Goal: Task Accomplishment & Management: Complete application form

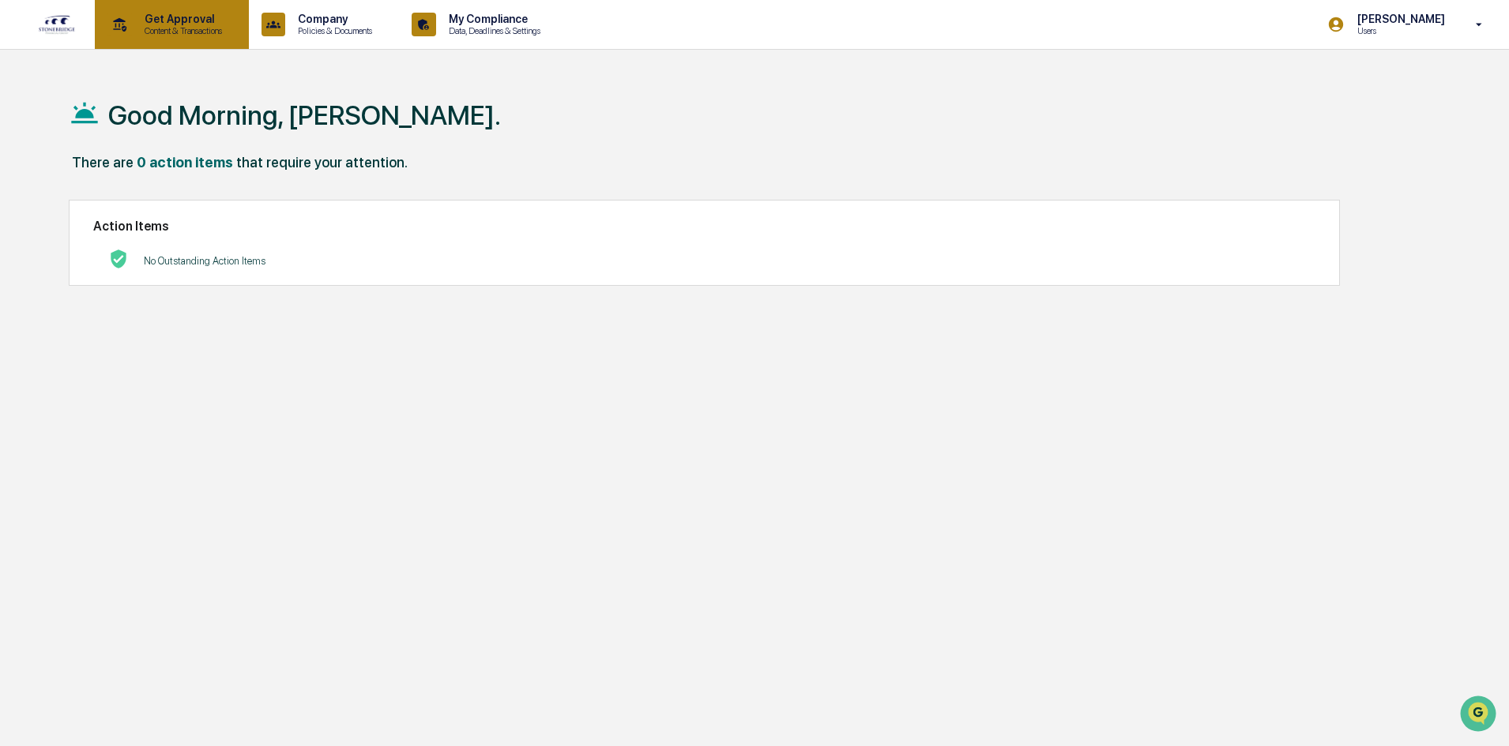
click at [228, 28] on p "Content & Transactions" at bounding box center [181, 30] width 98 height 11
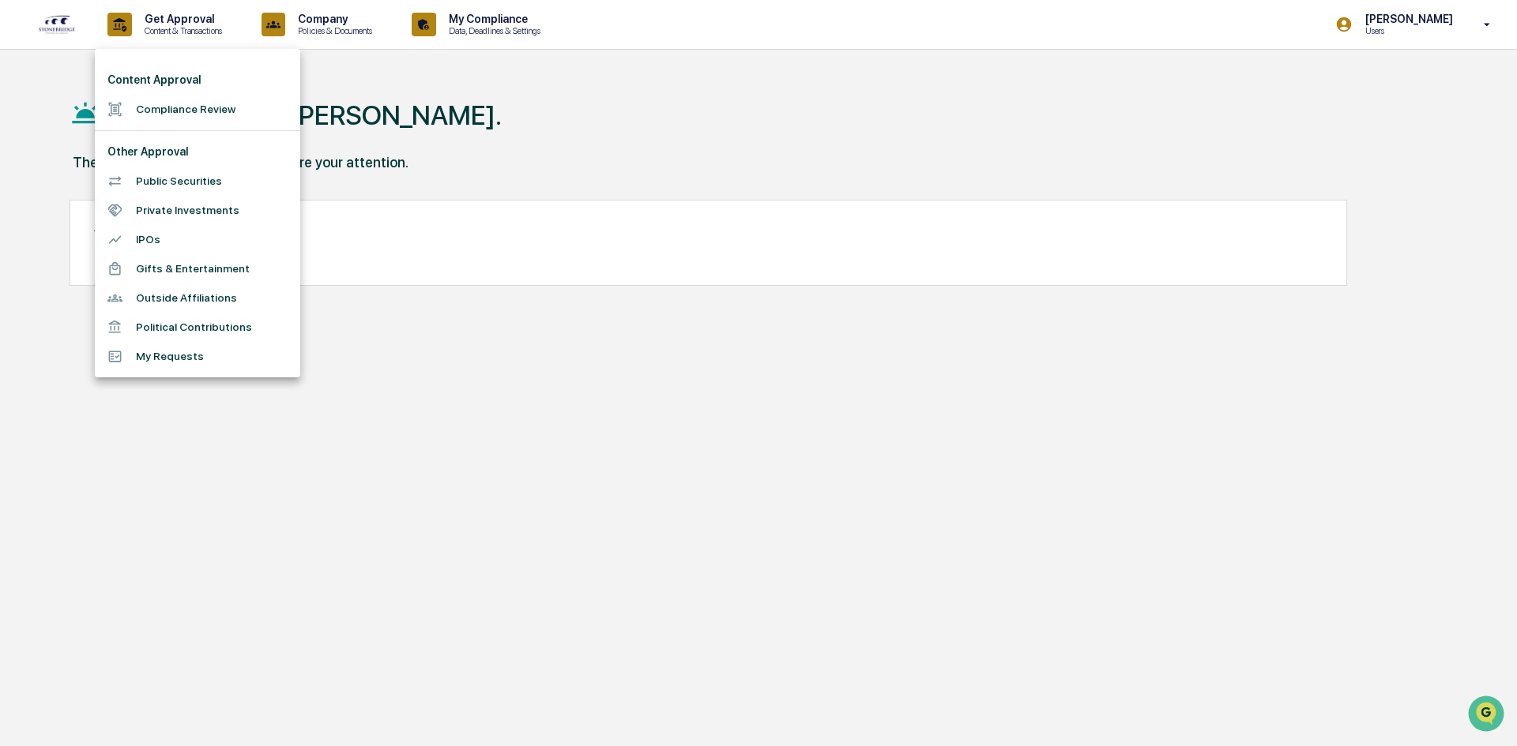
drag, startPoint x: 345, startPoint y: 42, endPoint x: 351, endPoint y: 35, distance: 9.5
click at [351, 35] on div at bounding box center [758, 373] width 1517 height 746
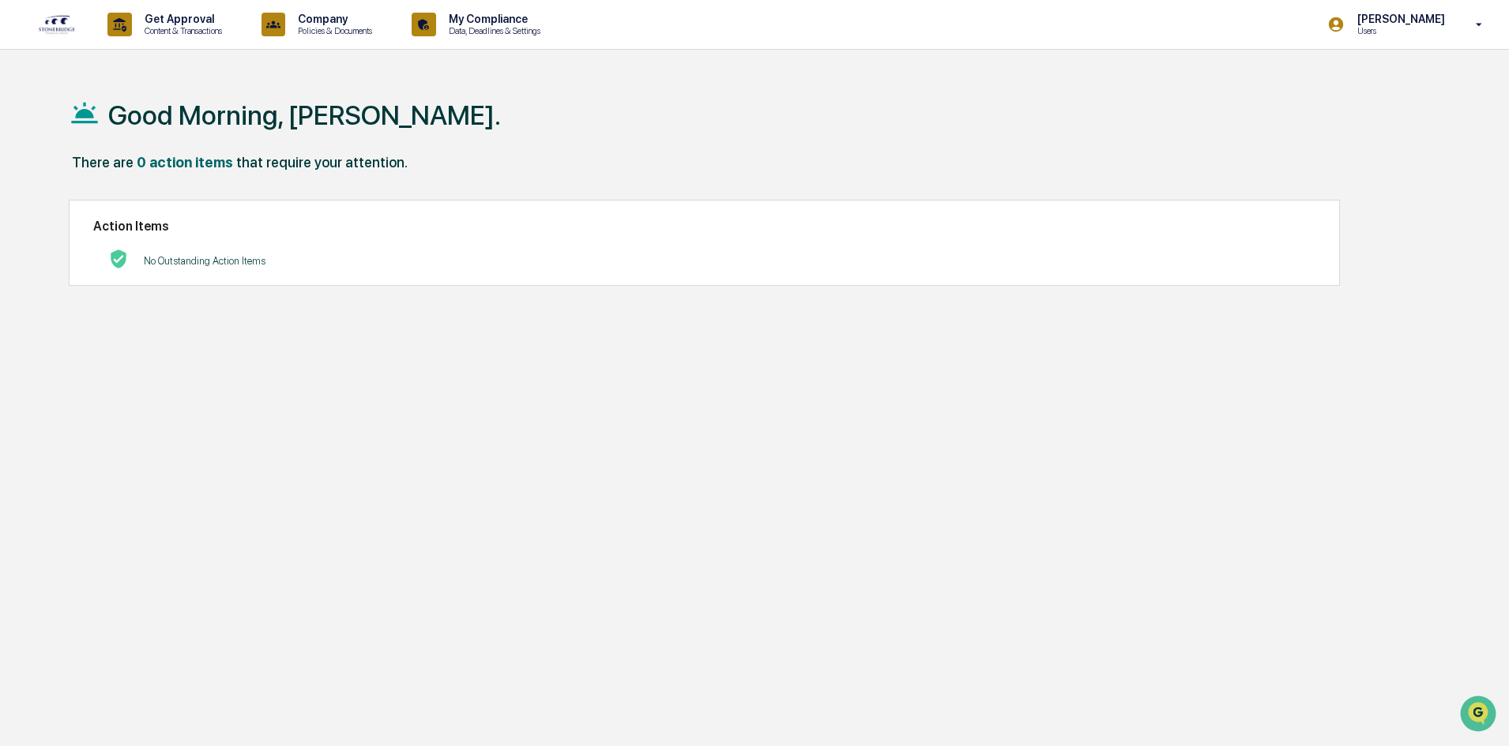
click at [352, 35] on div "Content Approval Compliance Review Other Approval Public Securities Private Inv…" at bounding box center [754, 373] width 1509 height 746
click at [359, 27] on p "Policies & Documents" at bounding box center [332, 30] width 95 height 11
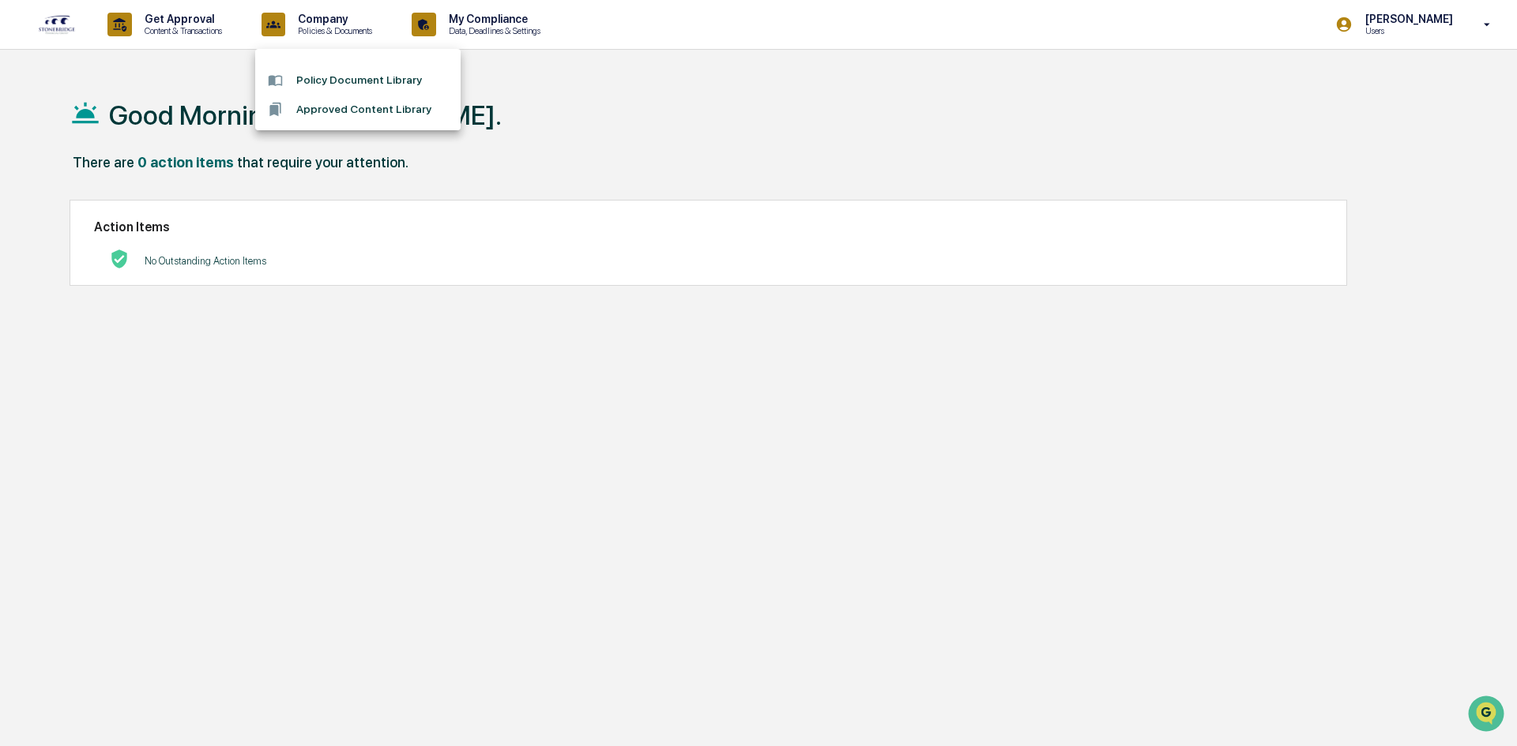
click at [483, 24] on div at bounding box center [758, 373] width 1517 height 746
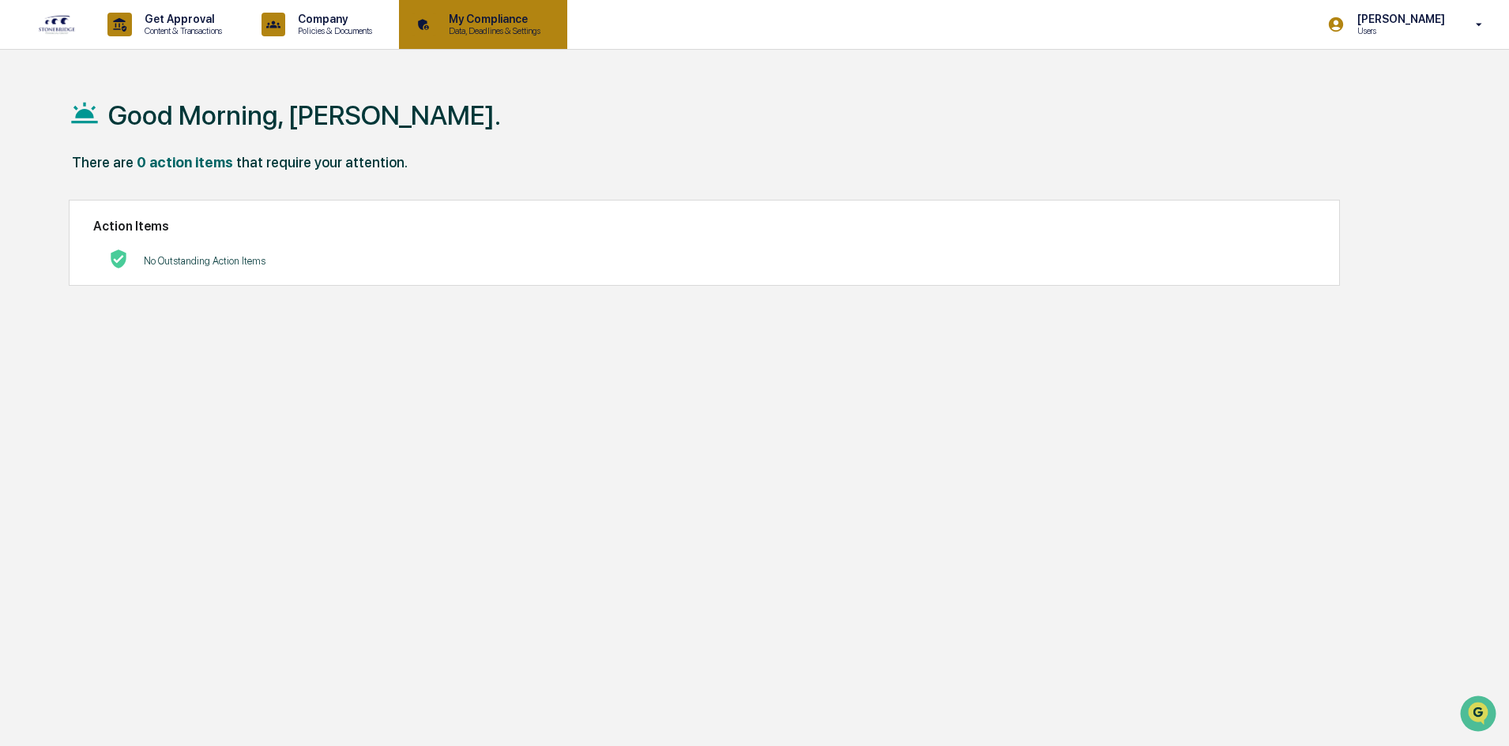
click at [500, 22] on p "My Compliance" at bounding box center [492, 19] width 112 height 13
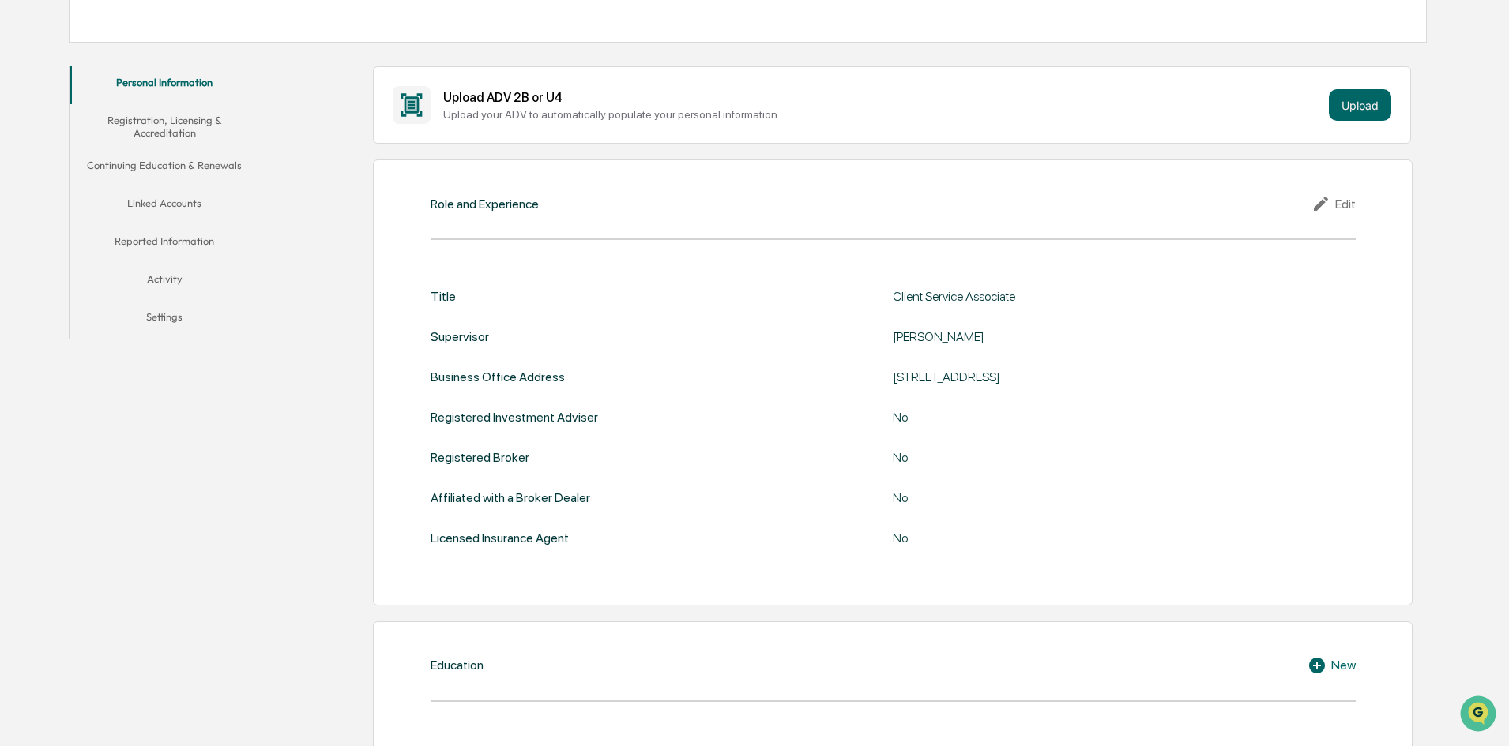
scroll to position [100, 0]
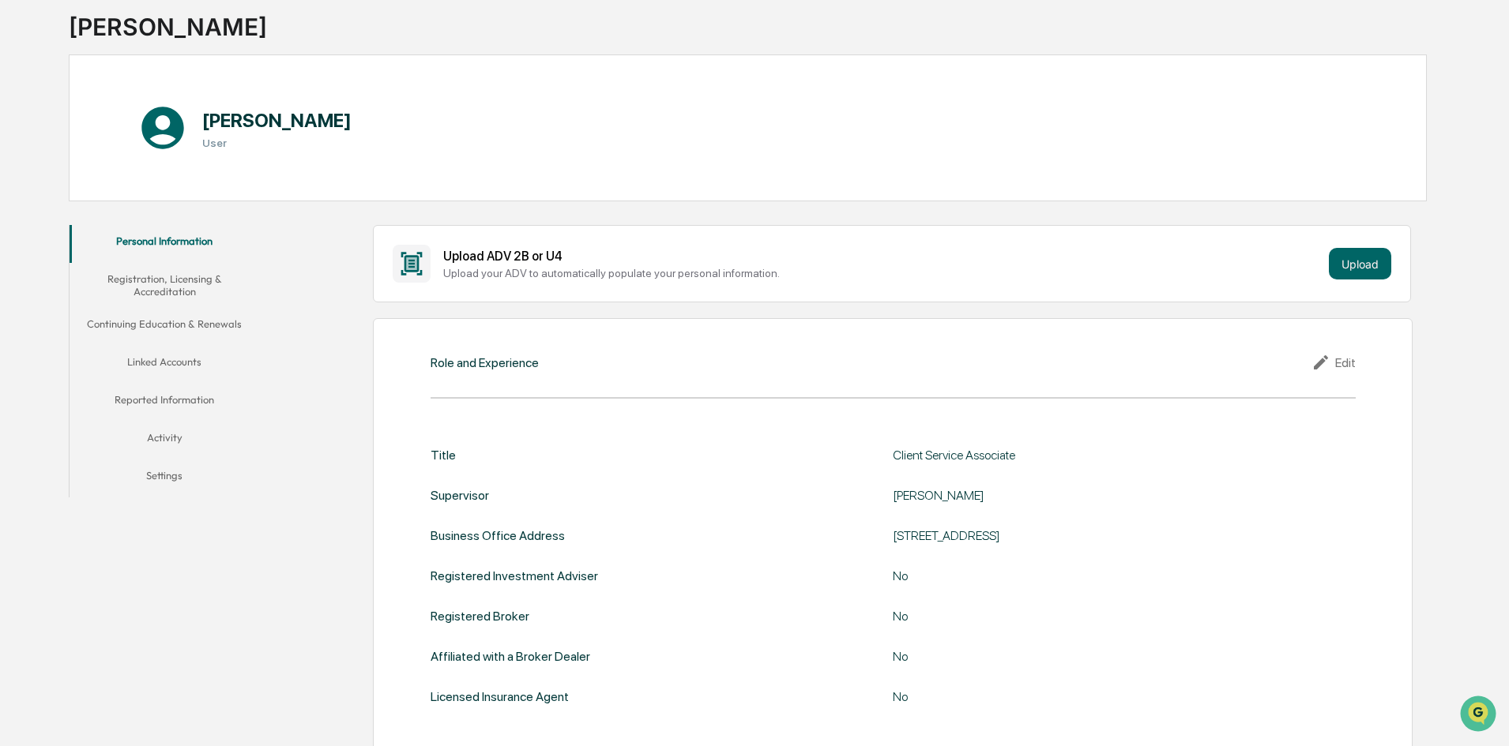
click at [194, 397] on button "Reported Information" at bounding box center [165, 403] width 190 height 38
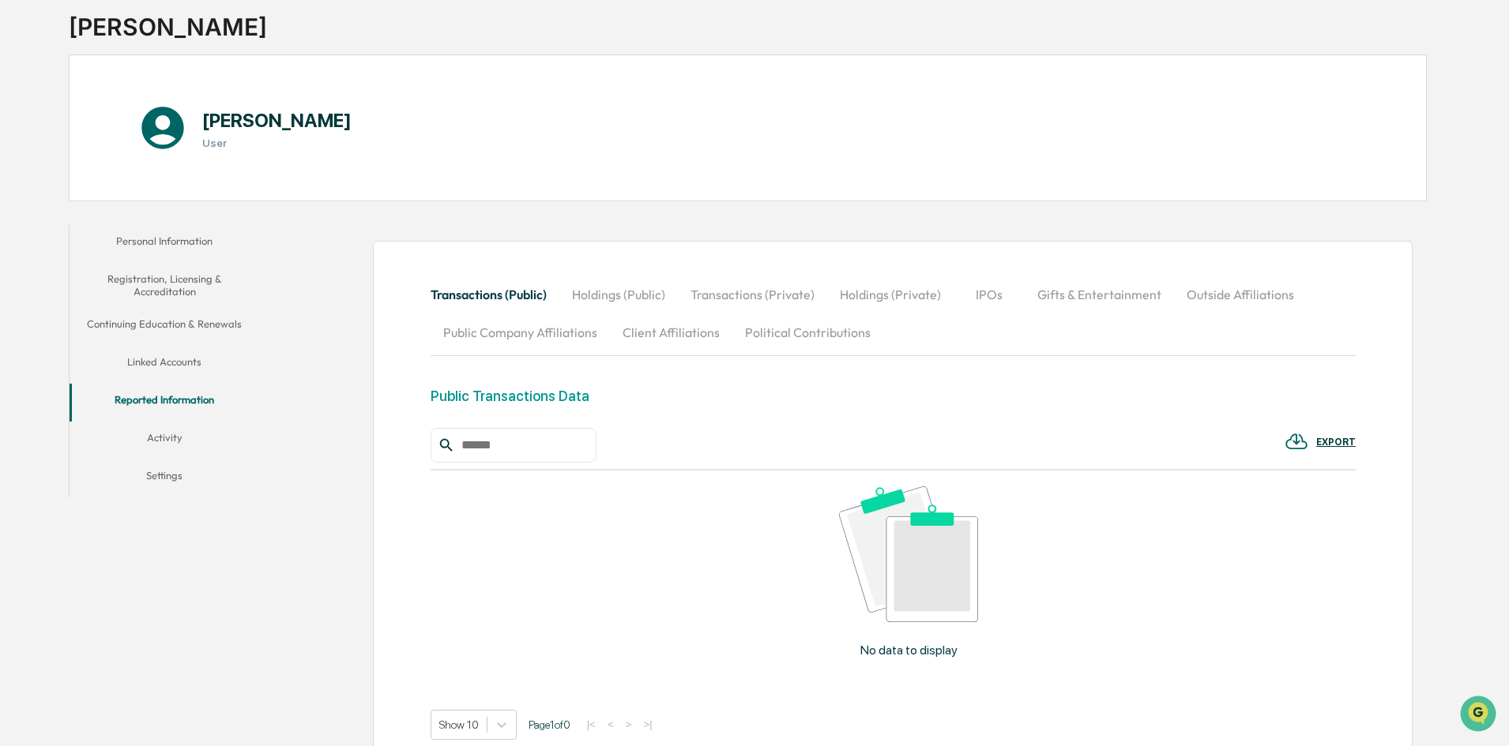
click at [546, 333] on button "Public Company Affiliations" at bounding box center [519, 333] width 179 height 38
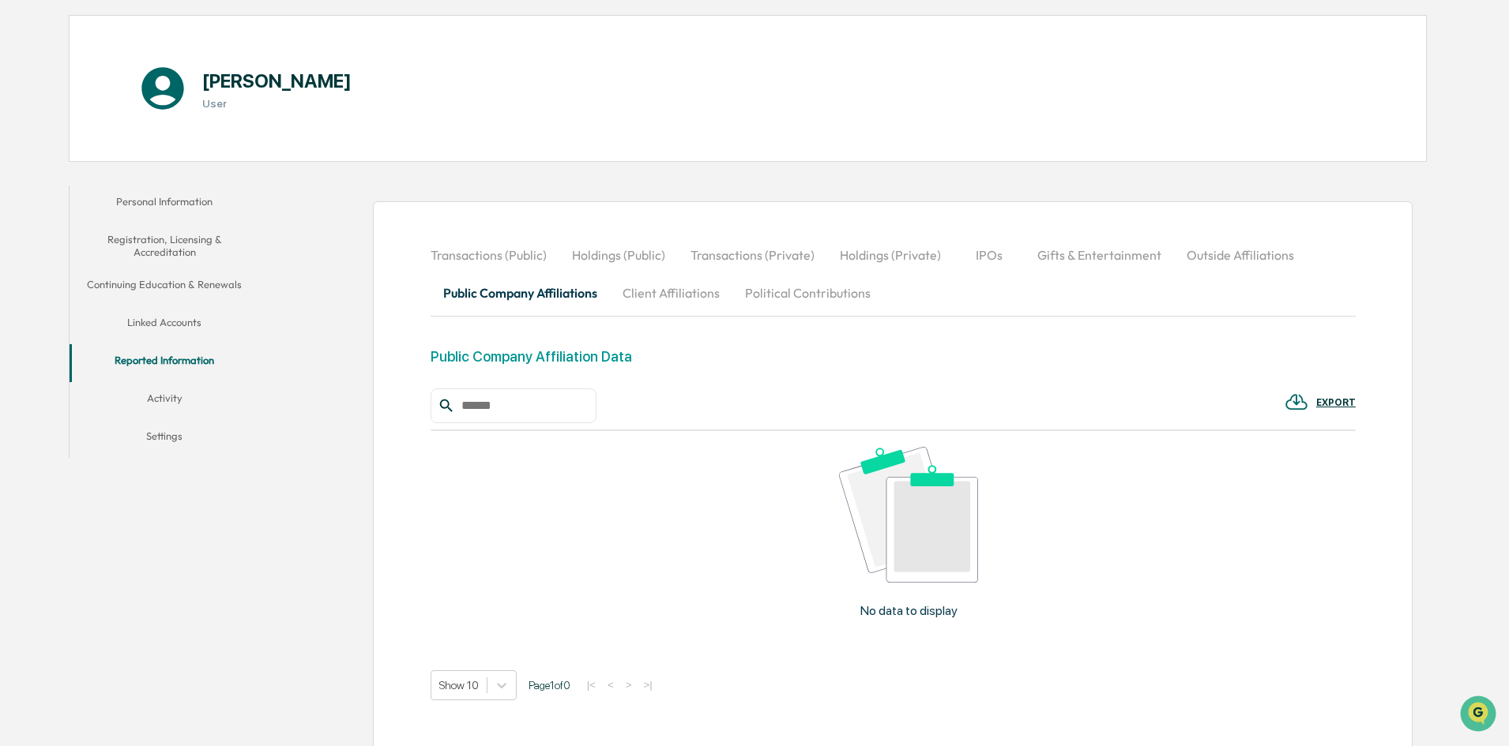
scroll to position [179, 0]
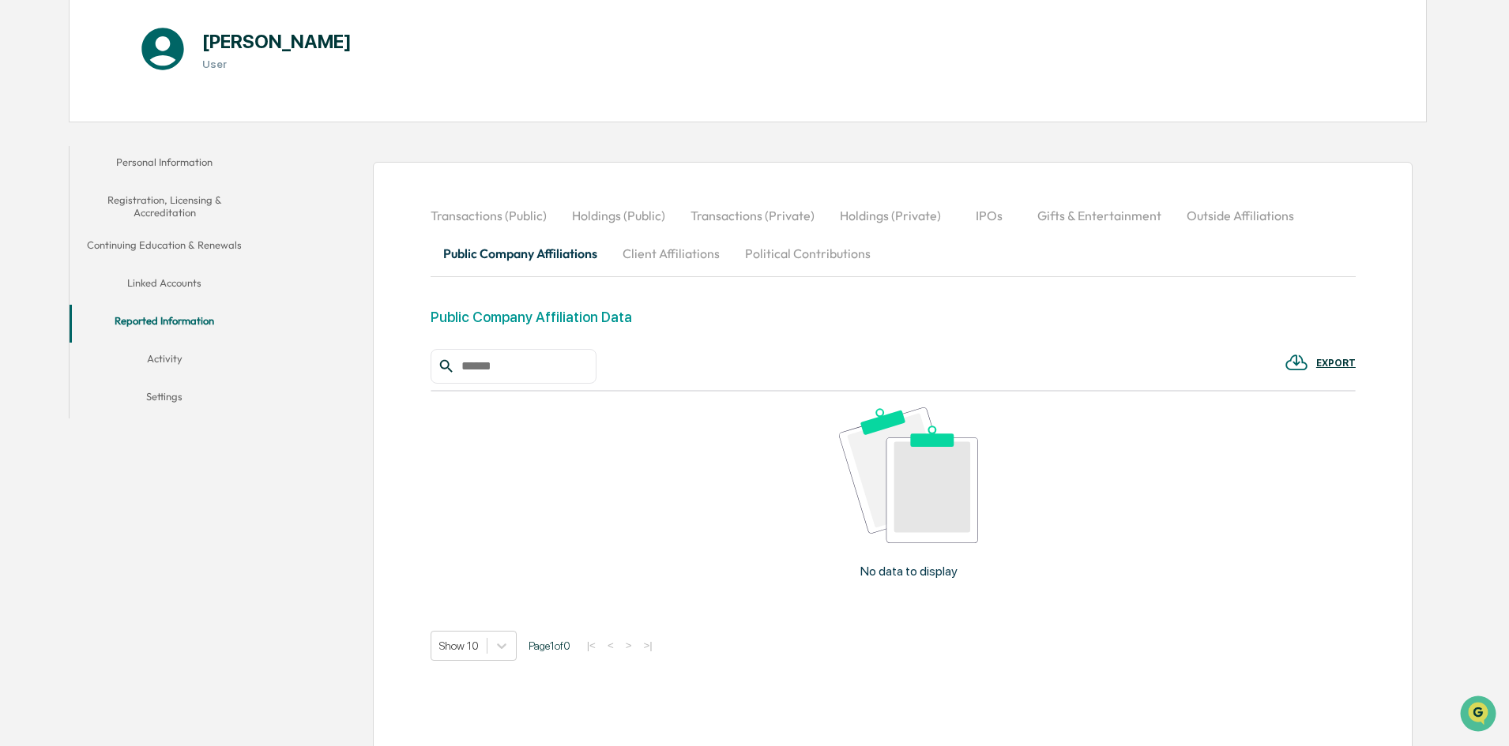
click at [1214, 216] on button "Outside Affiliations" at bounding box center [1240, 216] width 133 height 38
click at [780, 215] on button "Transactions (Private)" at bounding box center [752, 216] width 149 height 38
click at [1239, 220] on button "Outside Affiliations" at bounding box center [1240, 216] width 133 height 38
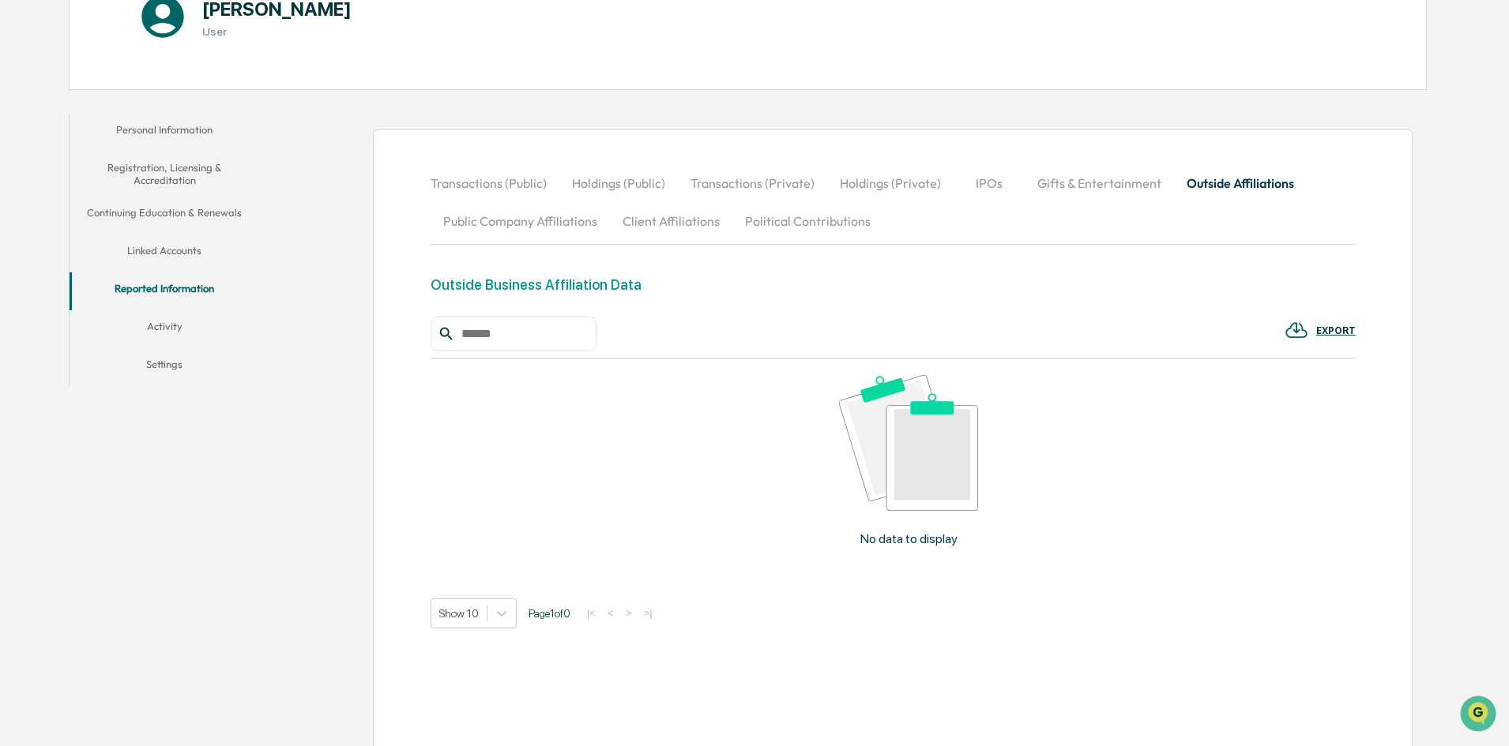
scroll to position [227, 0]
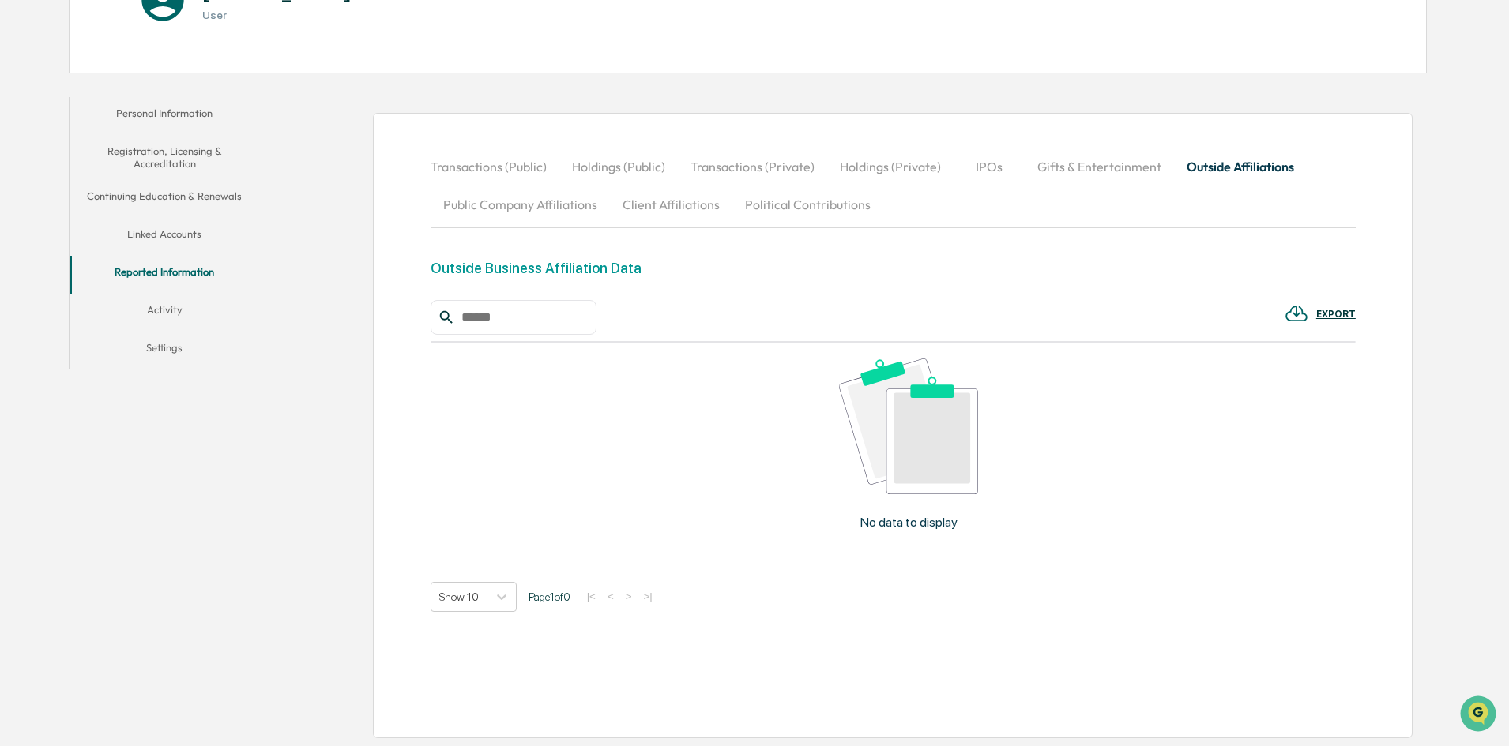
drag, startPoint x: 936, startPoint y: 468, endPoint x: 922, endPoint y: 506, distance: 40.5
click at [937, 468] on img at bounding box center [908, 426] width 139 height 135
drag, startPoint x: 922, startPoint y: 506, endPoint x: 779, endPoint y: 404, distance: 175.6
click at [921, 507] on div "No data to display" at bounding box center [908, 450] width 957 height 215
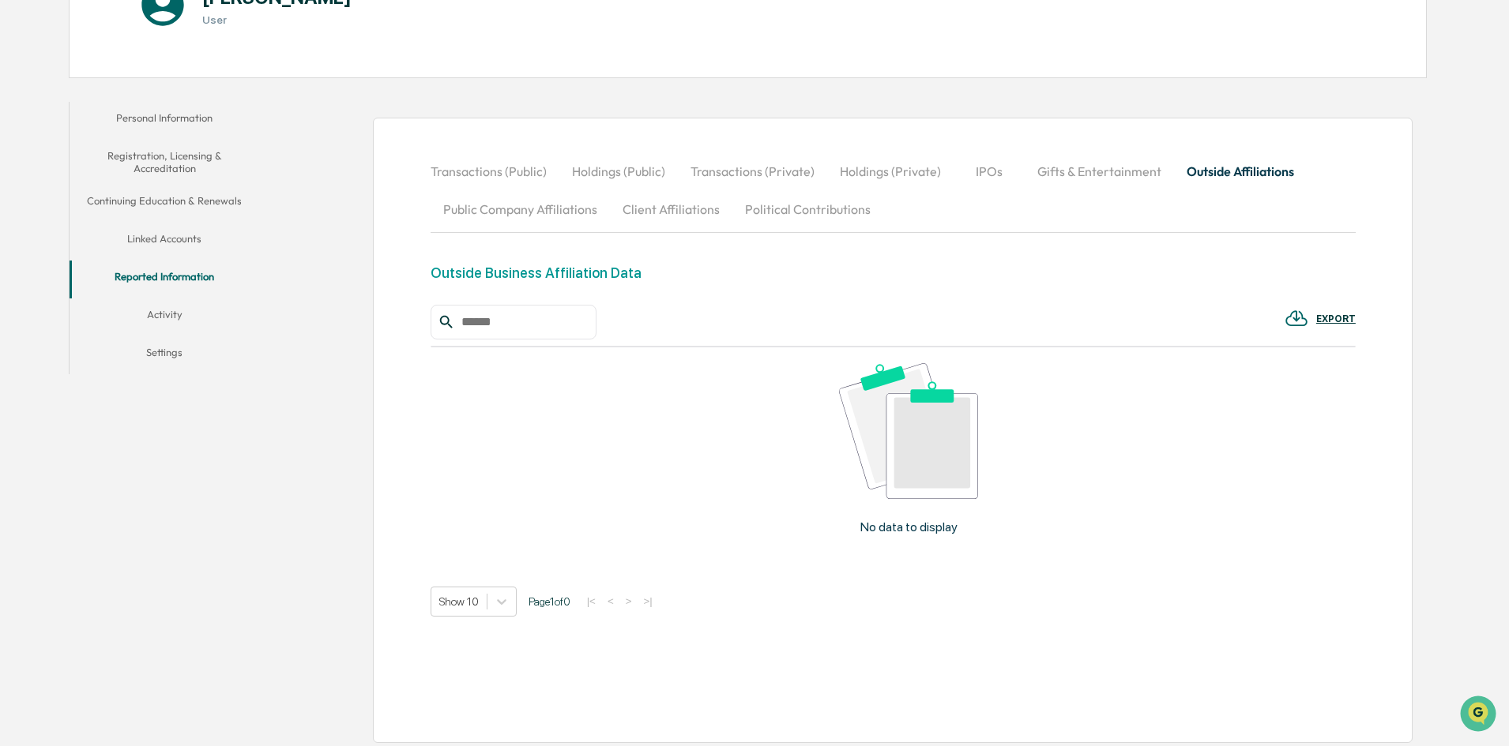
scroll to position [0, 0]
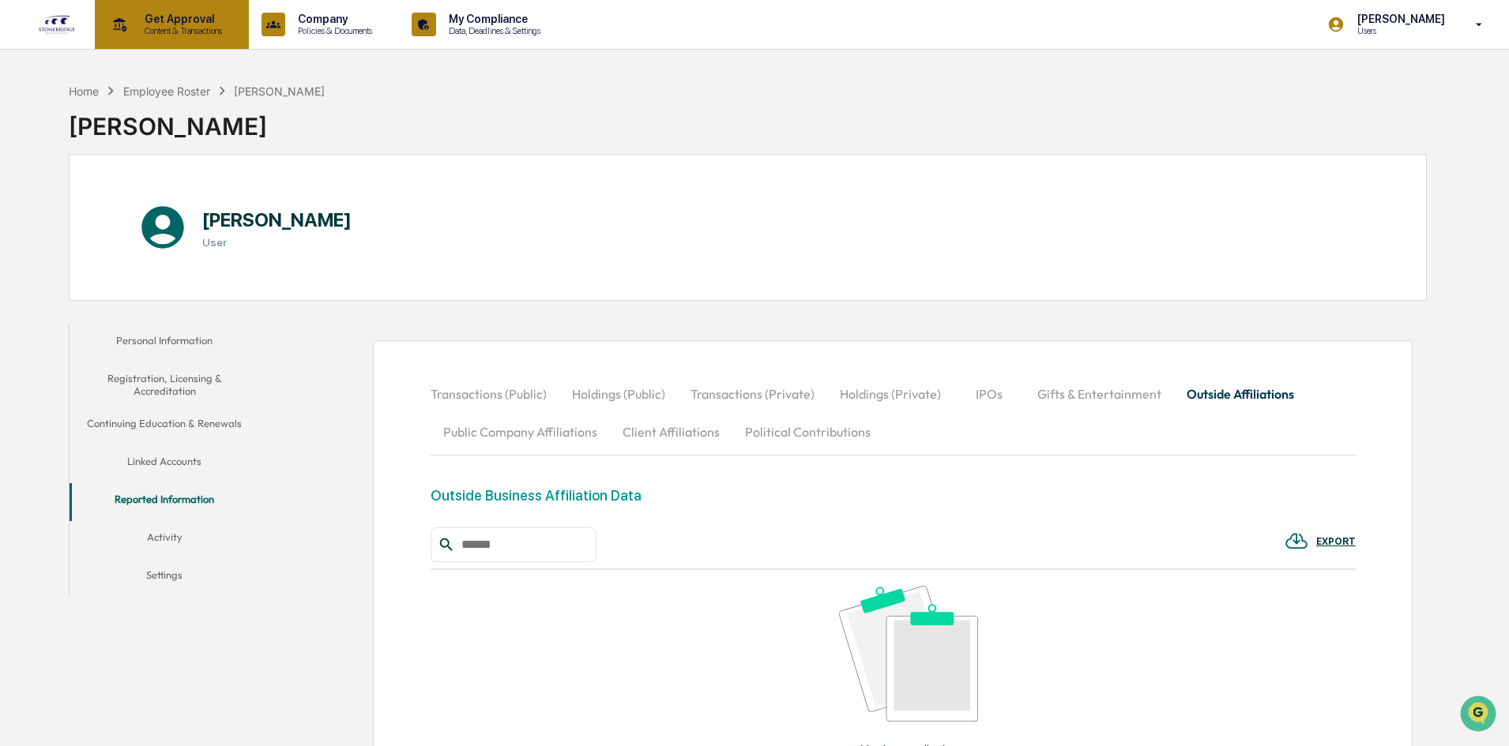
click at [142, 28] on p "Content & Transactions" at bounding box center [181, 30] width 98 height 11
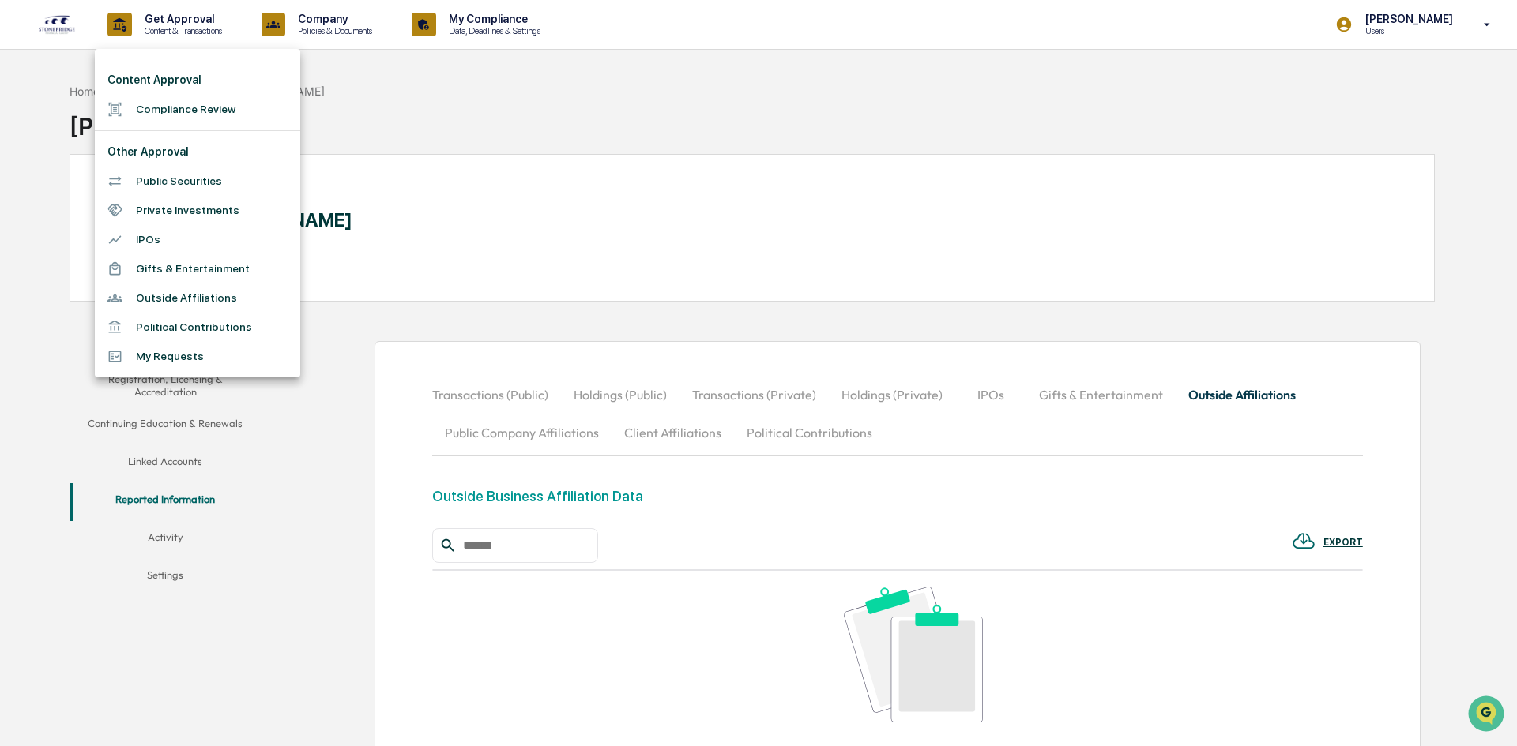
click at [333, 25] on div at bounding box center [758, 373] width 1517 height 746
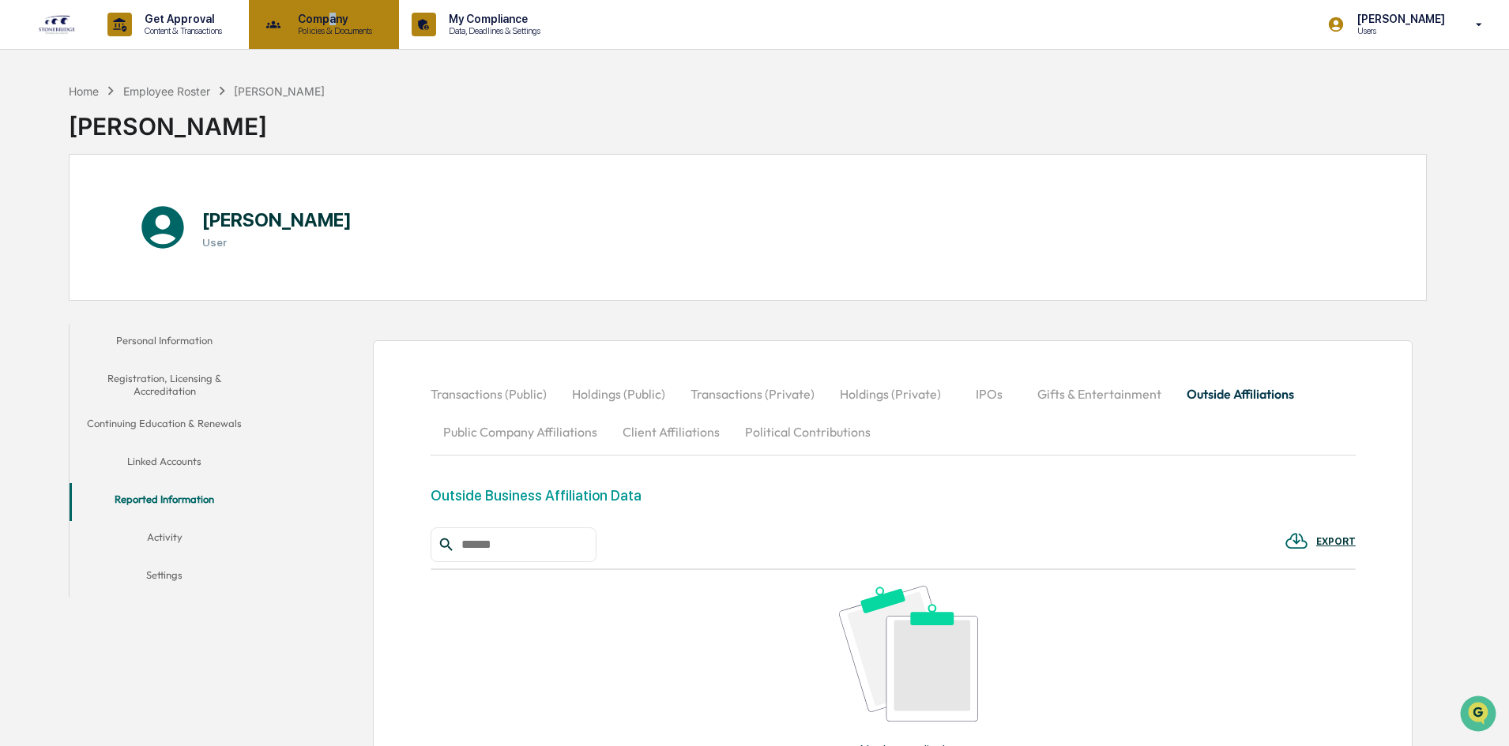
click at [340, 23] on p "Company" at bounding box center [332, 19] width 95 height 13
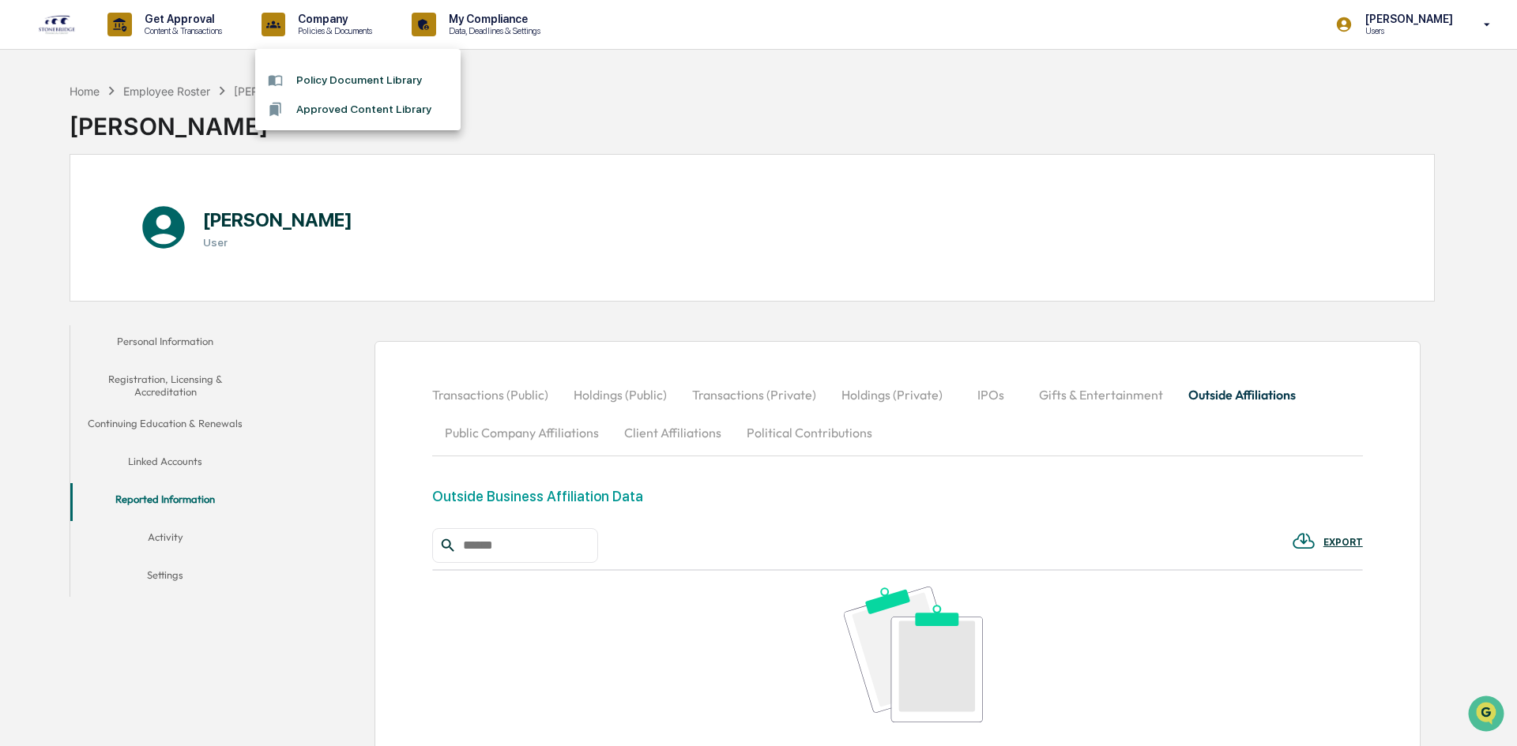
click at [512, 16] on div at bounding box center [758, 373] width 1517 height 746
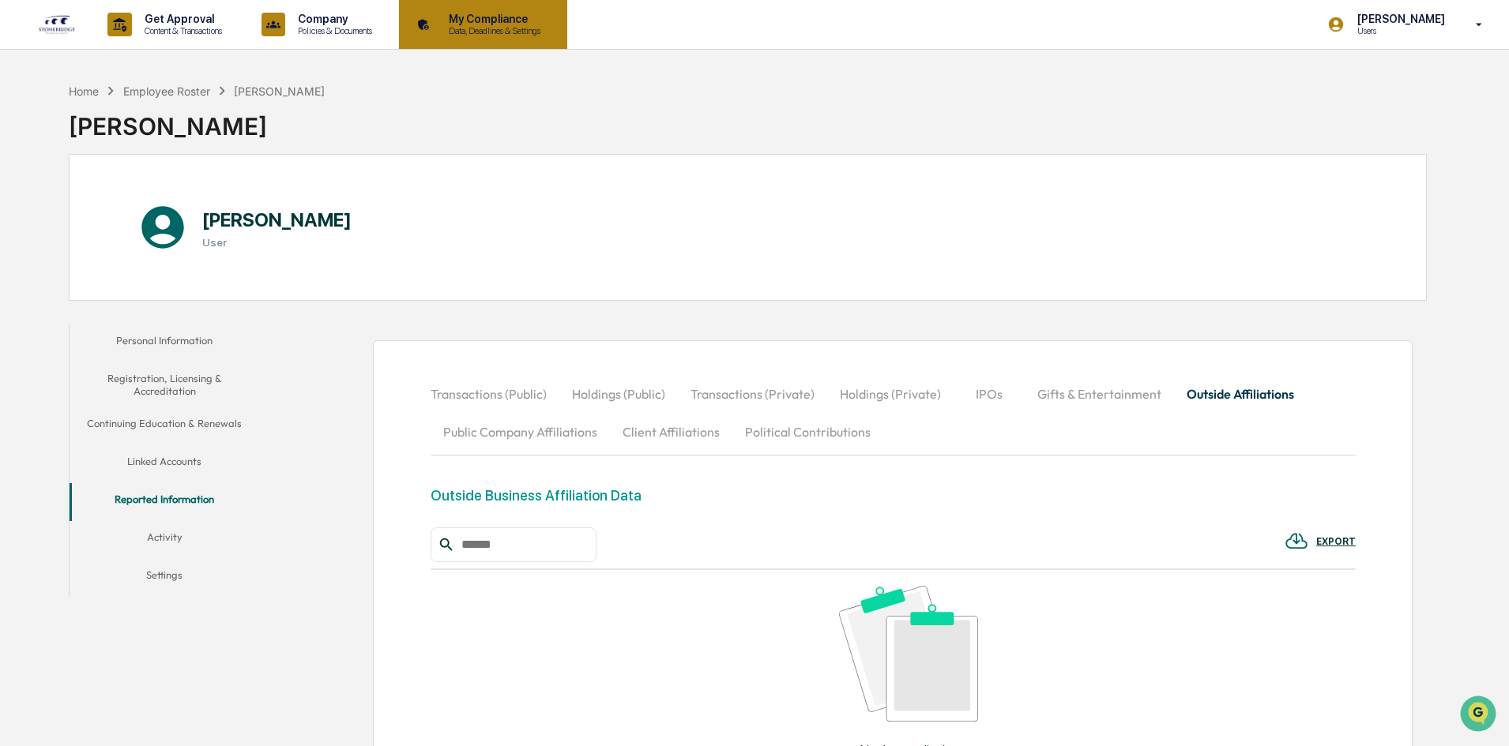
click at [517, 28] on p "Data, Deadlines & Settings" at bounding box center [492, 30] width 112 height 11
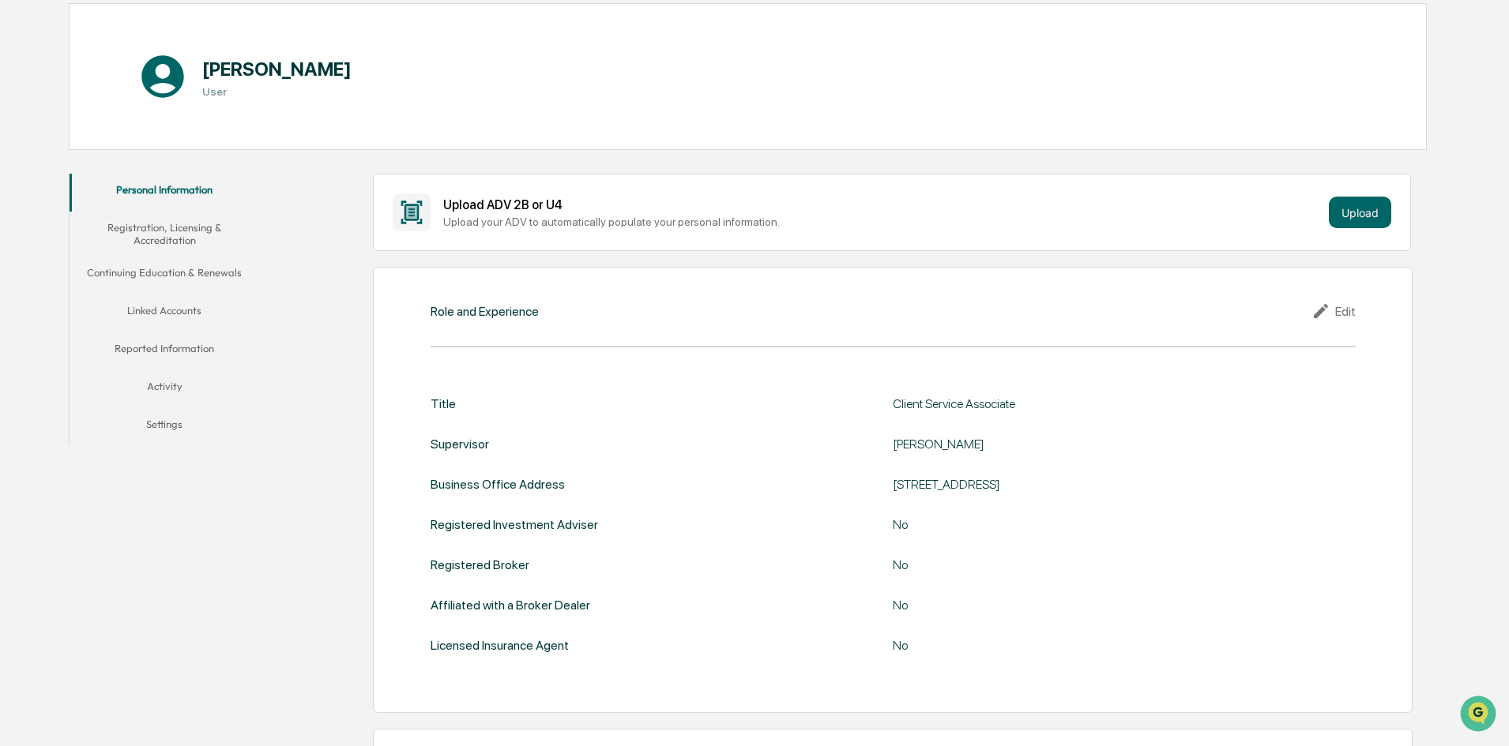
scroll to position [158, 0]
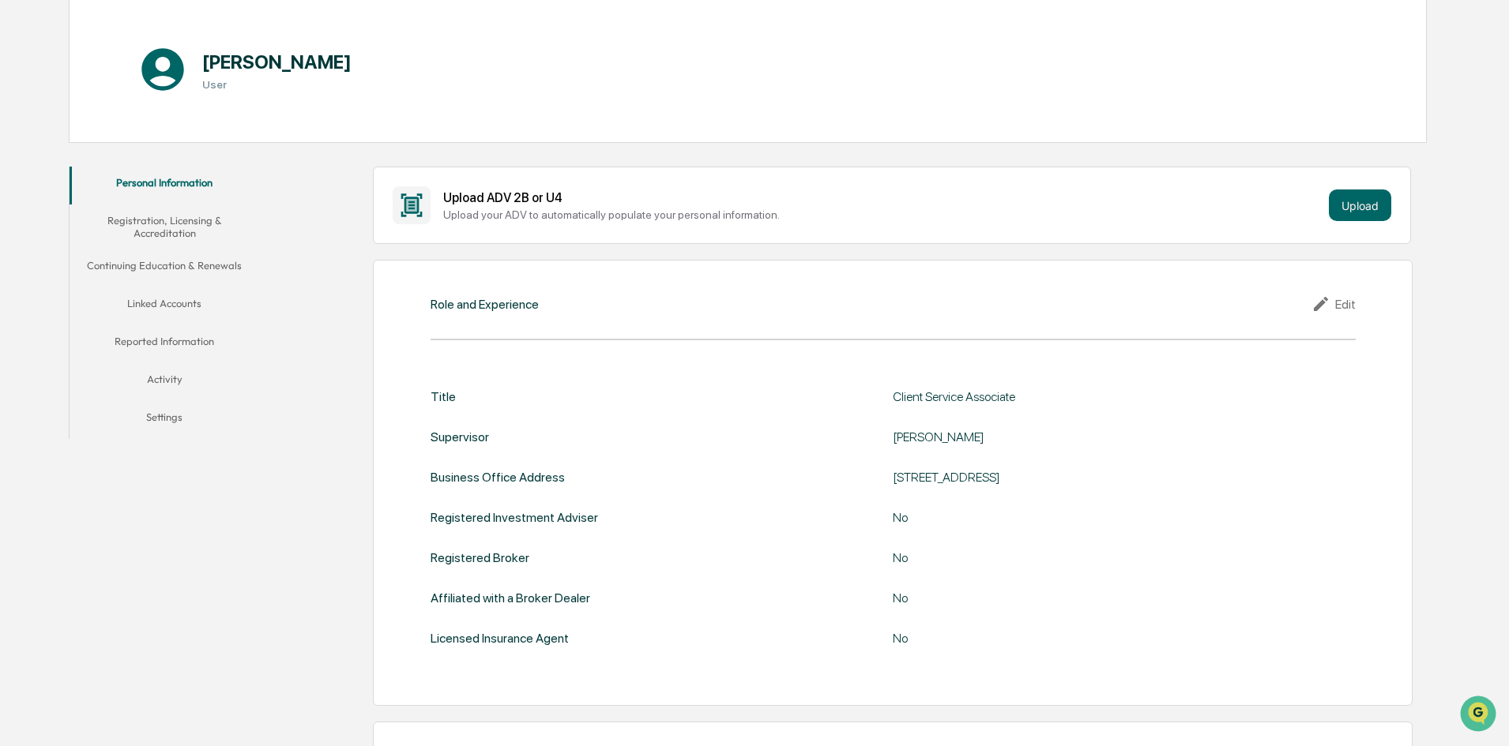
click at [194, 231] on button "Registration, Licensing & Accreditation" at bounding box center [165, 227] width 190 height 45
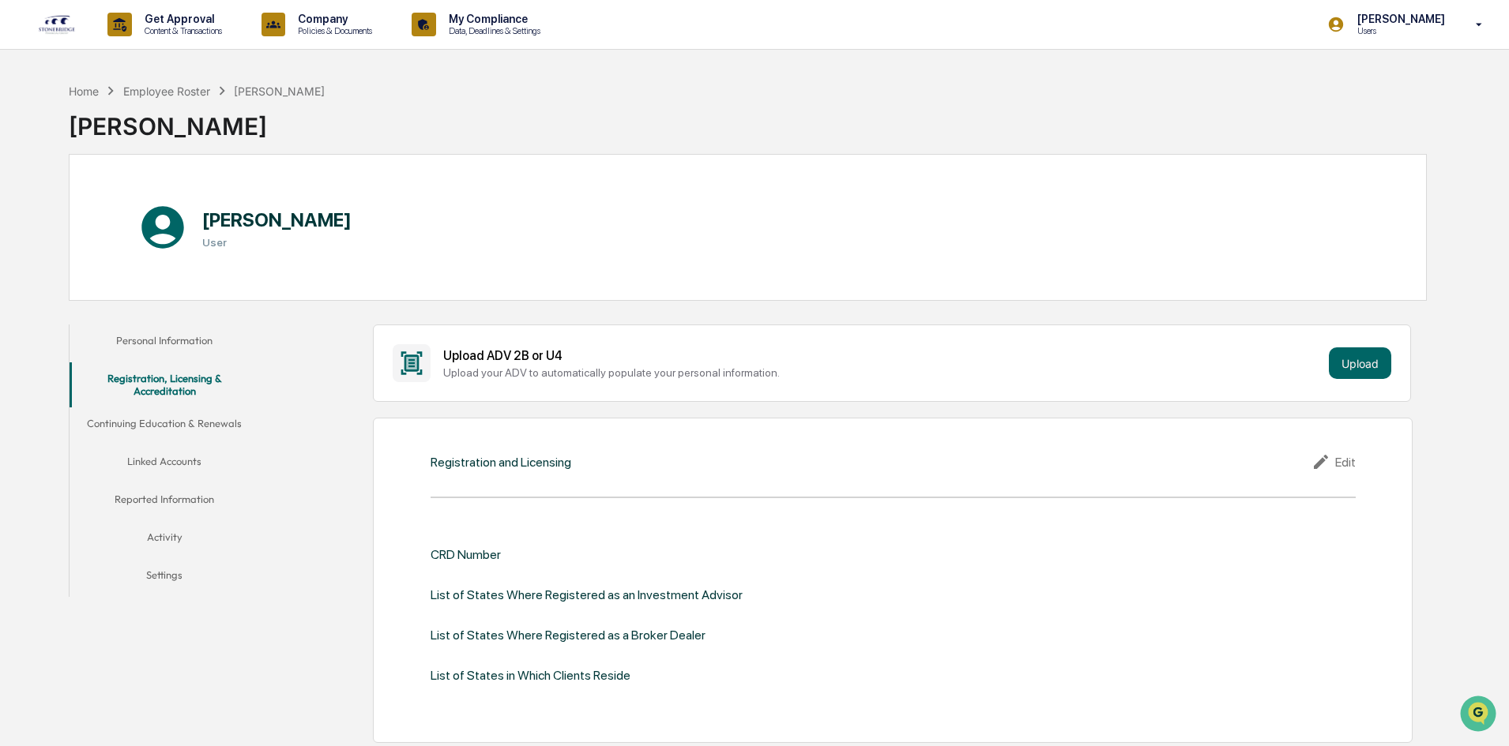
click at [186, 434] on button "Continuing Education & Renewals" at bounding box center [165, 427] width 190 height 38
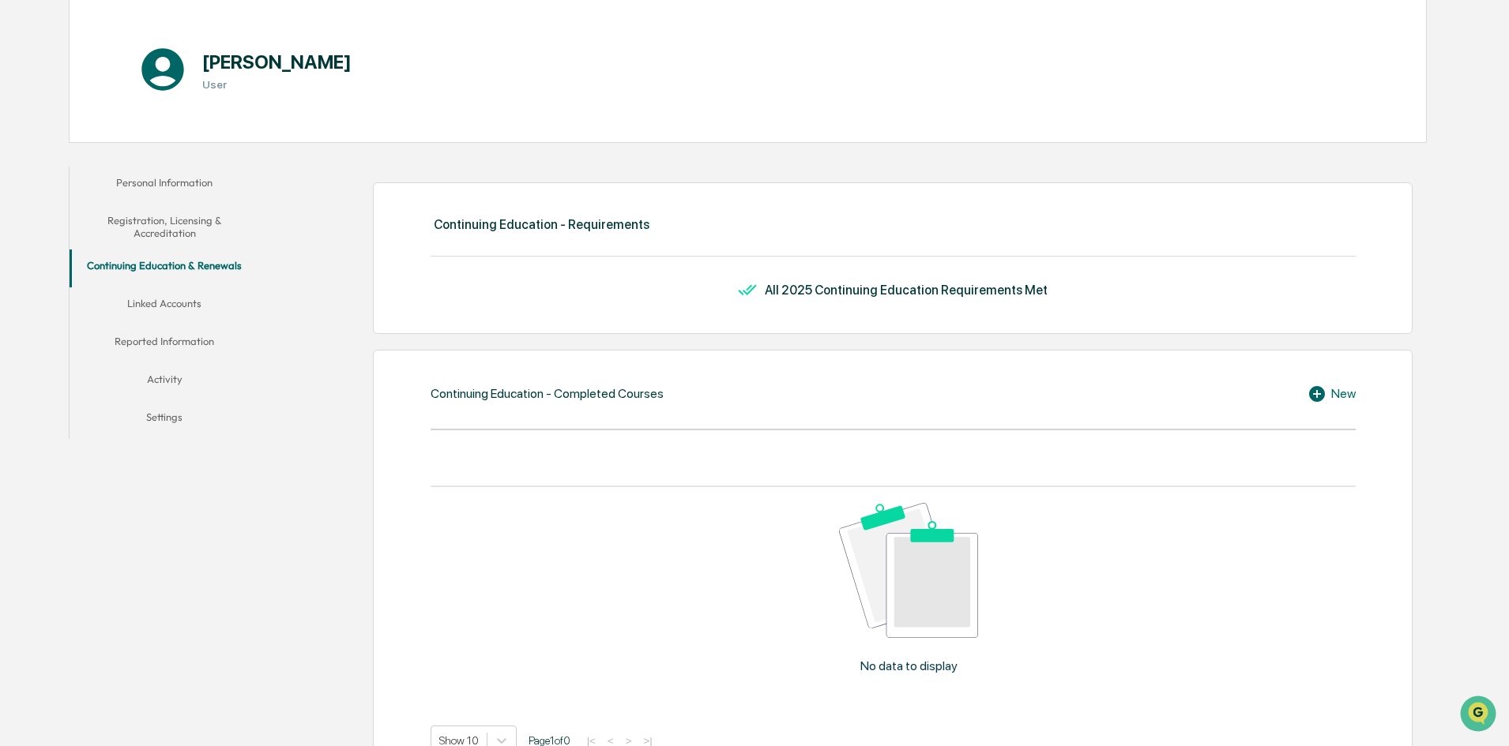
click at [159, 296] on button "Linked Accounts" at bounding box center [165, 307] width 190 height 38
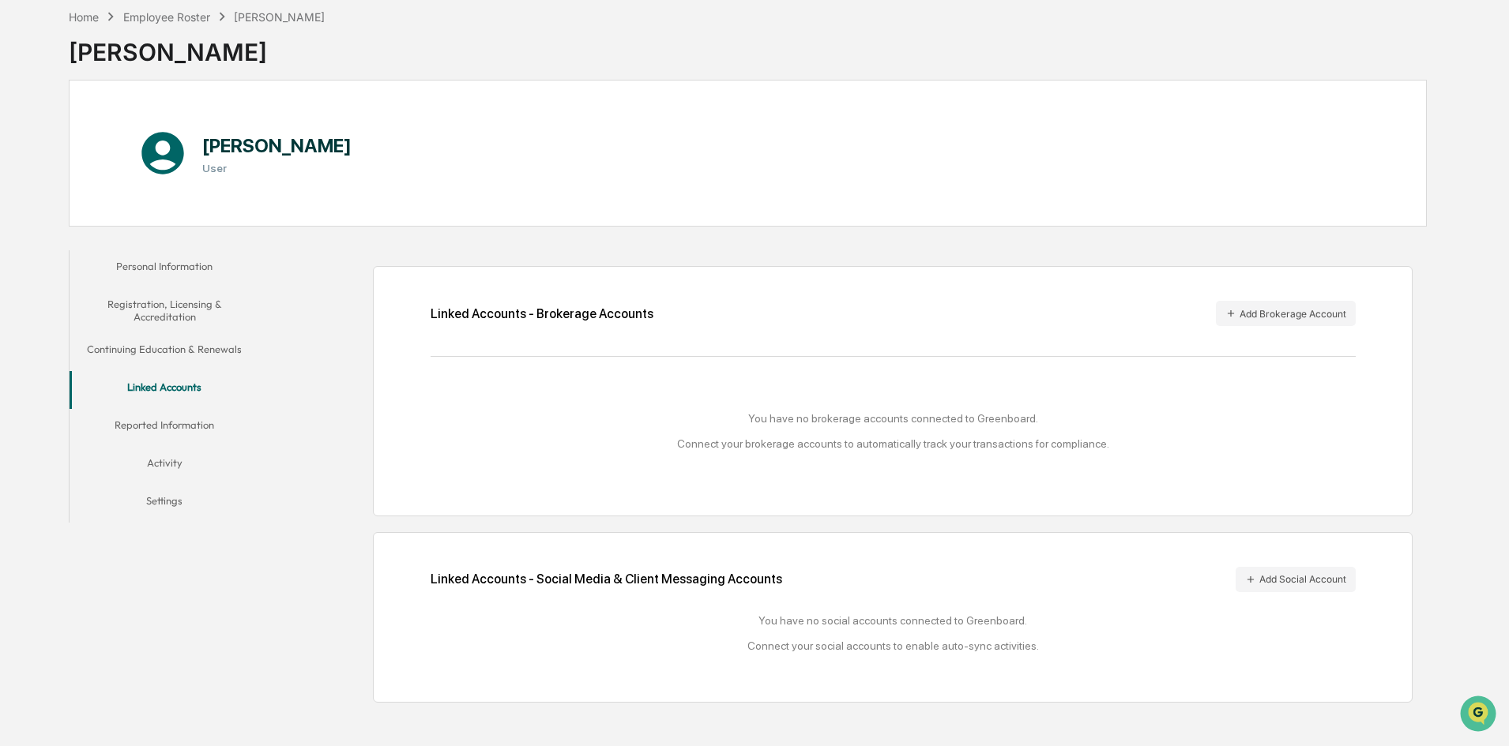
scroll to position [75, 0]
click at [1312, 586] on button "Add Social Account" at bounding box center [1295, 578] width 120 height 25
click at [184, 431] on button "Reported Information" at bounding box center [165, 427] width 190 height 38
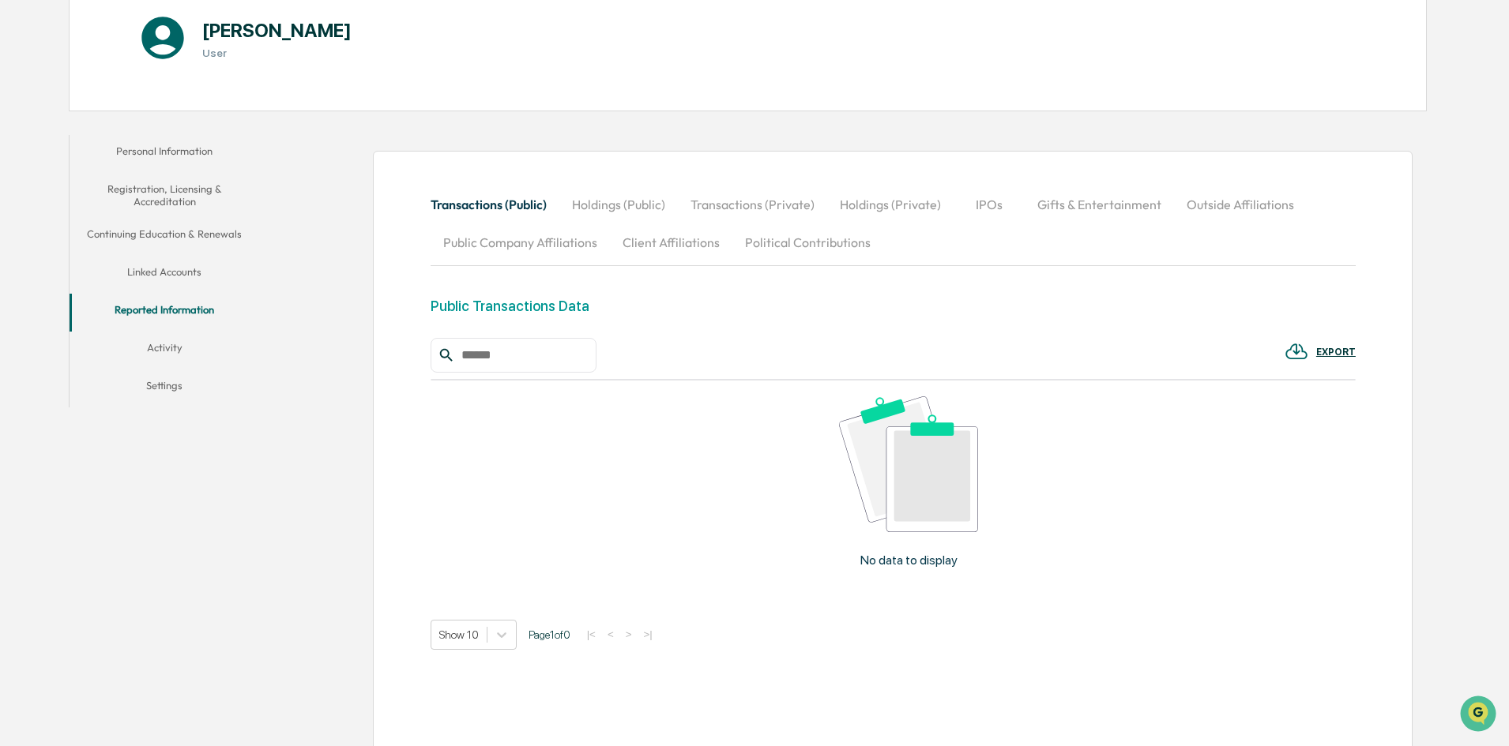
scroll to position [227, 0]
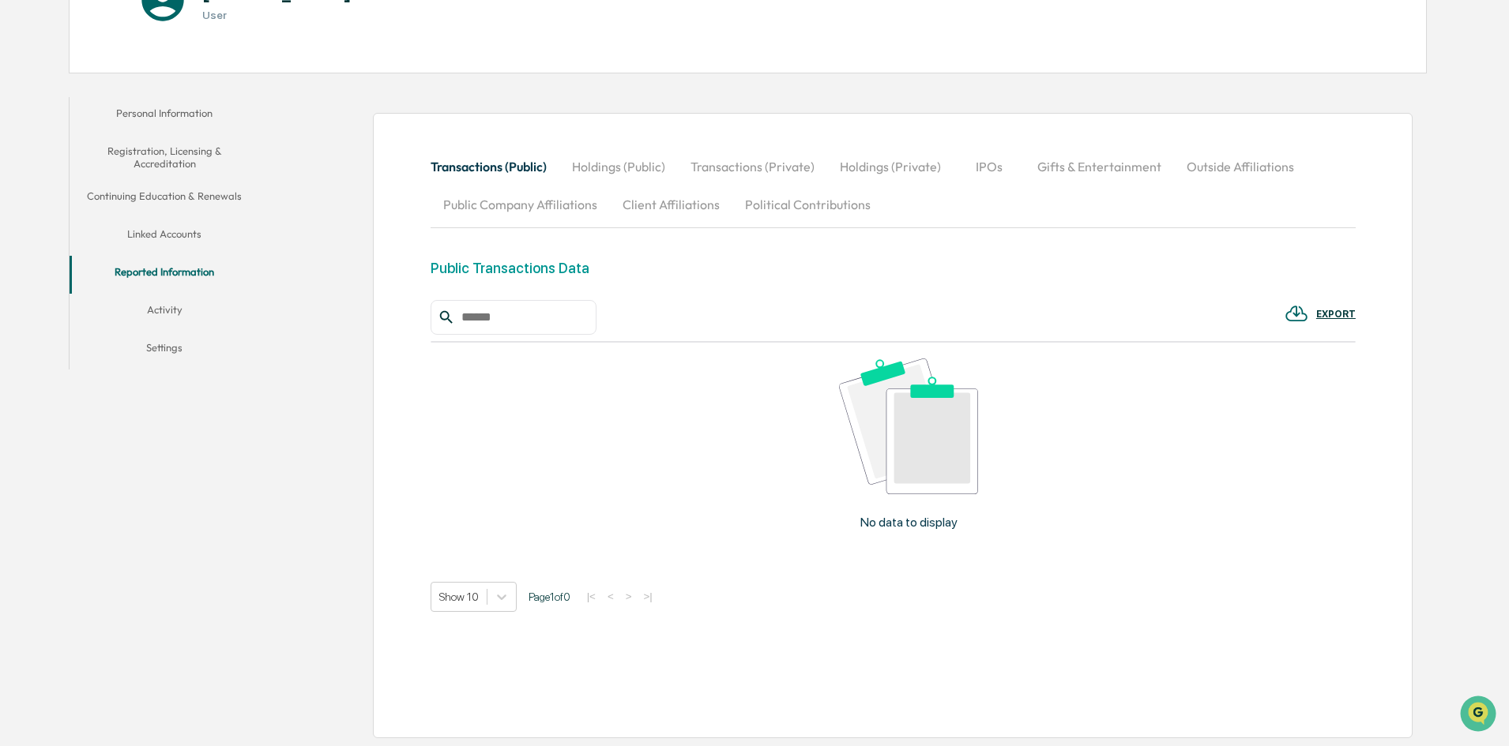
click at [1253, 173] on button "Outside Affiliations" at bounding box center [1240, 167] width 133 height 38
click at [606, 338] on div "EXPORT No data to display Show 10 Page 1 of 0 |< < > >|" at bounding box center [892, 455] width 925 height 311
click at [589, 318] on input "text" at bounding box center [522, 317] width 134 height 21
type input "*"
click at [857, 197] on button "Political Contributions" at bounding box center [807, 205] width 151 height 38
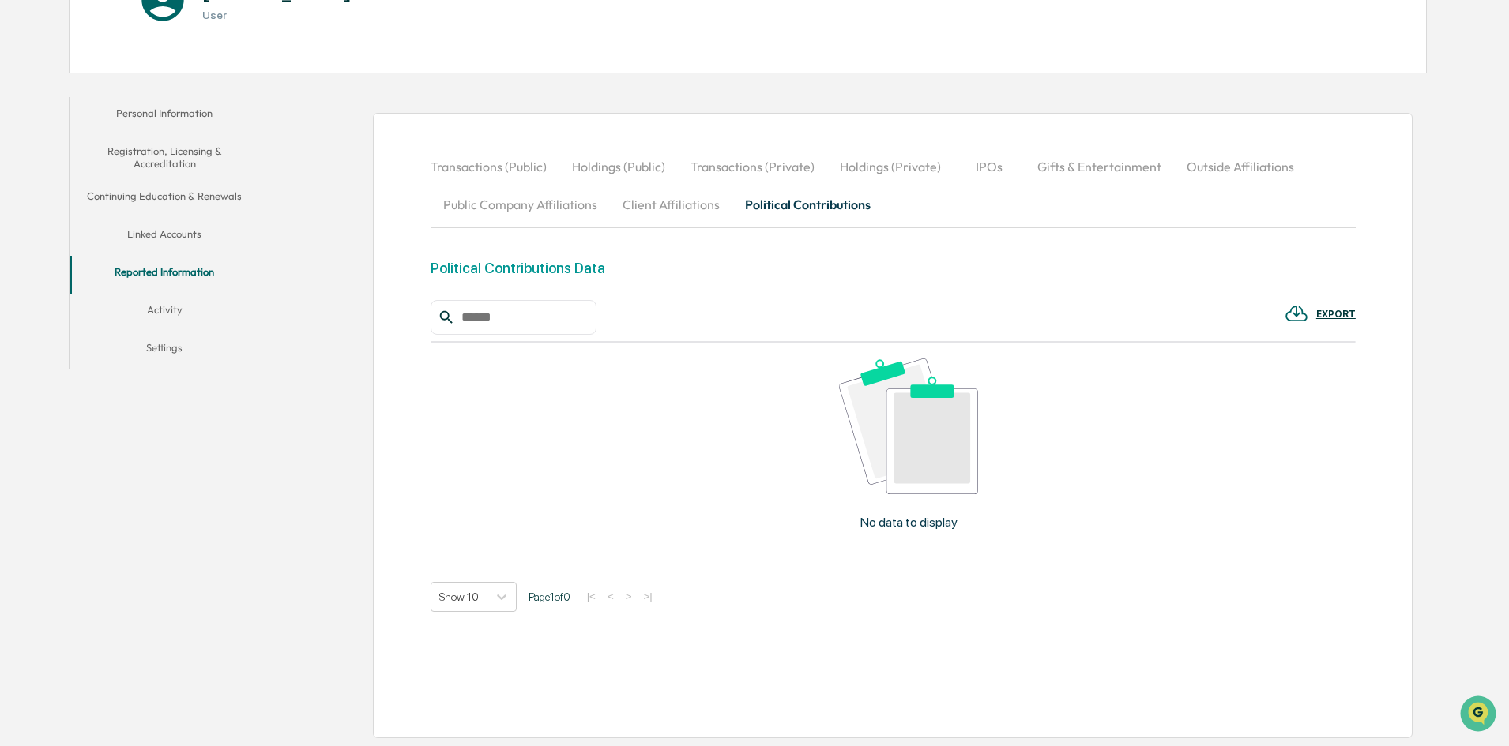
click at [786, 167] on button "Transactions (Private)" at bounding box center [752, 167] width 149 height 38
click at [216, 344] on button "Settings" at bounding box center [165, 351] width 190 height 38
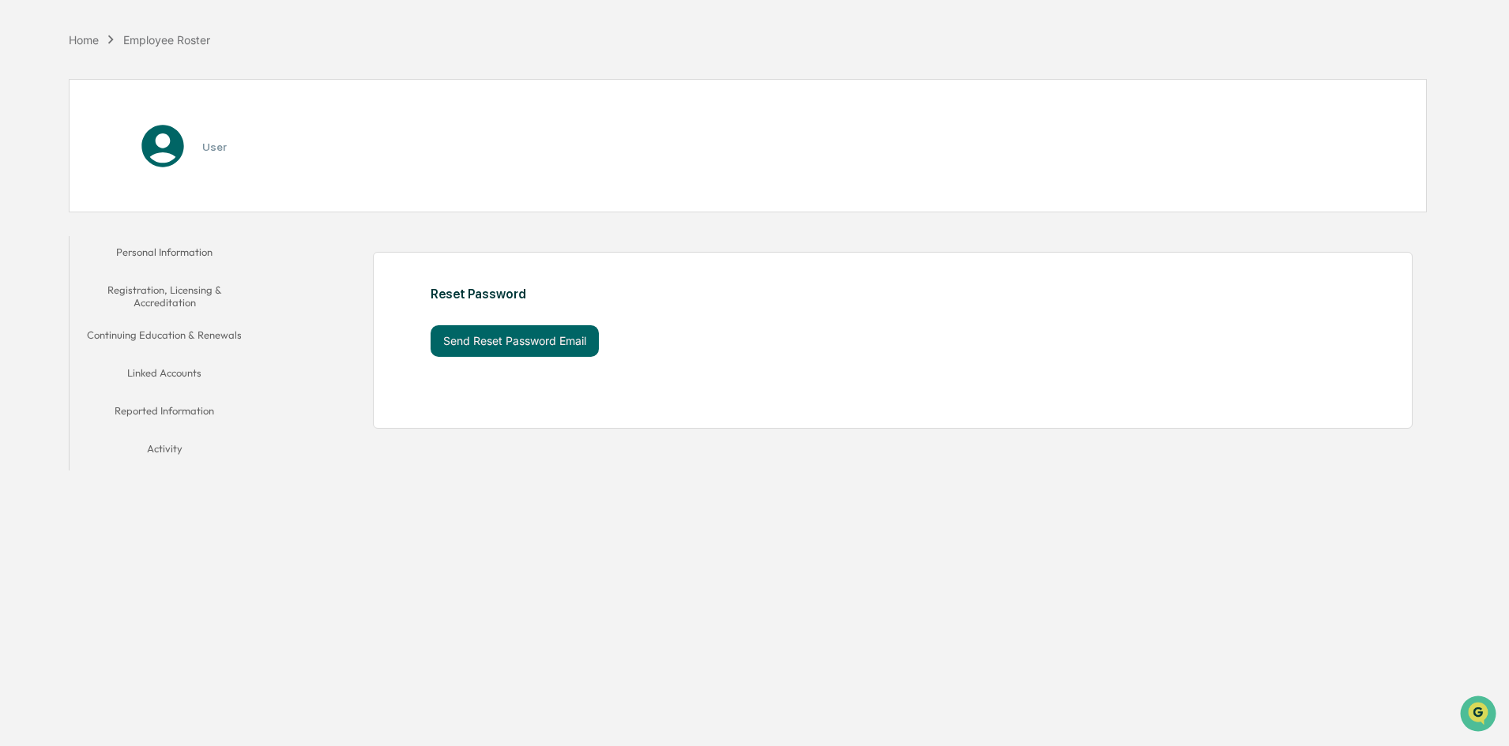
scroll to position [75, 0]
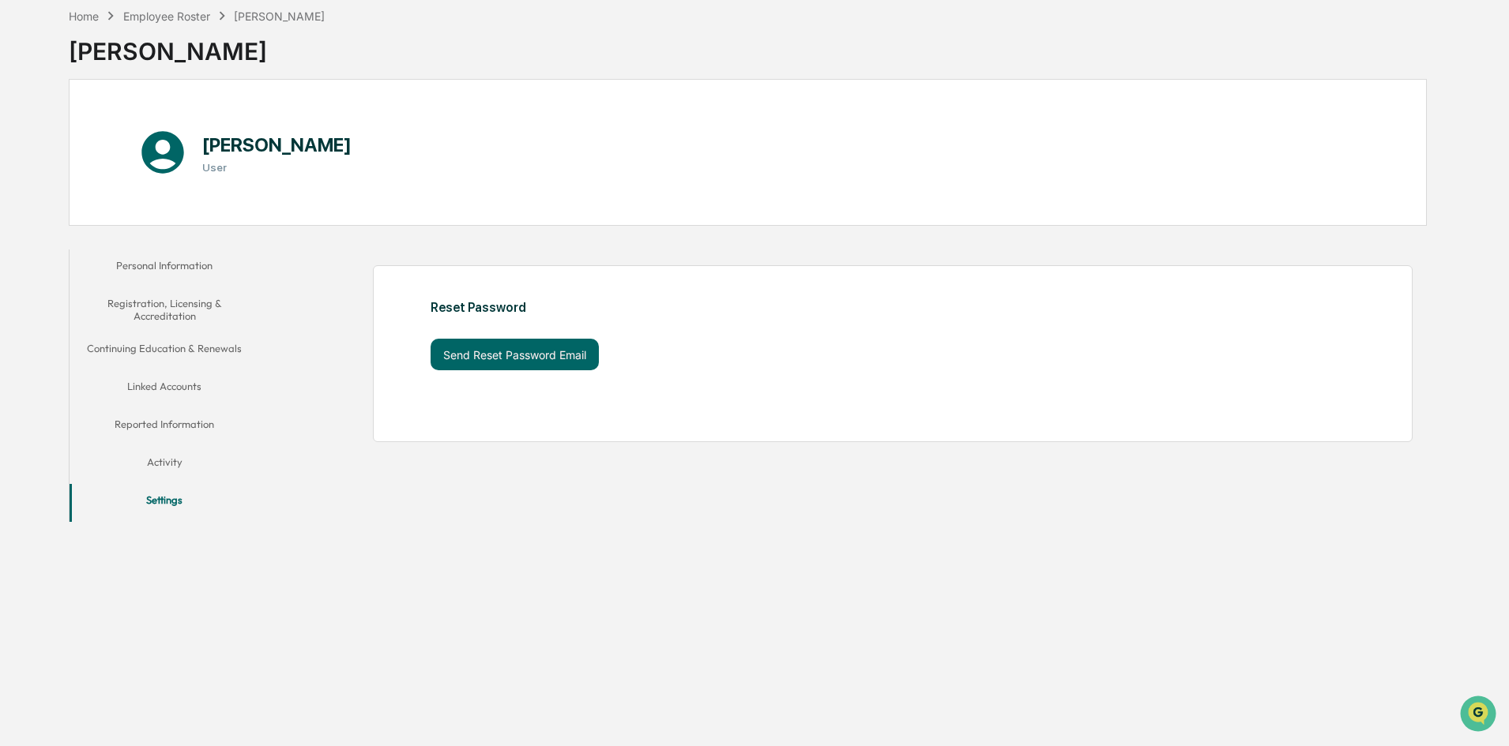
click at [207, 463] on button "Activity" at bounding box center [165, 465] width 190 height 38
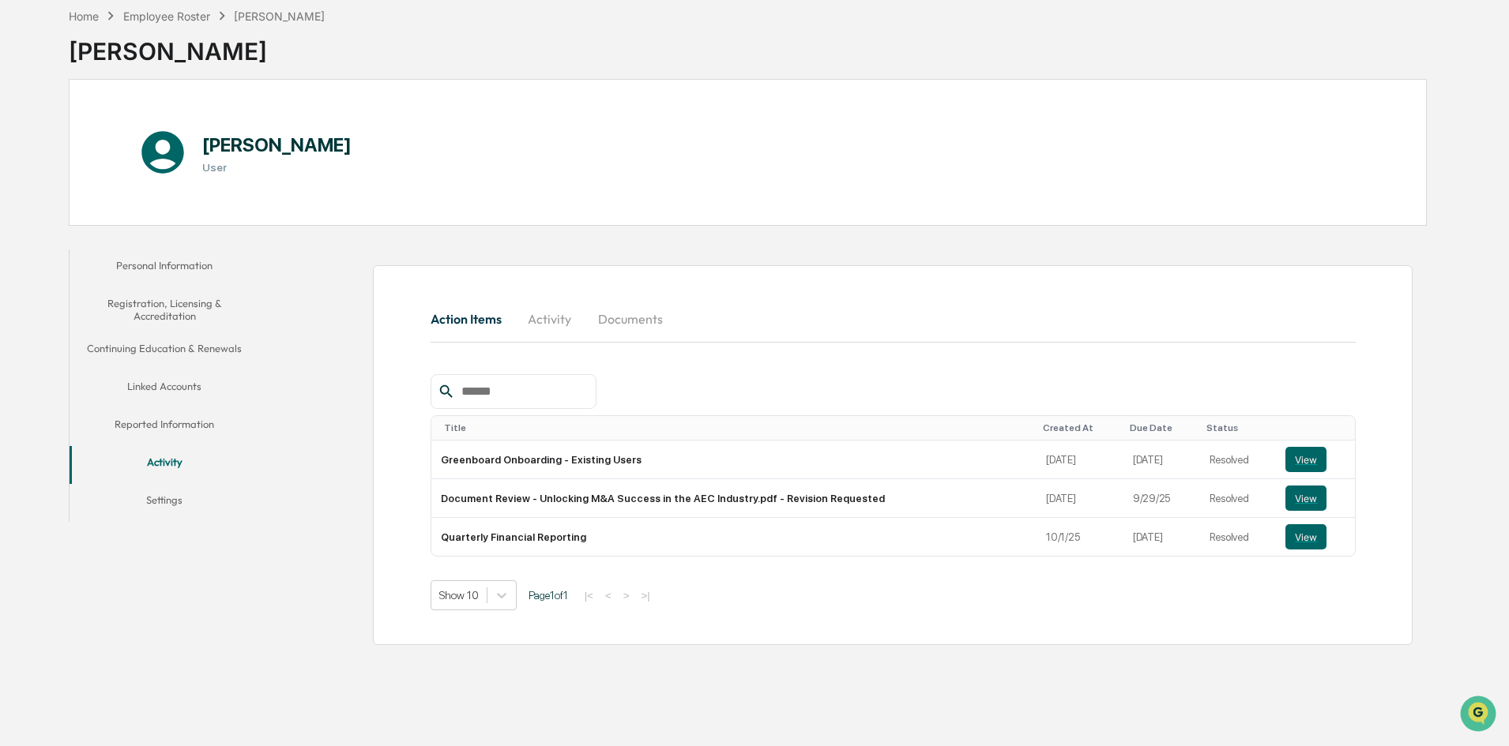
click at [199, 389] on button "Linked Accounts" at bounding box center [165, 389] width 190 height 38
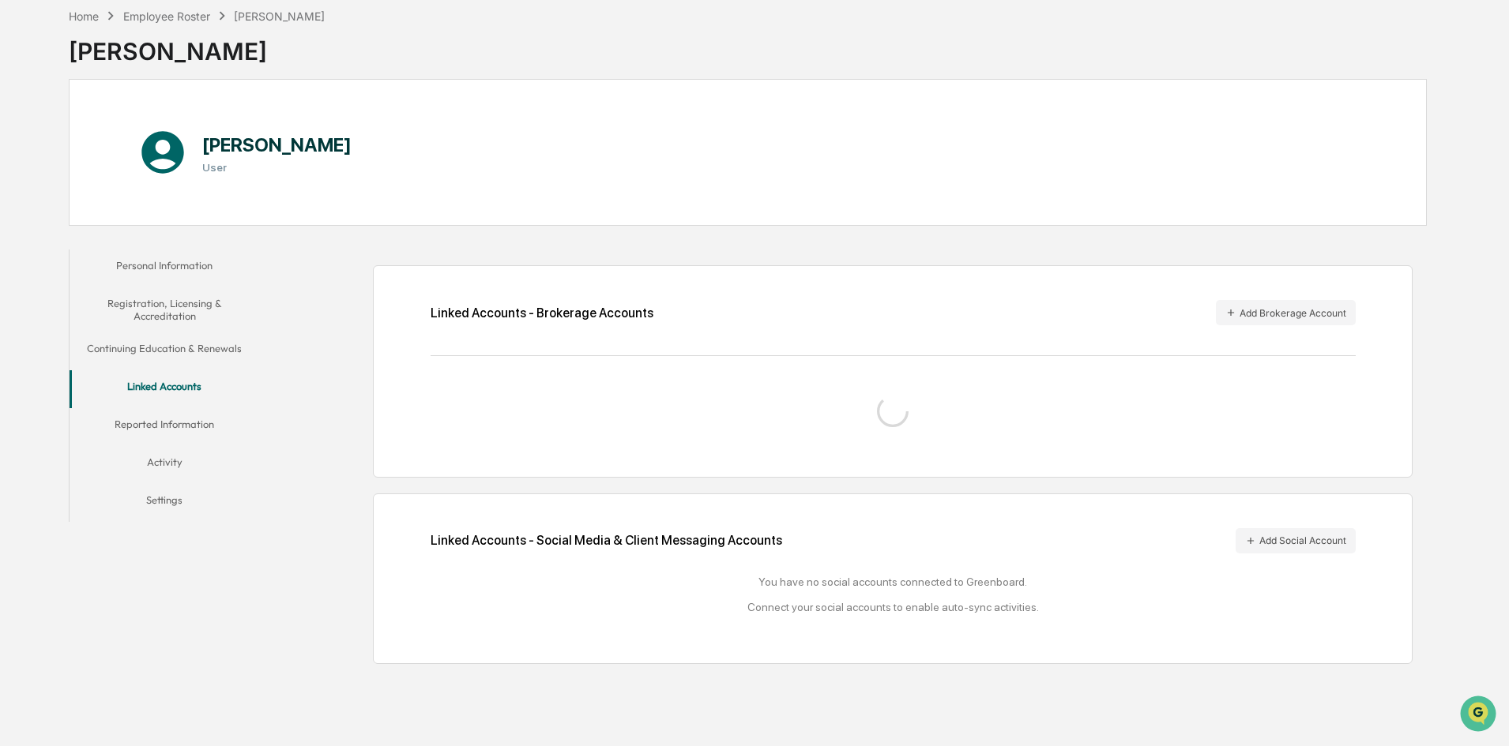
click at [193, 419] on button "Reported Information" at bounding box center [165, 427] width 190 height 38
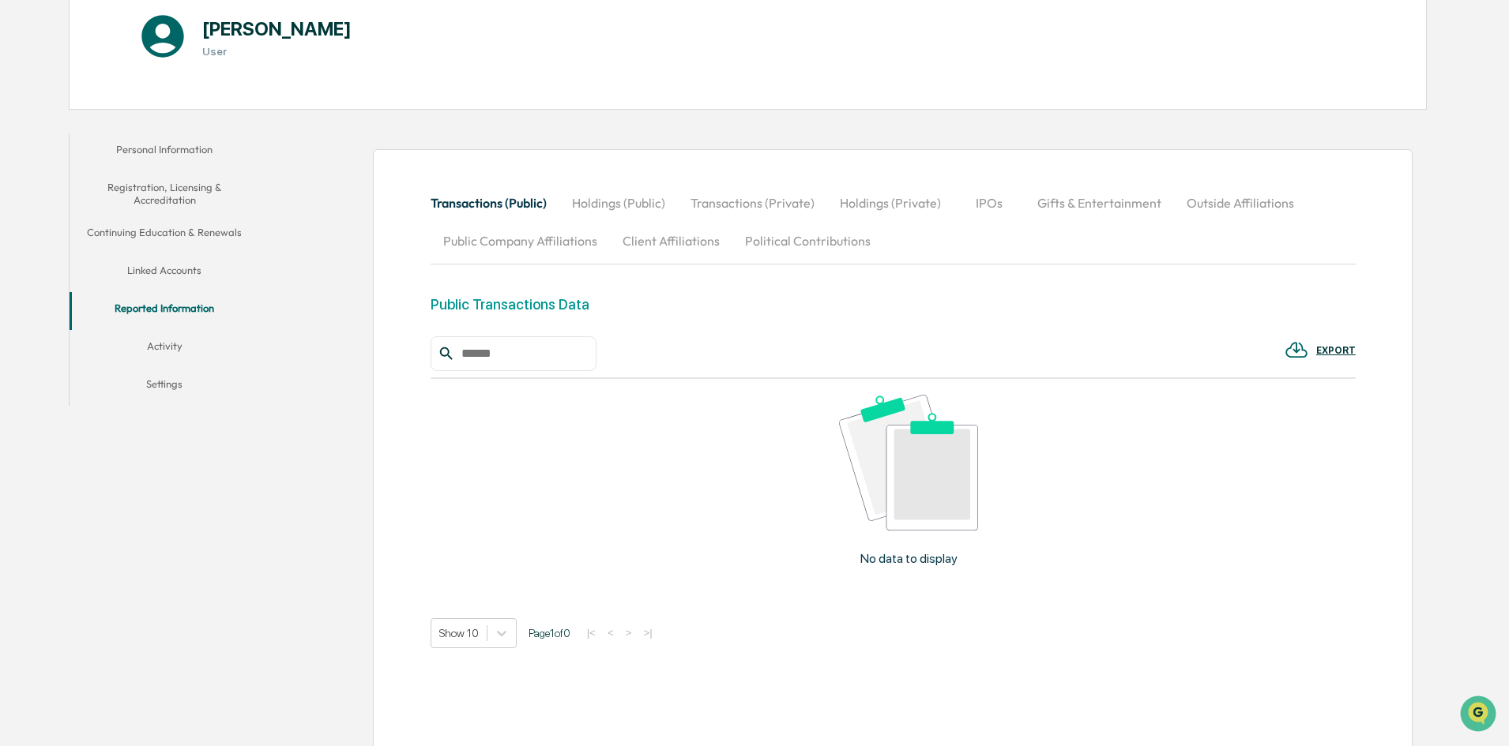
scroll to position [148, 0]
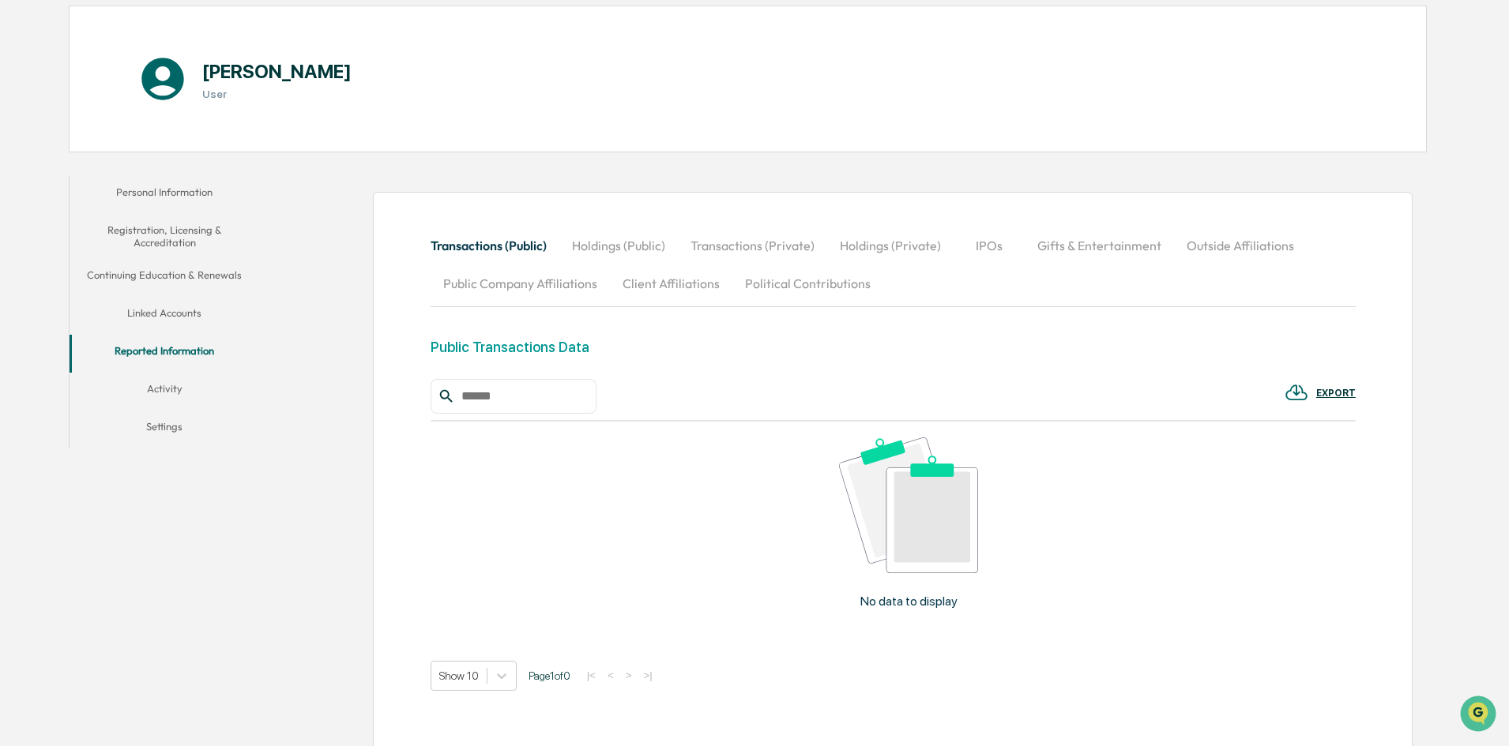
click at [185, 270] on button "Continuing Education & Renewals" at bounding box center [165, 278] width 190 height 38
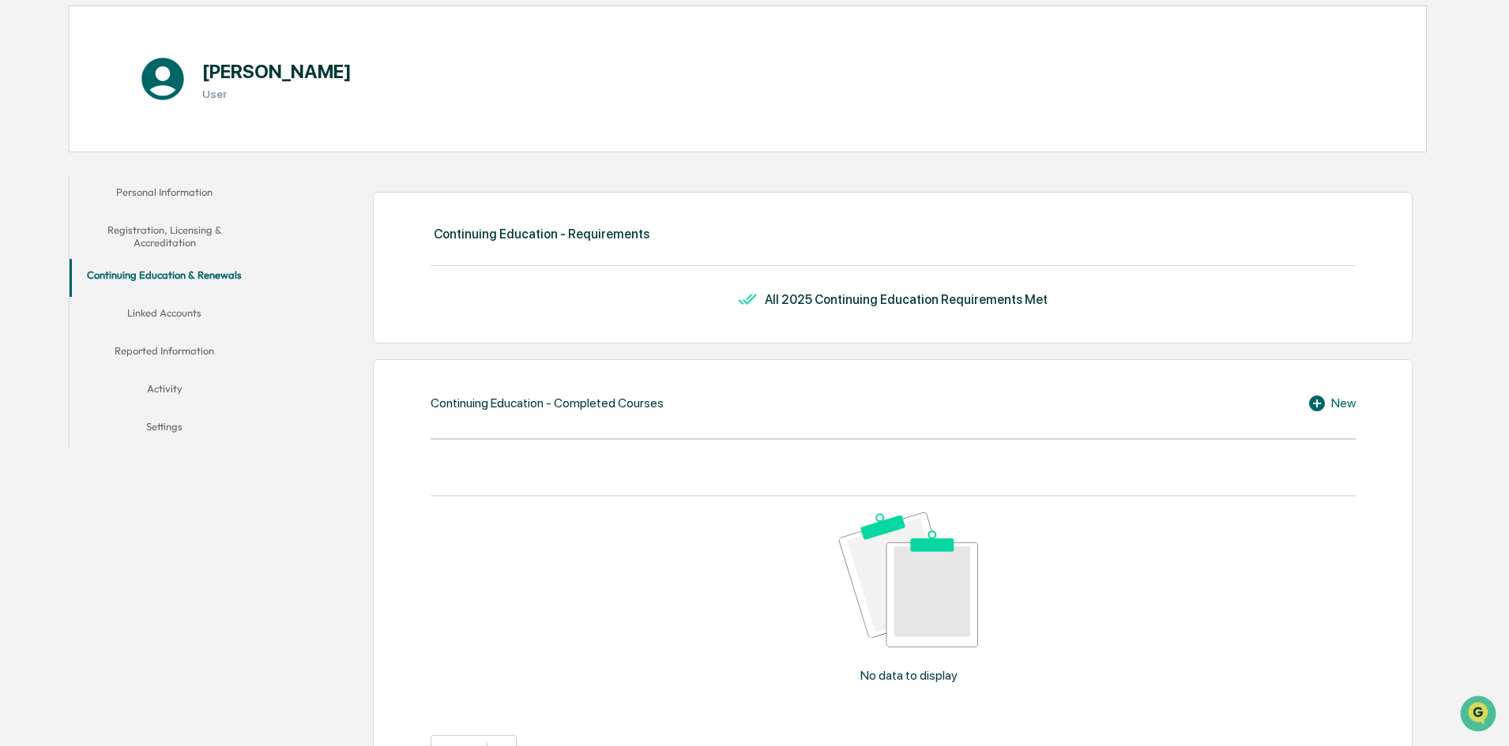
click at [186, 313] on button "Linked Accounts" at bounding box center [165, 316] width 190 height 38
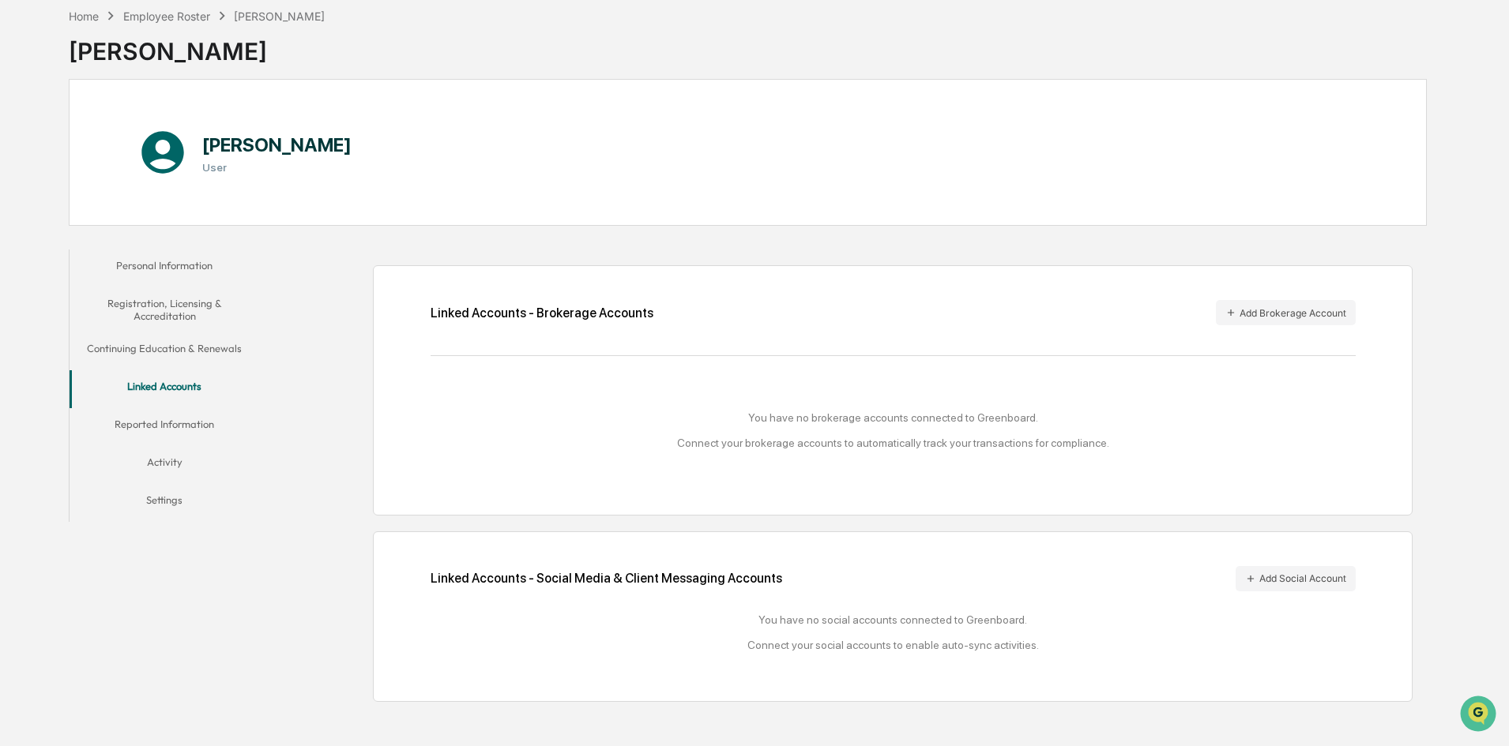
click at [182, 272] on button "Personal Information" at bounding box center [165, 269] width 190 height 38
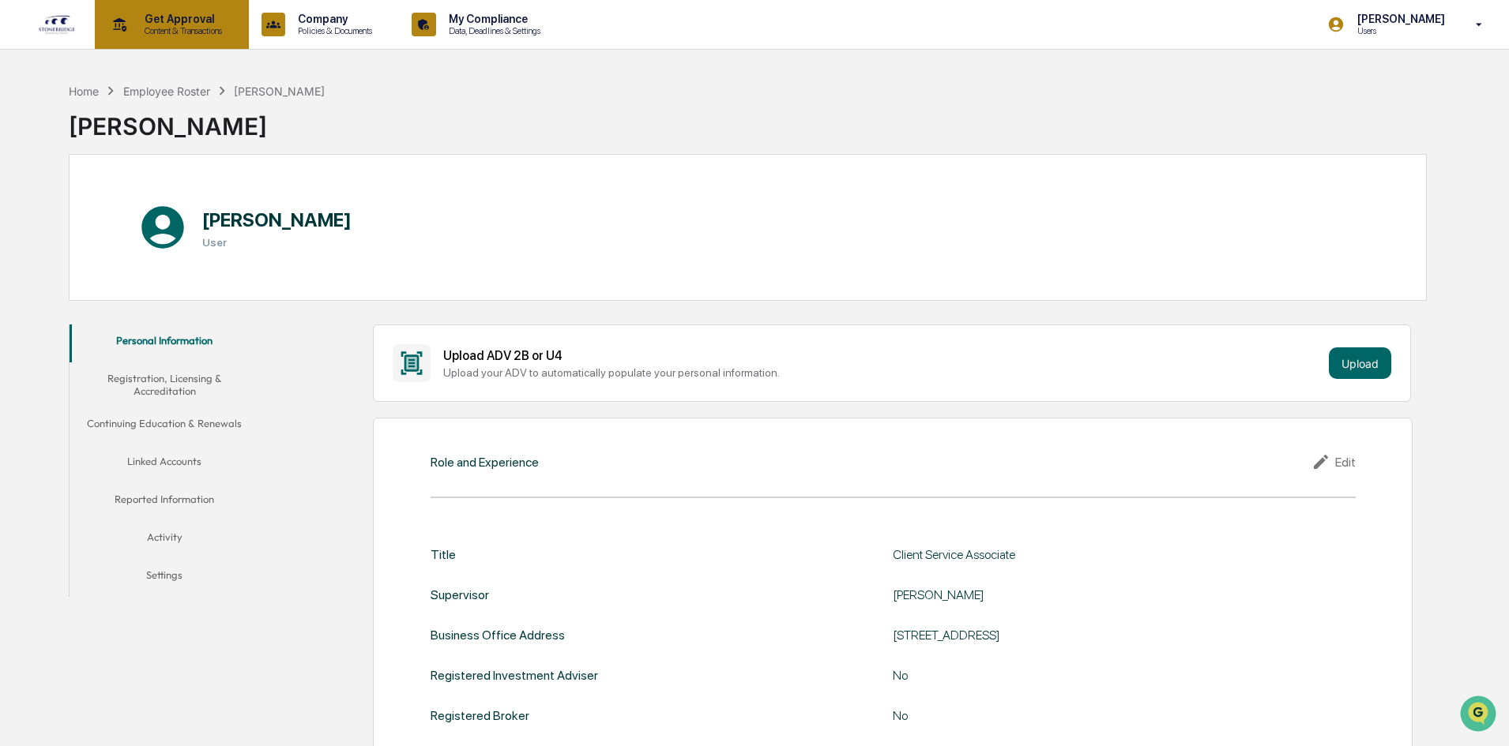
click at [186, 35] on p "Content & Transactions" at bounding box center [181, 30] width 98 height 11
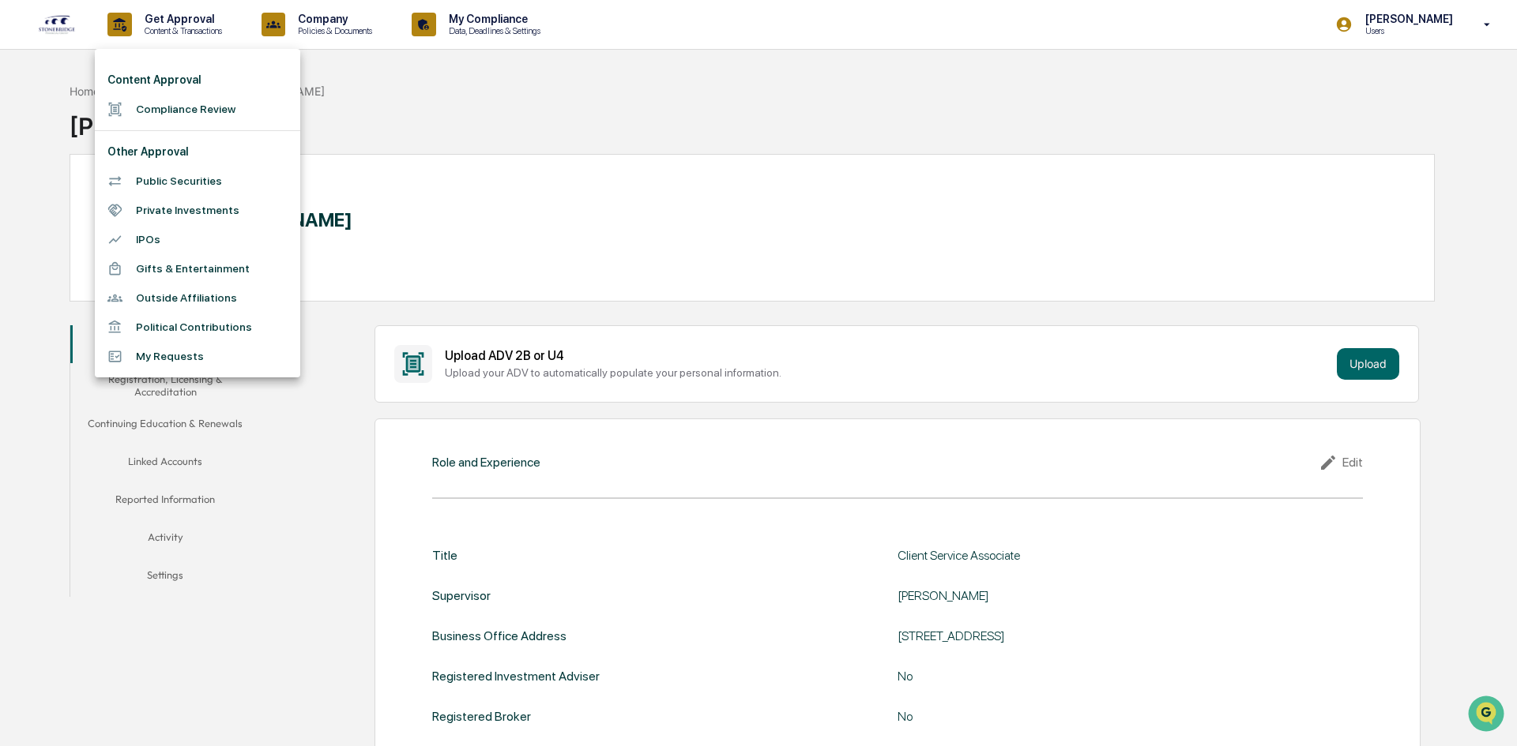
click at [212, 293] on li "Outside Affiliations" at bounding box center [197, 298] width 205 height 29
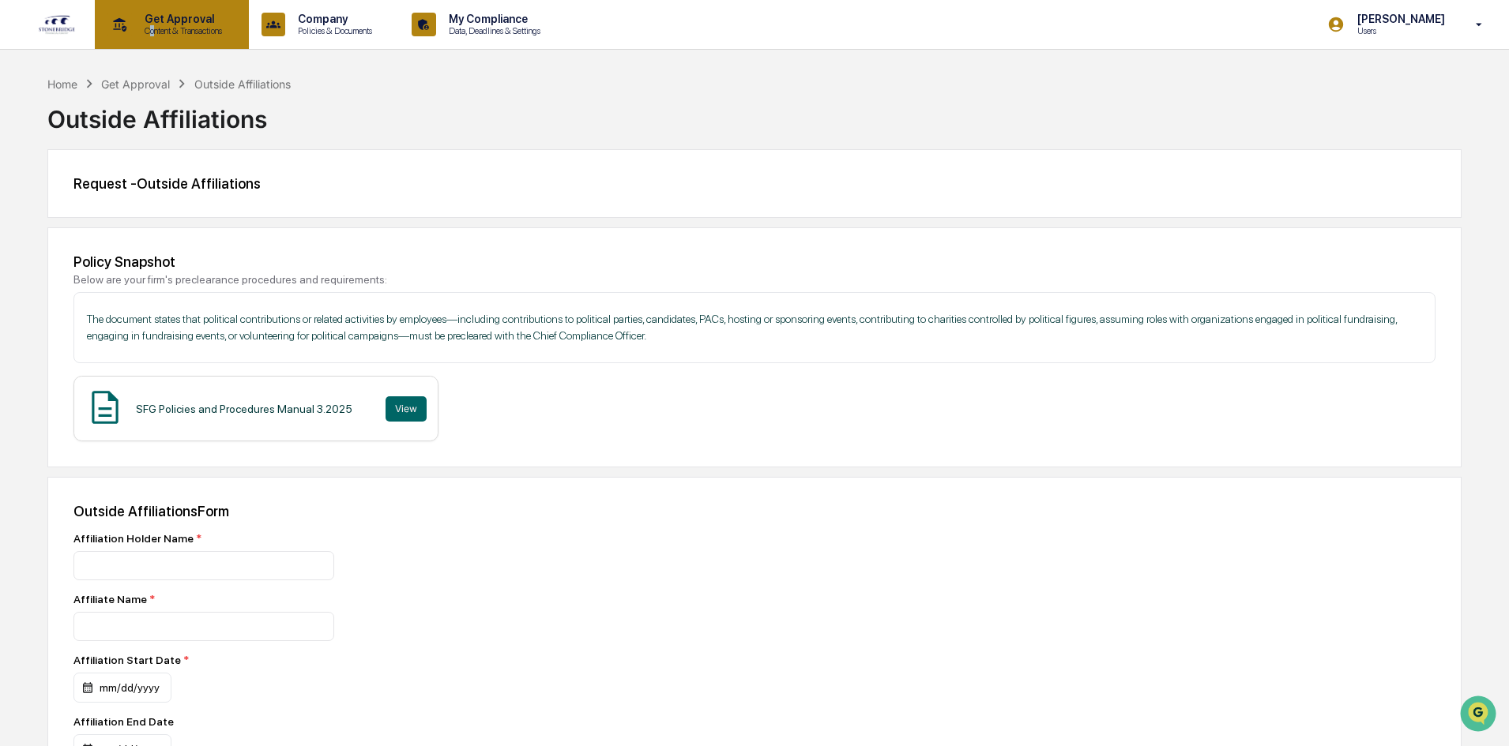
click at [152, 26] on p "Content & Transactions" at bounding box center [181, 30] width 98 height 11
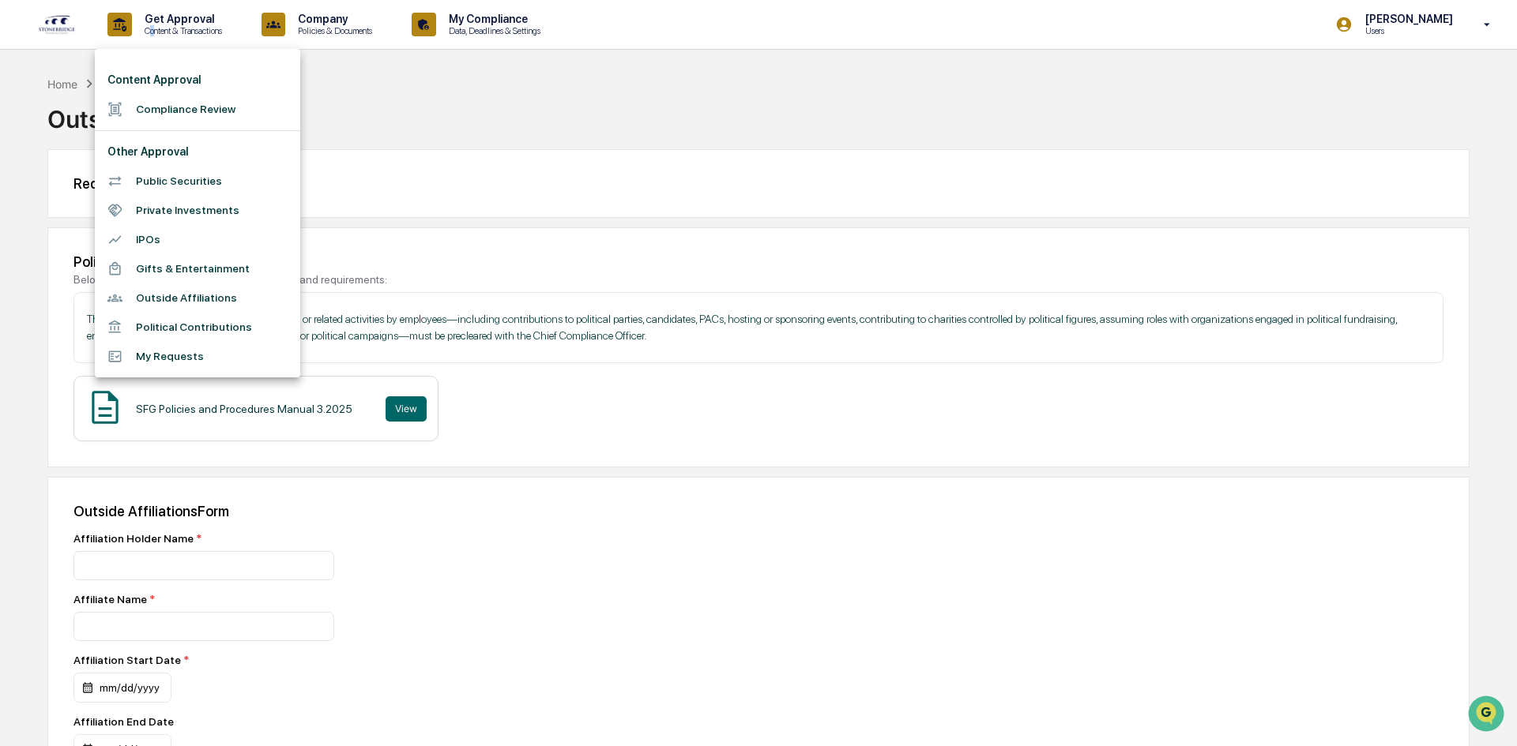
click at [223, 351] on li "My Requests" at bounding box center [197, 356] width 205 height 29
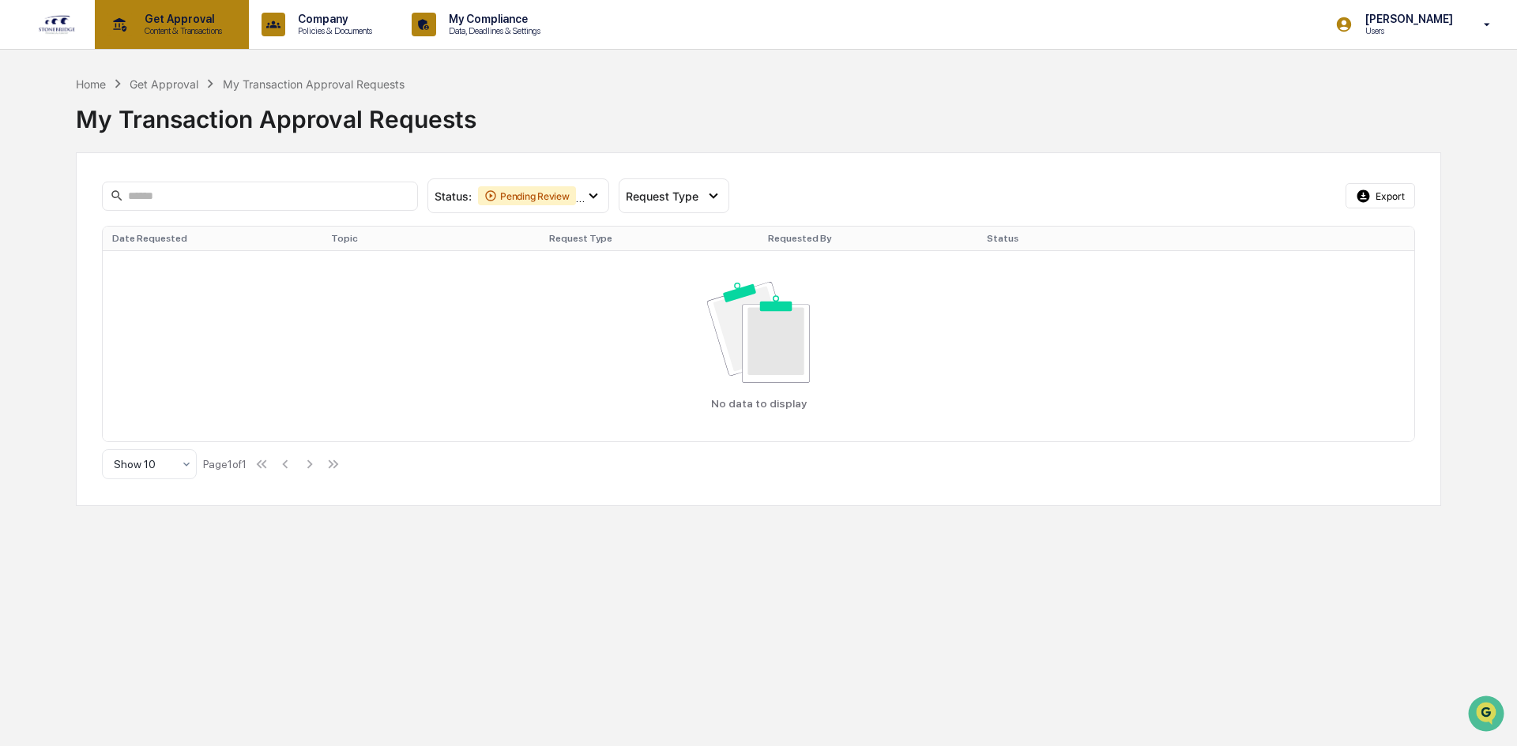
click at [134, 32] on p "Content & Transactions" at bounding box center [181, 30] width 98 height 11
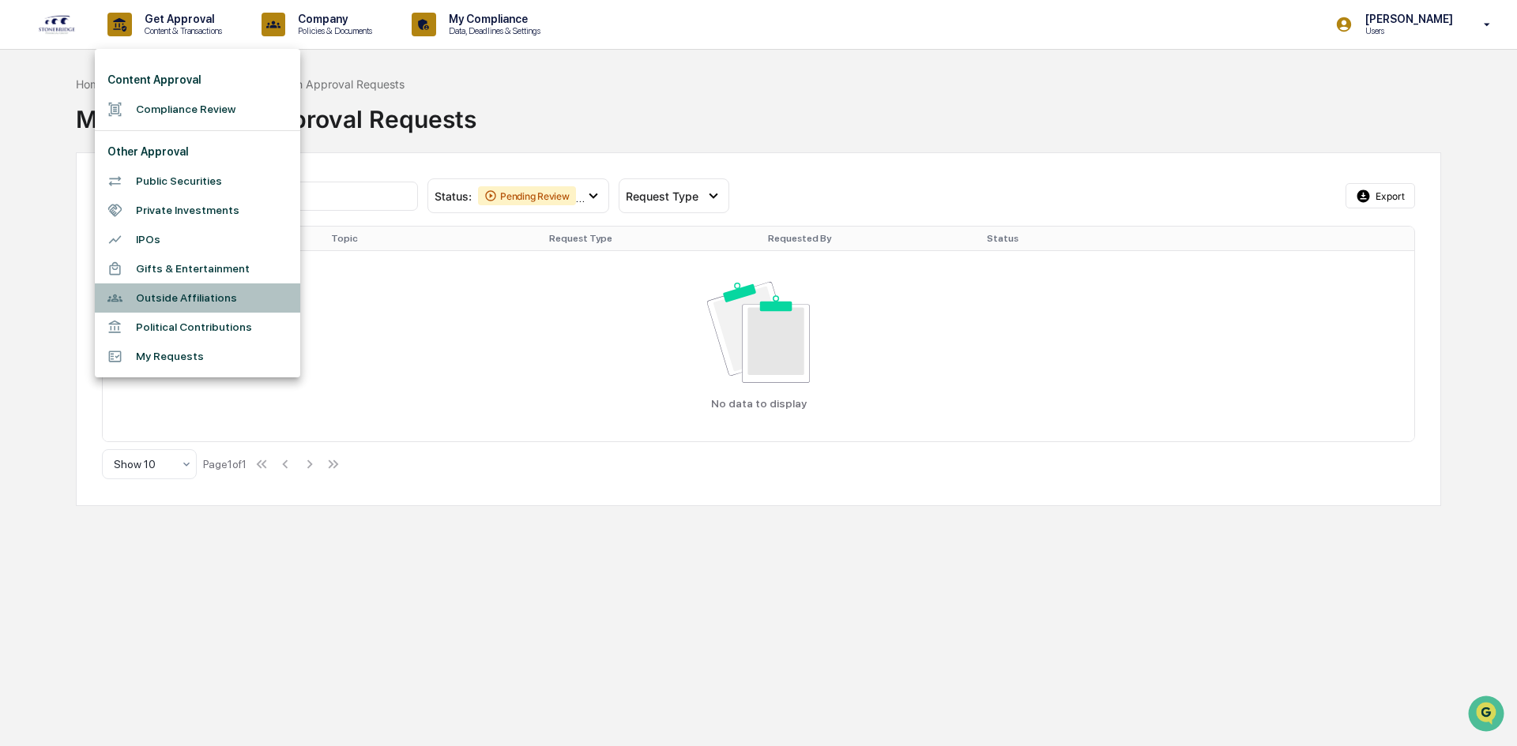
click at [223, 298] on li "Outside Affiliations" at bounding box center [197, 298] width 205 height 29
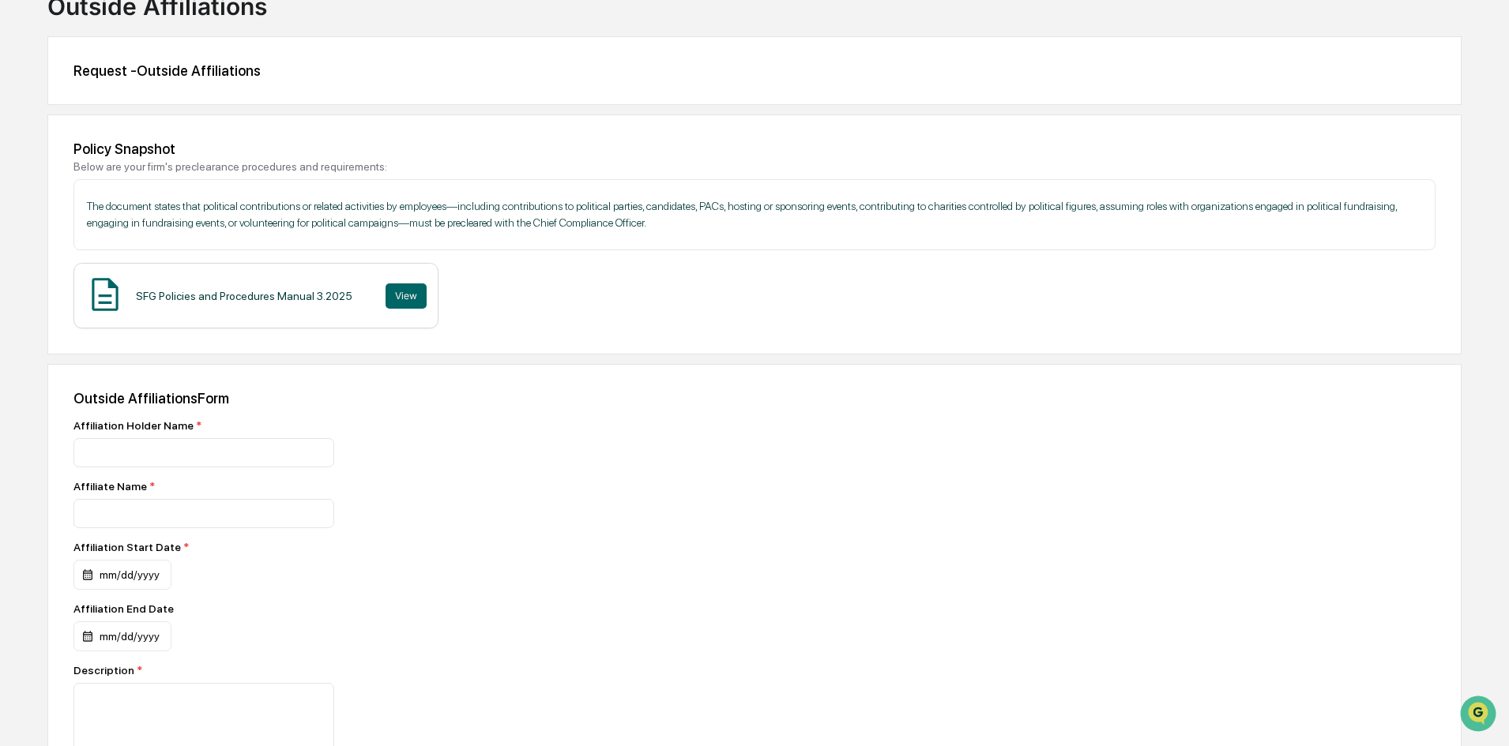
scroll to position [316, 0]
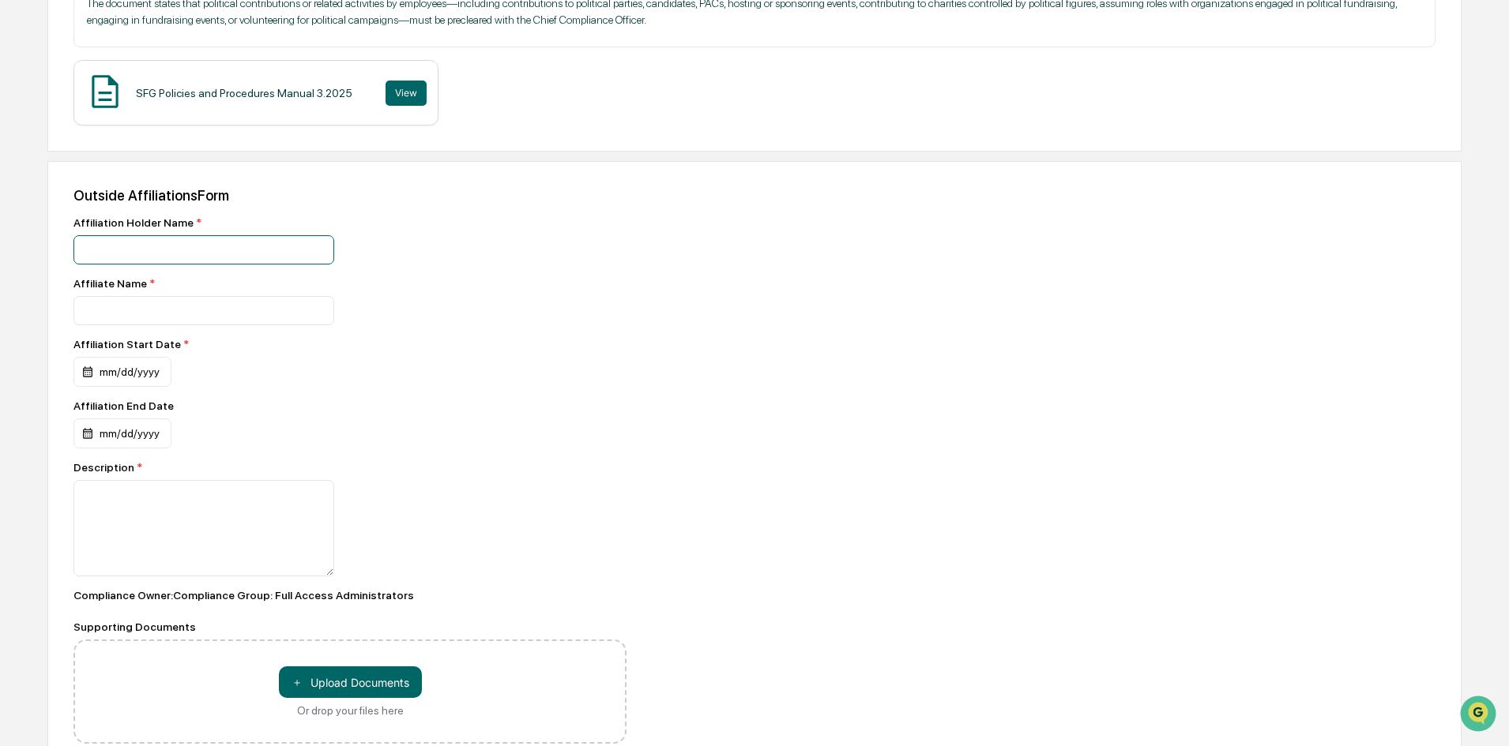
click at [254, 244] on input at bounding box center [203, 249] width 261 height 29
type input "*"
type input "**********"
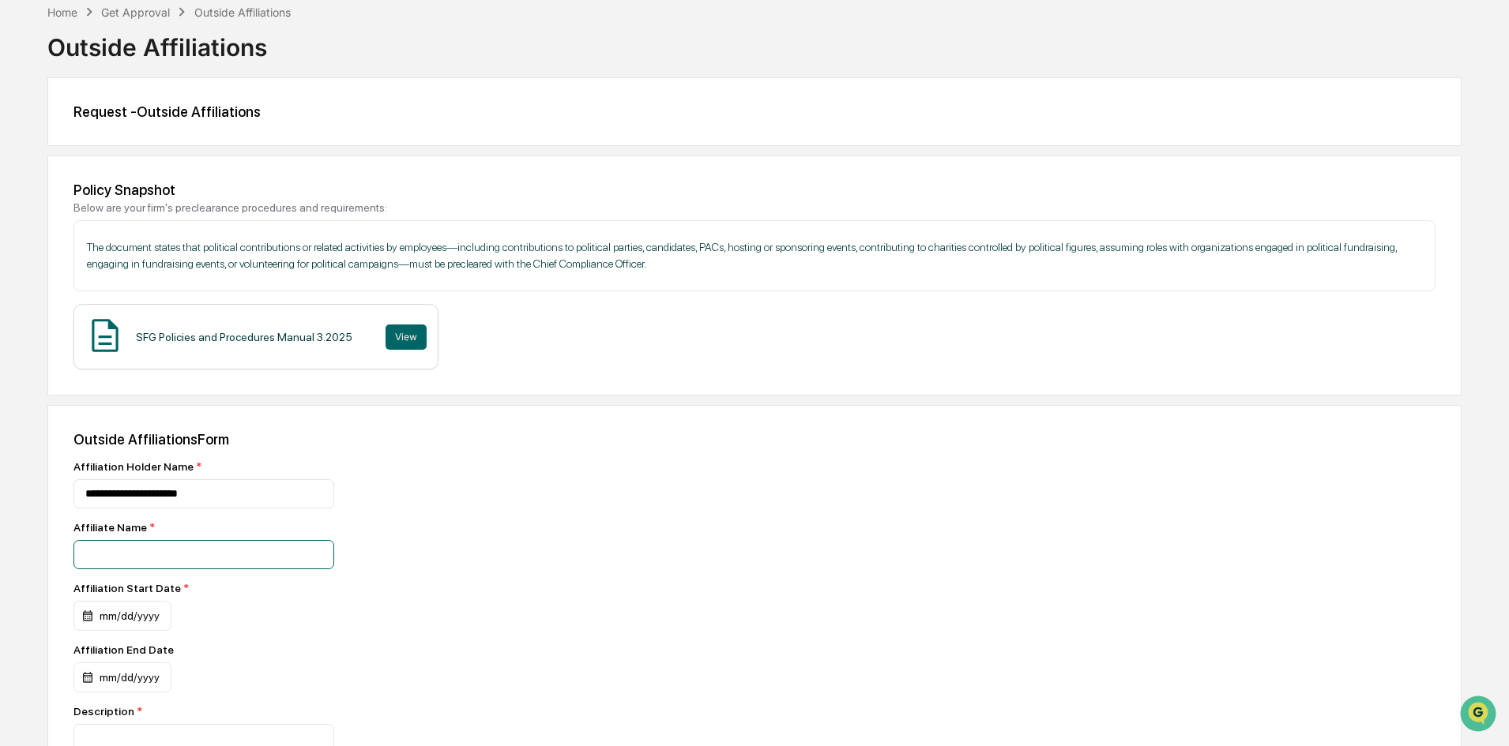
scroll to position [0, 0]
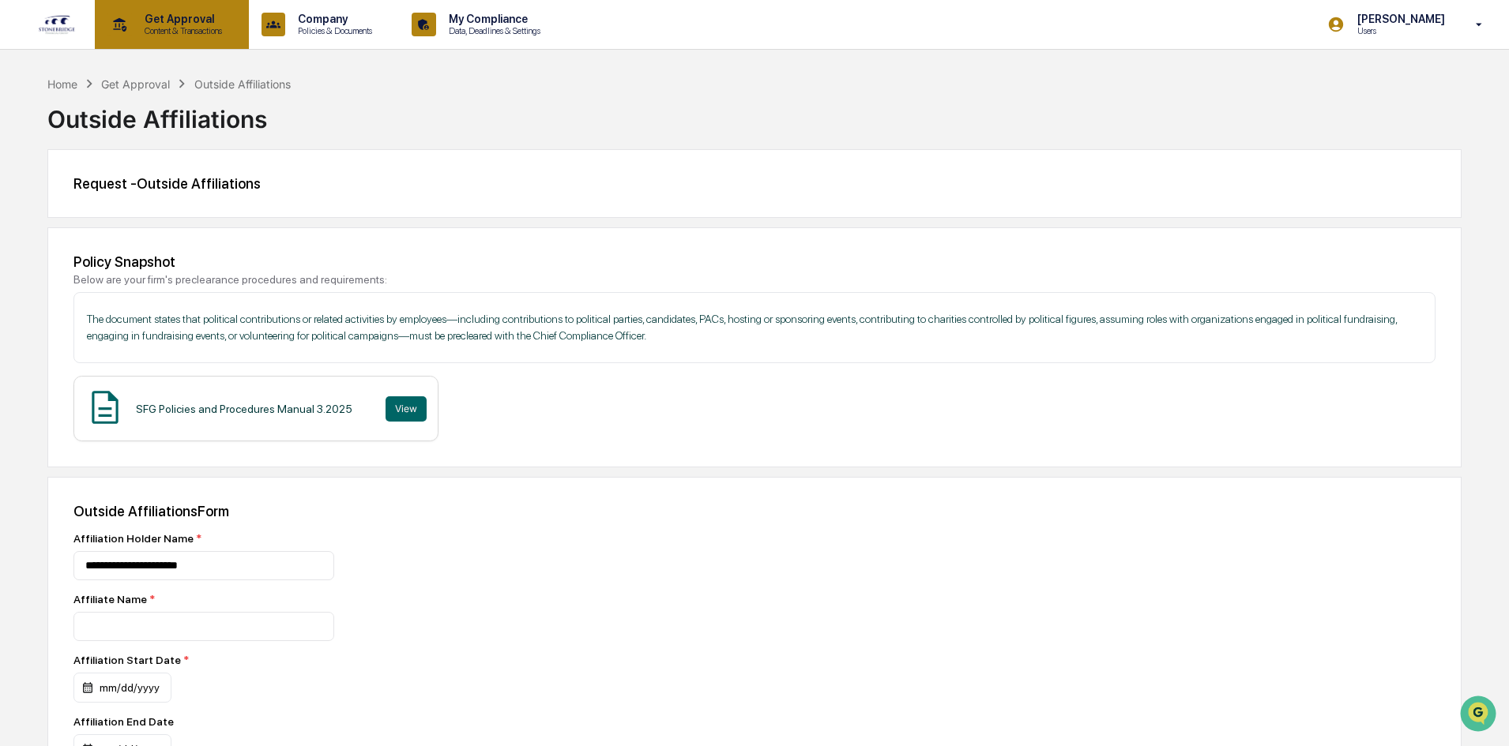
click at [148, 27] on p "Content & Transactions" at bounding box center [181, 30] width 98 height 11
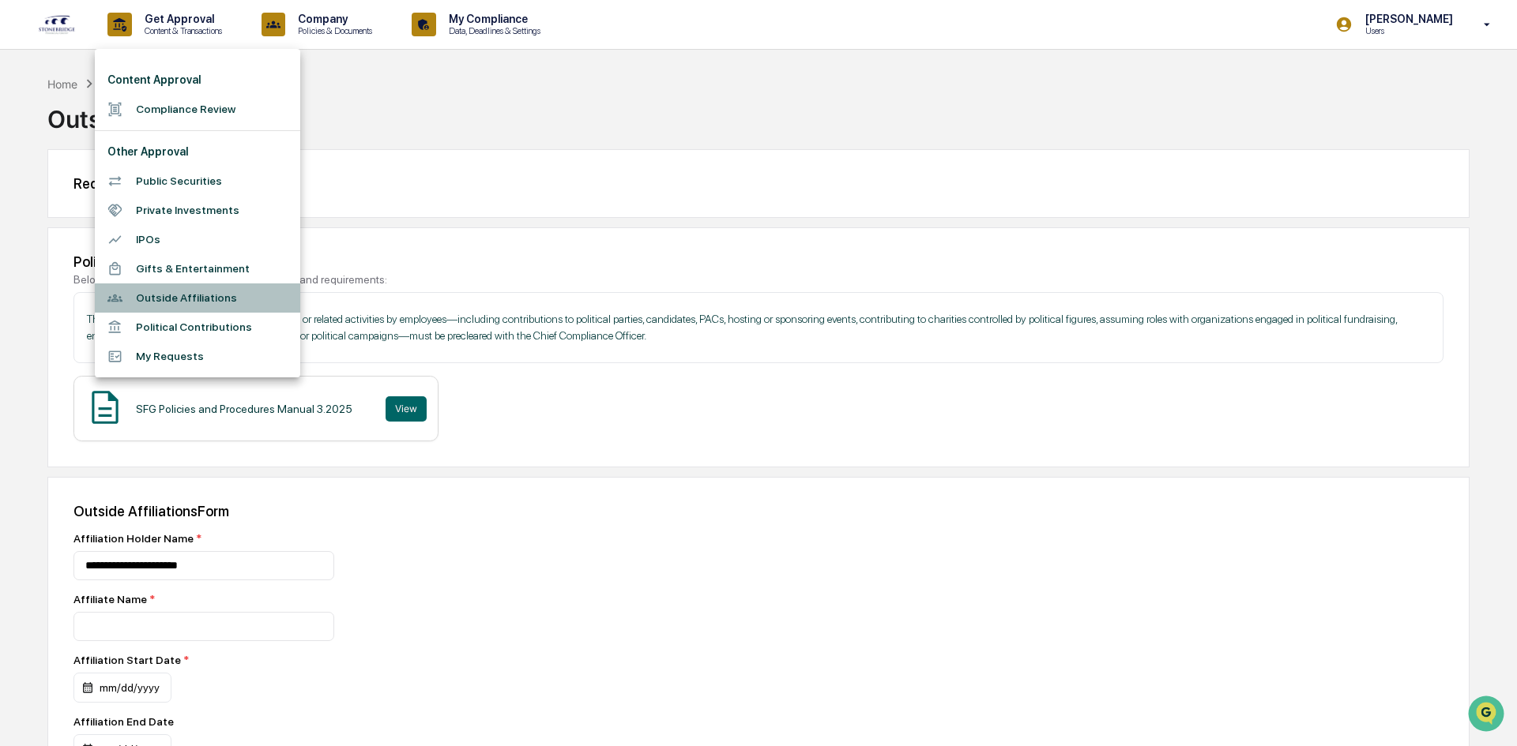
click at [215, 299] on li "Outside Affiliations" at bounding box center [197, 298] width 205 height 29
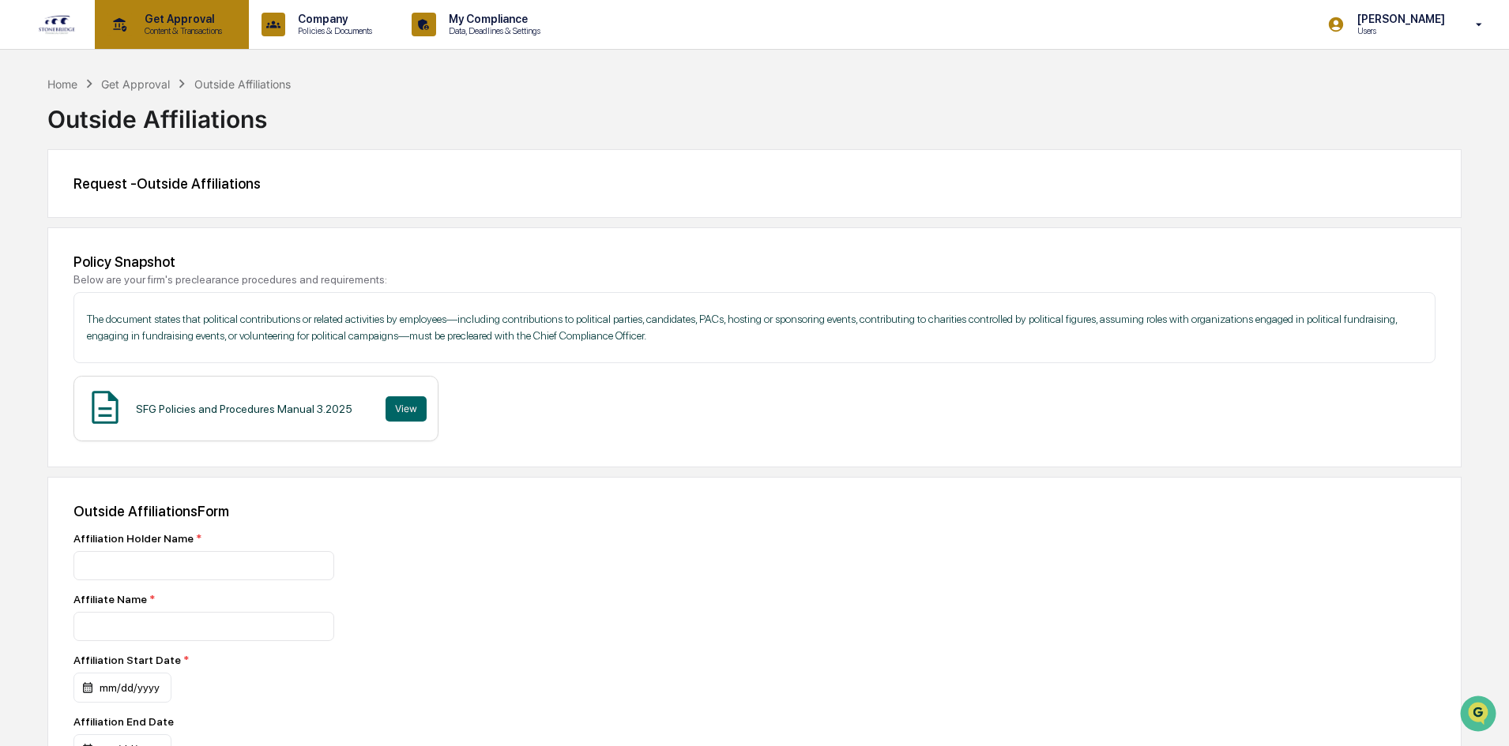
click at [169, 33] on p "Content & Transactions" at bounding box center [181, 30] width 98 height 11
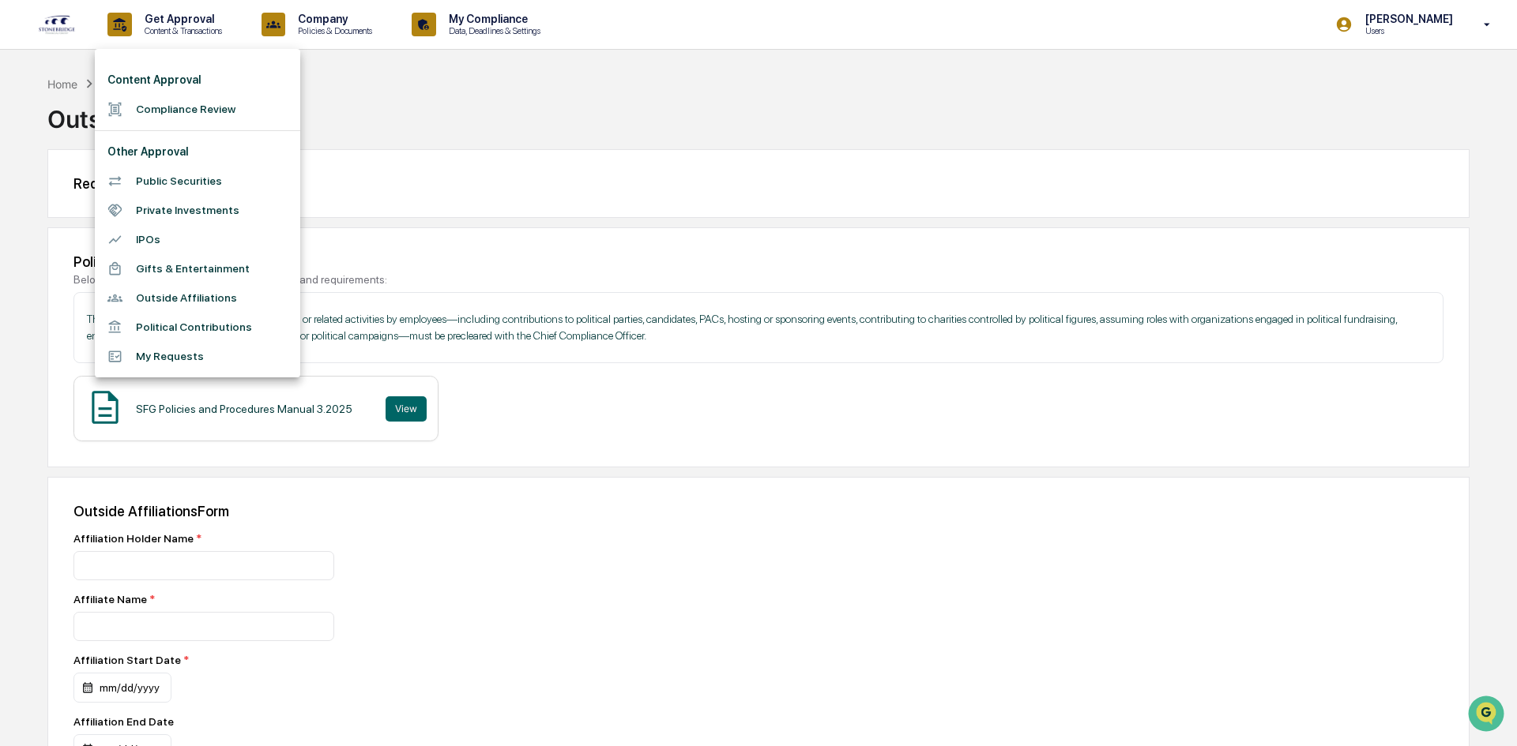
click at [193, 108] on li "Compliance Review" at bounding box center [197, 109] width 205 height 29
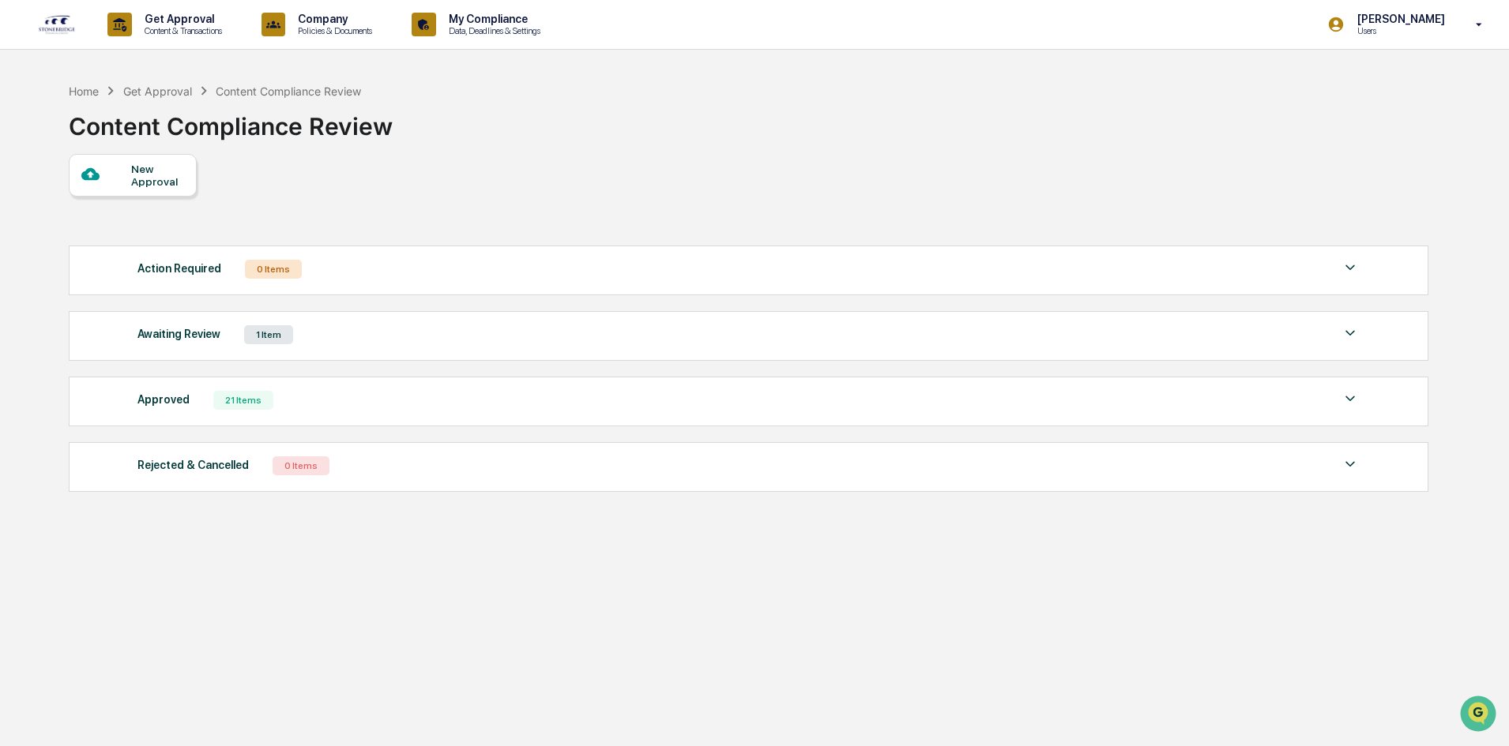
click at [171, 178] on div "New Approval" at bounding box center [157, 175] width 53 height 25
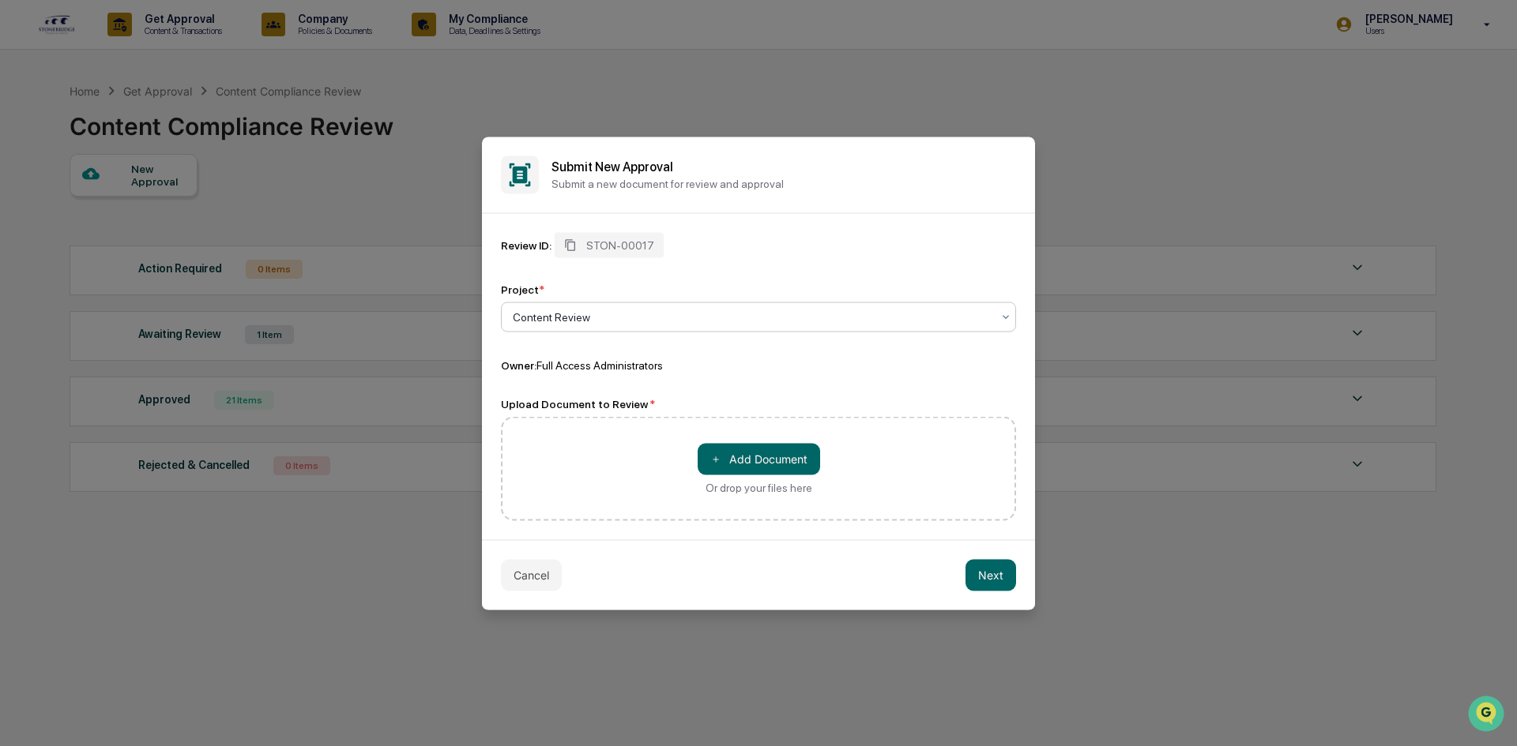
click at [539, 584] on button "Cancel" at bounding box center [531, 575] width 61 height 32
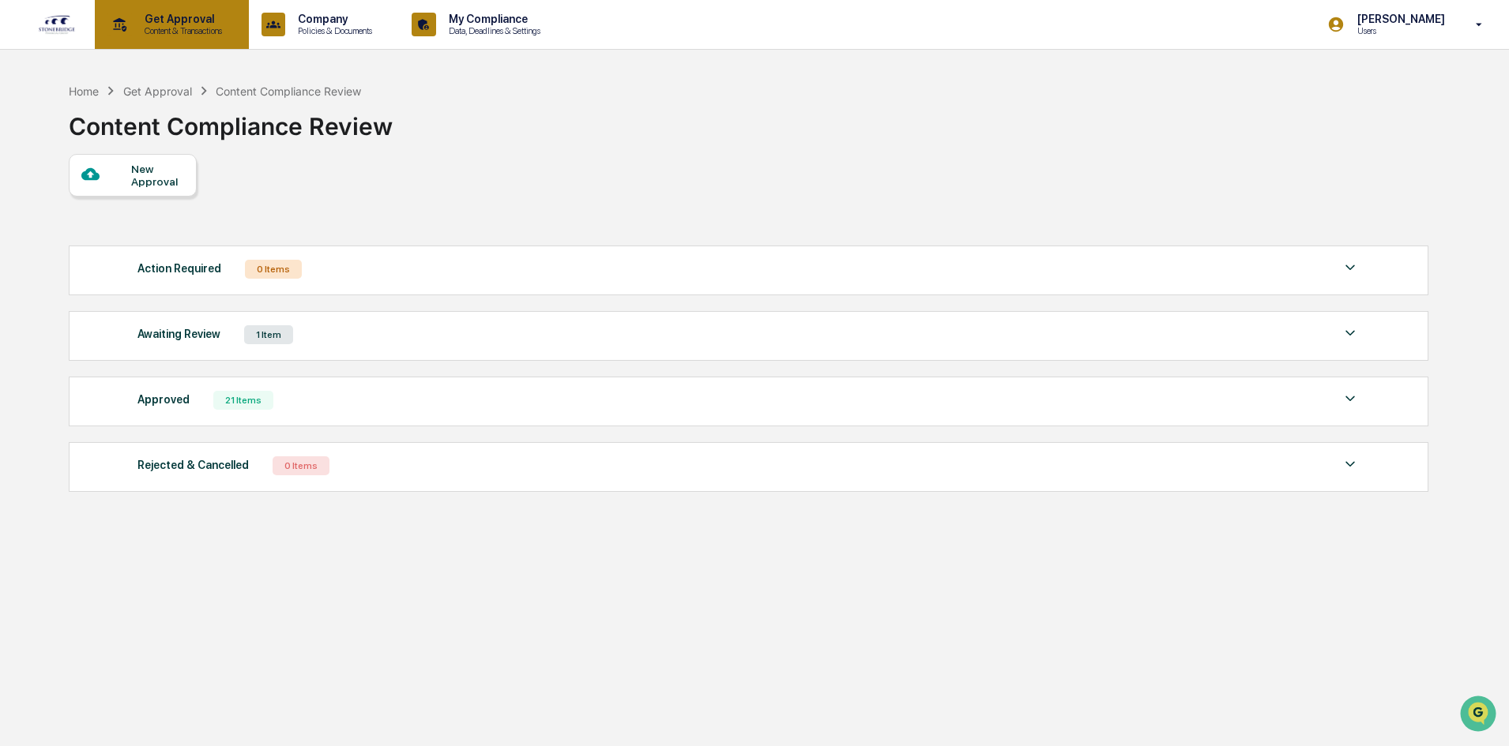
click at [156, 34] on p "Content & Transactions" at bounding box center [181, 30] width 98 height 11
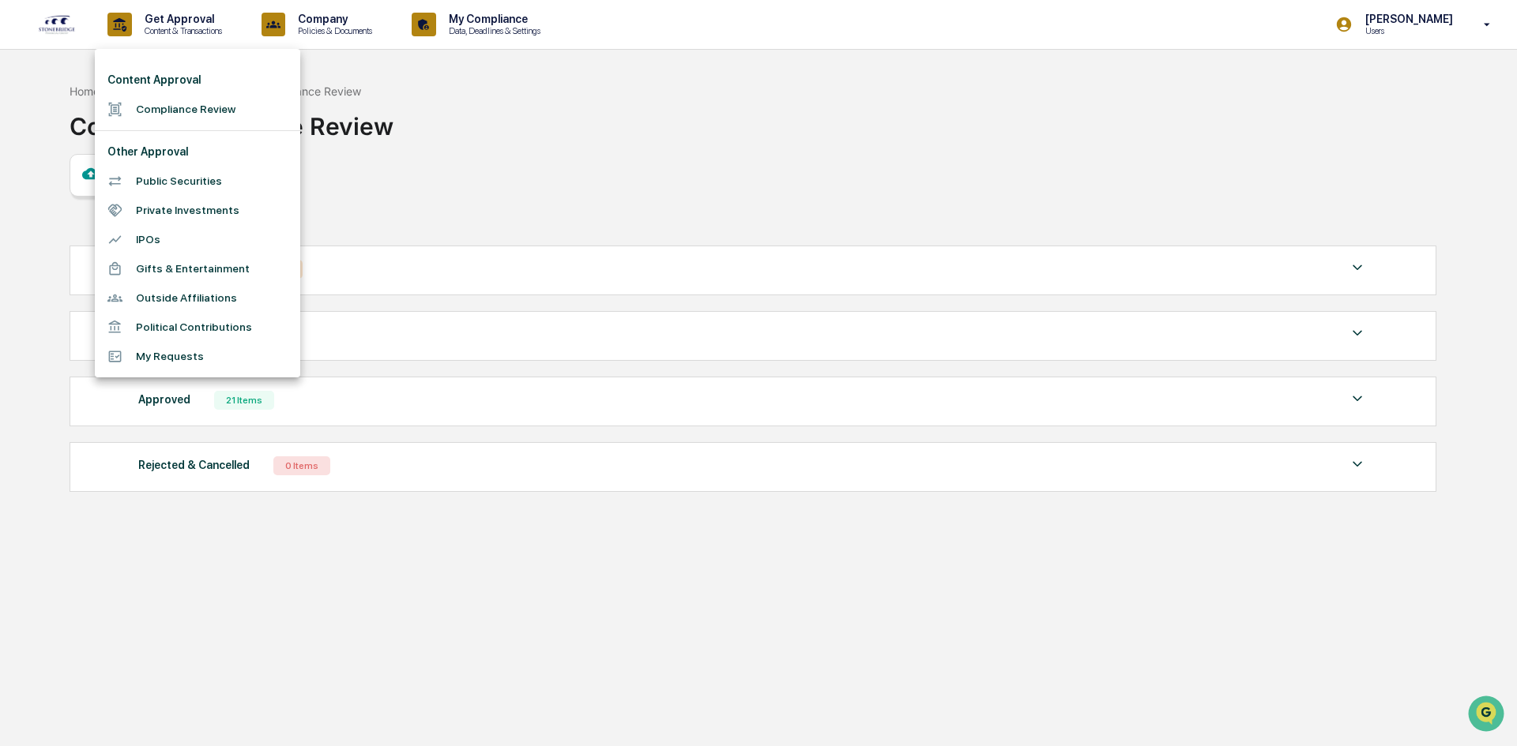
click at [217, 265] on li "Gifts & Entertainment" at bounding box center [197, 268] width 205 height 29
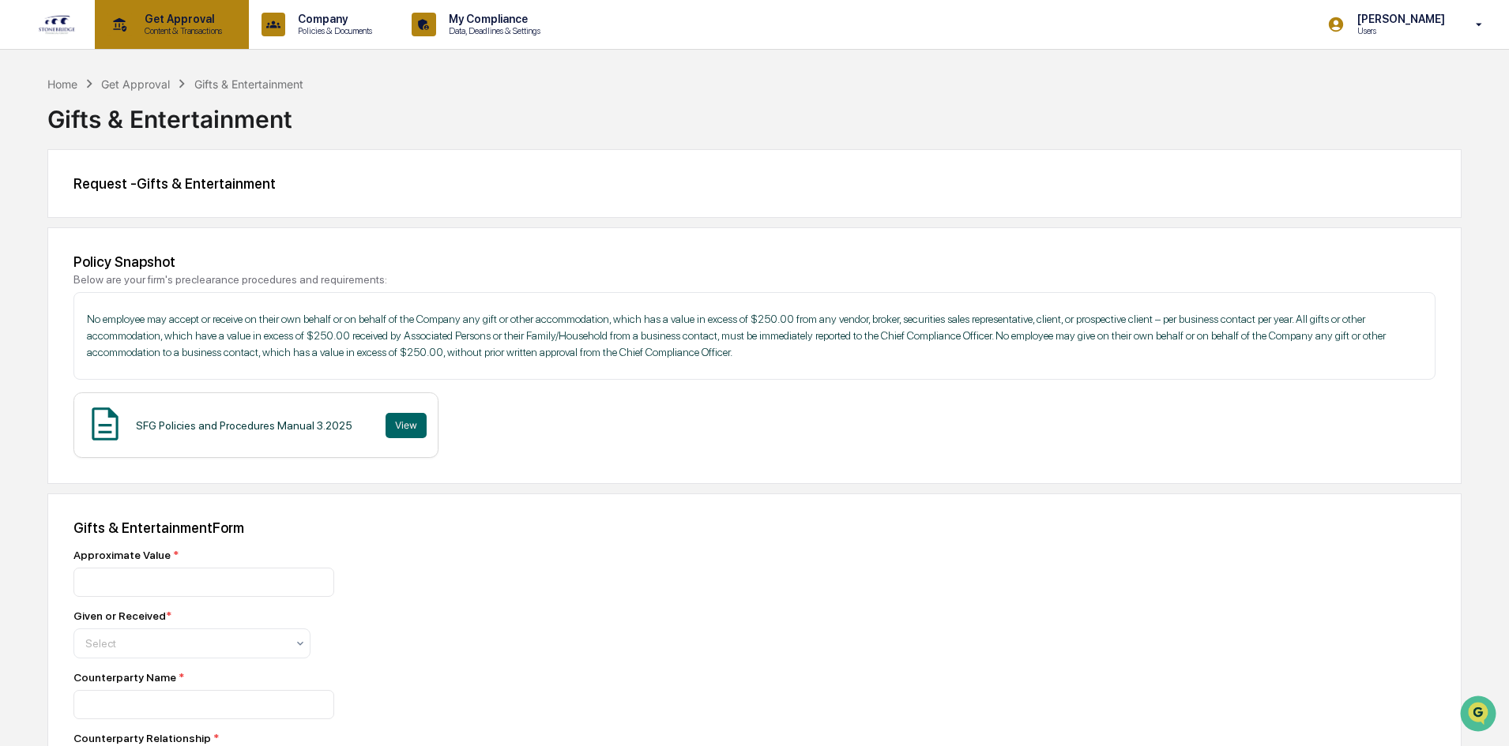
click at [150, 35] on p "Content & Transactions" at bounding box center [181, 30] width 98 height 11
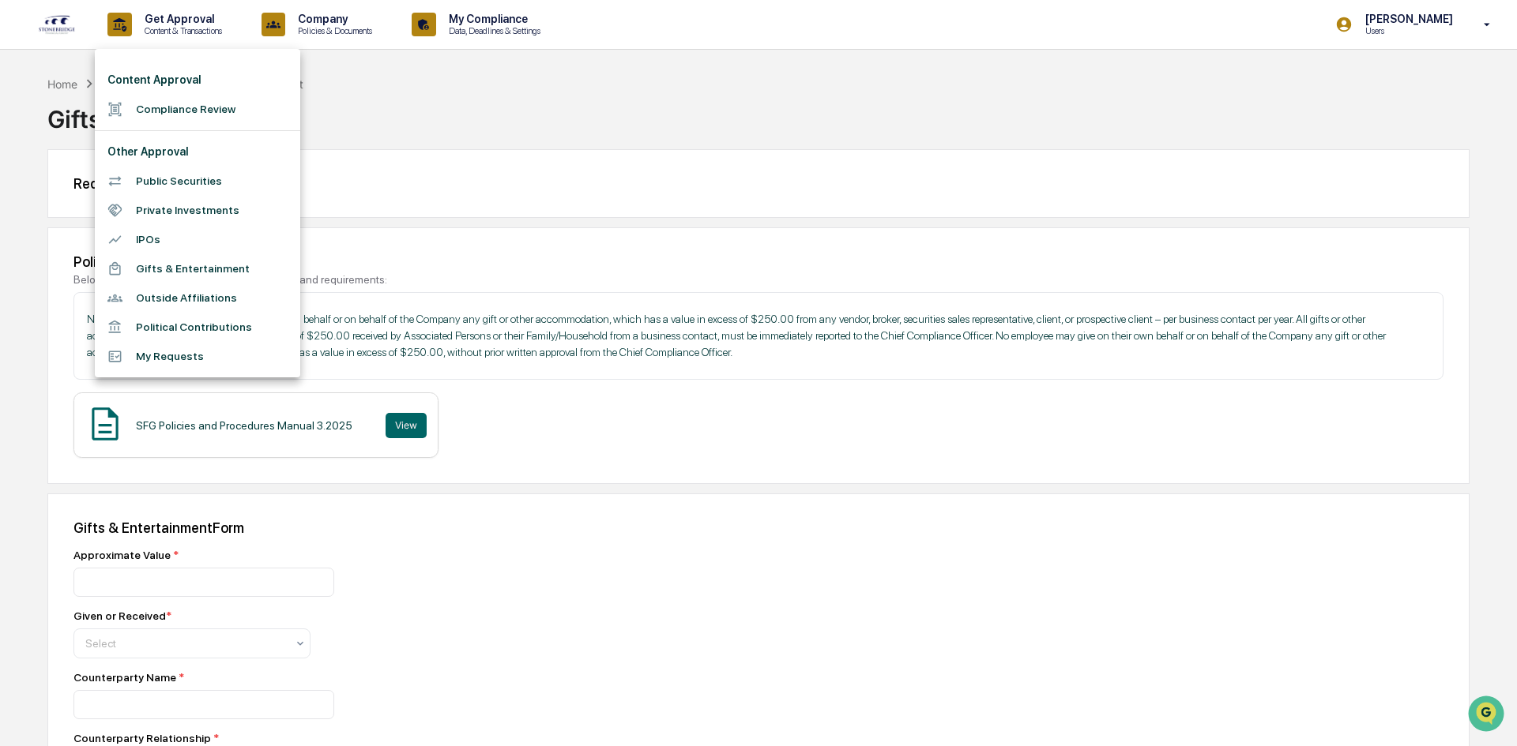
click at [205, 233] on li "IPOs" at bounding box center [197, 239] width 205 height 29
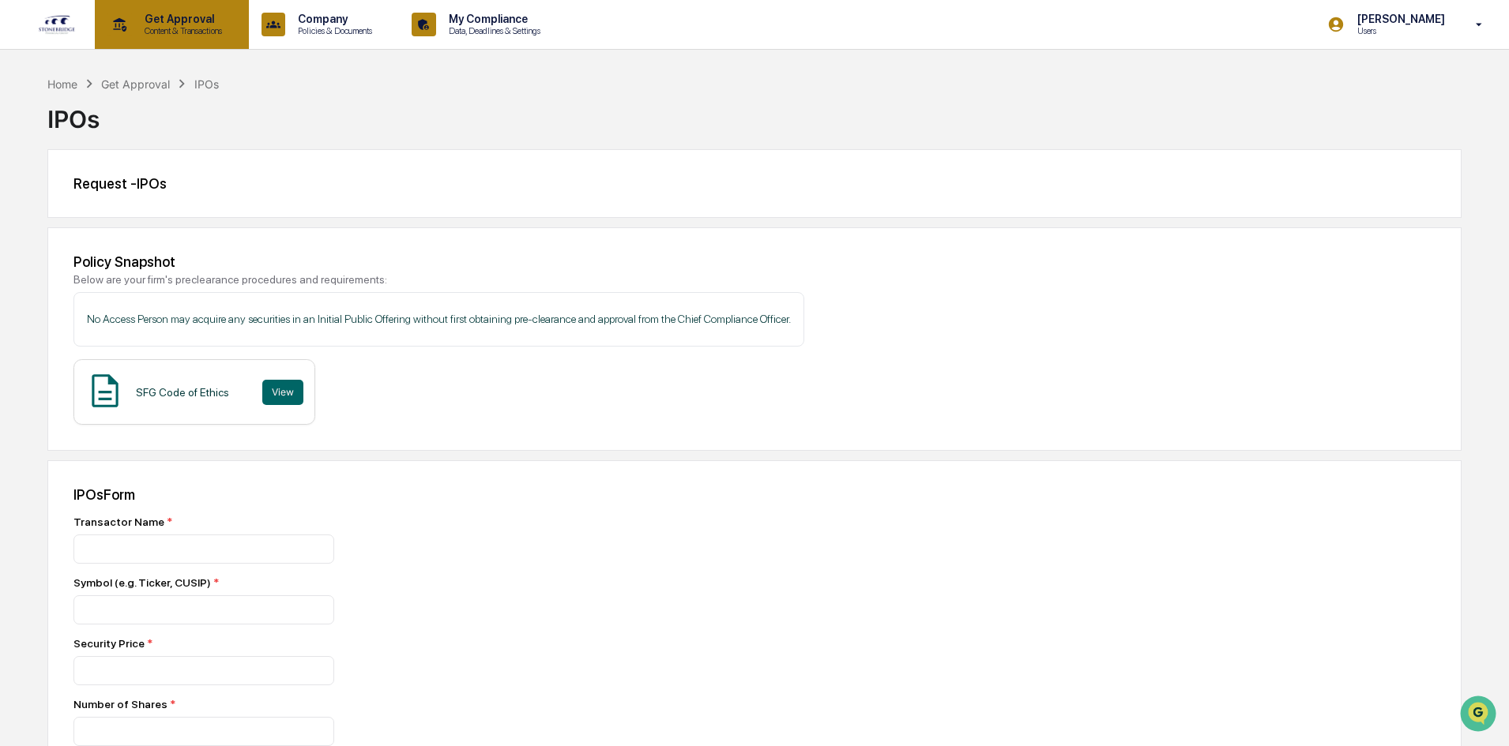
click at [166, 34] on p "Content & Transactions" at bounding box center [181, 30] width 98 height 11
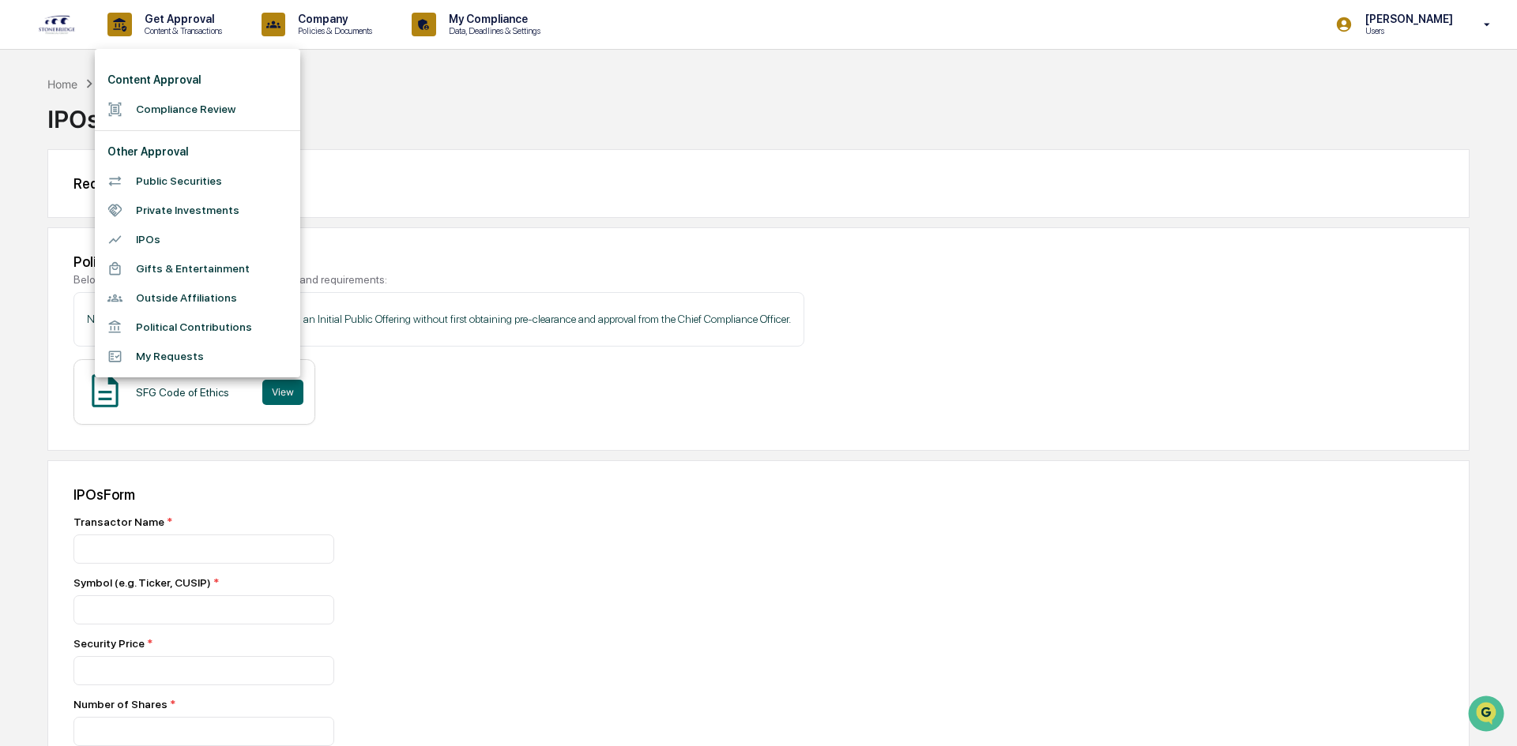
click at [207, 182] on li "Public Securities" at bounding box center [197, 181] width 205 height 29
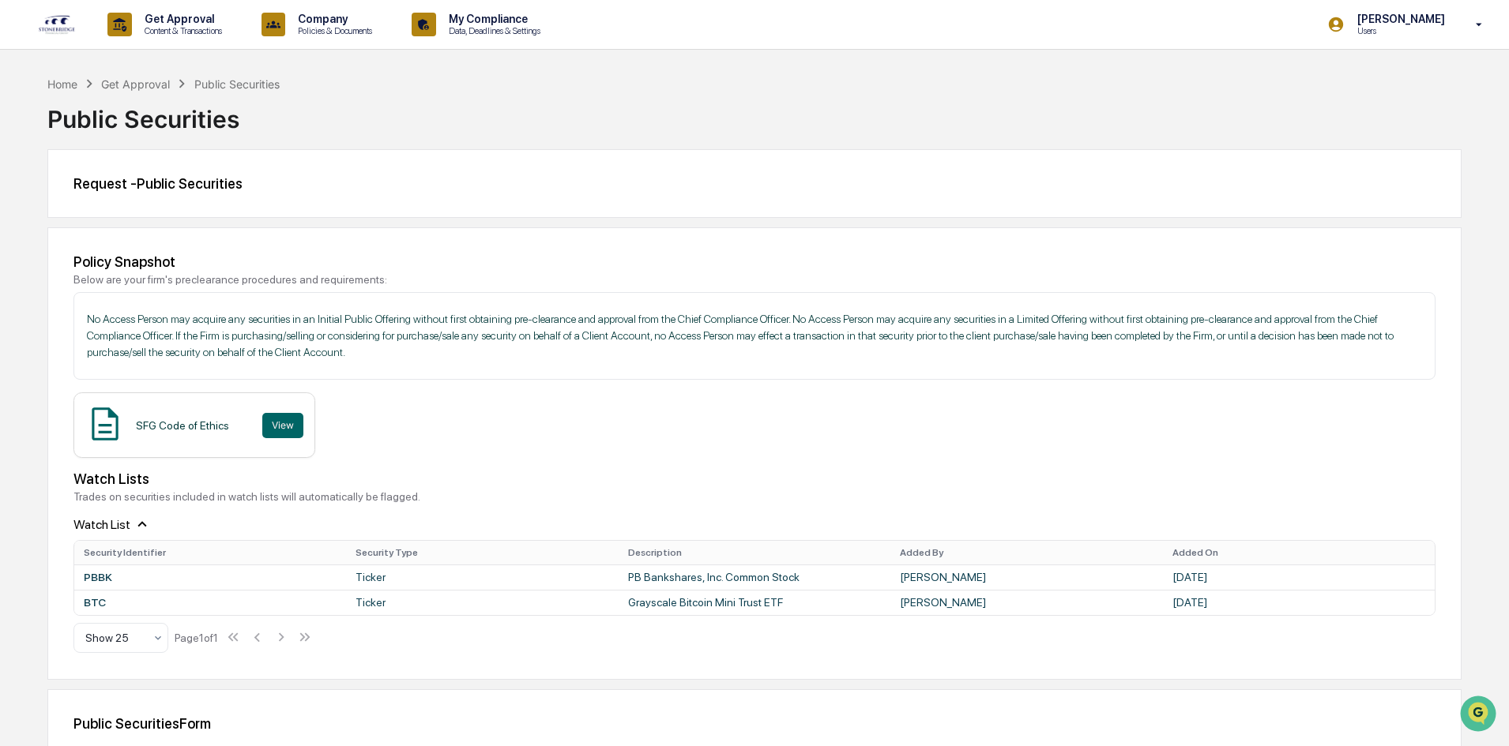
scroll to position [158, 0]
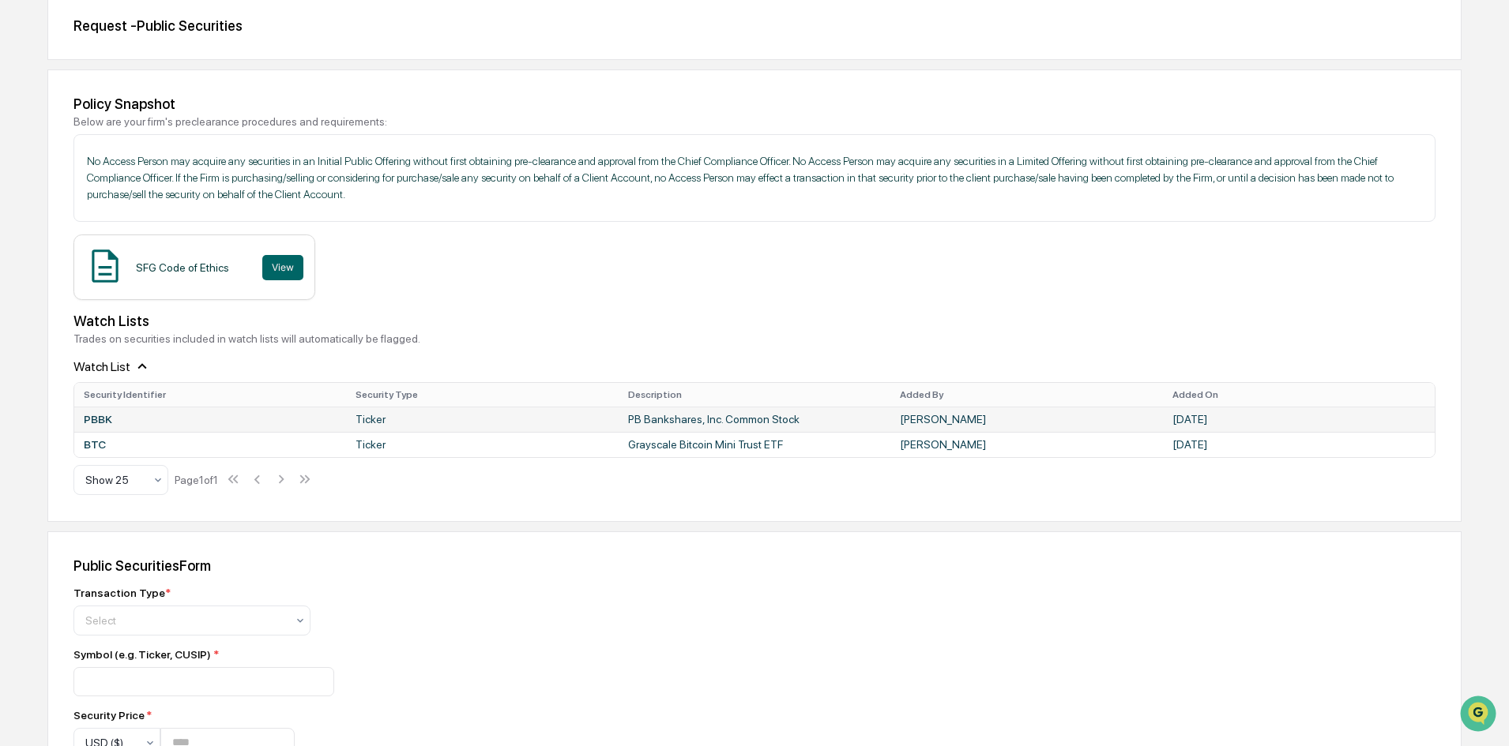
click at [733, 423] on td "PB Bankshares, Inc. Common Stock" at bounding box center [754, 419] width 272 height 25
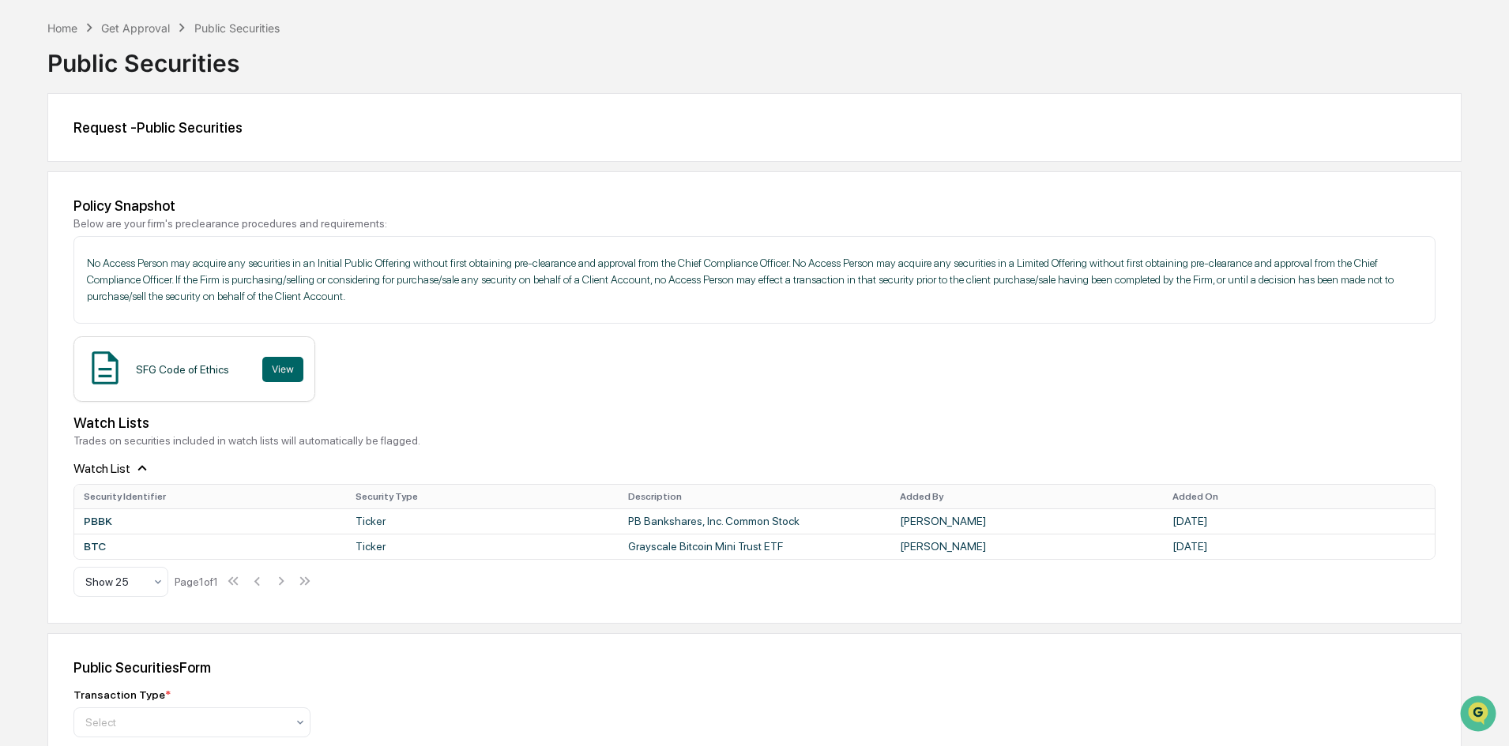
scroll to position [0, 0]
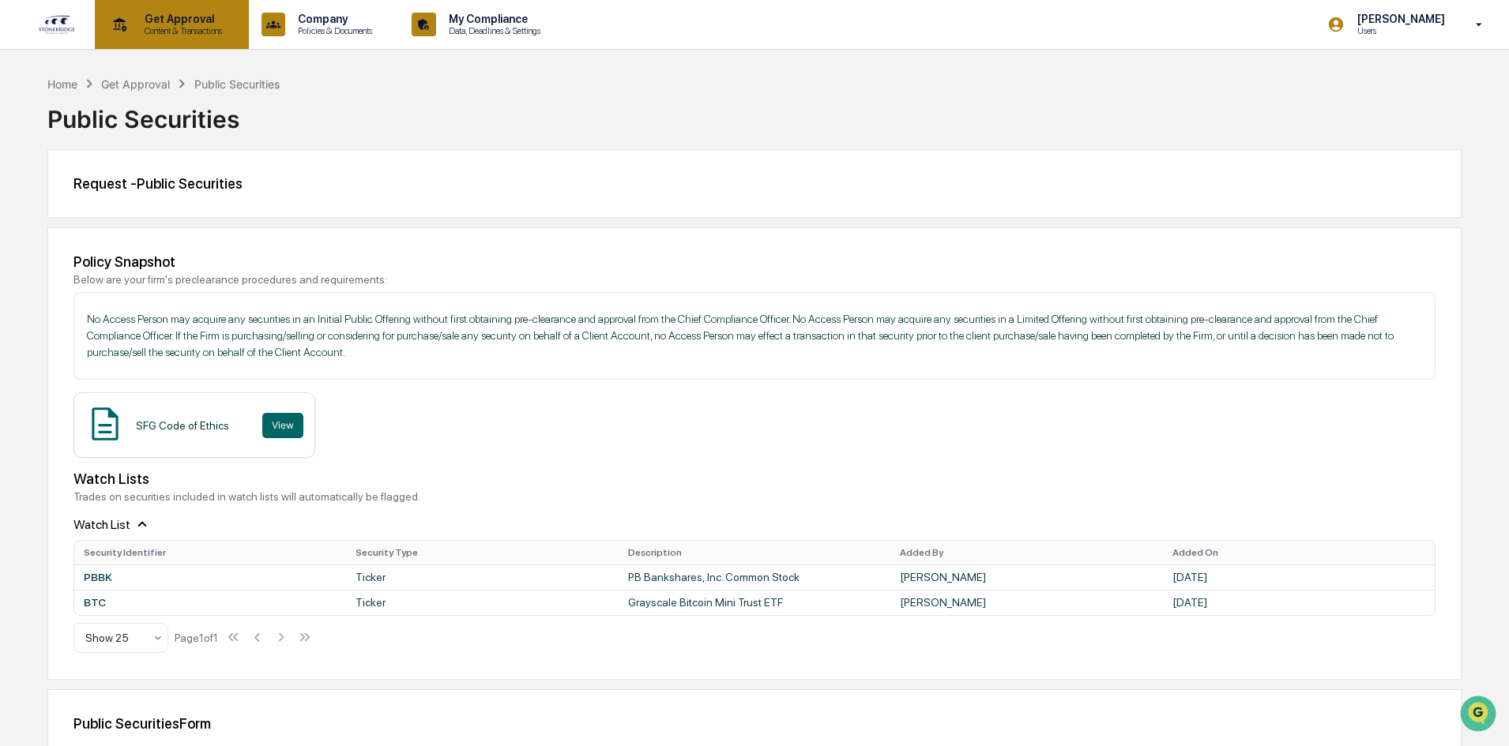
click at [144, 25] on p "Content & Transactions" at bounding box center [181, 30] width 98 height 11
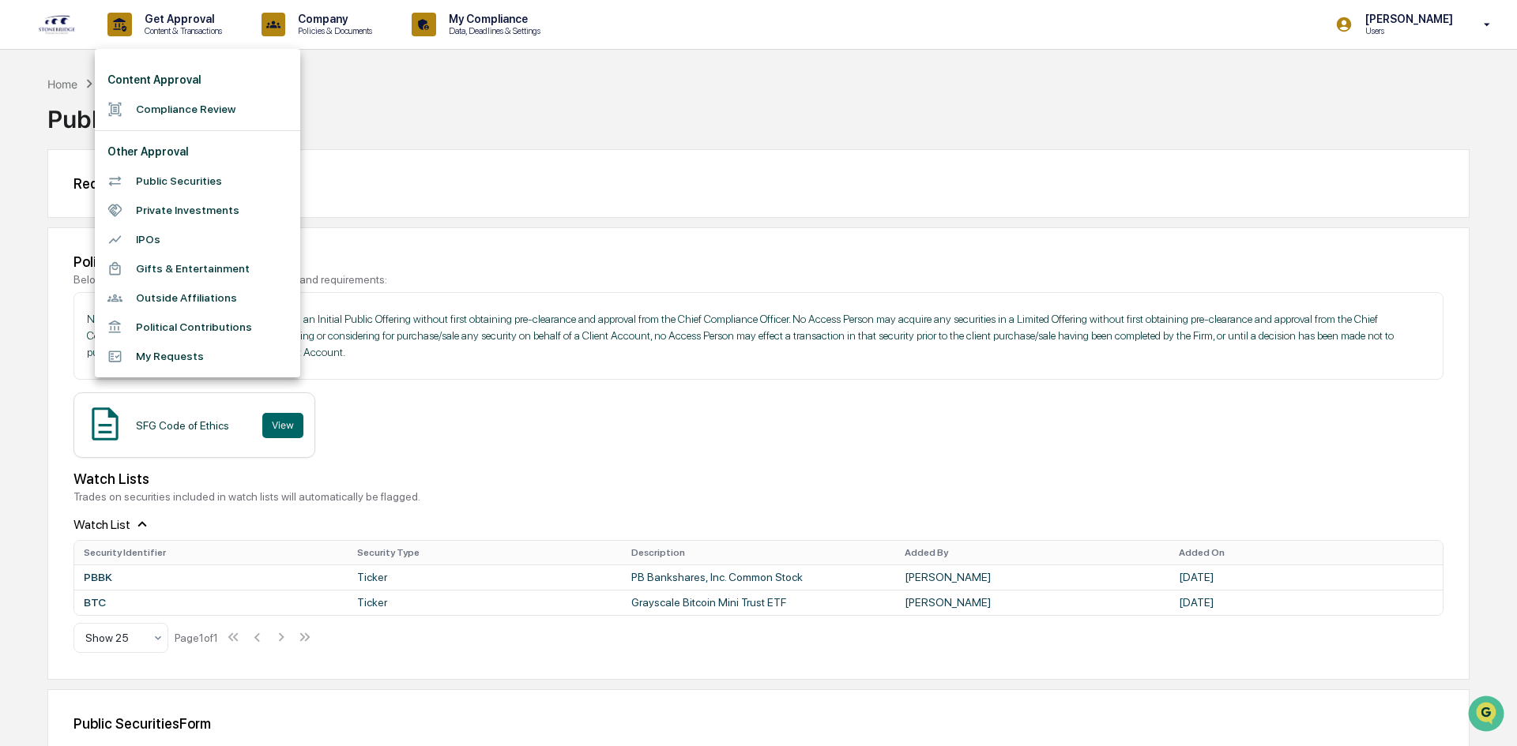
drag, startPoint x: 335, startPoint y: 29, endPoint x: 376, endPoint y: 20, distance: 42.2
click at [336, 29] on div at bounding box center [758, 373] width 1517 height 746
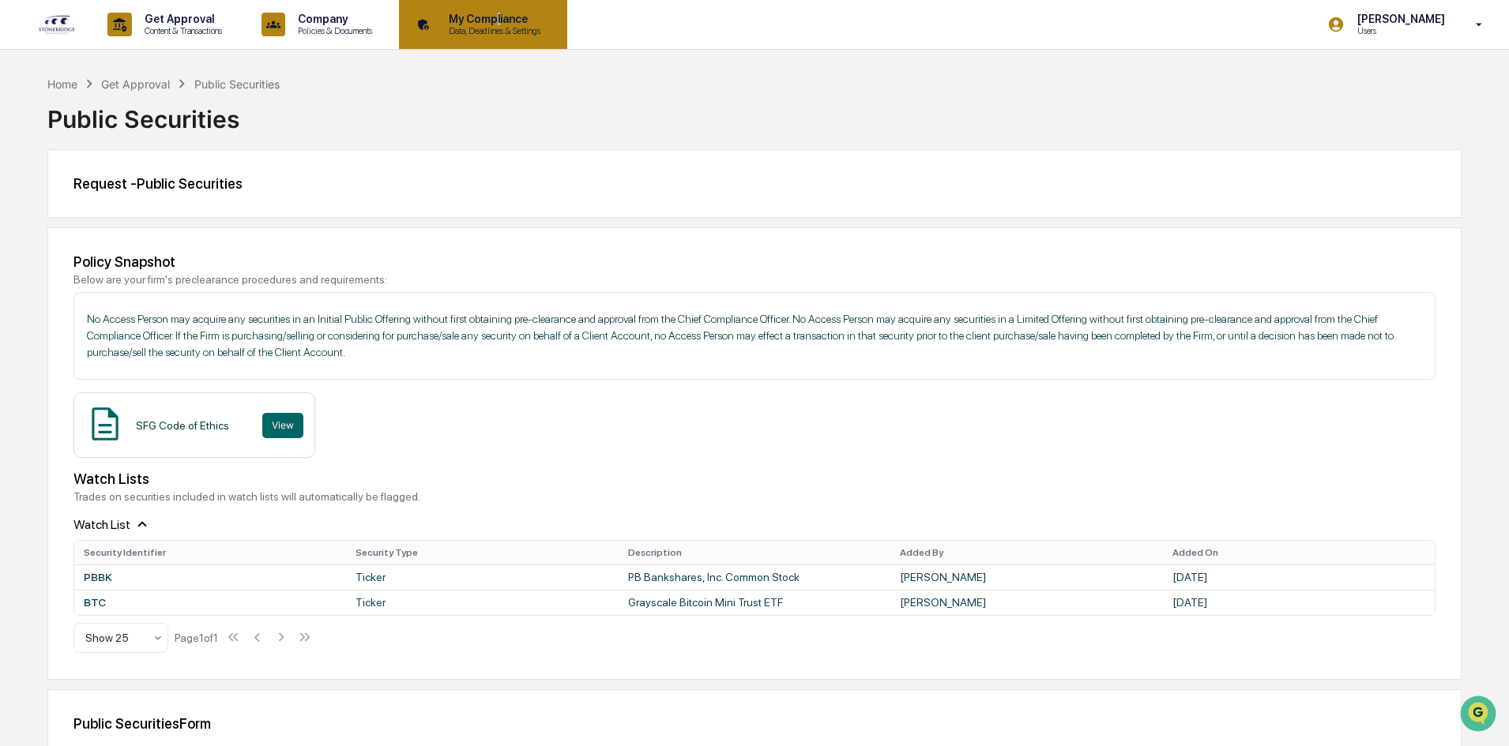
click at [510, 18] on p "My Compliance" at bounding box center [492, 19] width 112 height 13
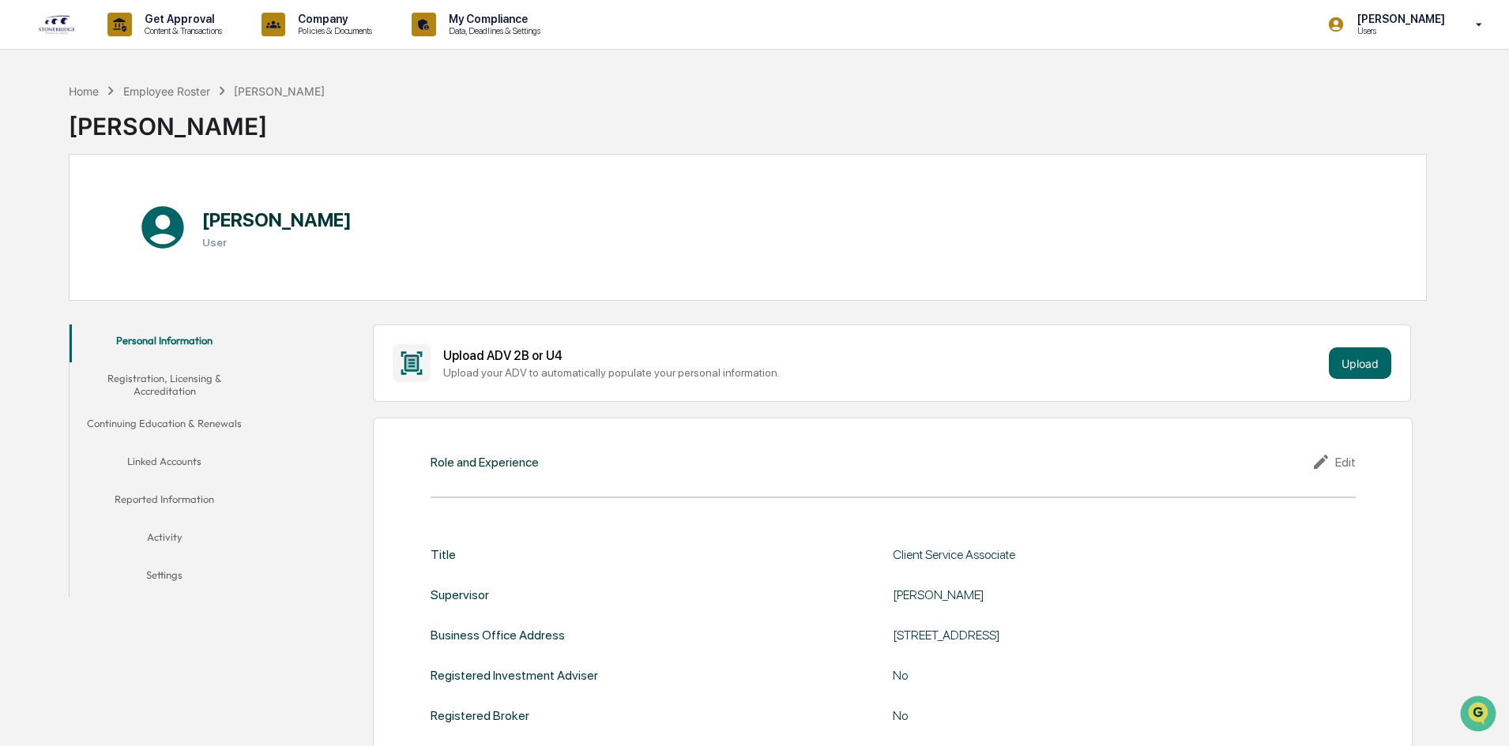
click at [195, 494] on button "Reported Information" at bounding box center [165, 502] width 190 height 38
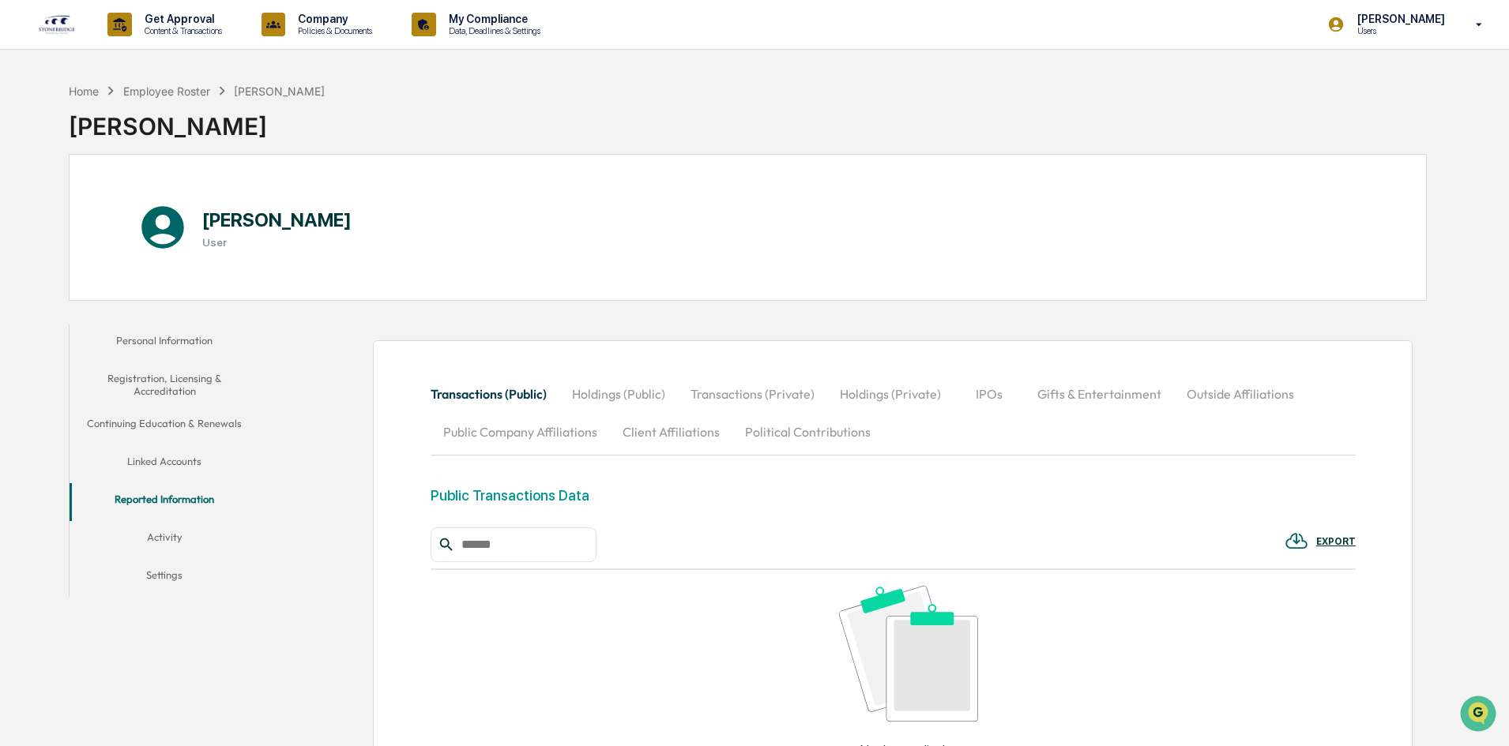
click at [575, 434] on button "Public Company Affiliations" at bounding box center [519, 432] width 179 height 38
drag, startPoint x: 588, startPoint y: 486, endPoint x: 588, endPoint y: 497, distance: 11.1
click at [588, 494] on div "Transactions (Public) Holdings (Public) Transactions (Private) Holdings (Privat…" at bounding box center [892, 653] width 925 height 557
click at [588, 499] on div "Public Company Affiliation Data" at bounding box center [530, 495] width 201 height 17
click at [708, 522] on div "Public Company Affiliation Data" at bounding box center [892, 507] width 925 height 40
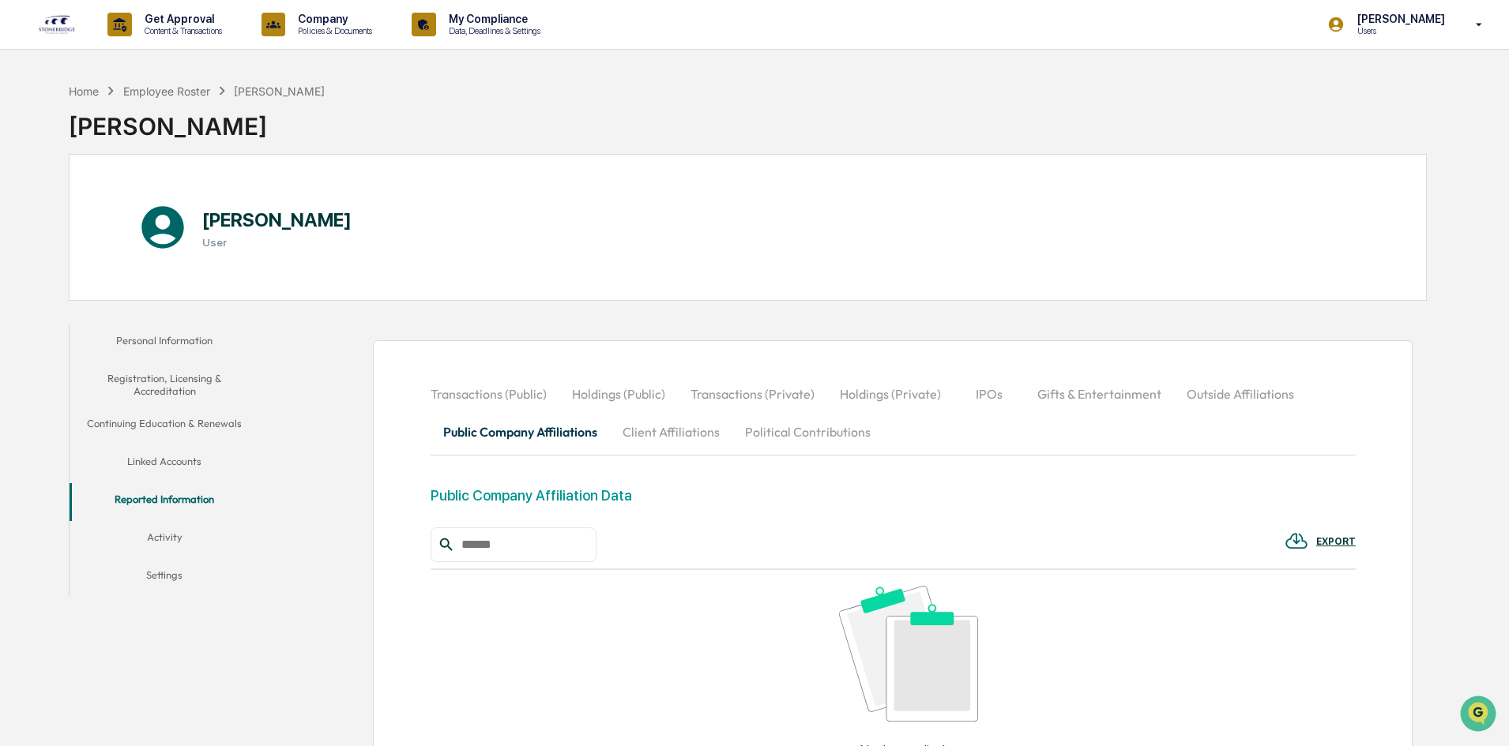
click at [1216, 395] on button "Outside Affiliations" at bounding box center [1240, 394] width 133 height 38
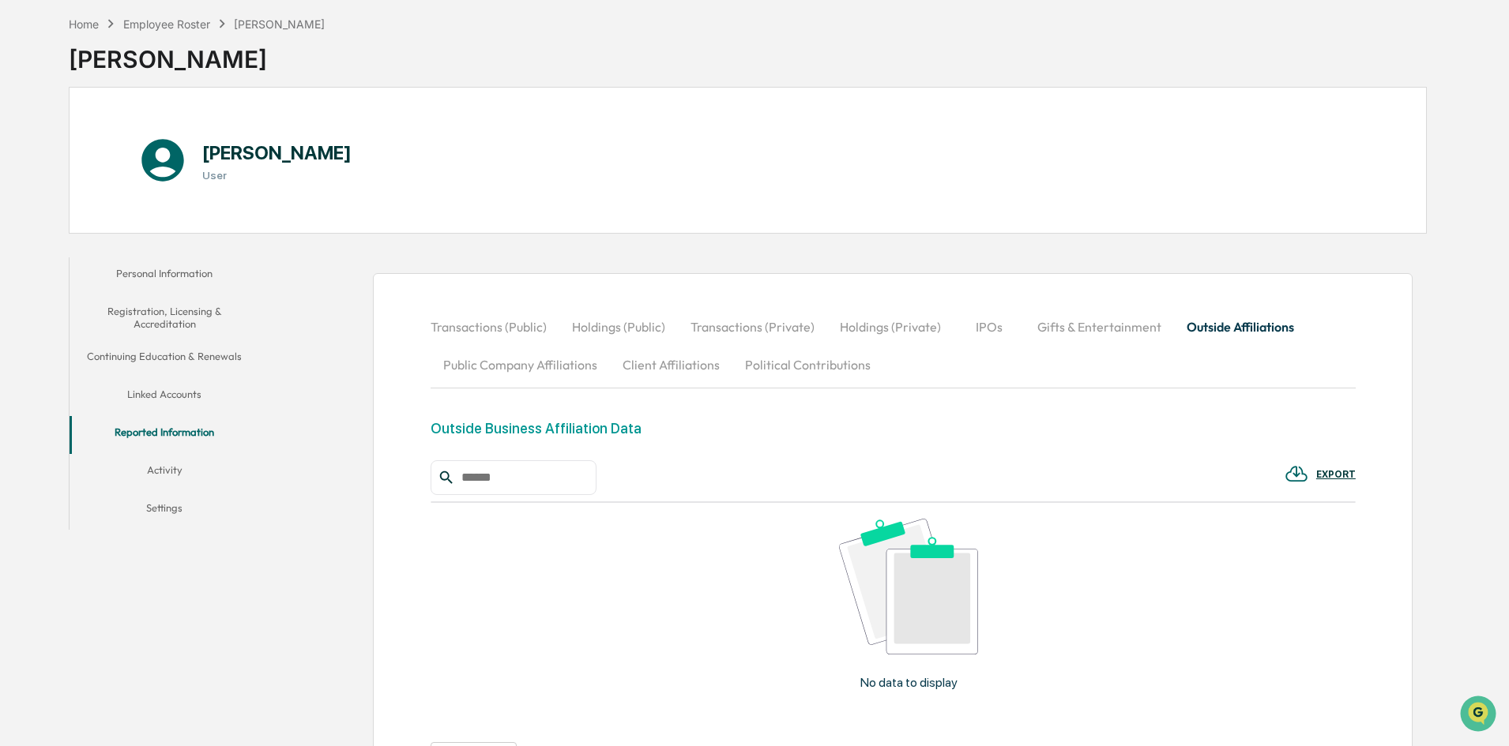
scroll to position [158, 0]
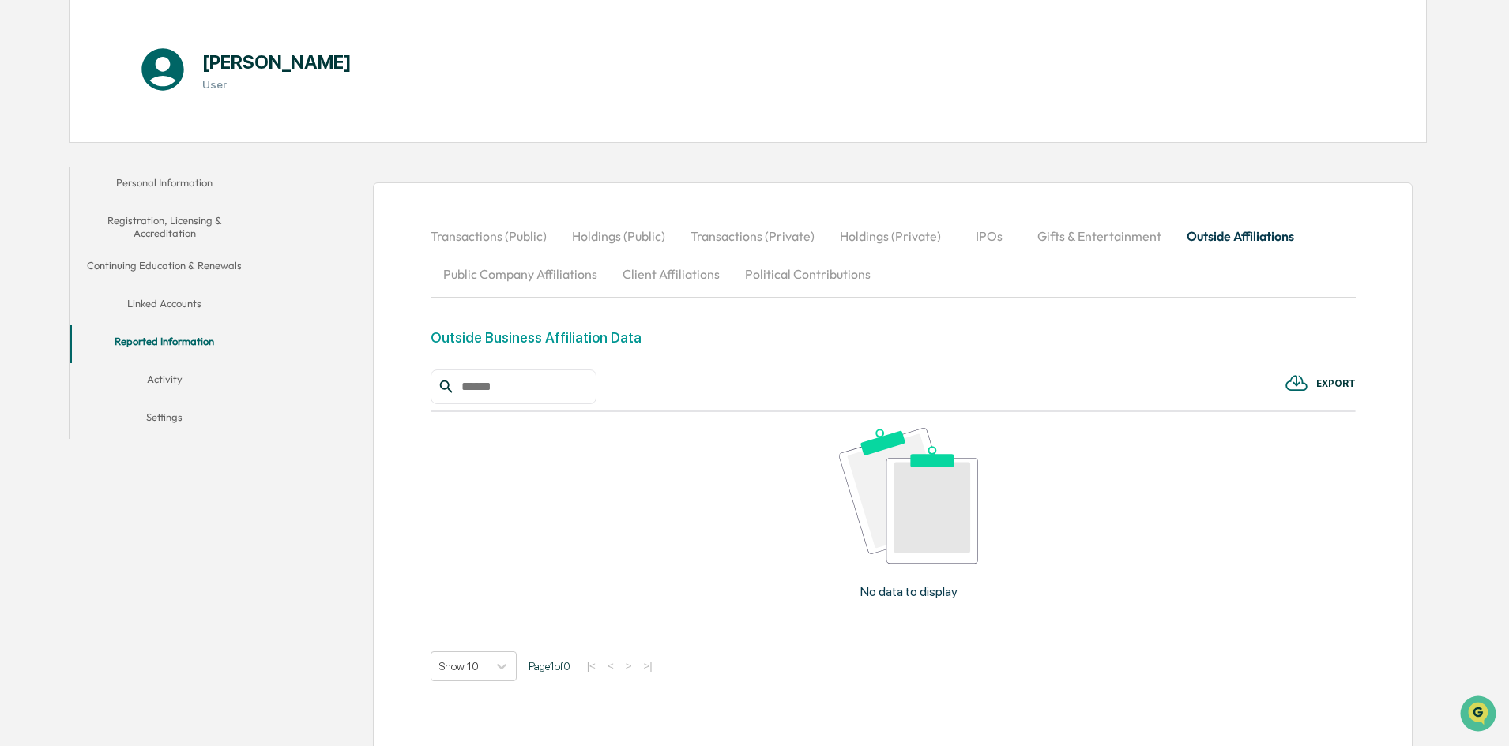
click at [569, 397] on input "text" at bounding box center [522, 387] width 134 height 21
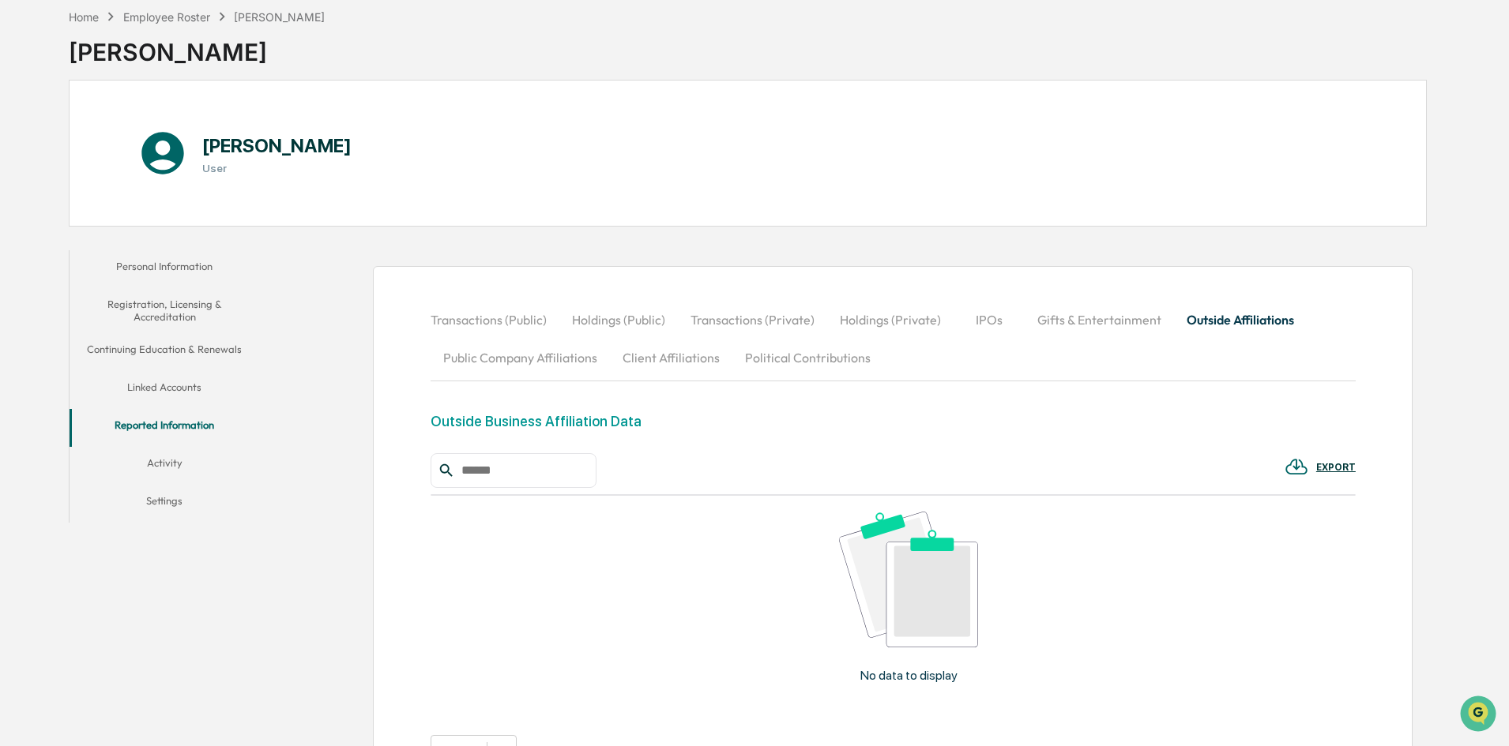
scroll to position [0, 0]
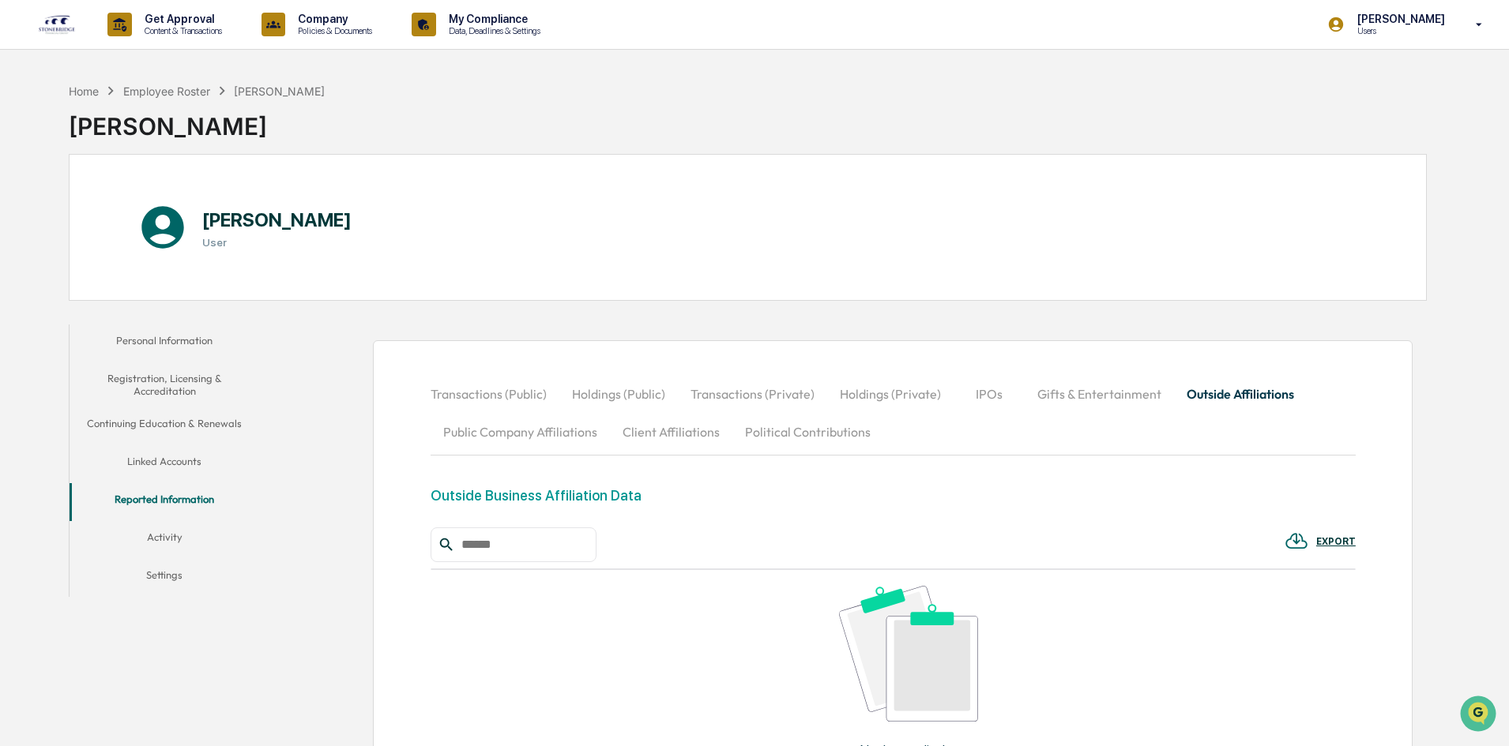
click at [66, 33] on img at bounding box center [57, 24] width 38 height 21
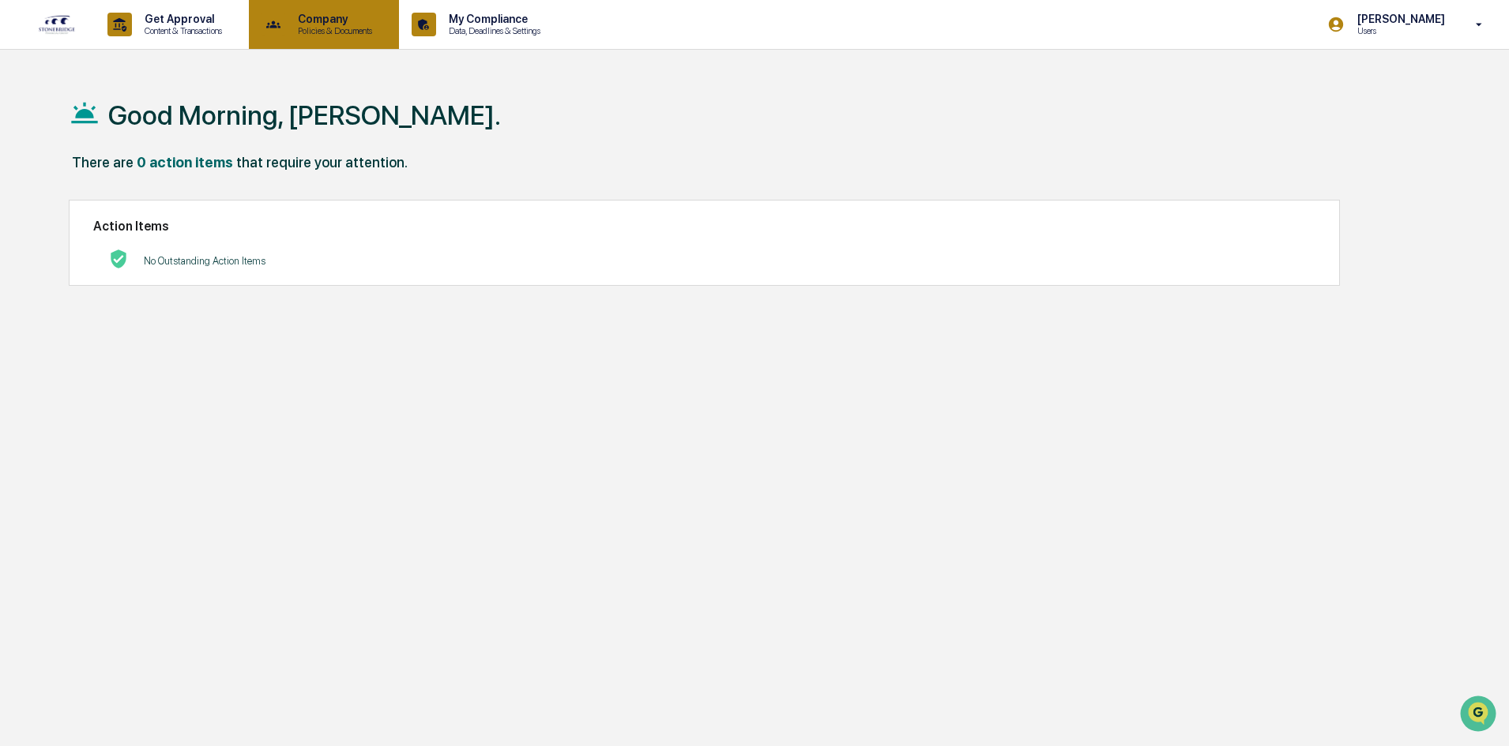
click at [353, 15] on p "Company" at bounding box center [332, 19] width 95 height 13
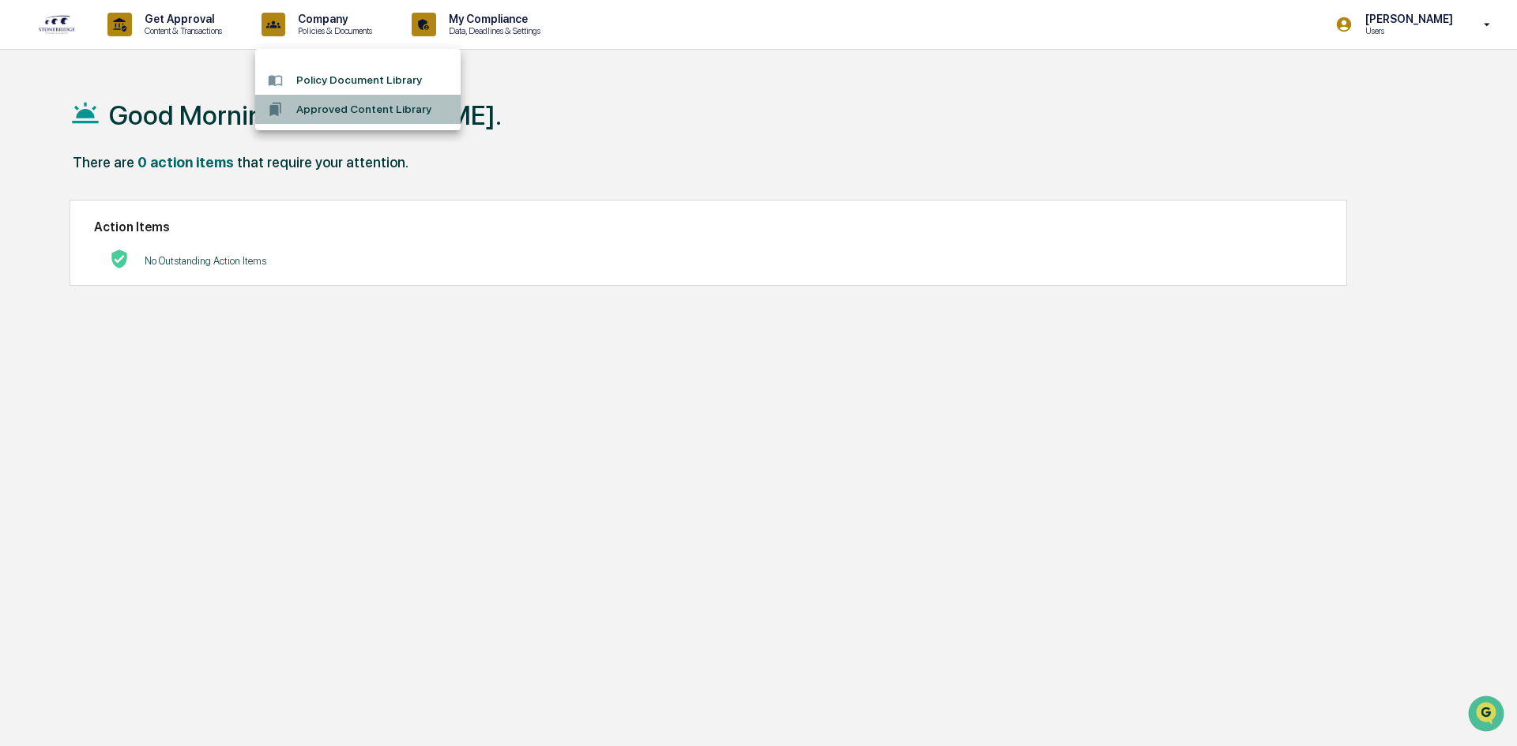
click at [359, 107] on li "Approved Content Library" at bounding box center [357, 109] width 205 height 29
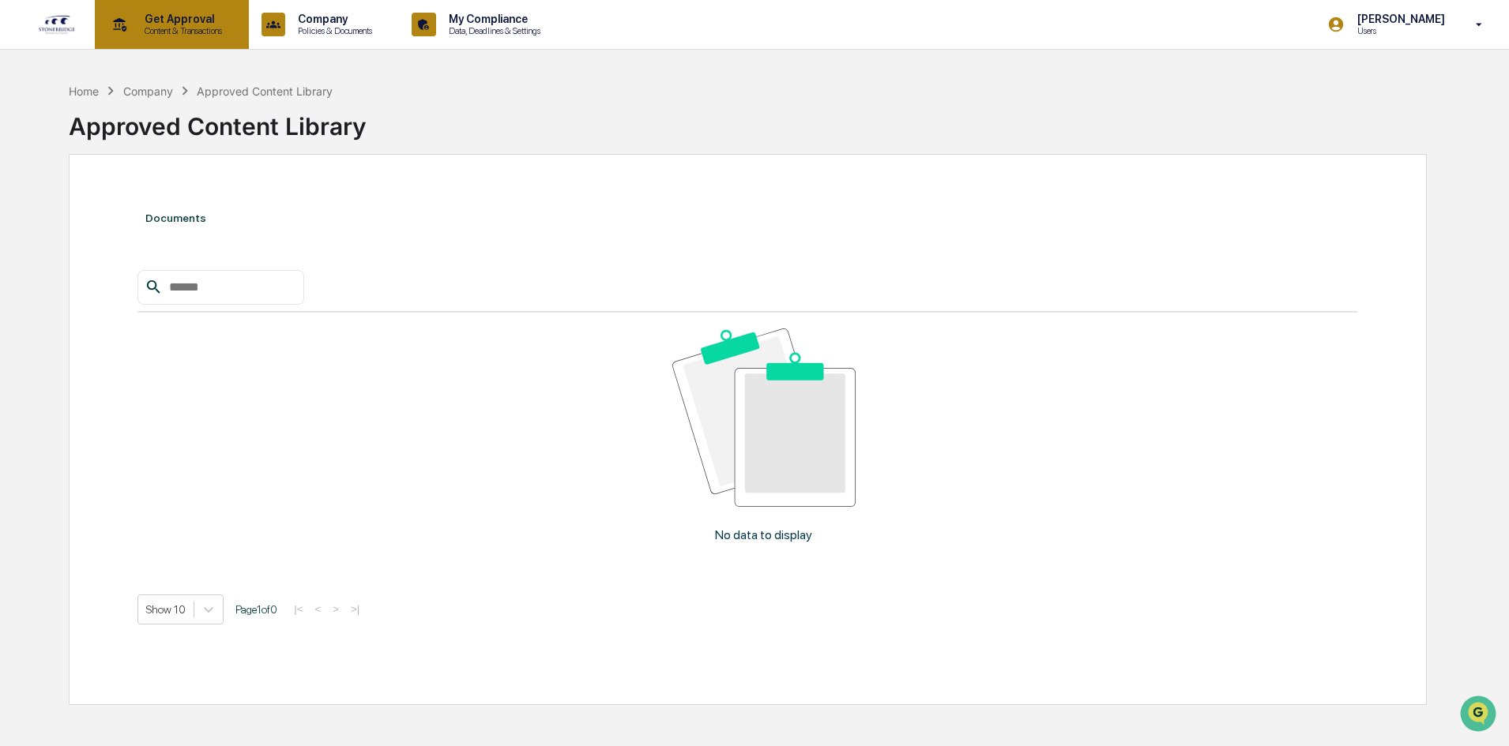
click at [197, 17] on p "Get Approval" at bounding box center [181, 19] width 98 height 13
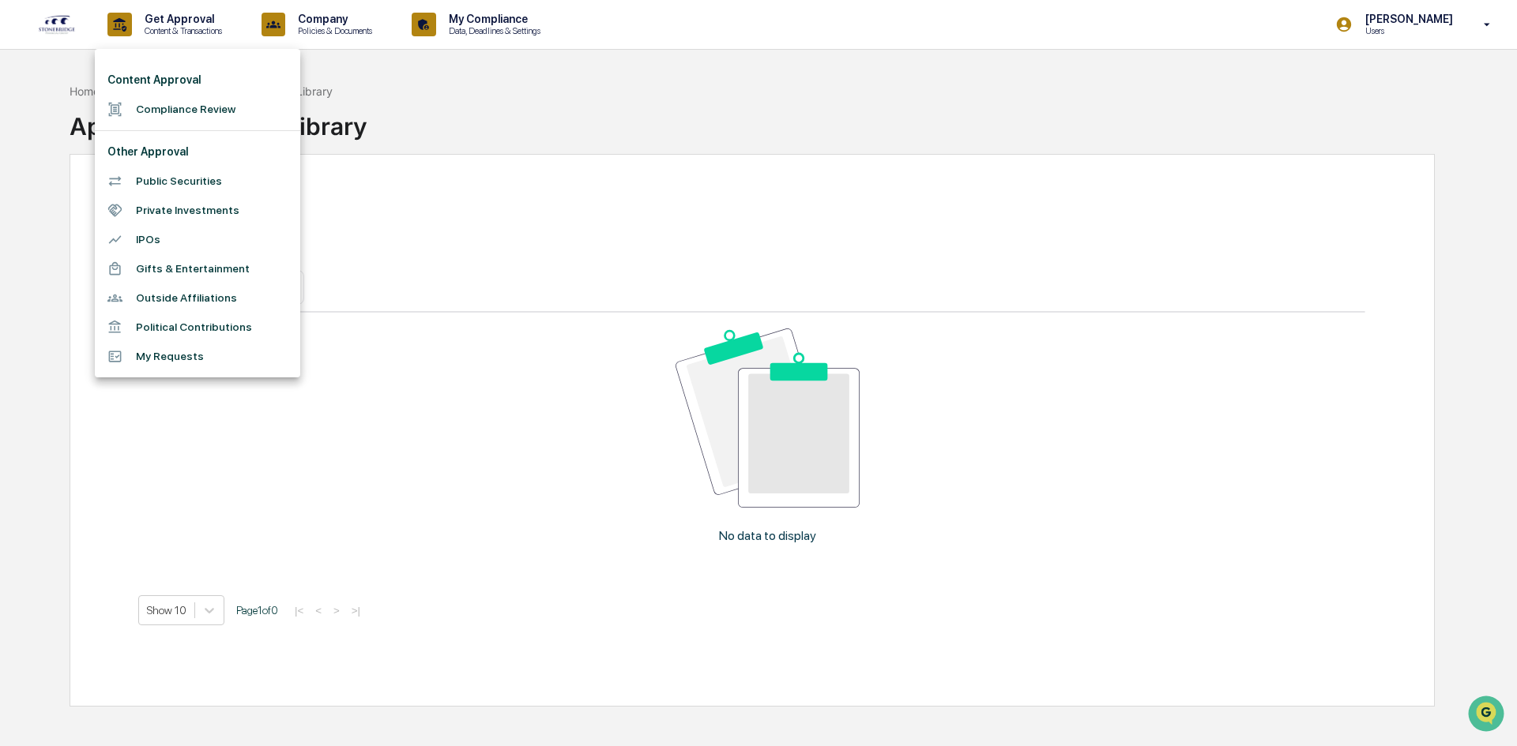
click at [200, 299] on li "Outside Affiliations" at bounding box center [197, 298] width 205 height 29
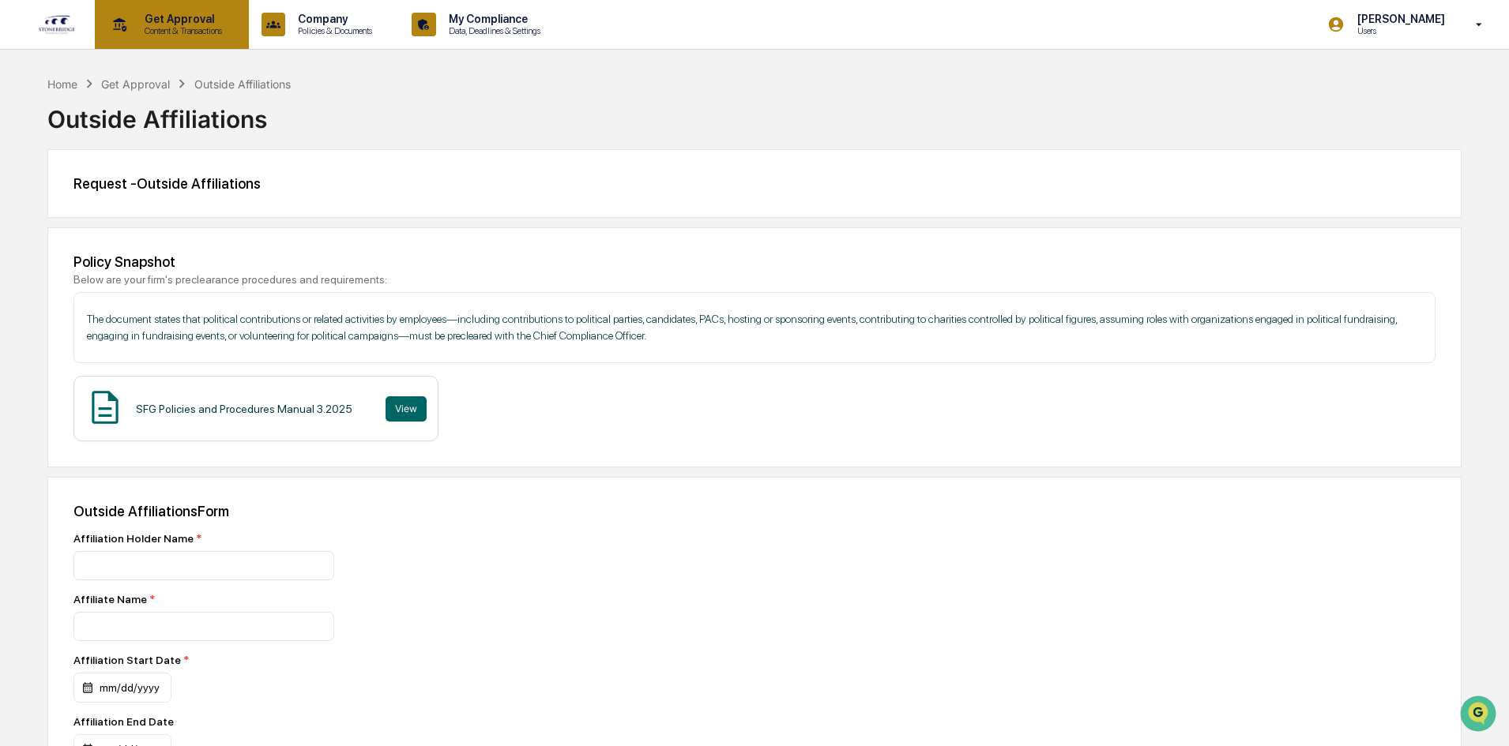
click at [152, 36] on p "Content & Transactions" at bounding box center [181, 30] width 98 height 11
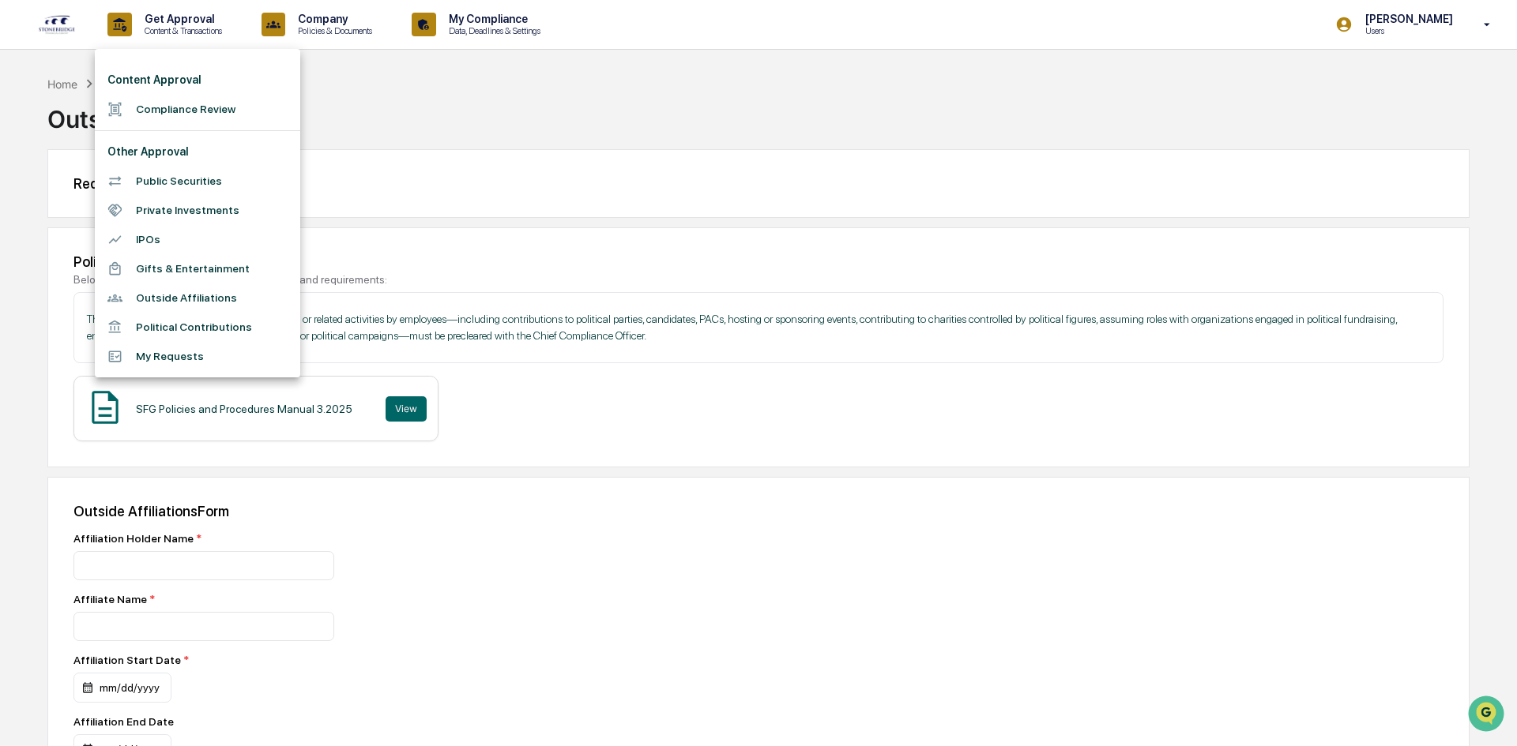
click at [483, 24] on div at bounding box center [758, 373] width 1517 height 746
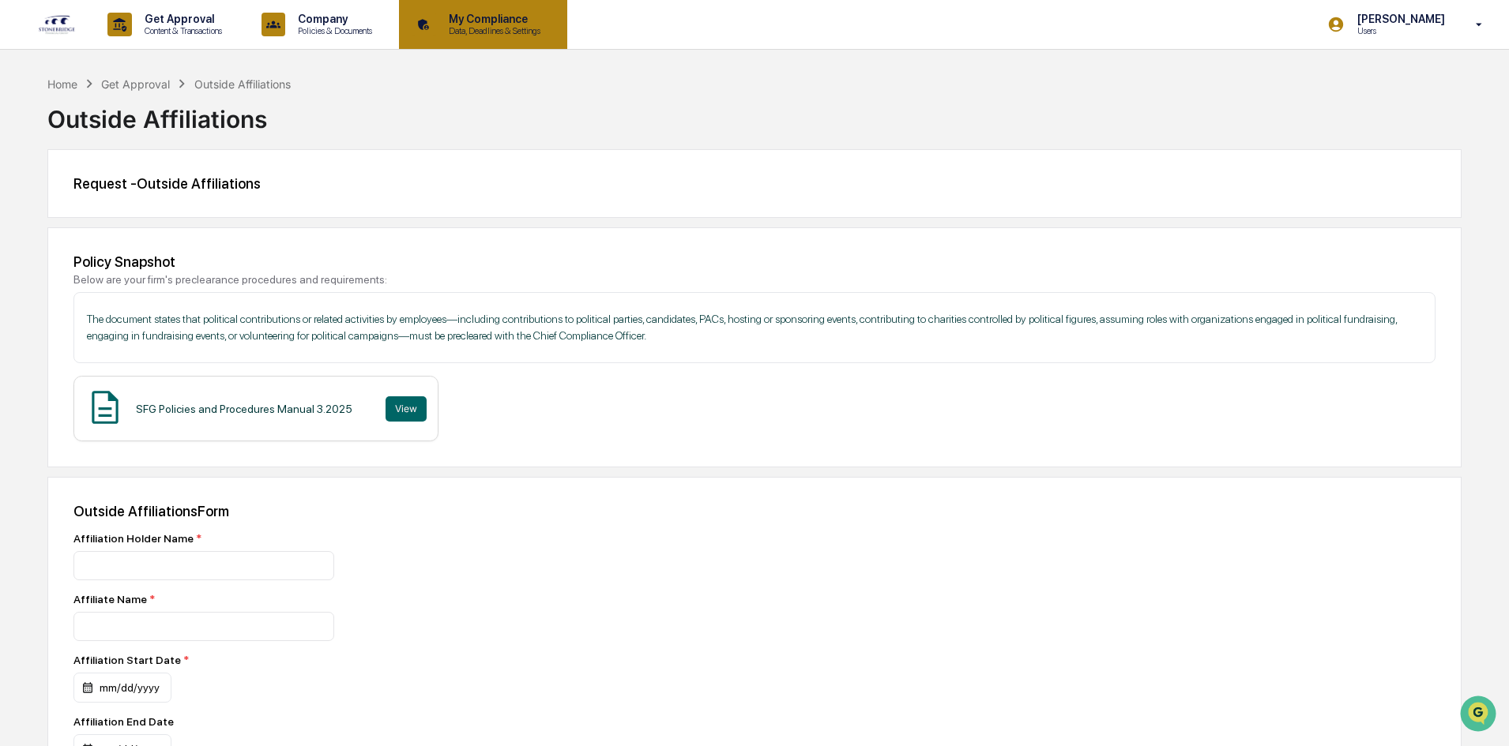
click at [506, 21] on p "My Compliance" at bounding box center [492, 19] width 112 height 13
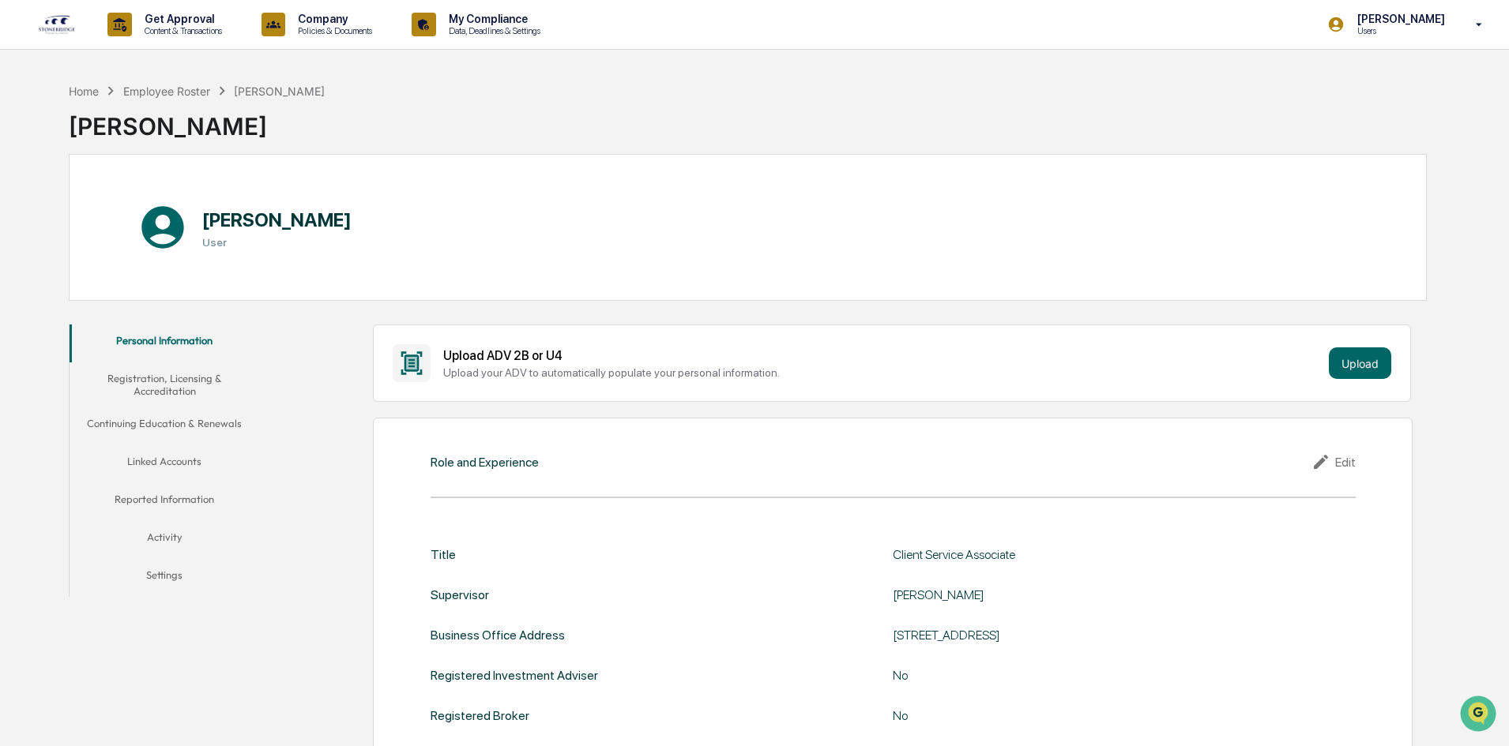
click at [212, 496] on button "Reported Information" at bounding box center [165, 502] width 190 height 38
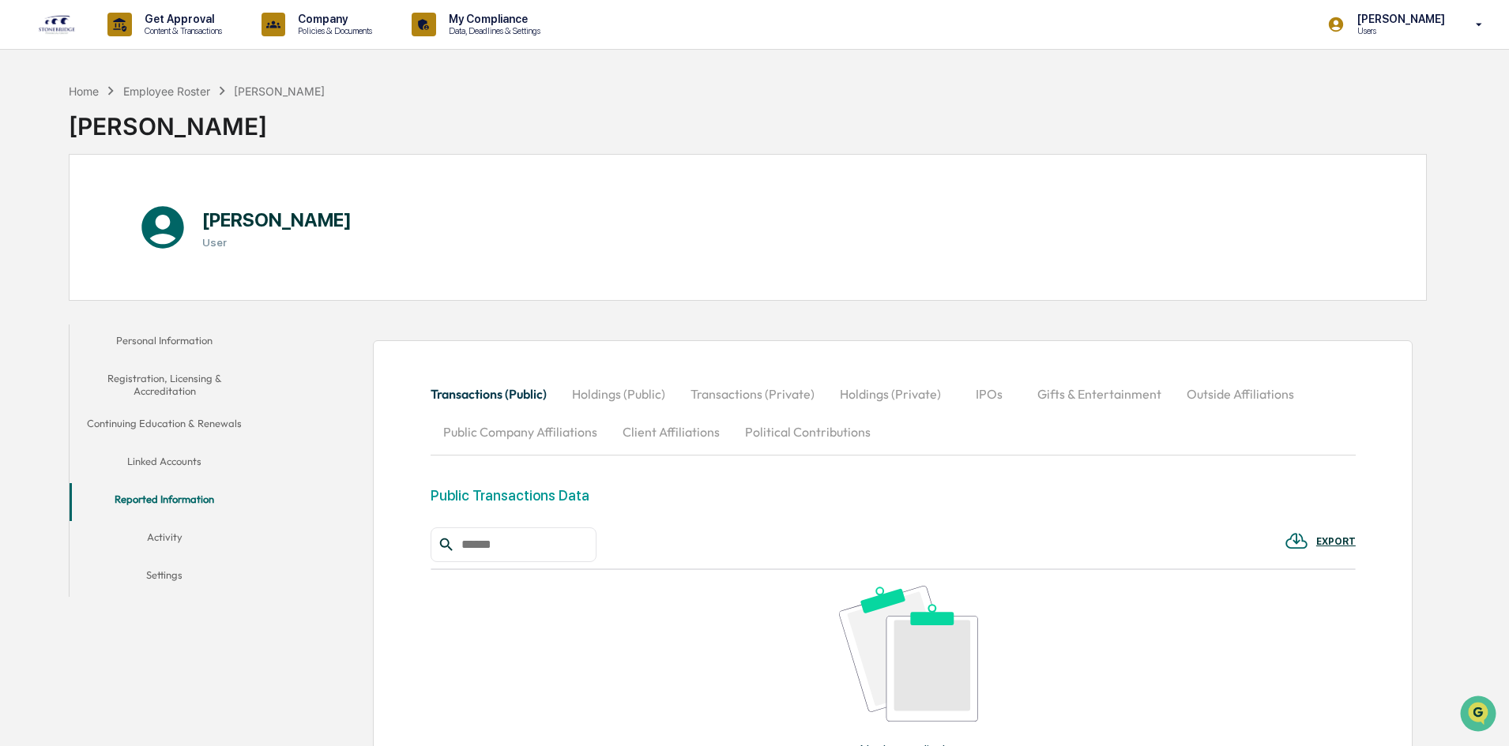
click at [554, 434] on button "Public Company Affiliations" at bounding box center [519, 432] width 179 height 38
click at [569, 529] on div at bounding box center [513, 545] width 166 height 35
click at [566, 541] on input "text" at bounding box center [522, 545] width 134 height 21
type input "****"
drag, startPoint x: 514, startPoint y: 551, endPoint x: 291, endPoint y: 495, distance: 230.5
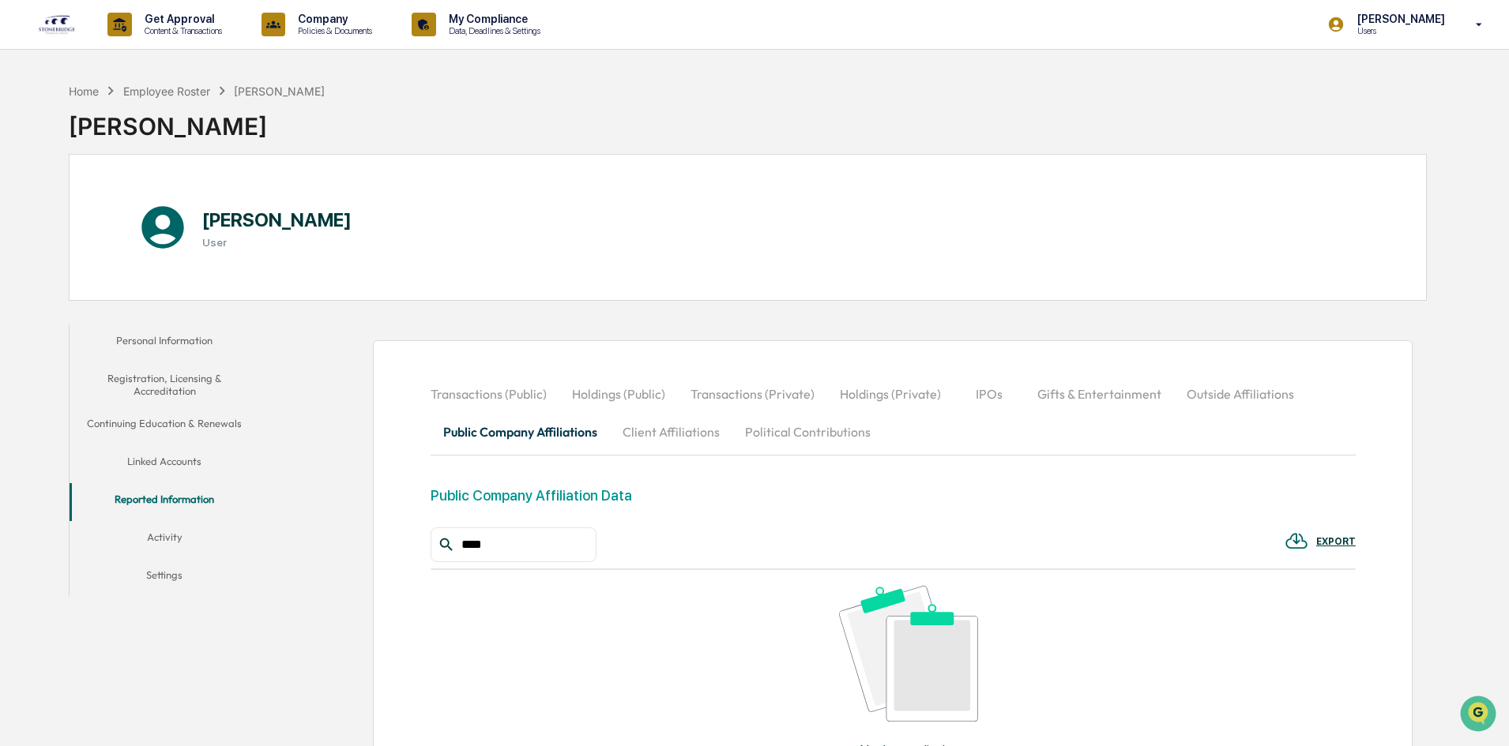
click at [296, 502] on div "Transactions (Public) Holdings (Public) Transactions (Private) Holdings (Privat…" at bounding box center [846, 645] width 1159 height 657
drag, startPoint x: 1304, startPoint y: 147, endPoint x: 1332, endPoint y: 107, distance: 48.7
click at [1305, 146] on div "Home Employee Roster [PERSON_NAME] [PERSON_NAME]" at bounding box center [748, 114] width 1358 height 79
click at [1446, 19] on p "[PERSON_NAME]" at bounding box center [1398, 19] width 108 height 13
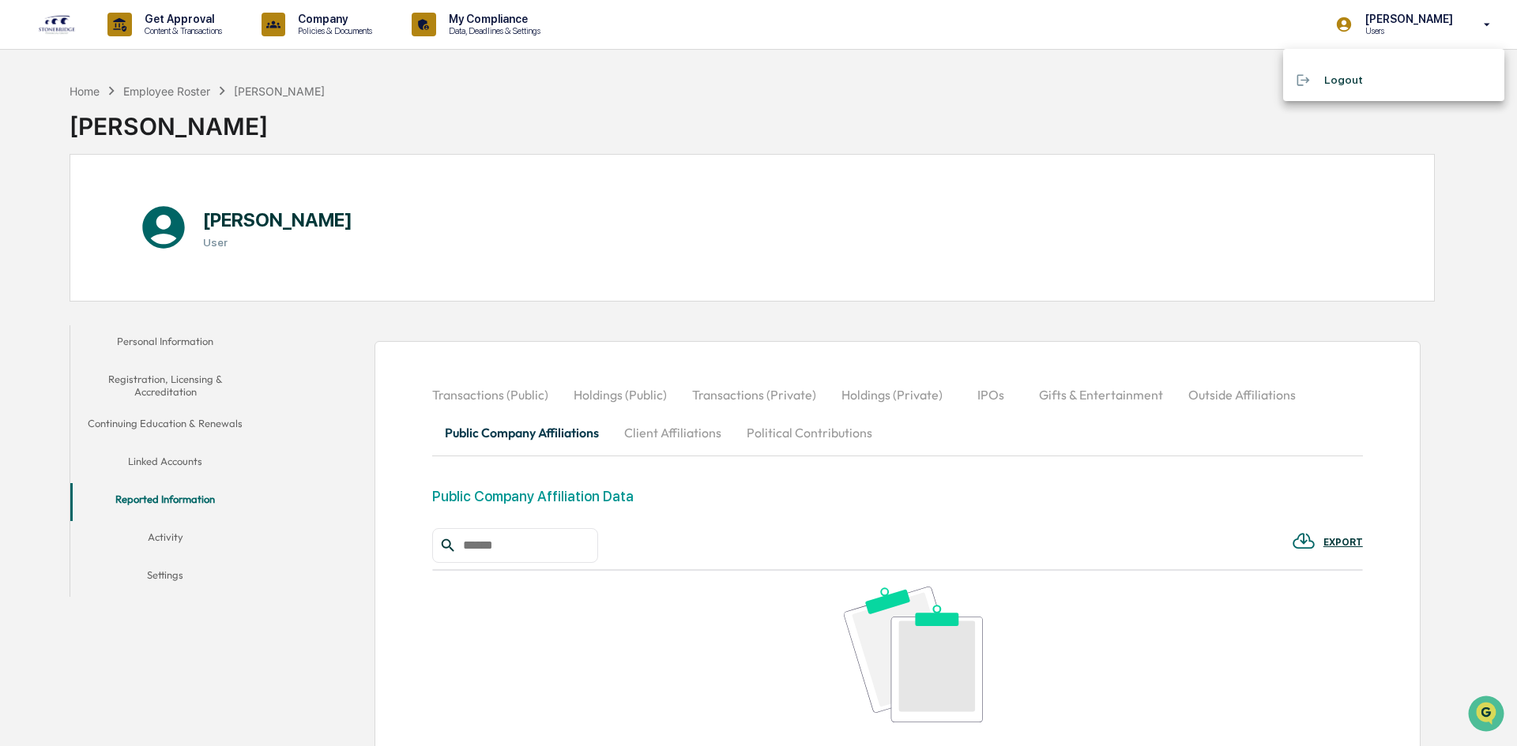
click at [1089, 129] on div at bounding box center [758, 373] width 1517 height 746
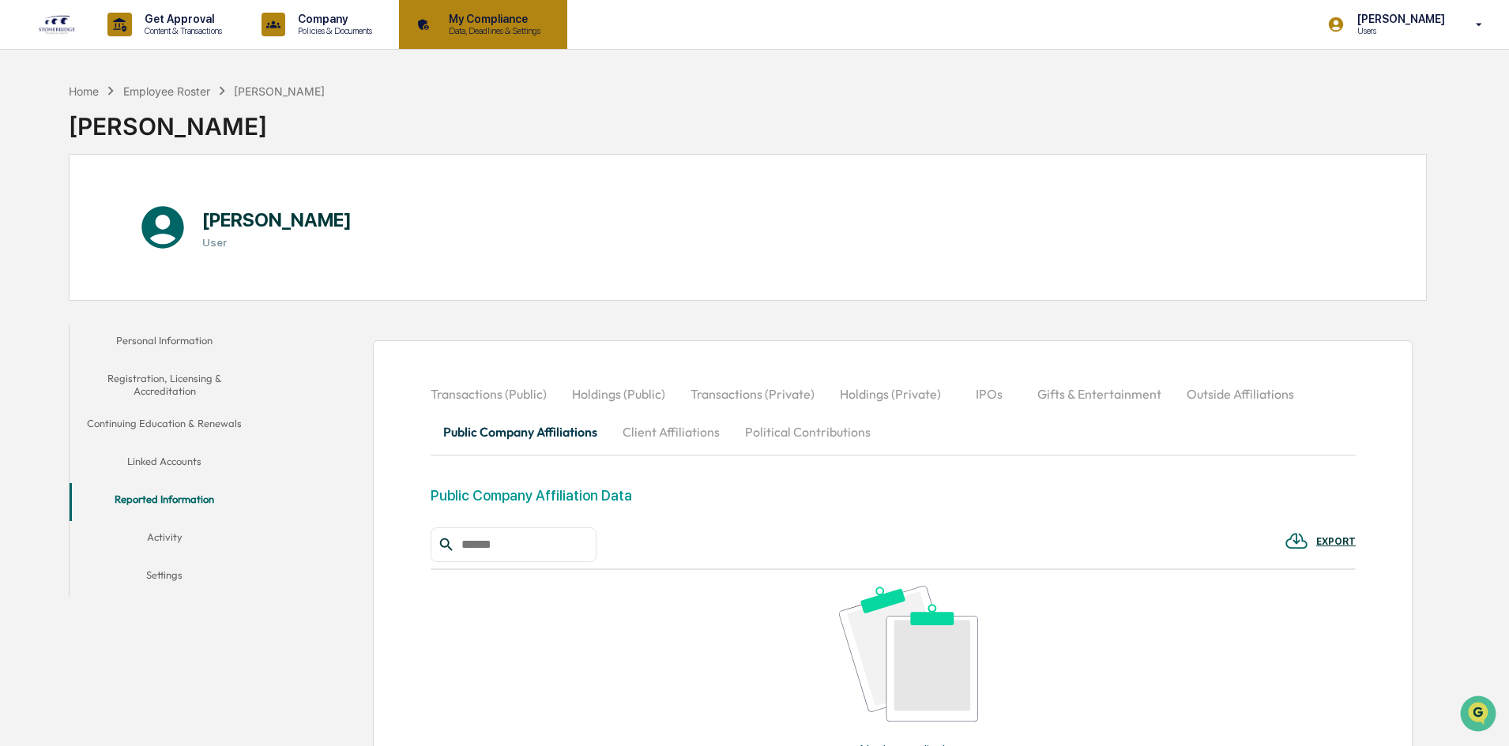
click at [509, 29] on p "Data, Deadlines & Settings" at bounding box center [492, 30] width 112 height 11
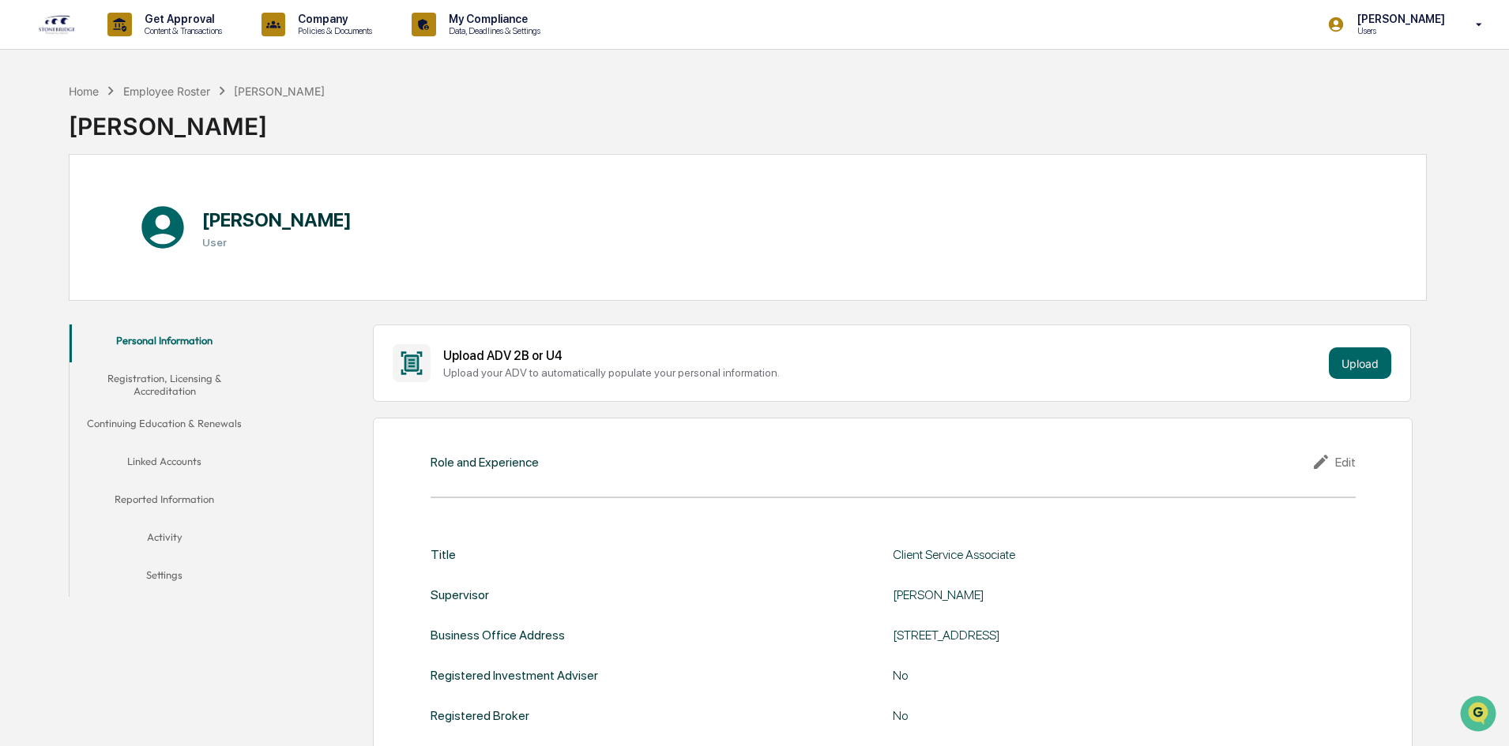
click at [228, 379] on button "Registration, Licensing & Accreditation" at bounding box center [165, 385] width 190 height 45
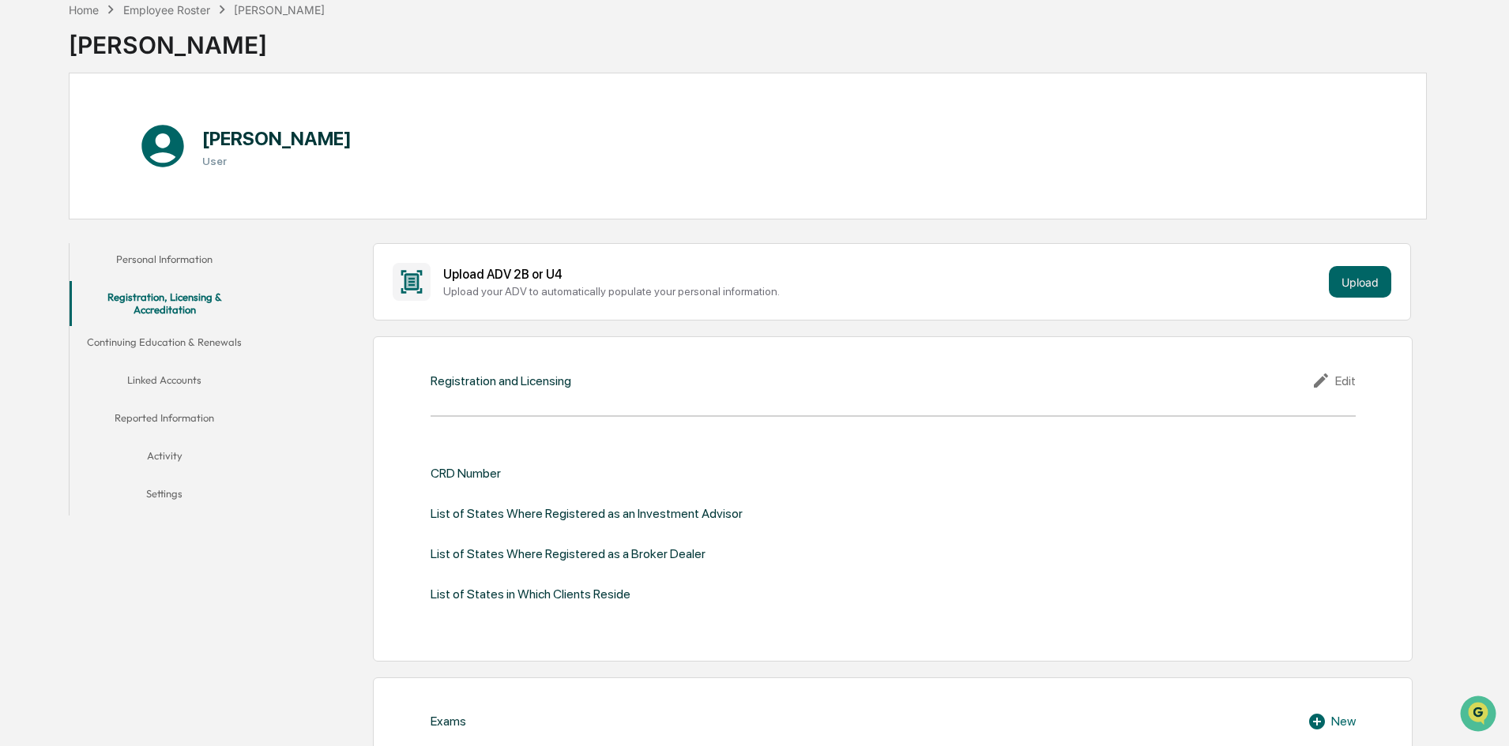
scroll to position [158, 0]
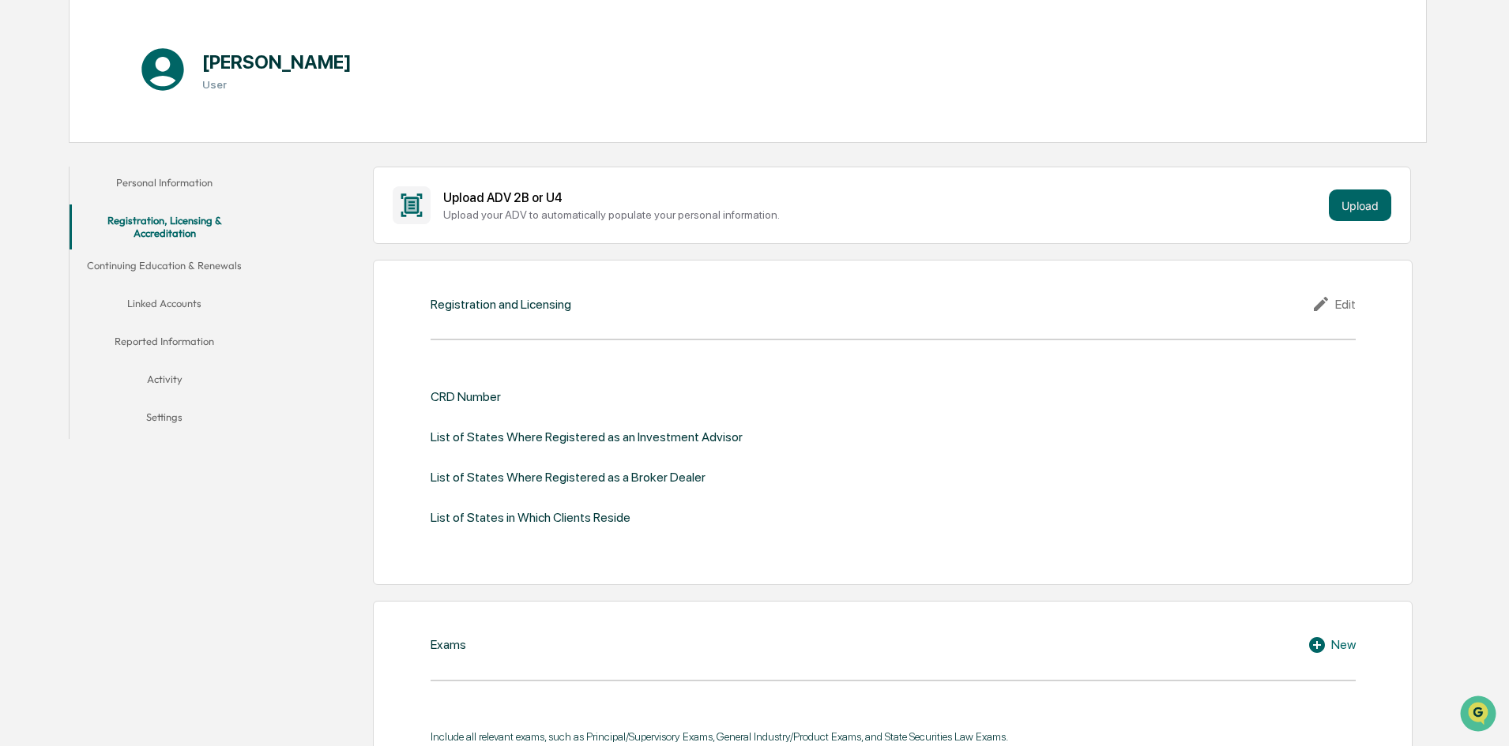
click at [253, 263] on button "Continuing Education & Renewals" at bounding box center [165, 269] width 190 height 38
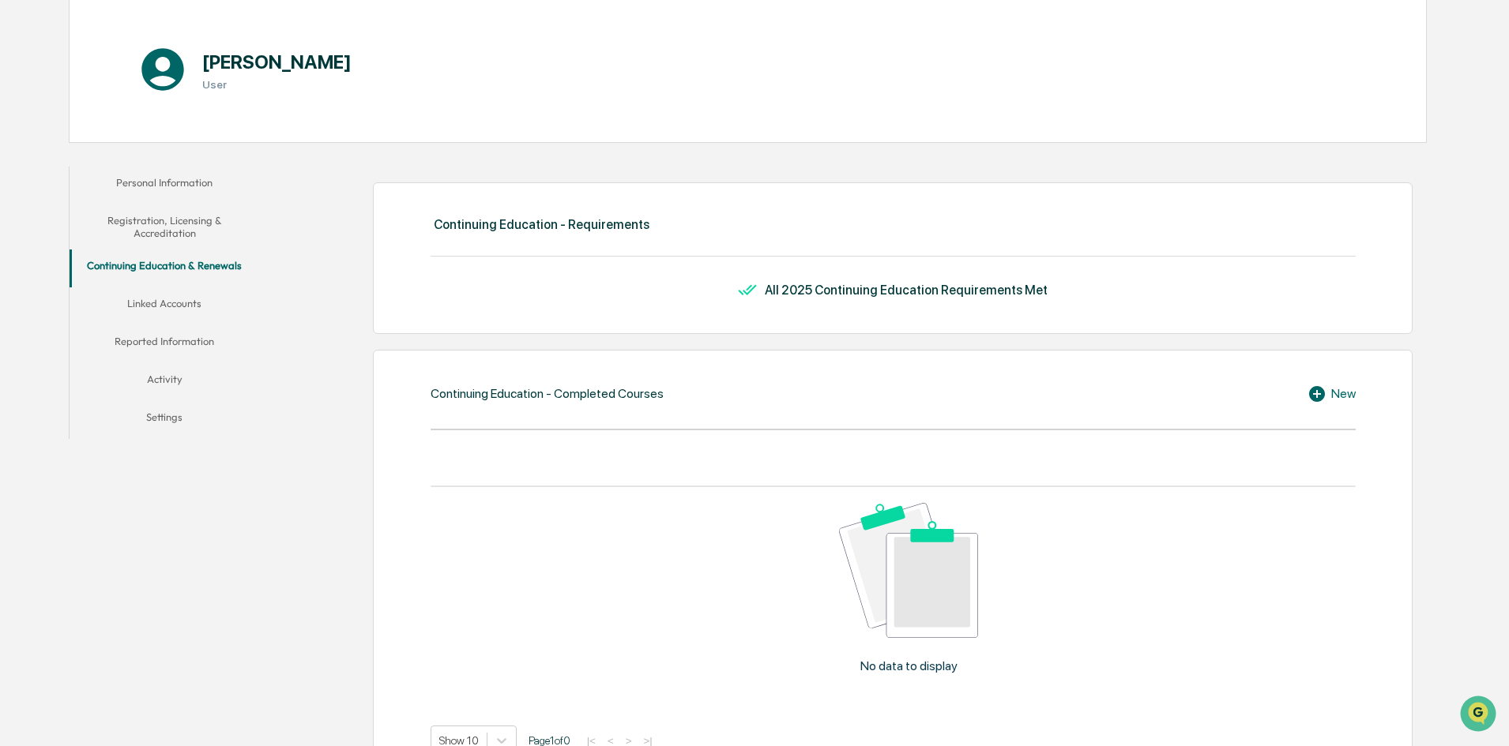
click at [245, 304] on button "Linked Accounts" at bounding box center [165, 307] width 190 height 38
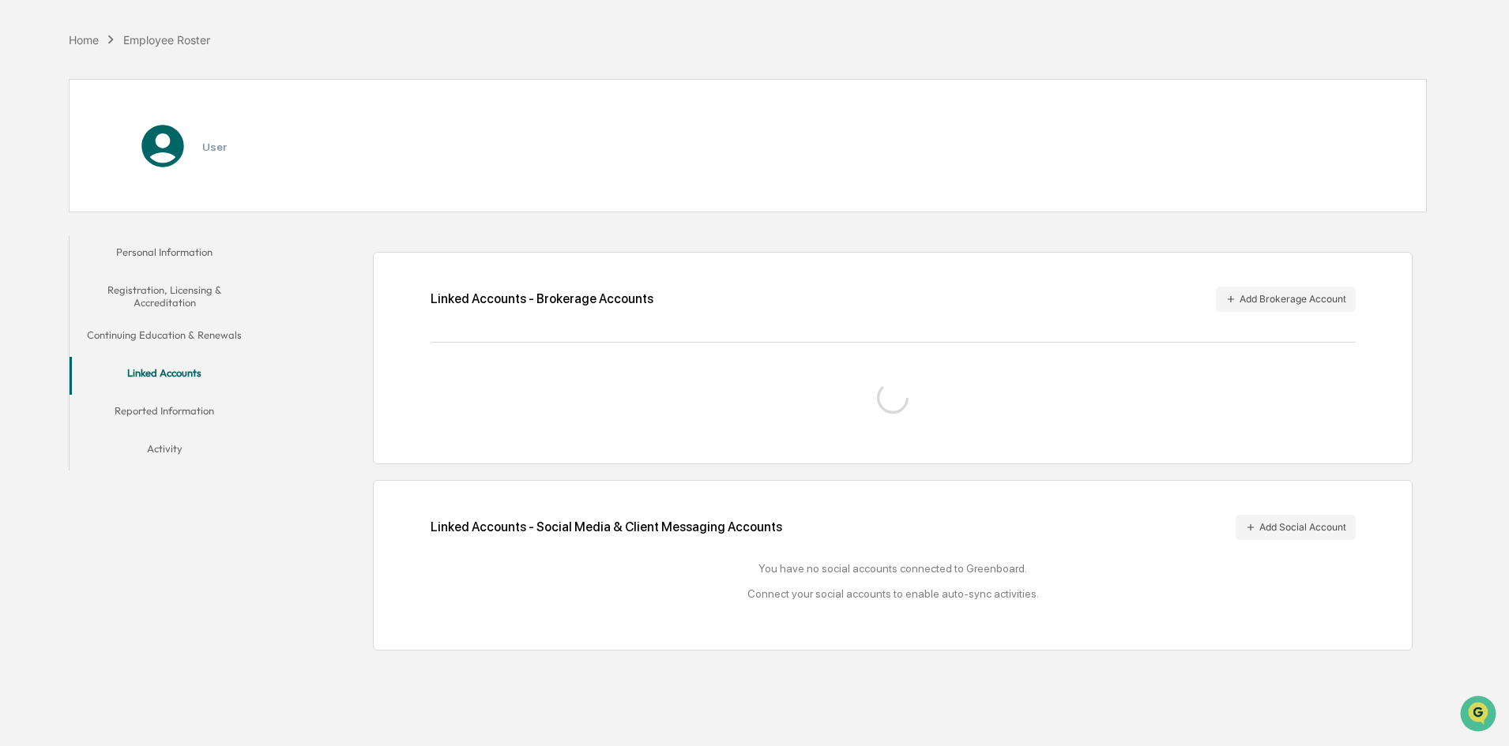
scroll to position [75, 0]
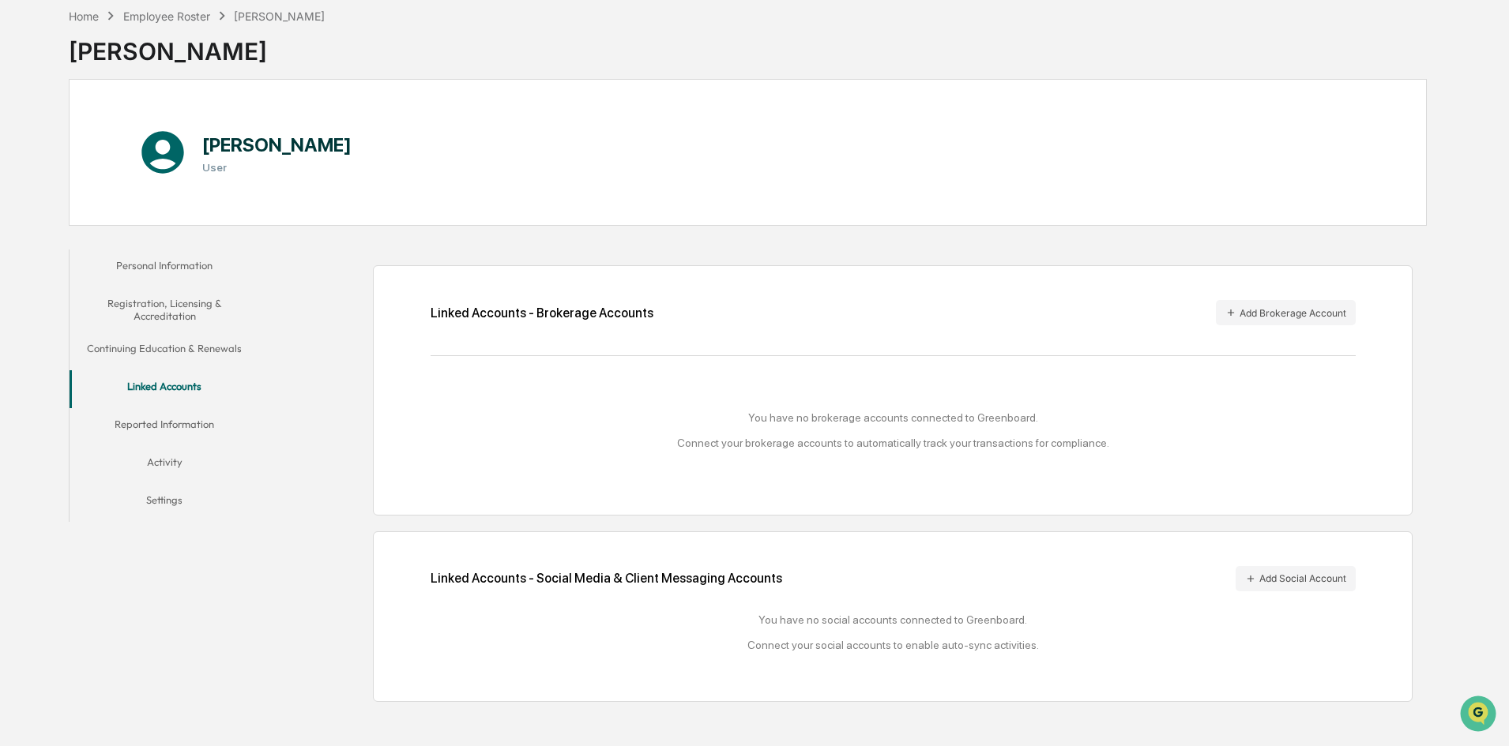
click at [228, 423] on button "Reported Information" at bounding box center [165, 427] width 190 height 38
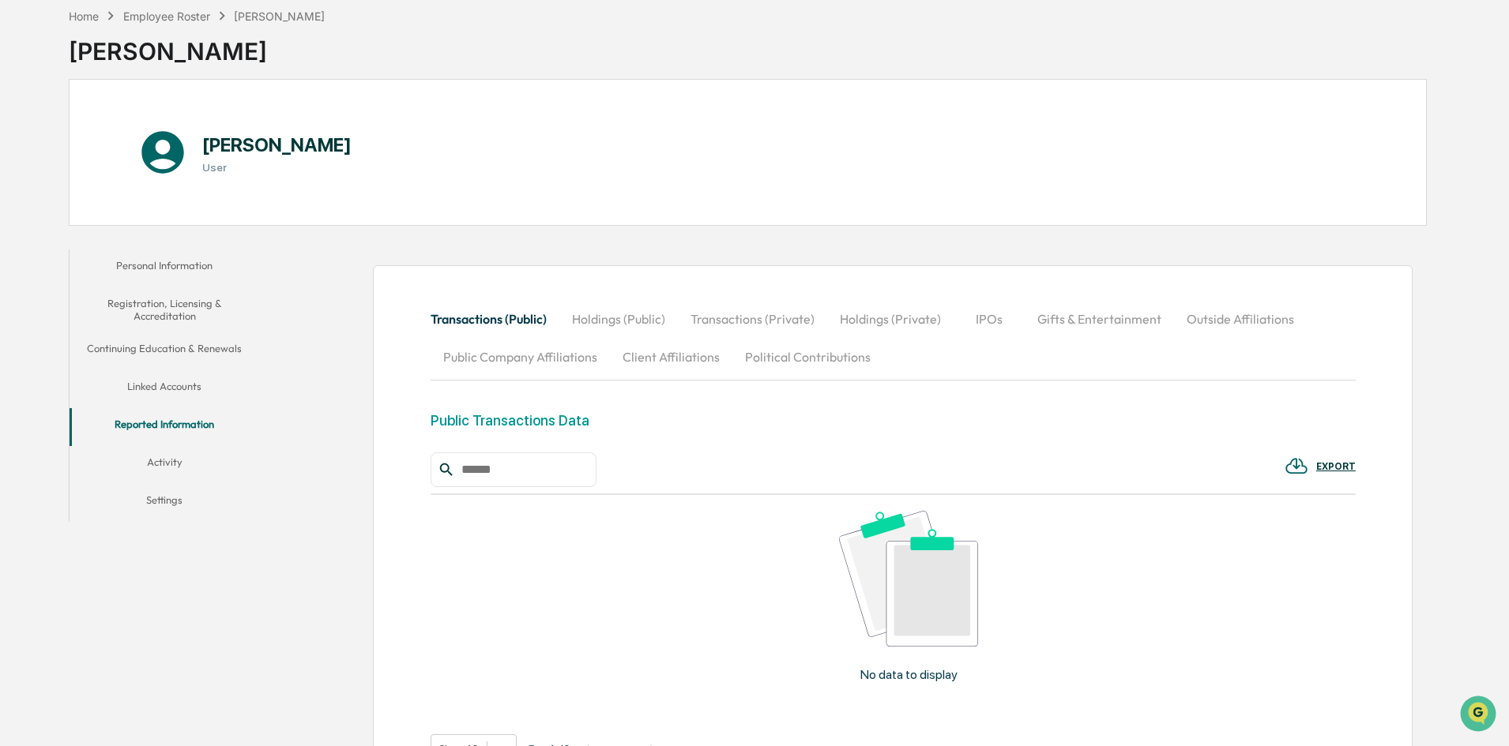
scroll to position [227, 0]
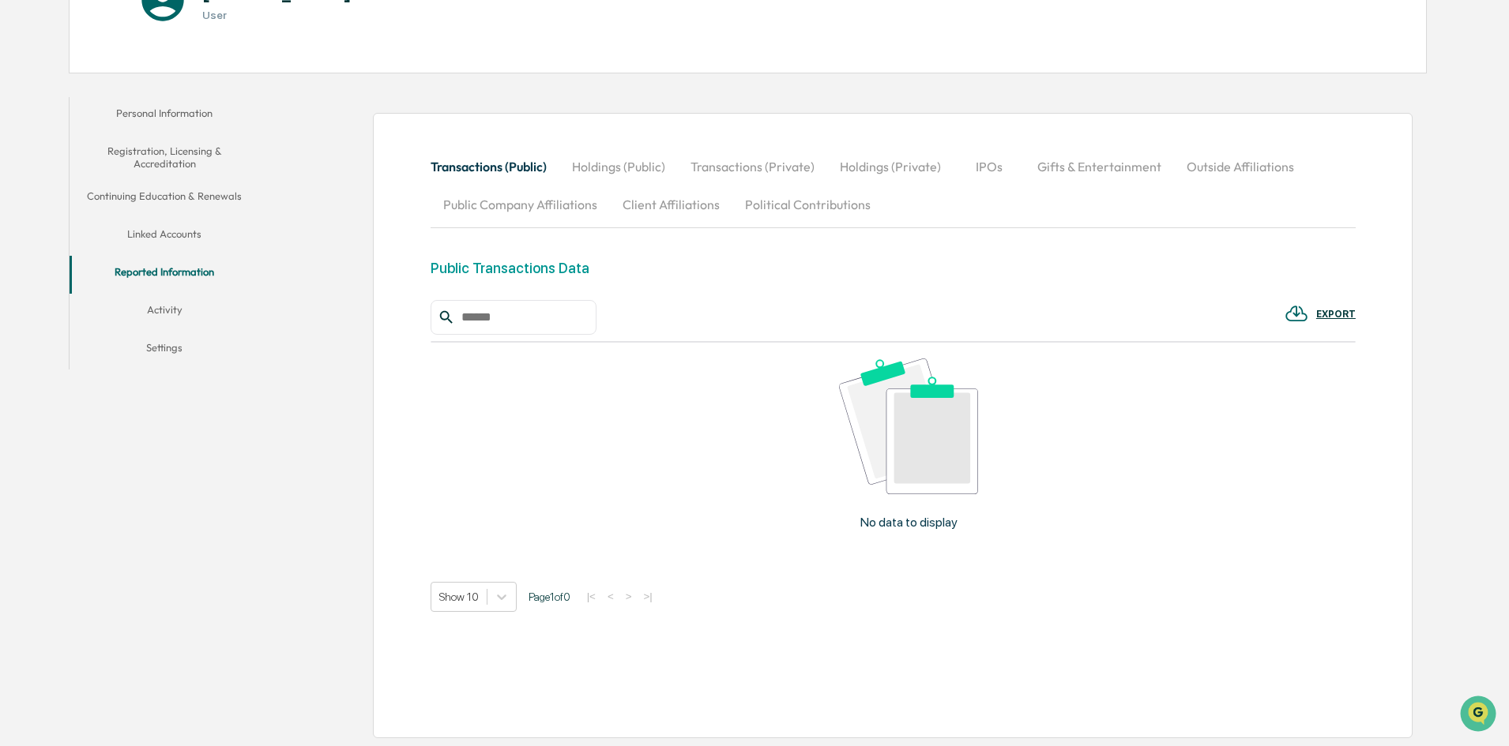
click at [562, 204] on button "Public Company Affiliations" at bounding box center [519, 205] width 179 height 38
click at [188, 345] on button "Settings" at bounding box center [165, 351] width 190 height 38
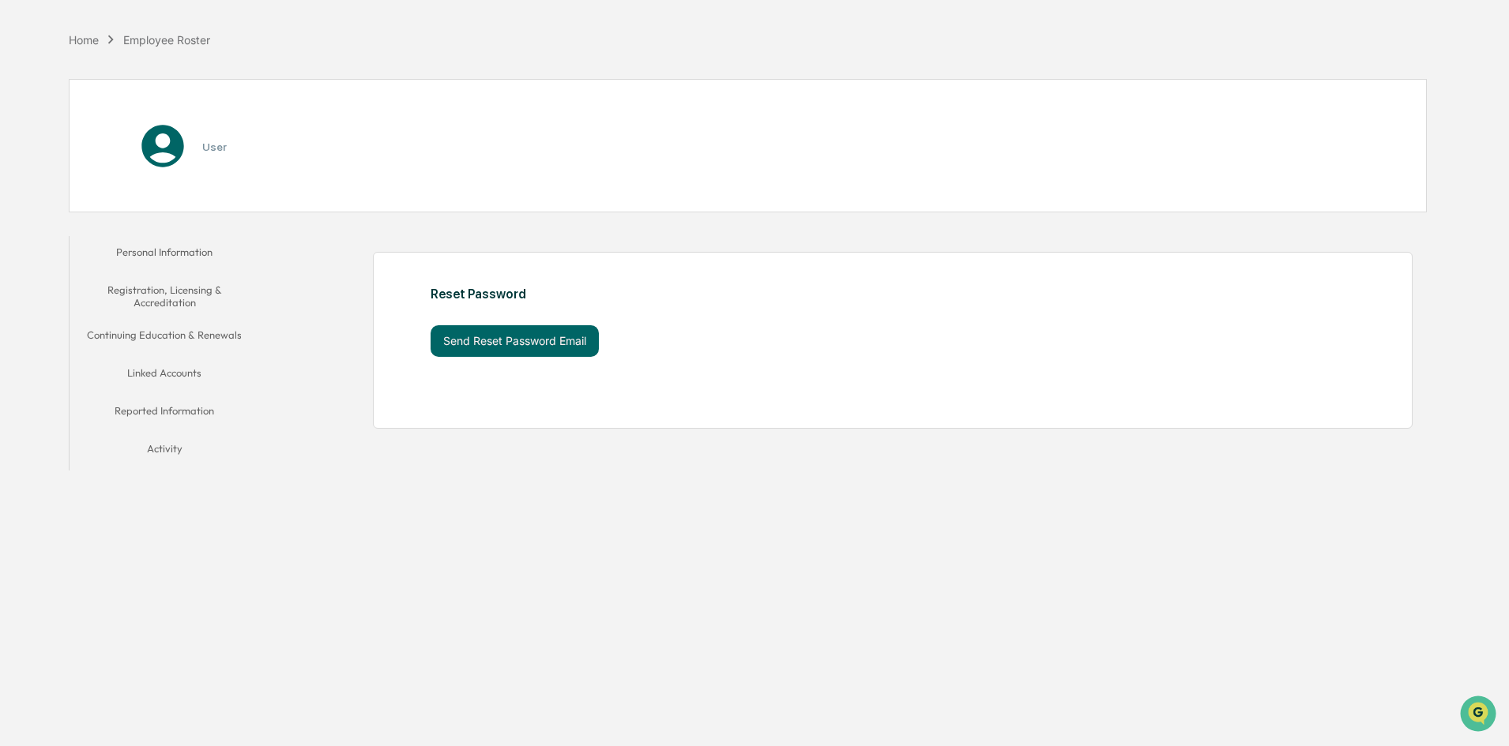
scroll to position [75, 0]
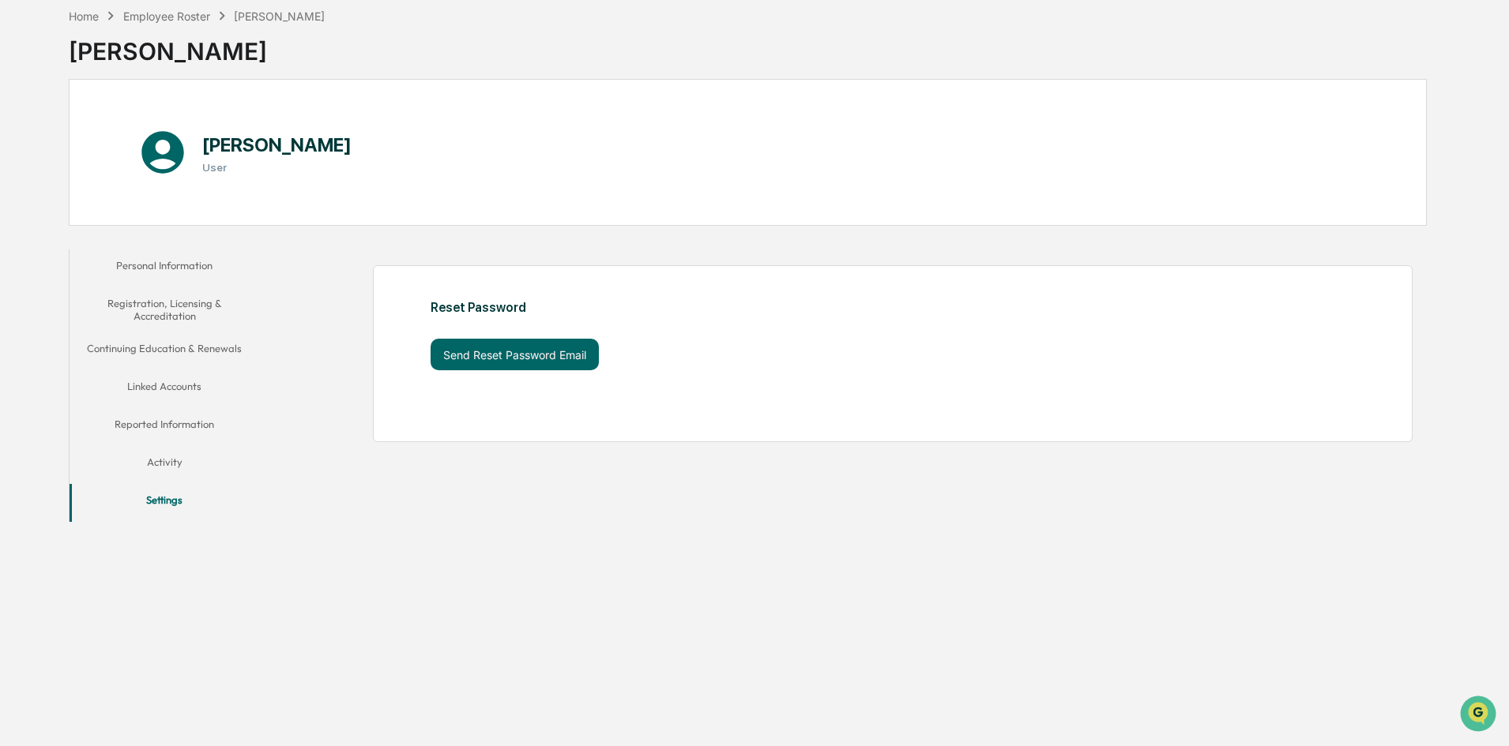
click at [197, 466] on button "Activity" at bounding box center [165, 465] width 190 height 38
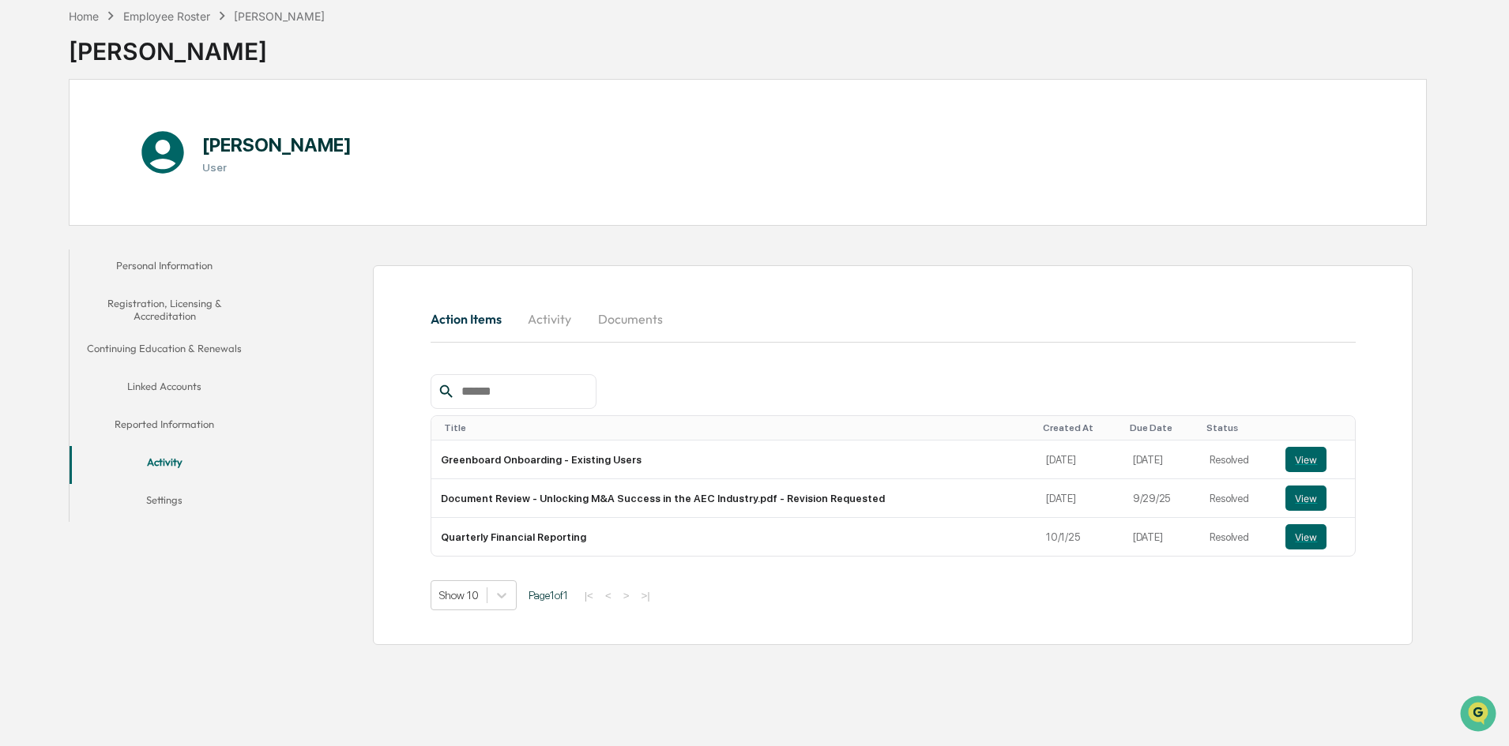
click at [559, 320] on button "Activity" at bounding box center [549, 319] width 71 height 38
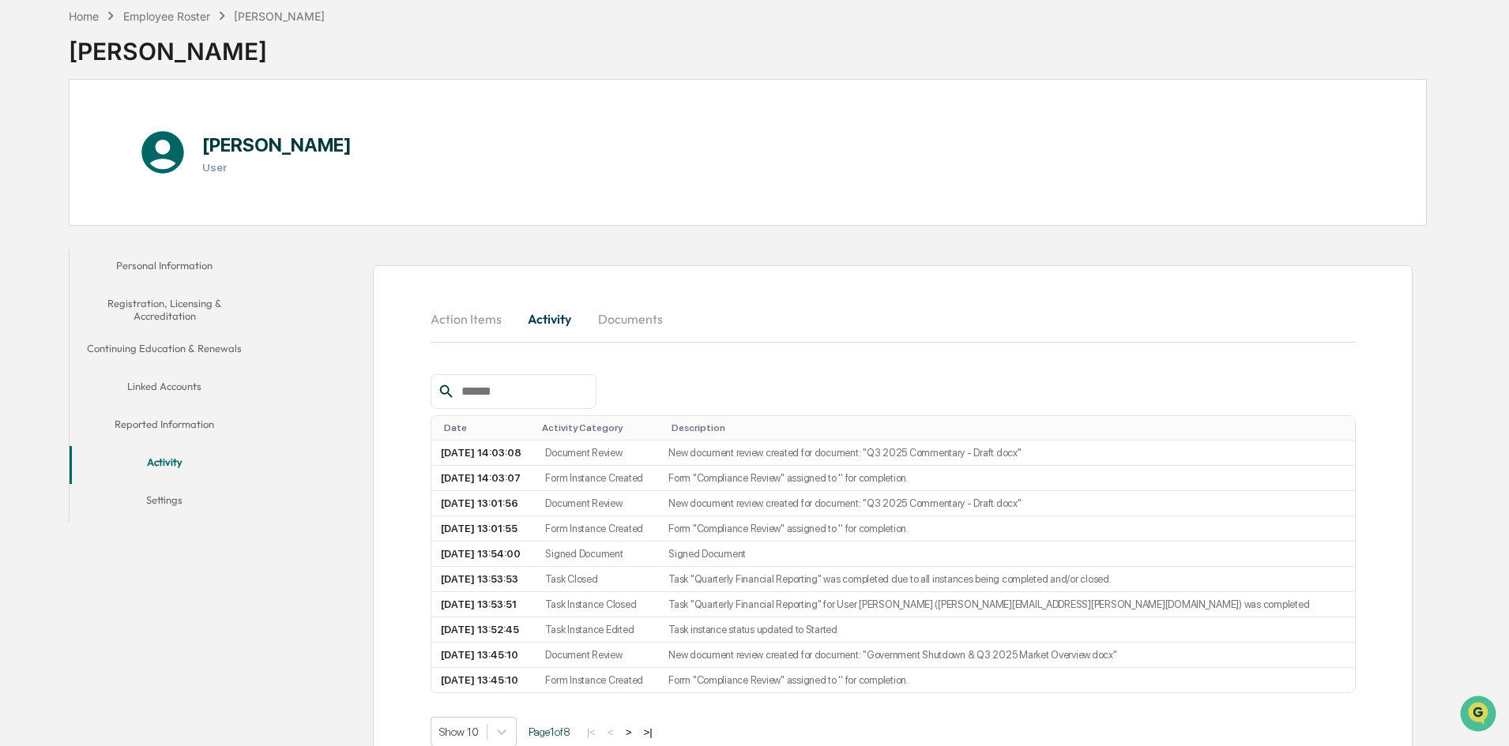
click at [623, 314] on button "Documents" at bounding box center [630, 319] width 90 height 38
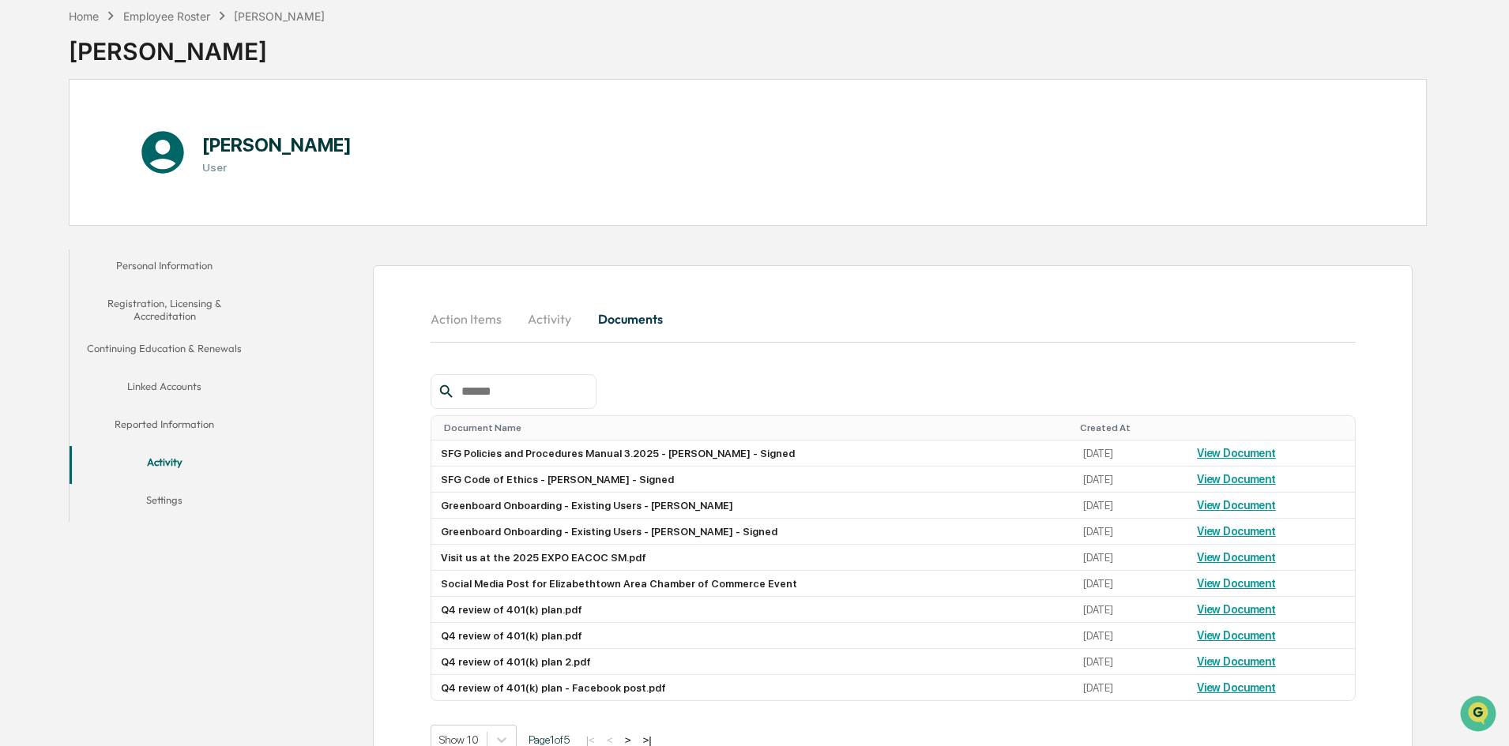
click at [577, 318] on button "Activity" at bounding box center [549, 319] width 71 height 38
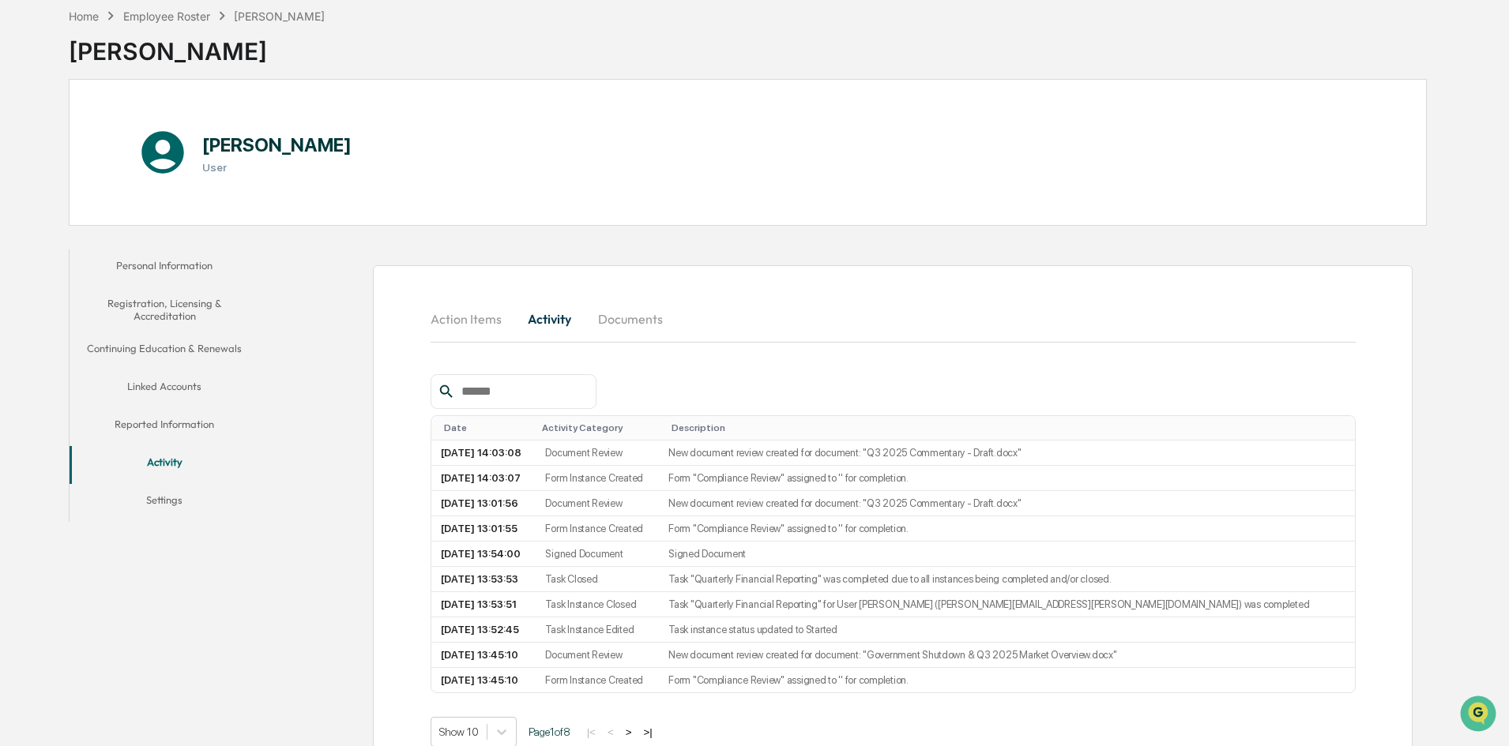
click at [621, 310] on button "Documents" at bounding box center [630, 319] width 90 height 38
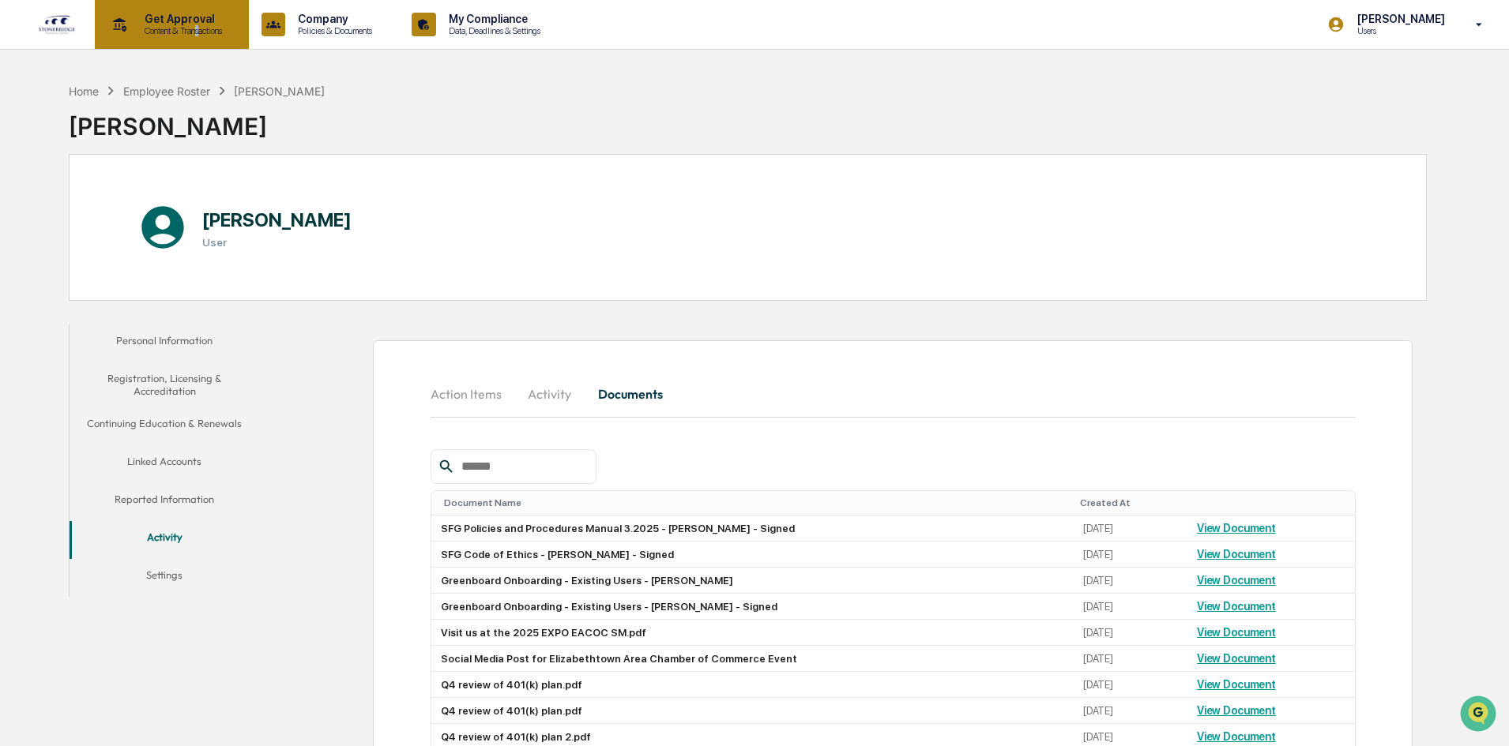
click at [202, 27] on p "Content & Transactions" at bounding box center [181, 30] width 98 height 11
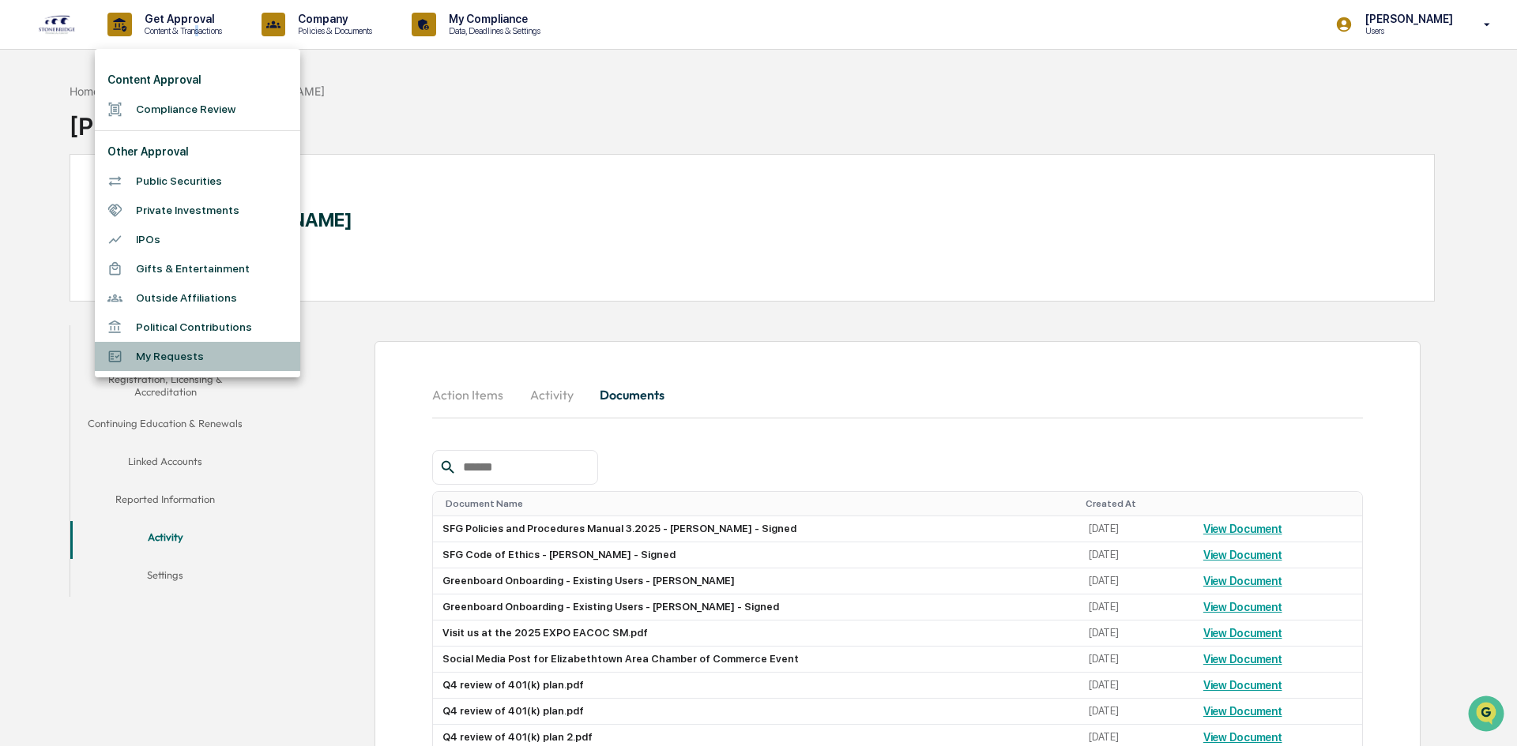
click at [208, 360] on li "My Requests" at bounding box center [197, 356] width 205 height 29
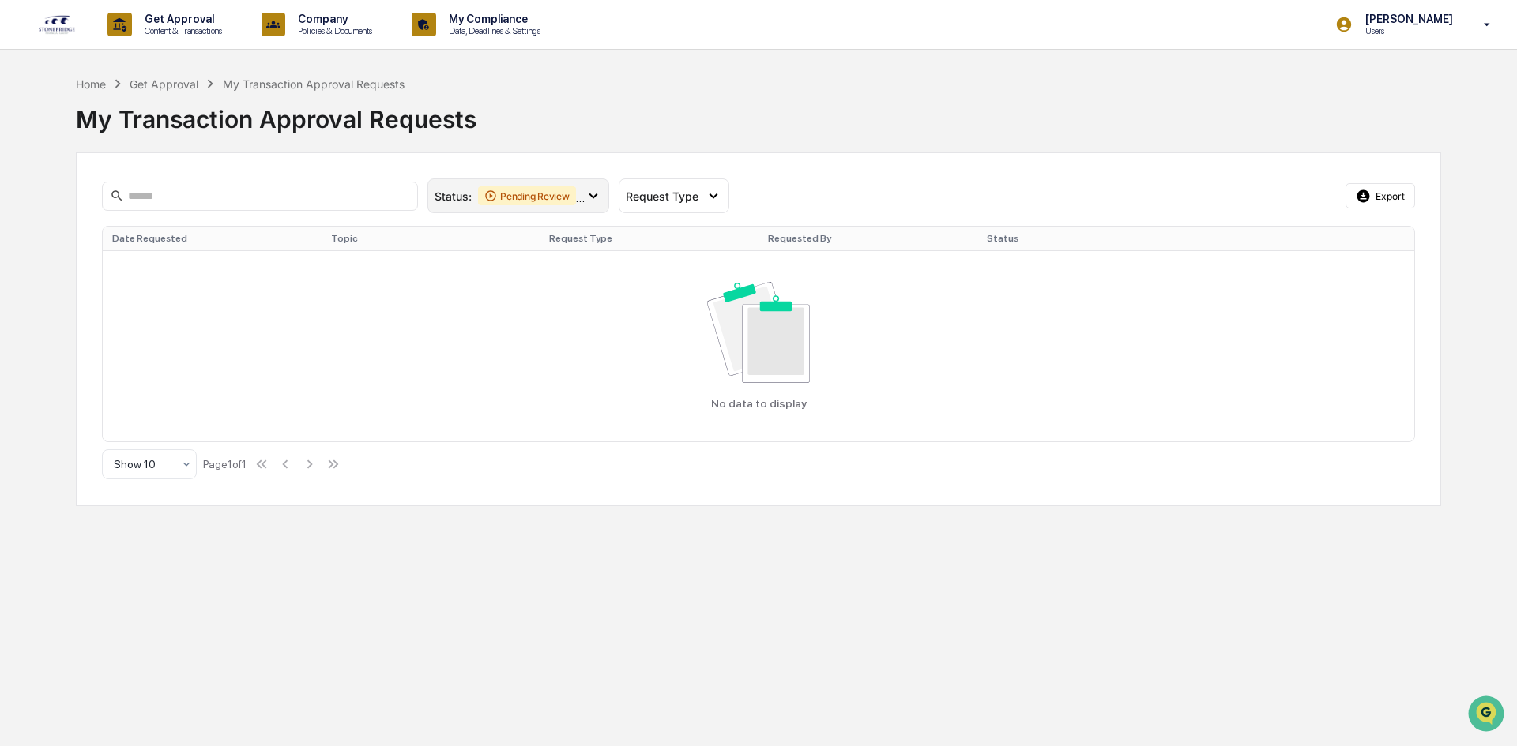
click at [549, 193] on div "Pending Review" at bounding box center [527, 195] width 98 height 19
click at [707, 149] on div "Home Get Approval My Transaction Approval Requests My Transaction Approval Requ…" at bounding box center [758, 290] width 1365 height 431
click at [685, 204] on div "Request Type" at bounding box center [673, 196] width 111 height 35
drag, startPoint x: 740, startPoint y: 154, endPoint x: 209, endPoint y: 43, distance: 543.1
click at [741, 154] on div "Status : Pending Review Action Required Select/Deselect All Pending Review Acti…" at bounding box center [758, 329] width 1365 height 354
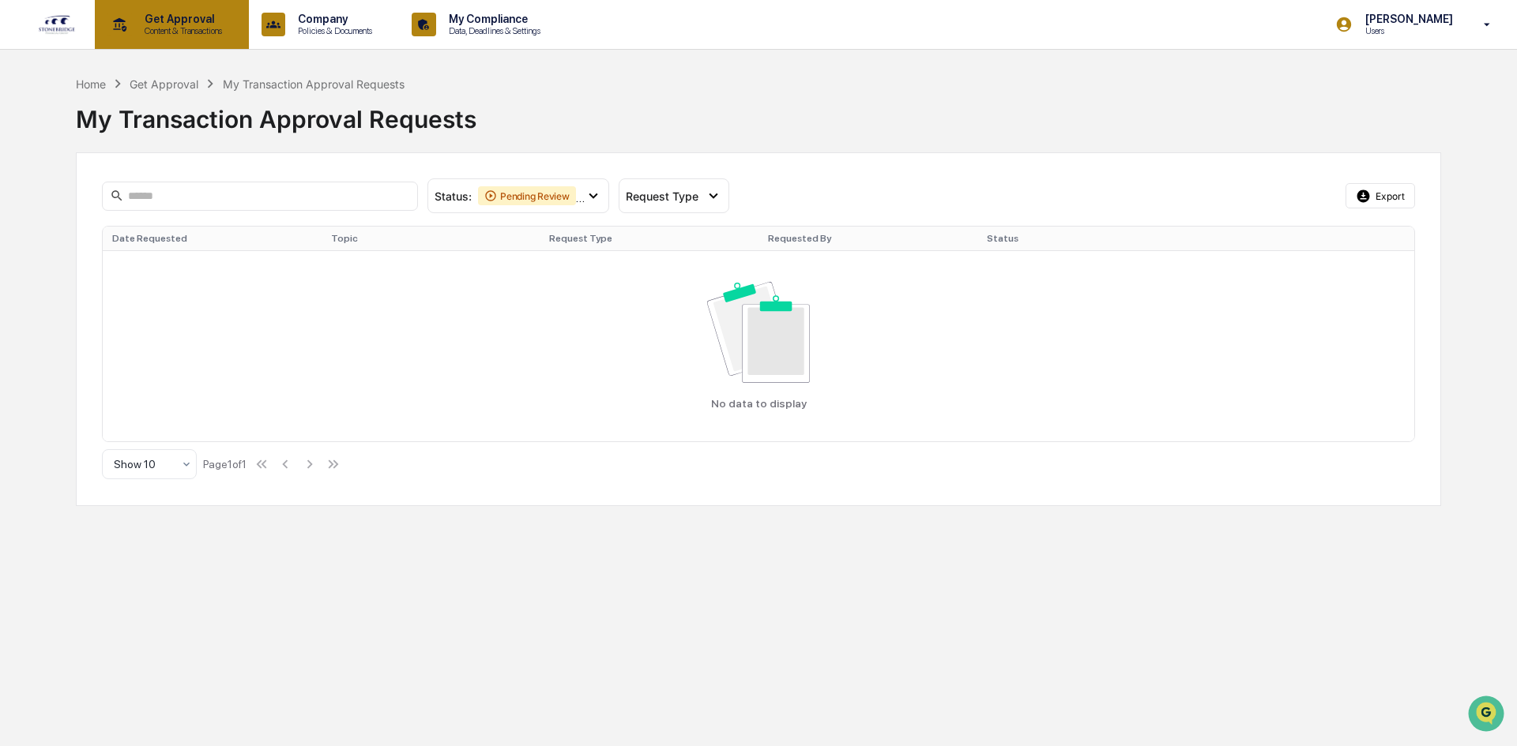
click at [178, 32] on p "Content & Transactions" at bounding box center [181, 30] width 98 height 11
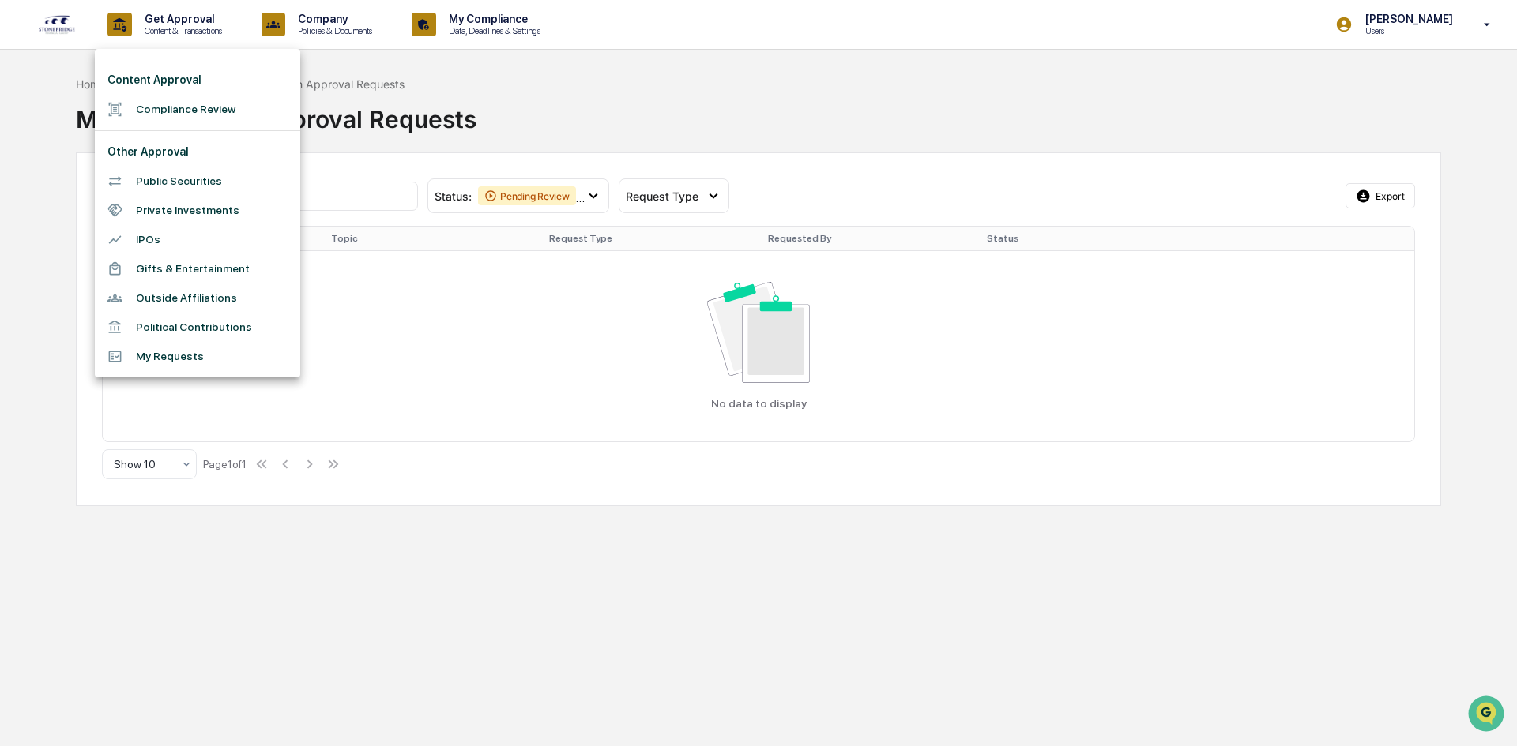
click at [231, 101] on li "Compliance Review" at bounding box center [197, 109] width 205 height 29
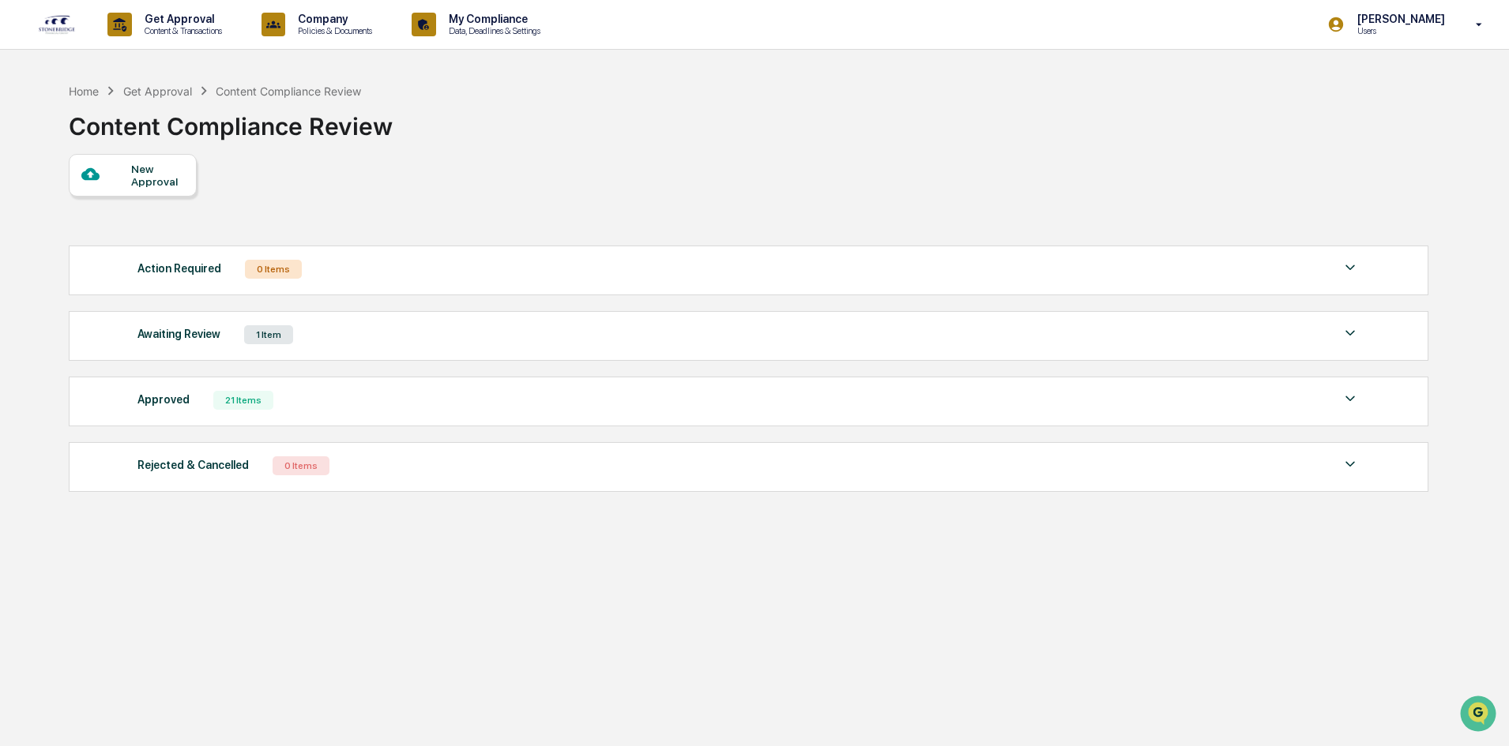
click at [169, 185] on div "New Approval" at bounding box center [157, 175] width 53 height 25
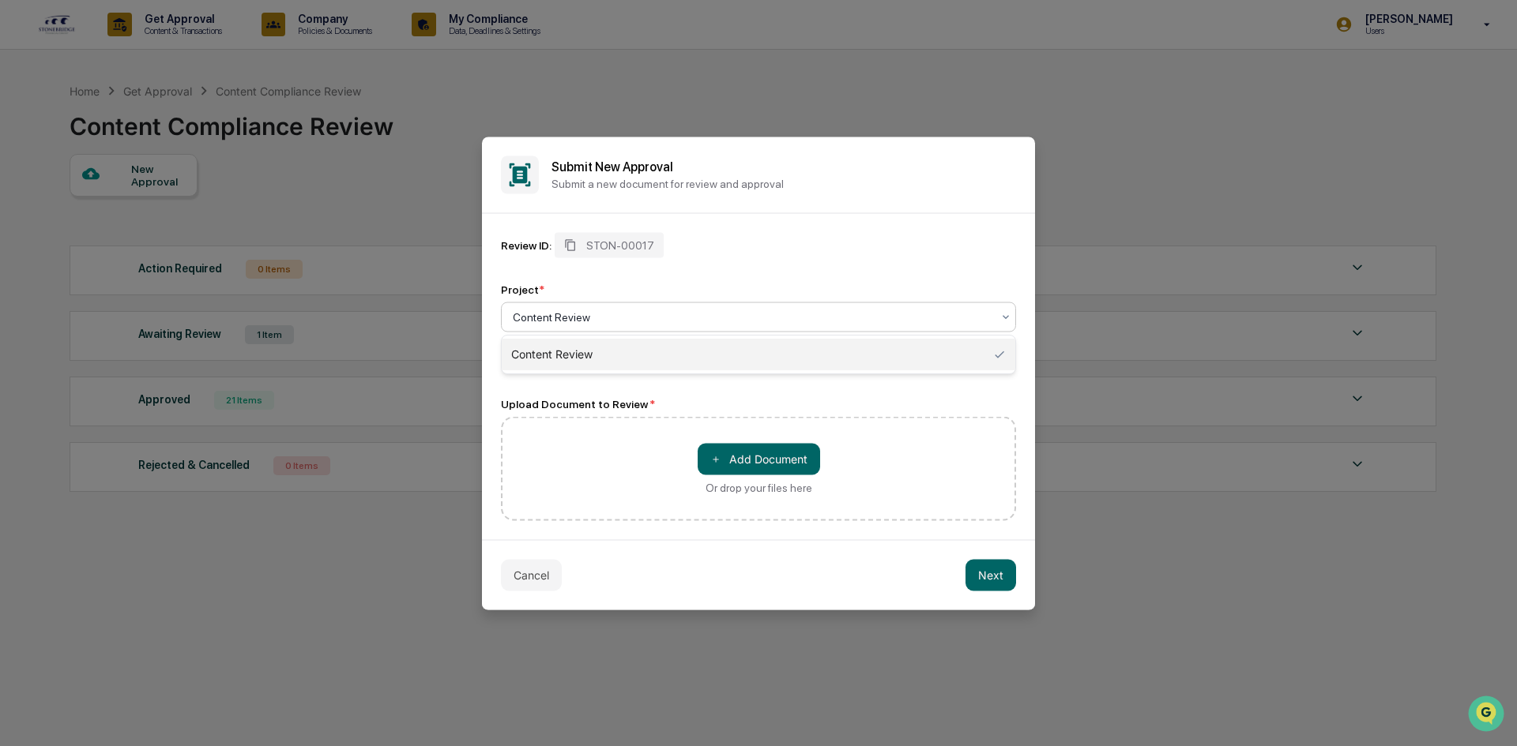
click at [829, 320] on div at bounding box center [752, 317] width 479 height 16
click at [884, 265] on div "Review ID: STON-00017 Project * 1 result available. Use Up and Down to choose o…" at bounding box center [758, 302] width 515 height 140
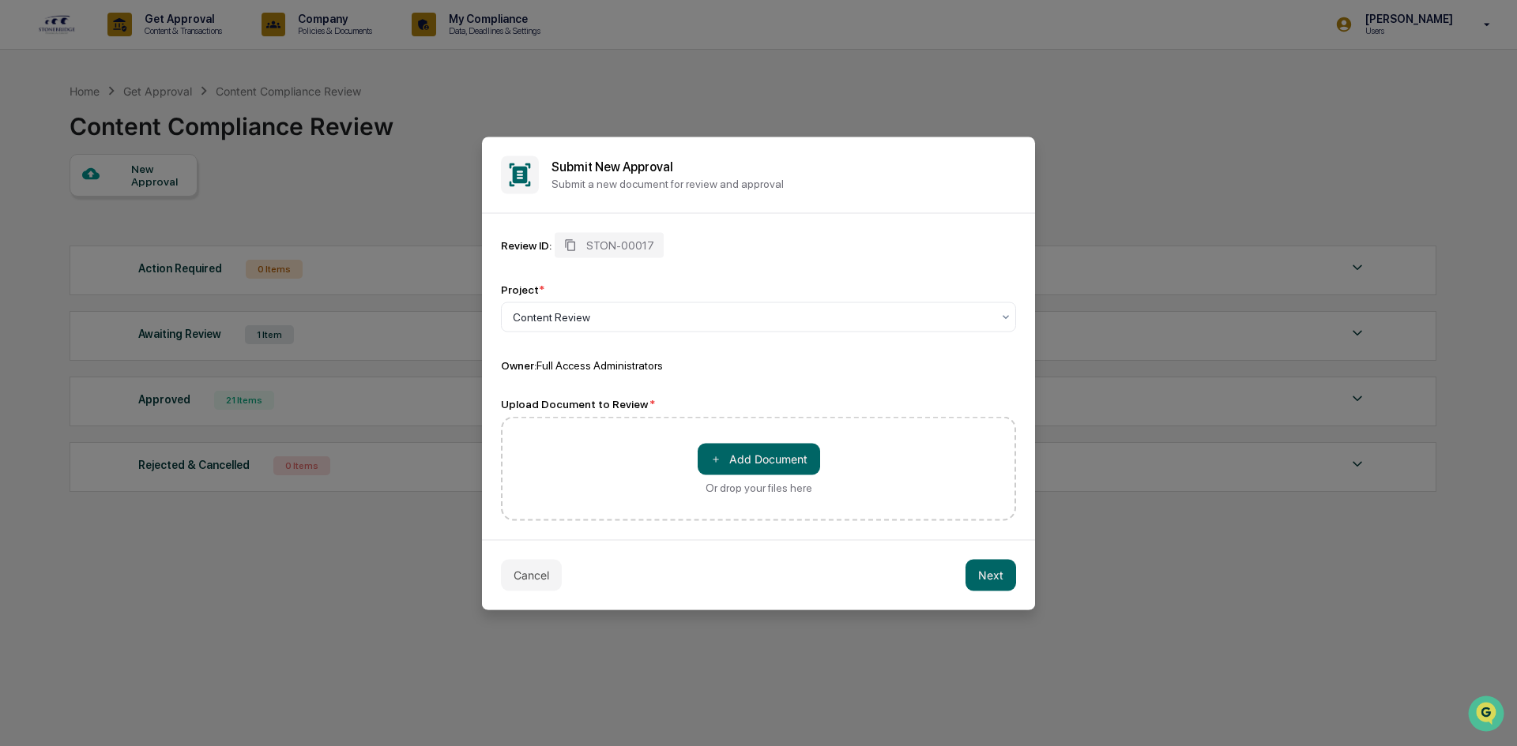
click at [668, 377] on div "Review ID: STON-00017 Project * Content Review Owner: Full Access Administrator…" at bounding box center [758, 376] width 515 height 288
click at [530, 577] on button "Cancel" at bounding box center [531, 575] width 61 height 32
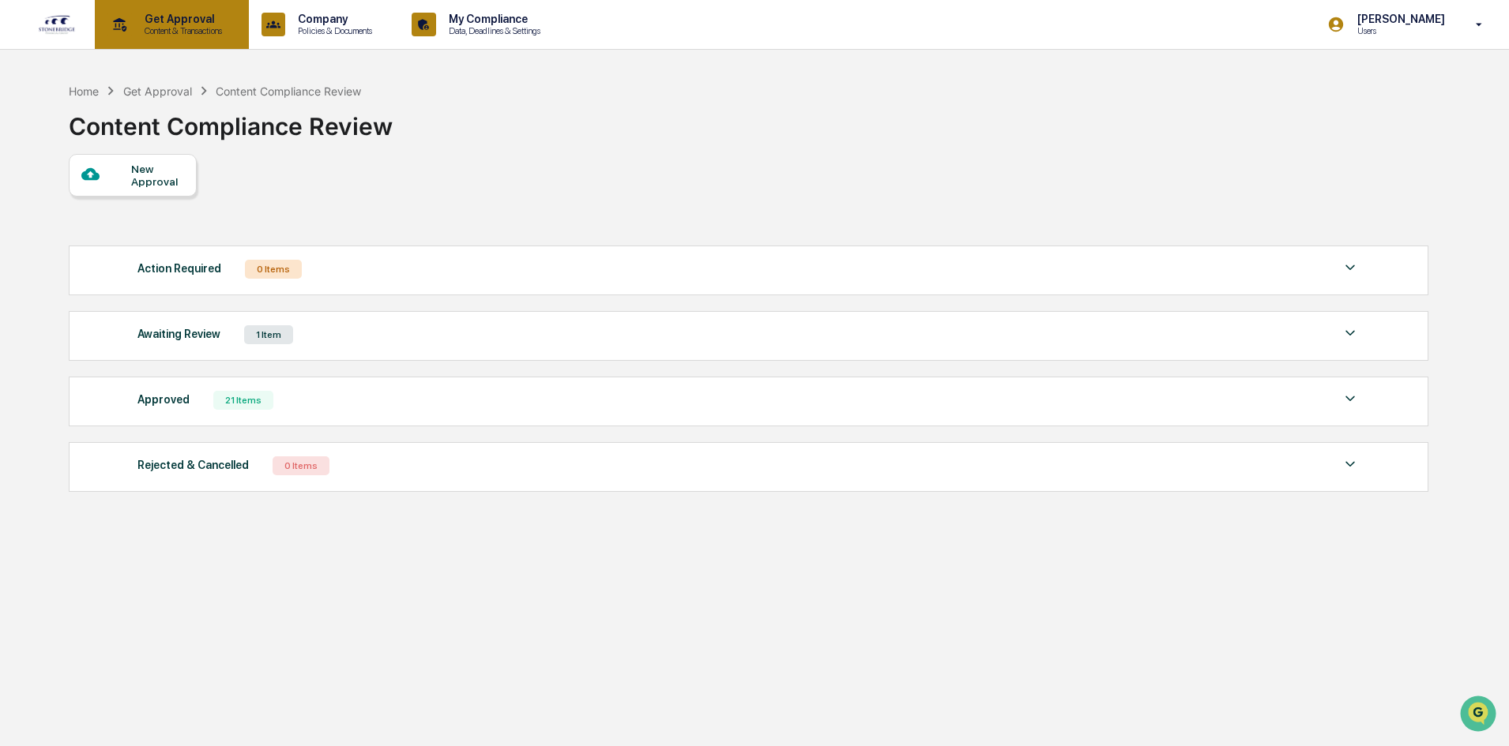
click at [201, 38] on div "Get Approval Content & Transactions" at bounding box center [170, 24] width 138 height 49
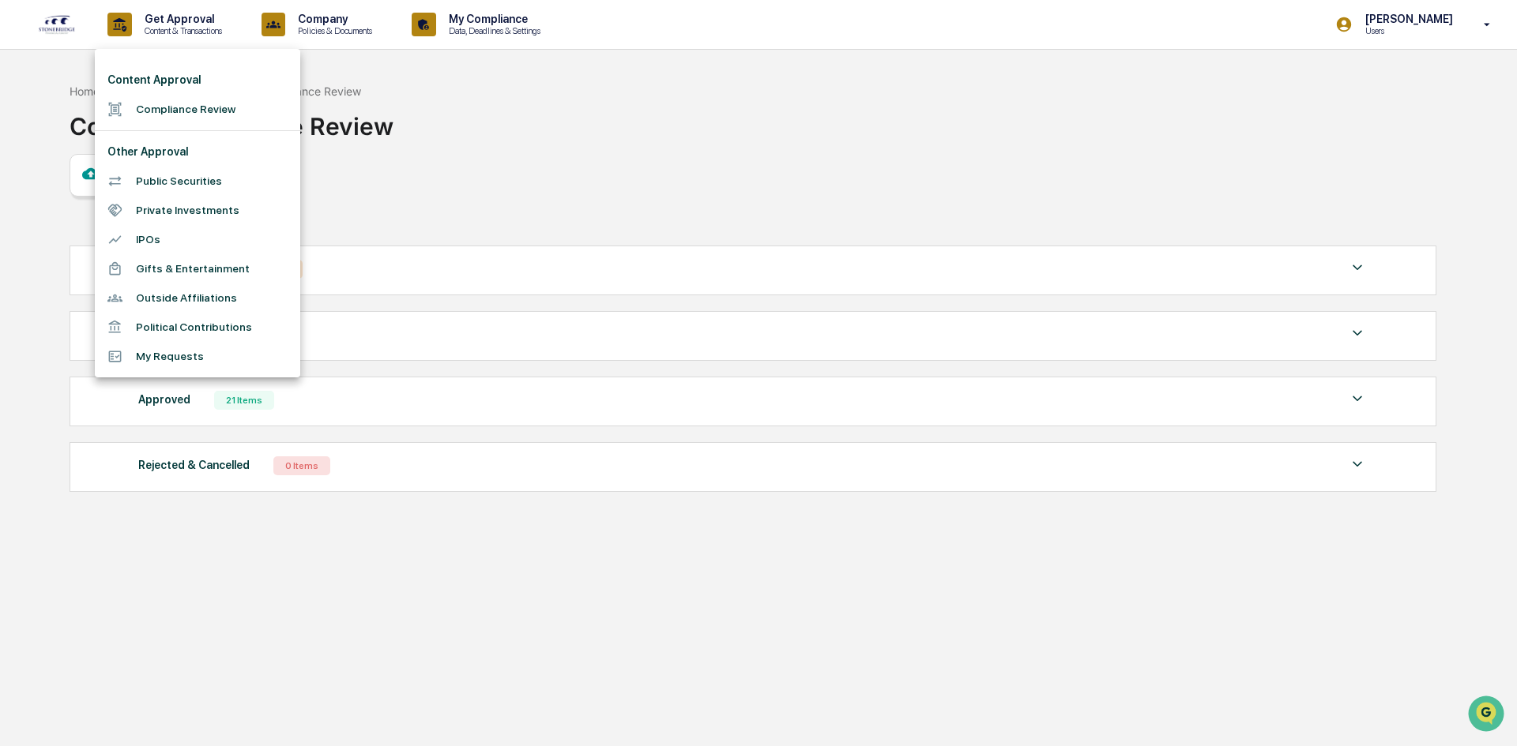
click at [209, 296] on li "Outside Affiliations" at bounding box center [197, 298] width 205 height 29
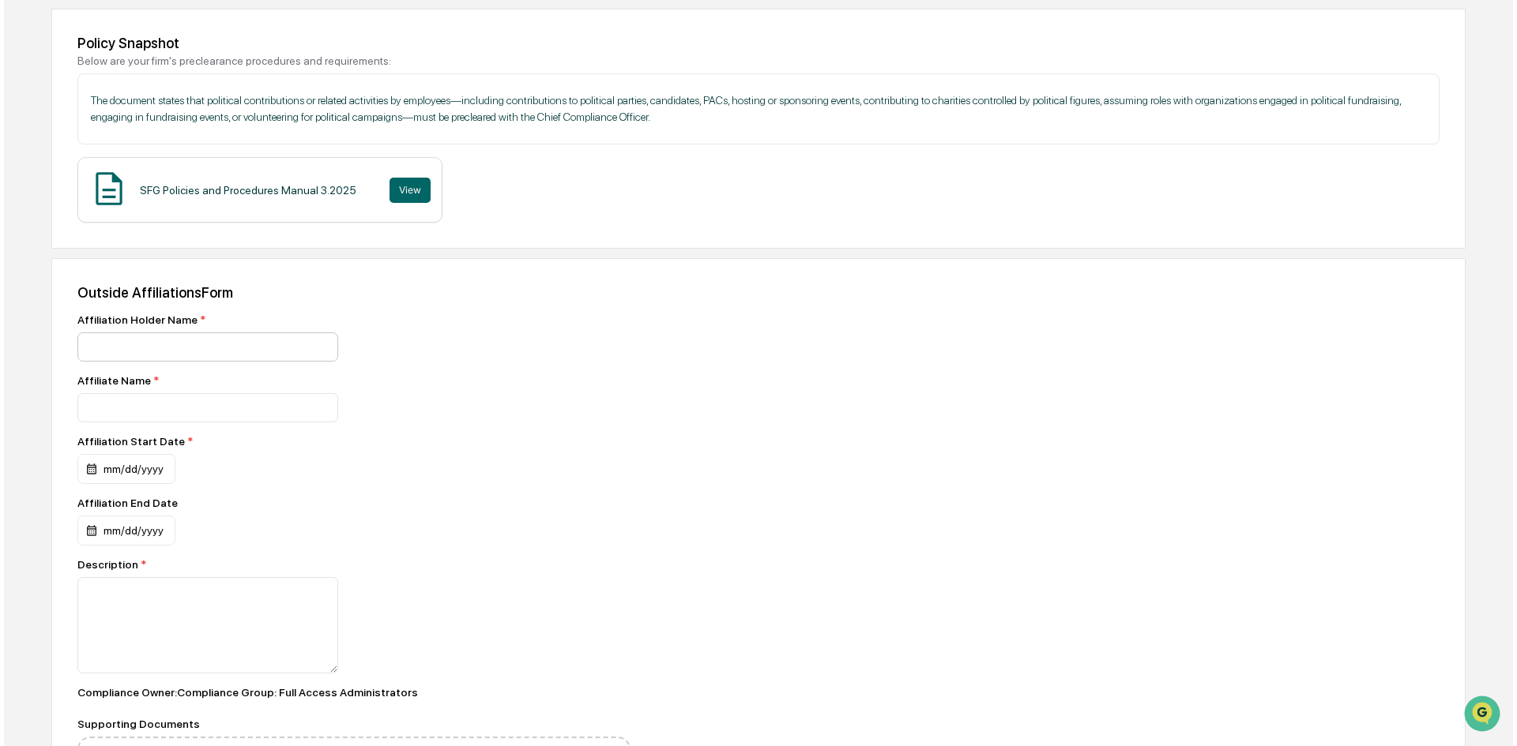
scroll to position [237, 0]
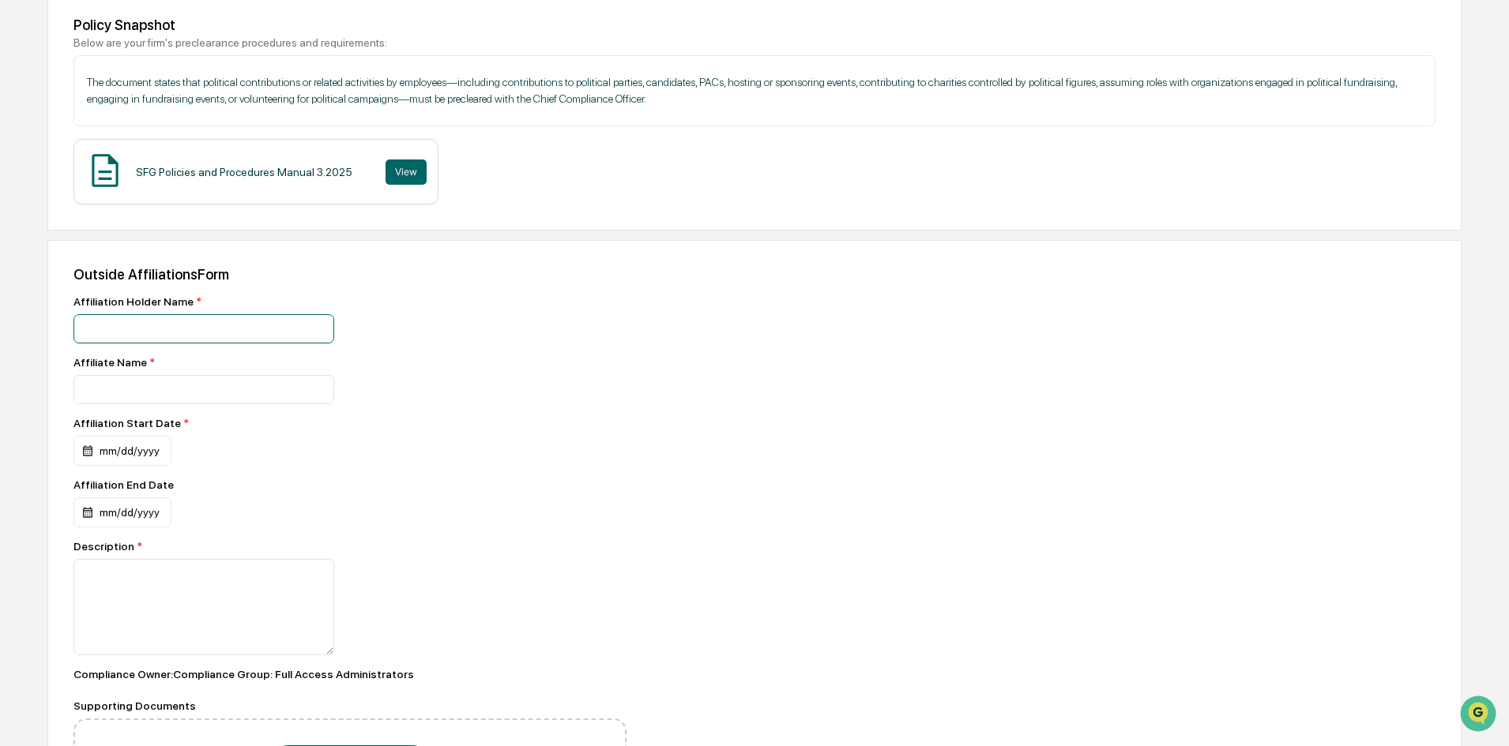
click at [300, 333] on input at bounding box center [203, 328] width 261 height 29
type input "**********"
drag, startPoint x: 265, startPoint y: 343, endPoint x: -47, endPoint y: 329, distance: 311.5
click at [0, 329] on html "**********" at bounding box center [754, 136] width 1509 height 746
click at [163, 399] on input at bounding box center [203, 389] width 261 height 29
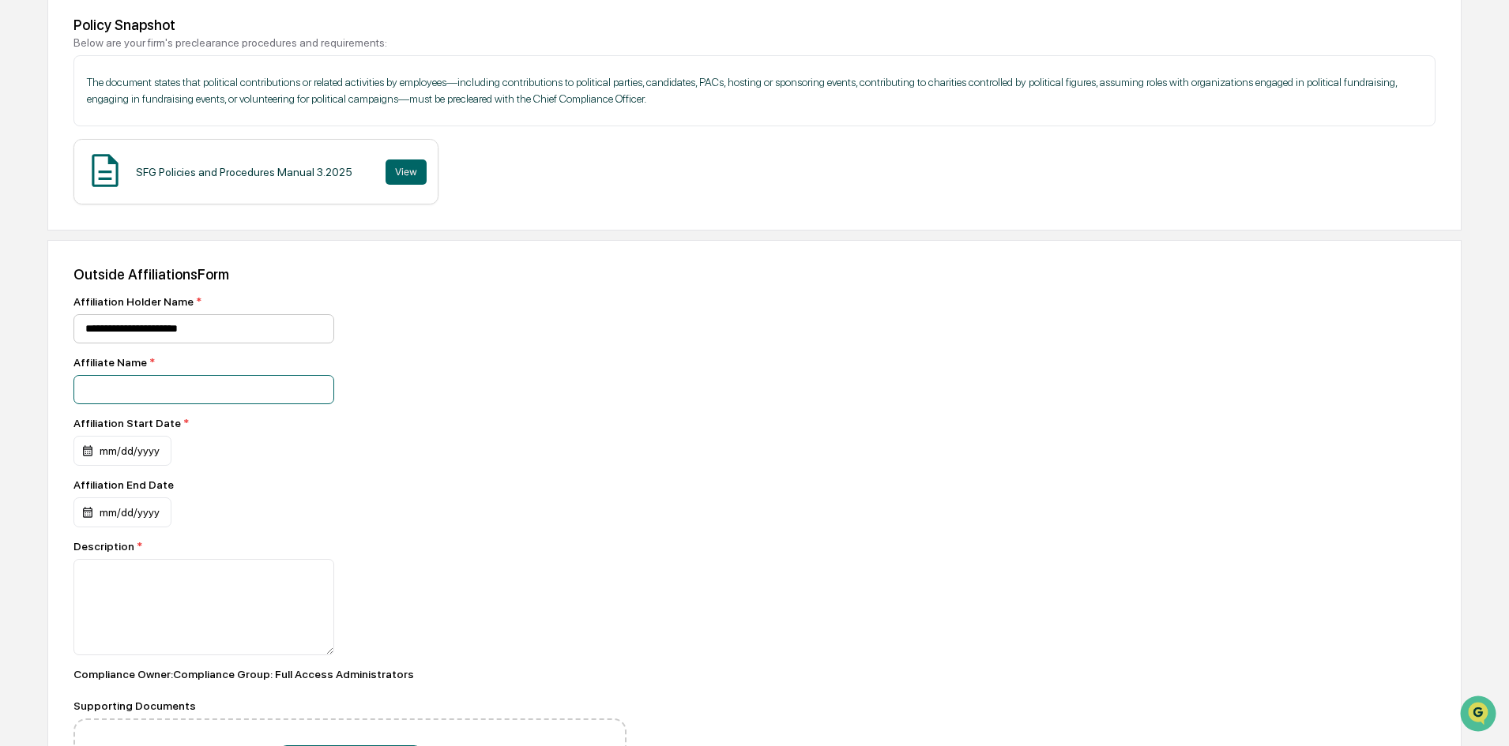
paste input "**********"
type input "**********"
drag, startPoint x: 242, startPoint y: 318, endPoint x: 24, endPoint y: 306, distance: 219.1
click at [0, 306] on html "**********" at bounding box center [754, 136] width 1509 height 746
click at [155, 332] on input at bounding box center [203, 328] width 261 height 29
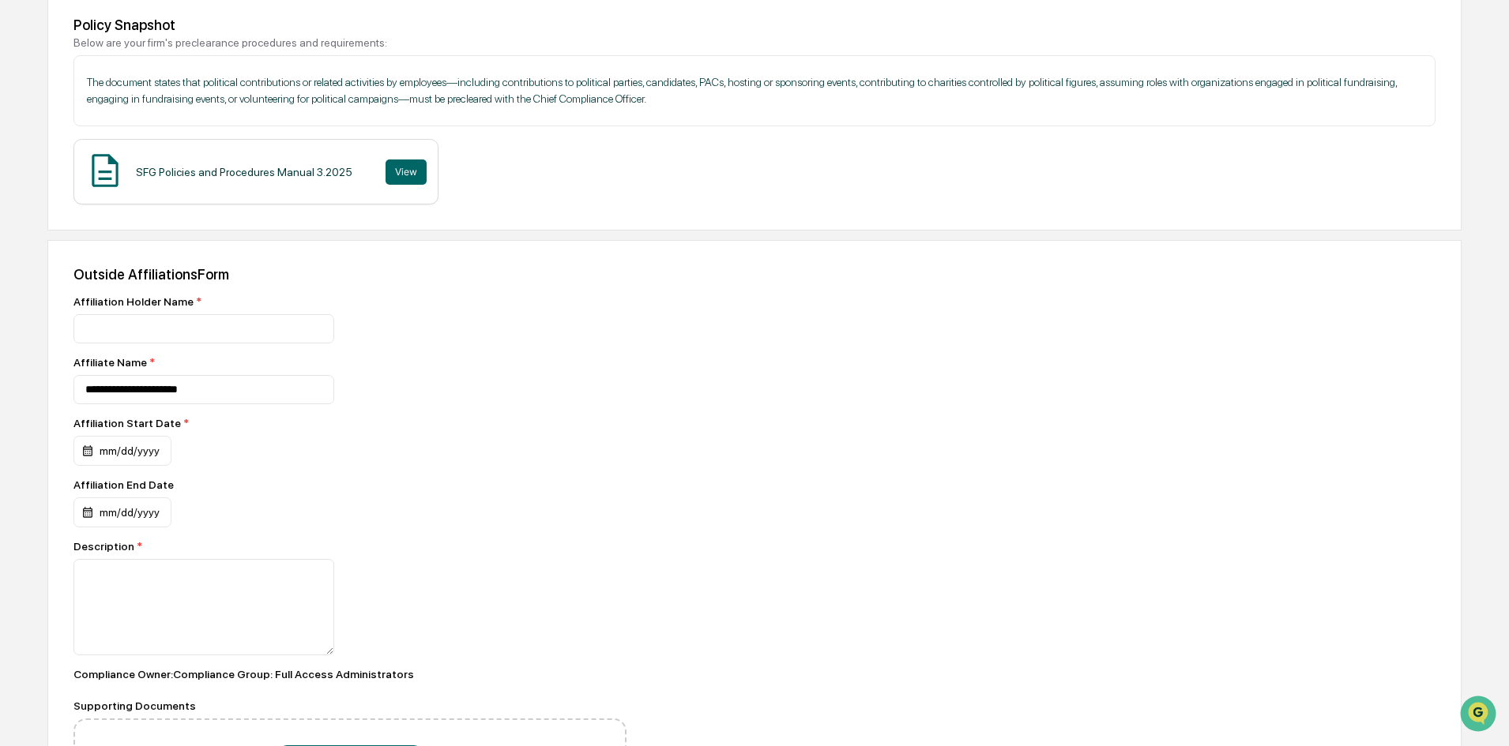
click at [457, 345] on div "**********" at bounding box center [349, 559] width 553 height 528
drag, startPoint x: 251, startPoint y: 335, endPoint x: 269, endPoint y: 313, distance: 28.6
click at [253, 334] on input at bounding box center [203, 328] width 261 height 29
type input "*********"
click at [147, 459] on div "mm/dd/yyyy" at bounding box center [122, 451] width 98 height 30
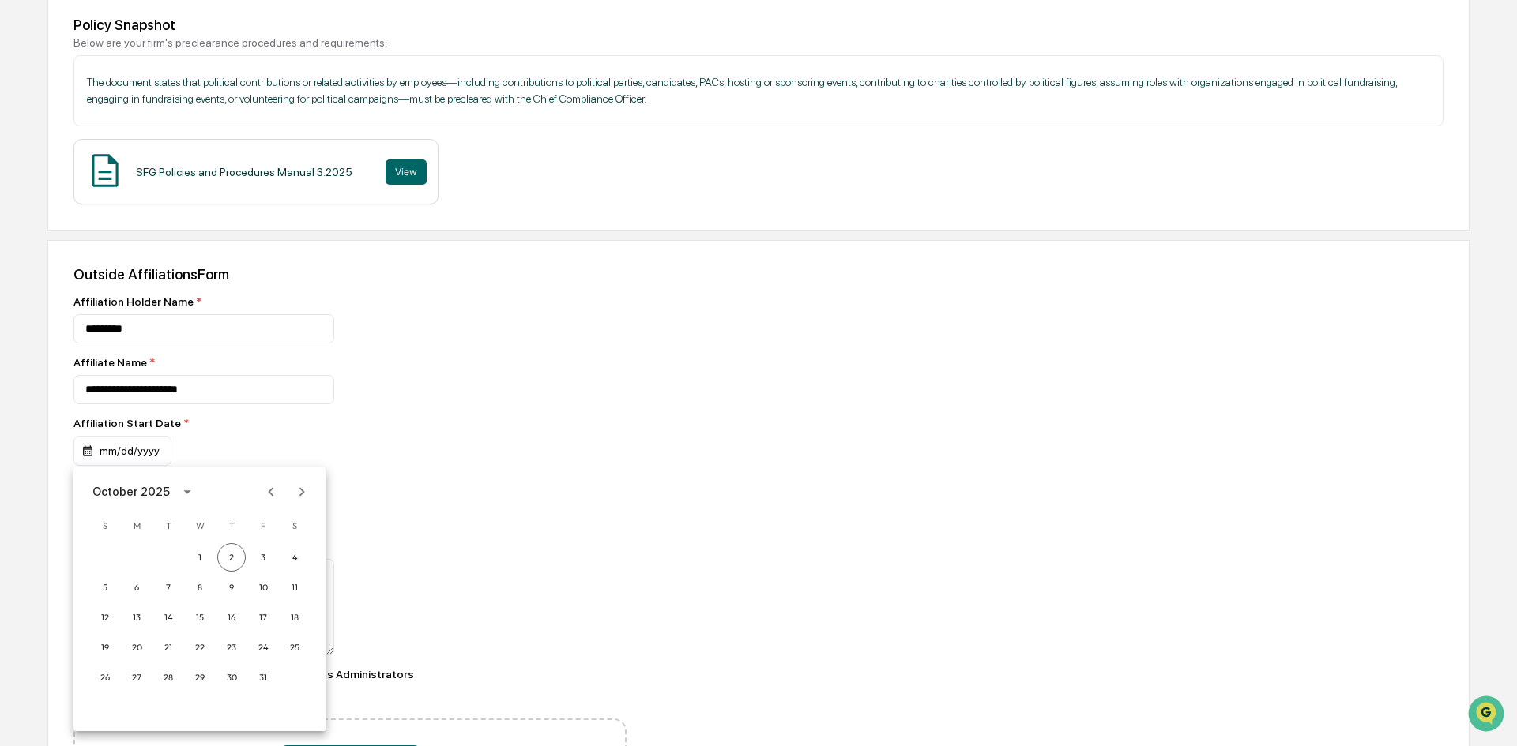
click at [160, 490] on div "October 2025" at bounding box center [130, 491] width 77 height 17
click at [284, 622] on button "2019" at bounding box center [282, 624] width 57 height 28
click at [404, 611] on div at bounding box center [758, 373] width 1517 height 746
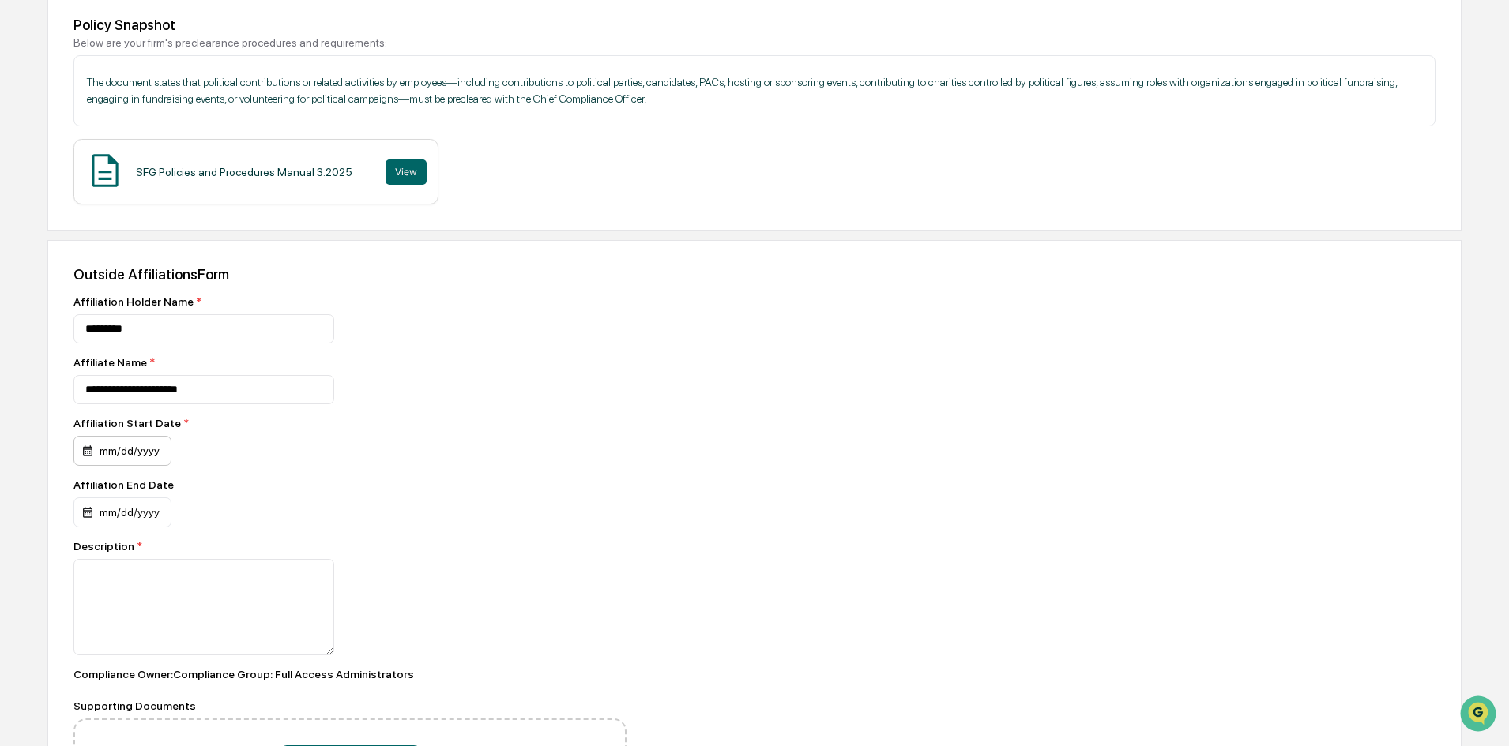
click at [141, 457] on div "mm/dd/yyyy" at bounding box center [122, 451] width 98 height 30
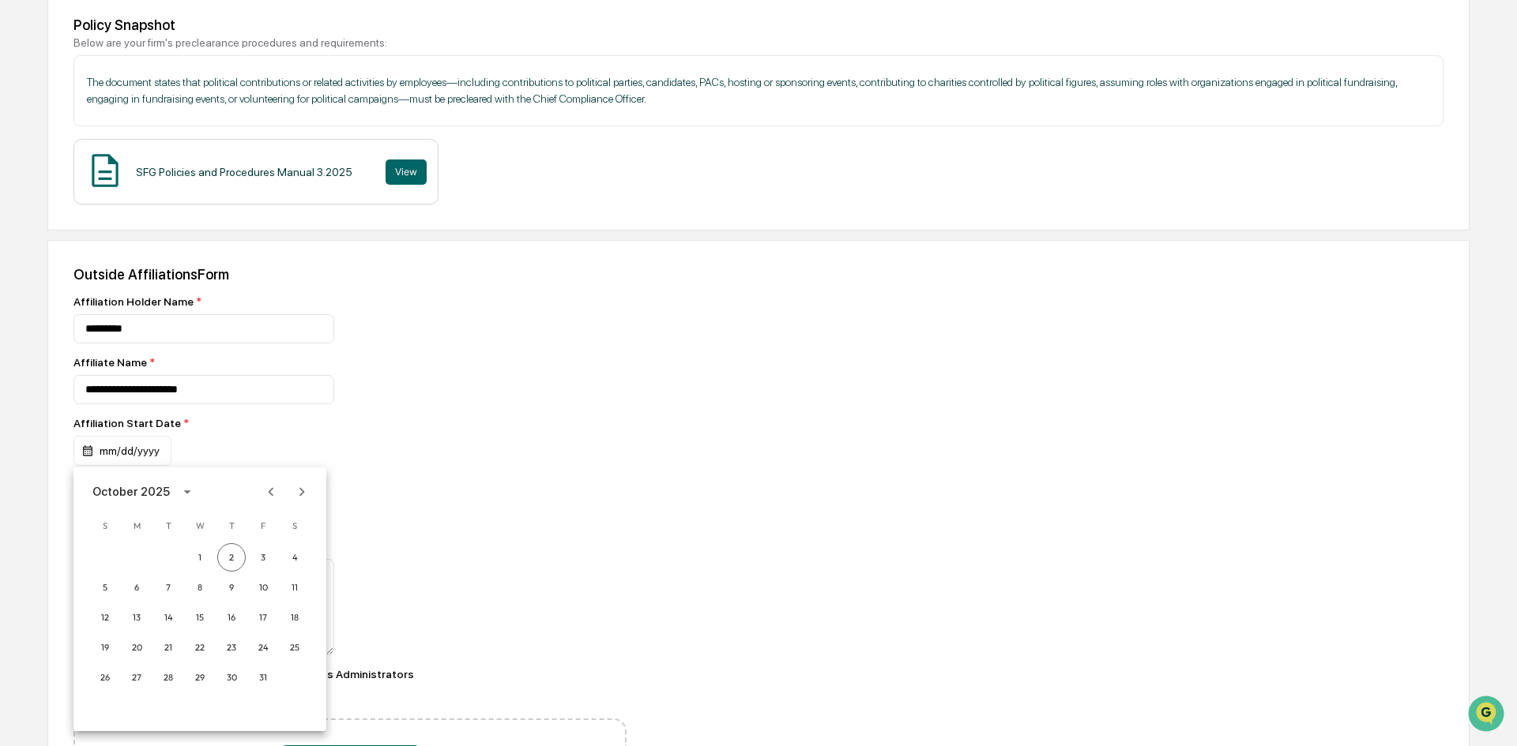
click at [179, 492] on icon "calendar view is open, switch to year view" at bounding box center [187, 491] width 17 height 17
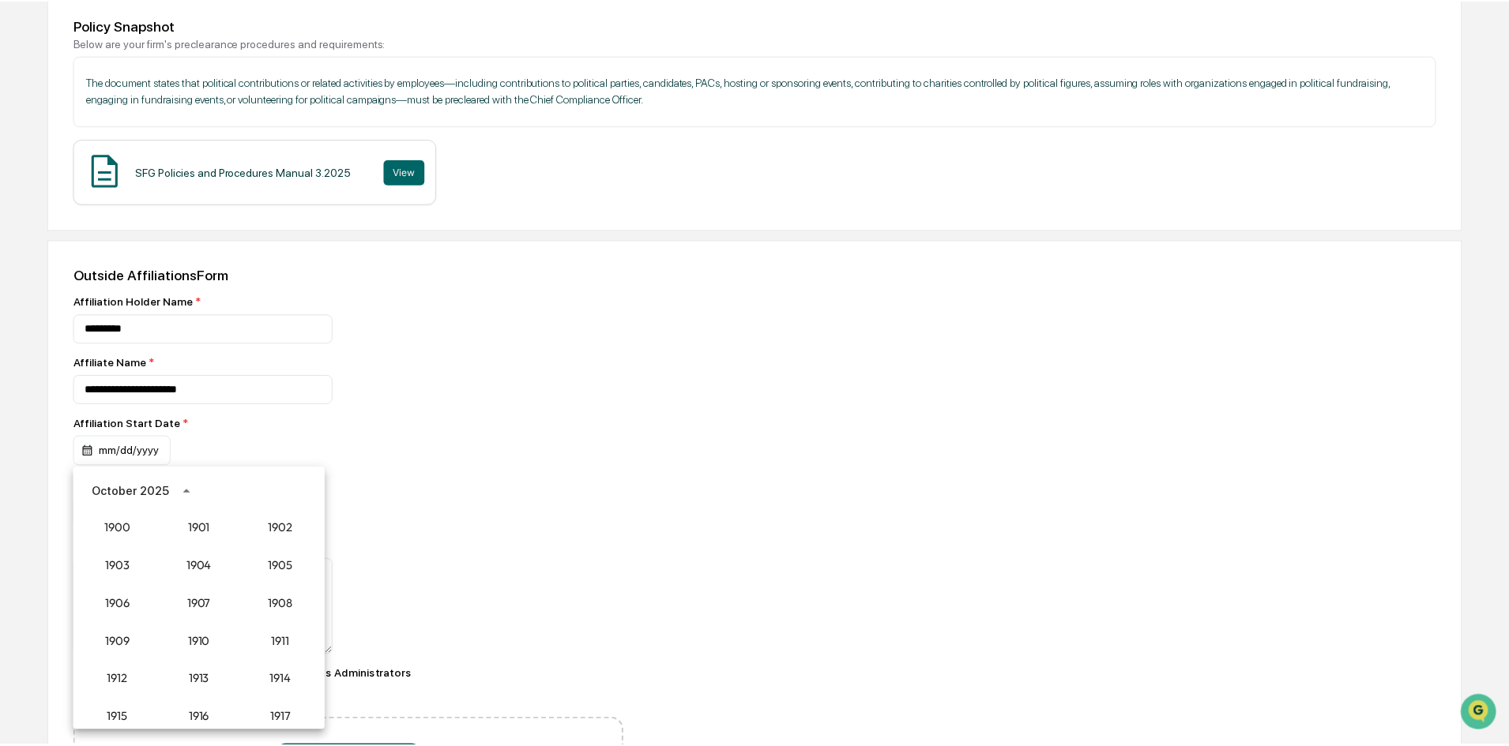
scroll to position [1463, 0]
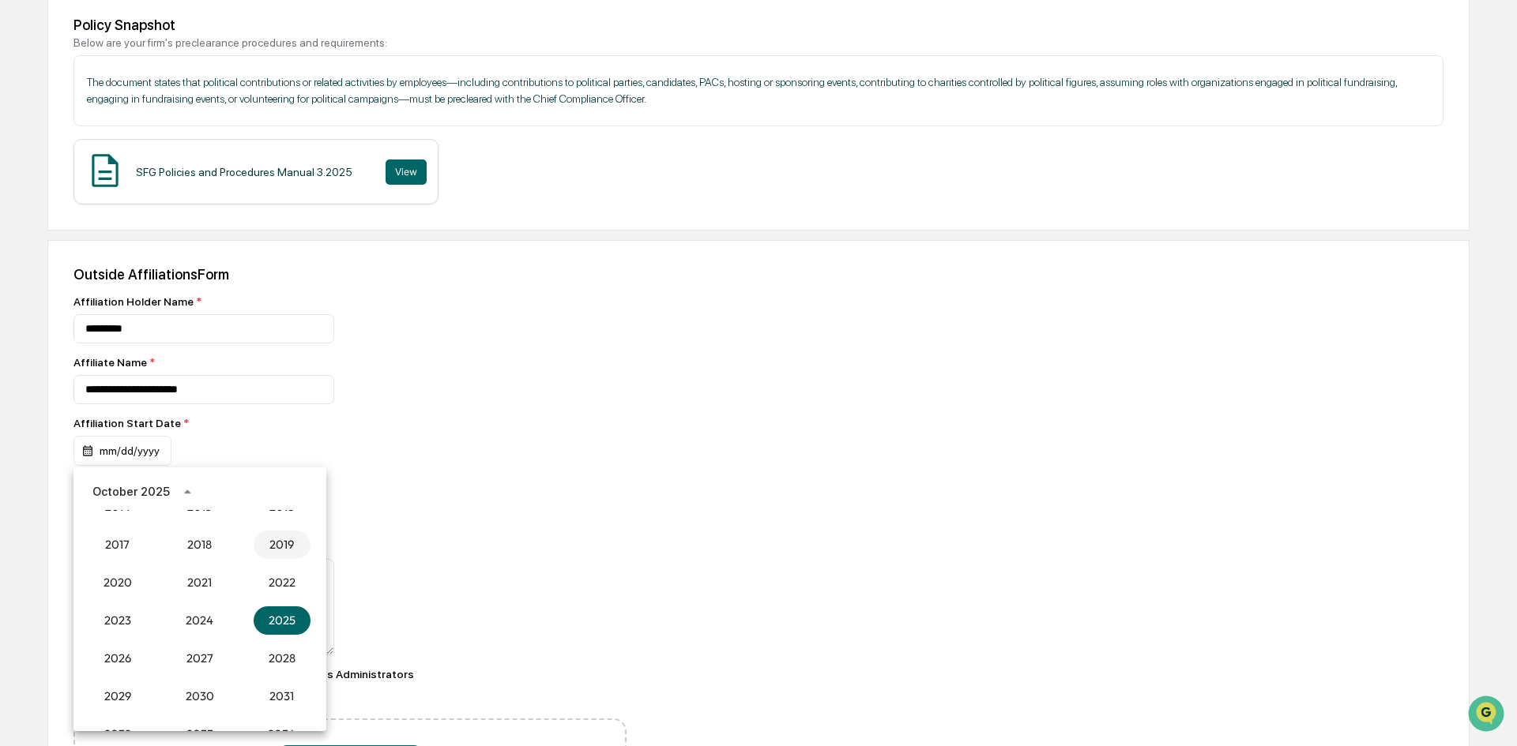
click at [274, 551] on button "2019" at bounding box center [282, 545] width 57 height 28
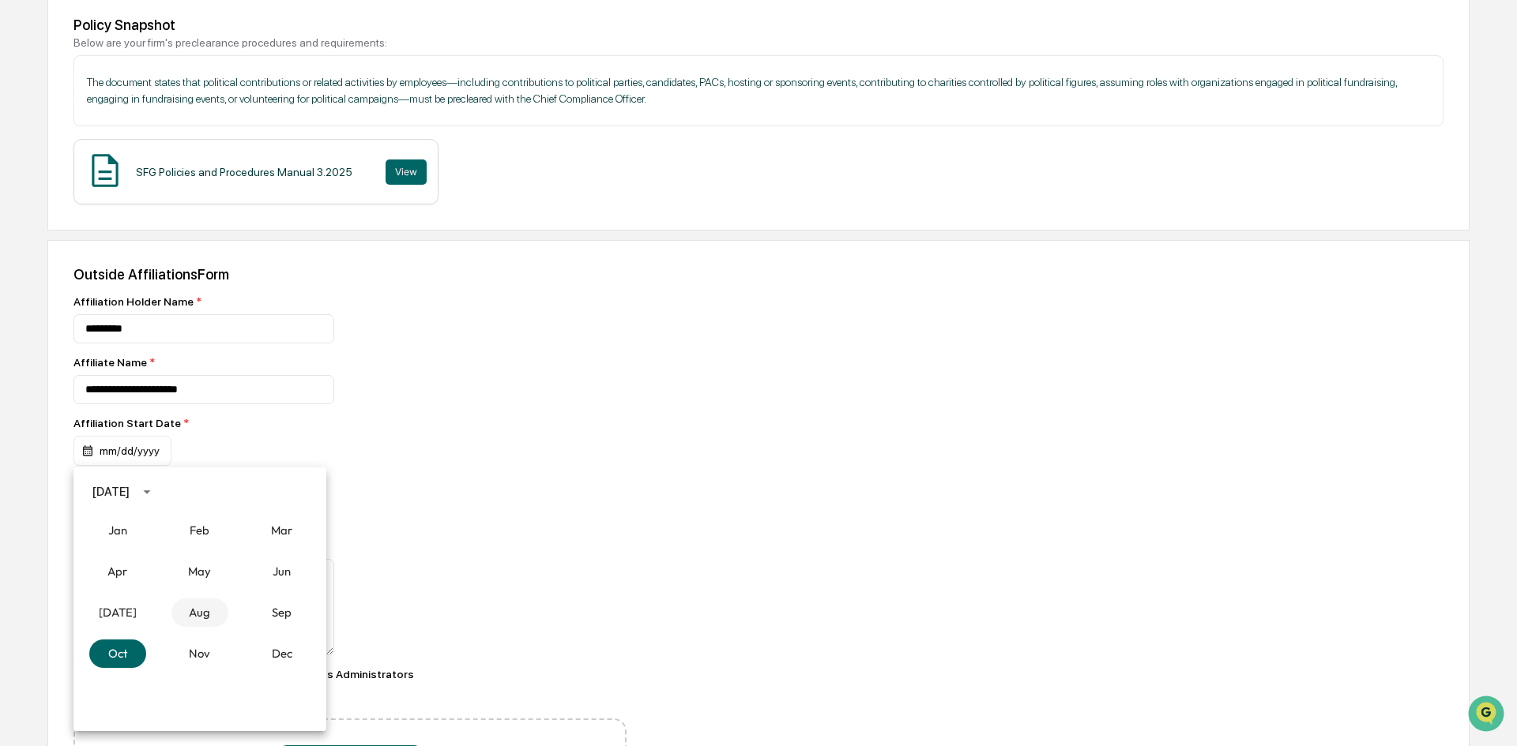
click at [201, 617] on button "Aug" at bounding box center [199, 613] width 57 height 28
click at [265, 558] on button "2" at bounding box center [263, 557] width 28 height 28
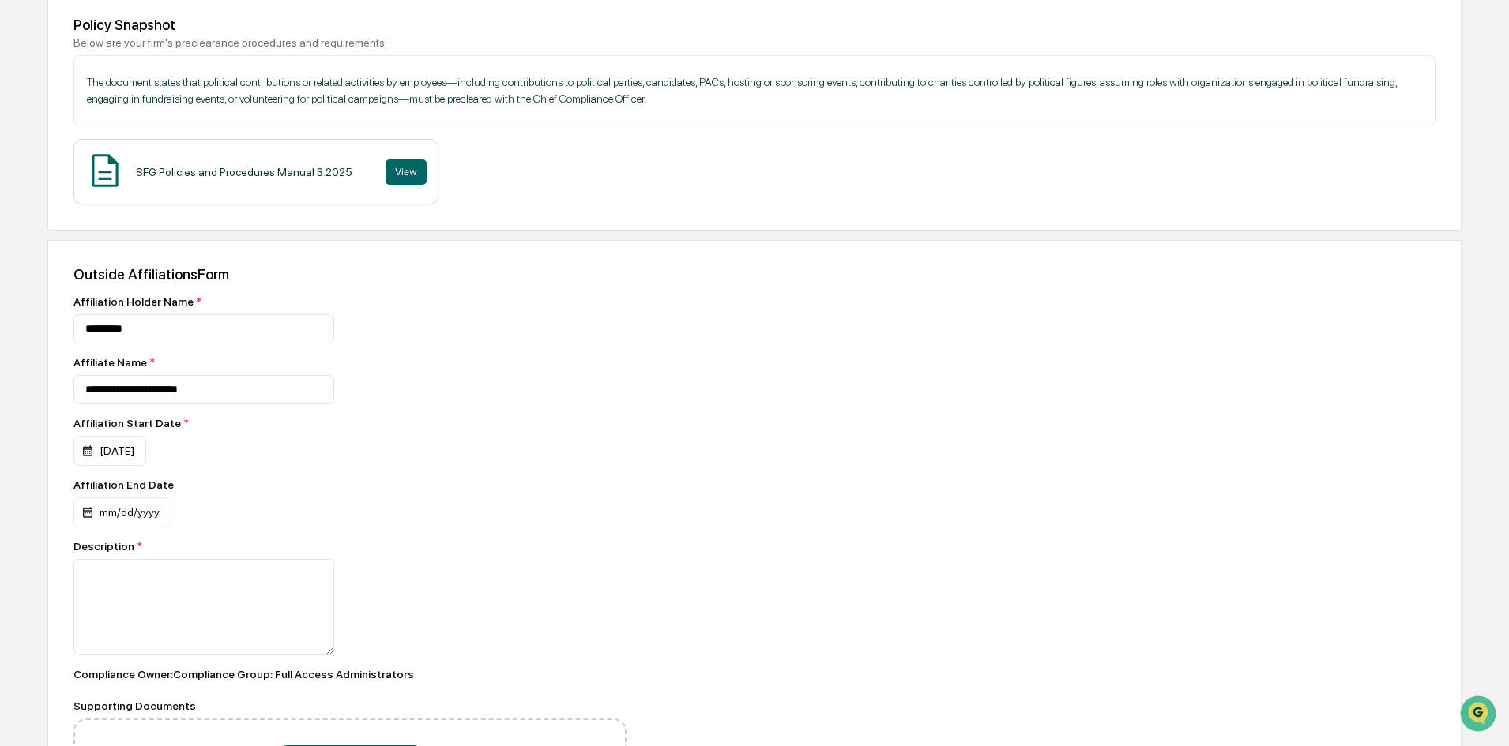
click at [427, 477] on div "[DATE] S M T W T F S 1 2 3 4 5 6 7 8 9 10 11 12 13 14 15 16 17 18 19 20 21 22 2…" at bounding box center [754, 373] width 1509 height 746
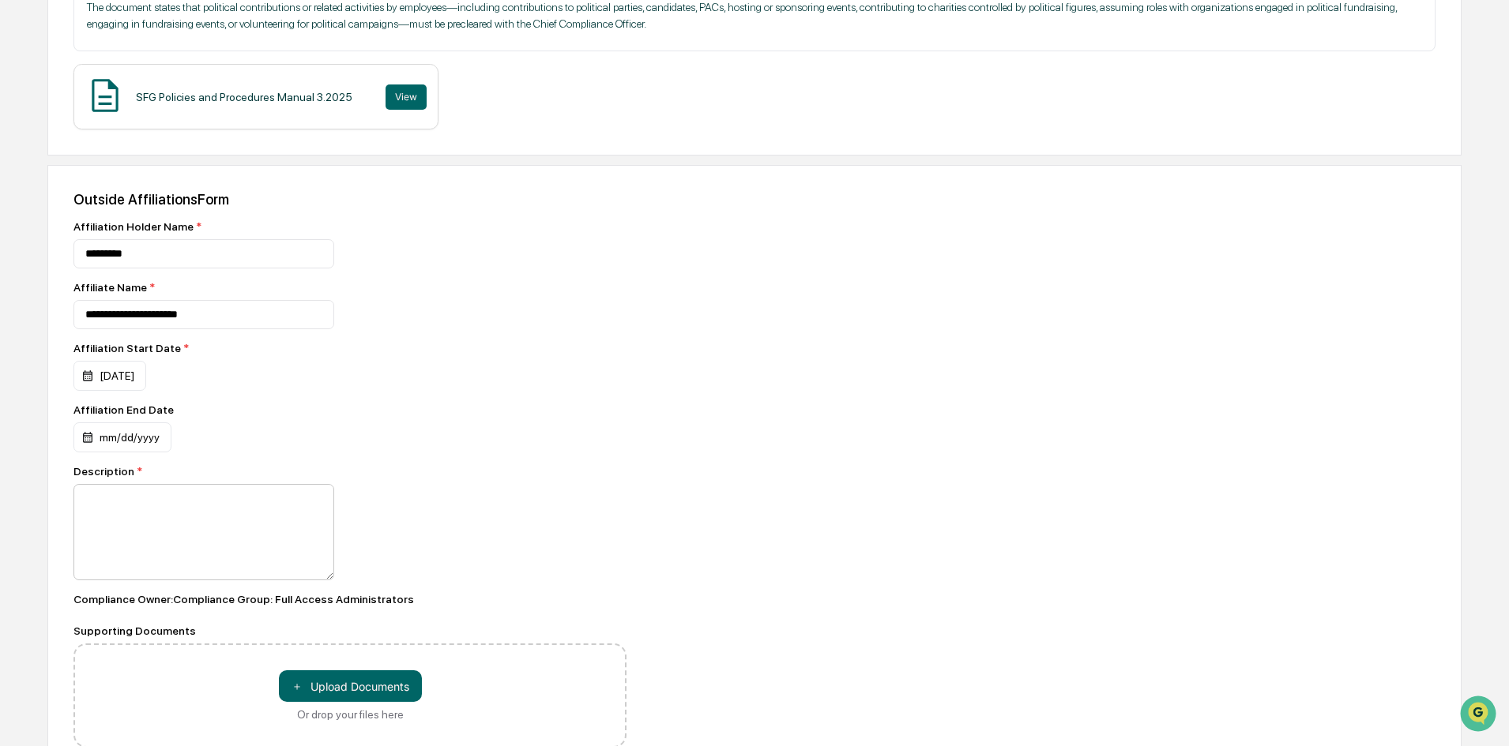
scroll to position [385, 0]
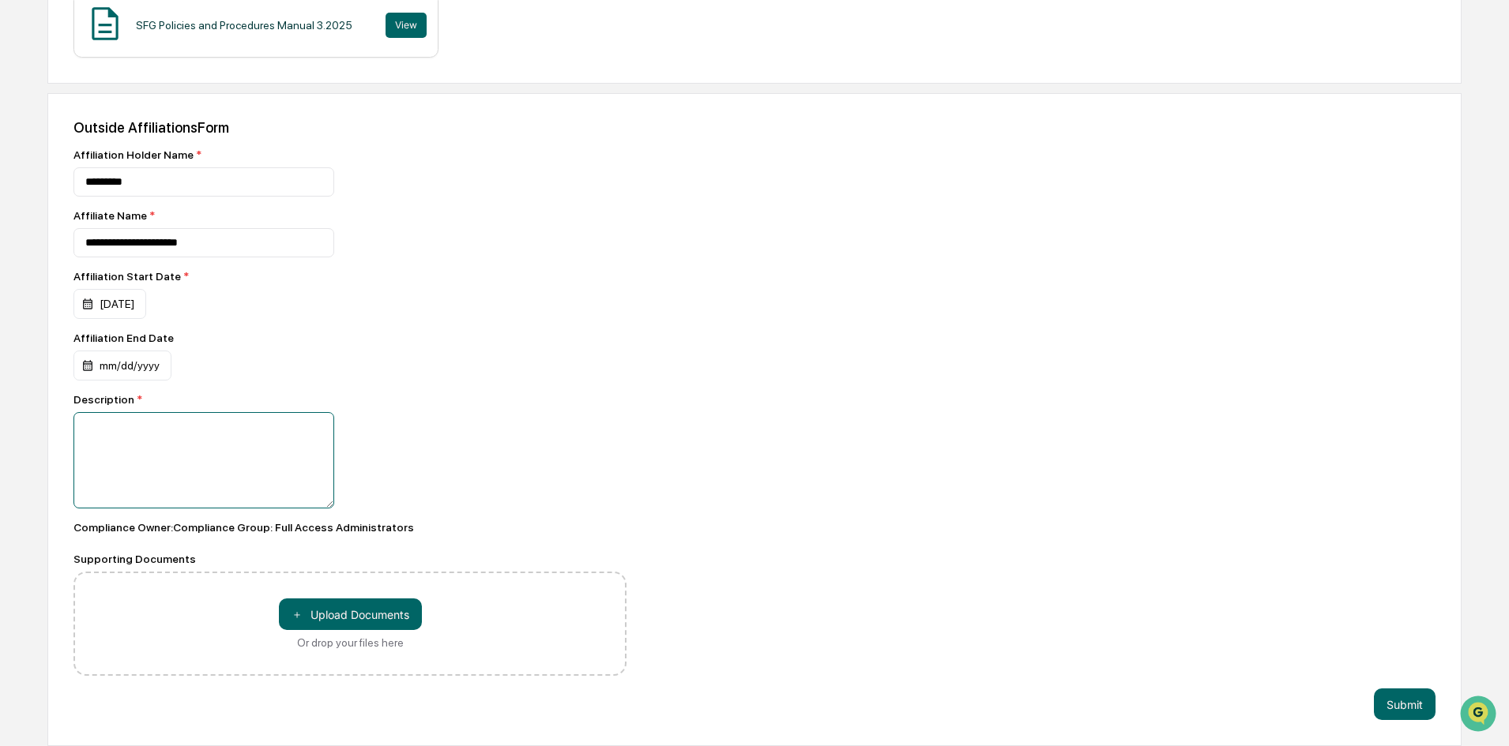
click at [153, 465] on textarea at bounding box center [203, 460] width 261 height 96
type textarea "**********"
click at [1407, 711] on button "Submit" at bounding box center [1405, 705] width 62 height 32
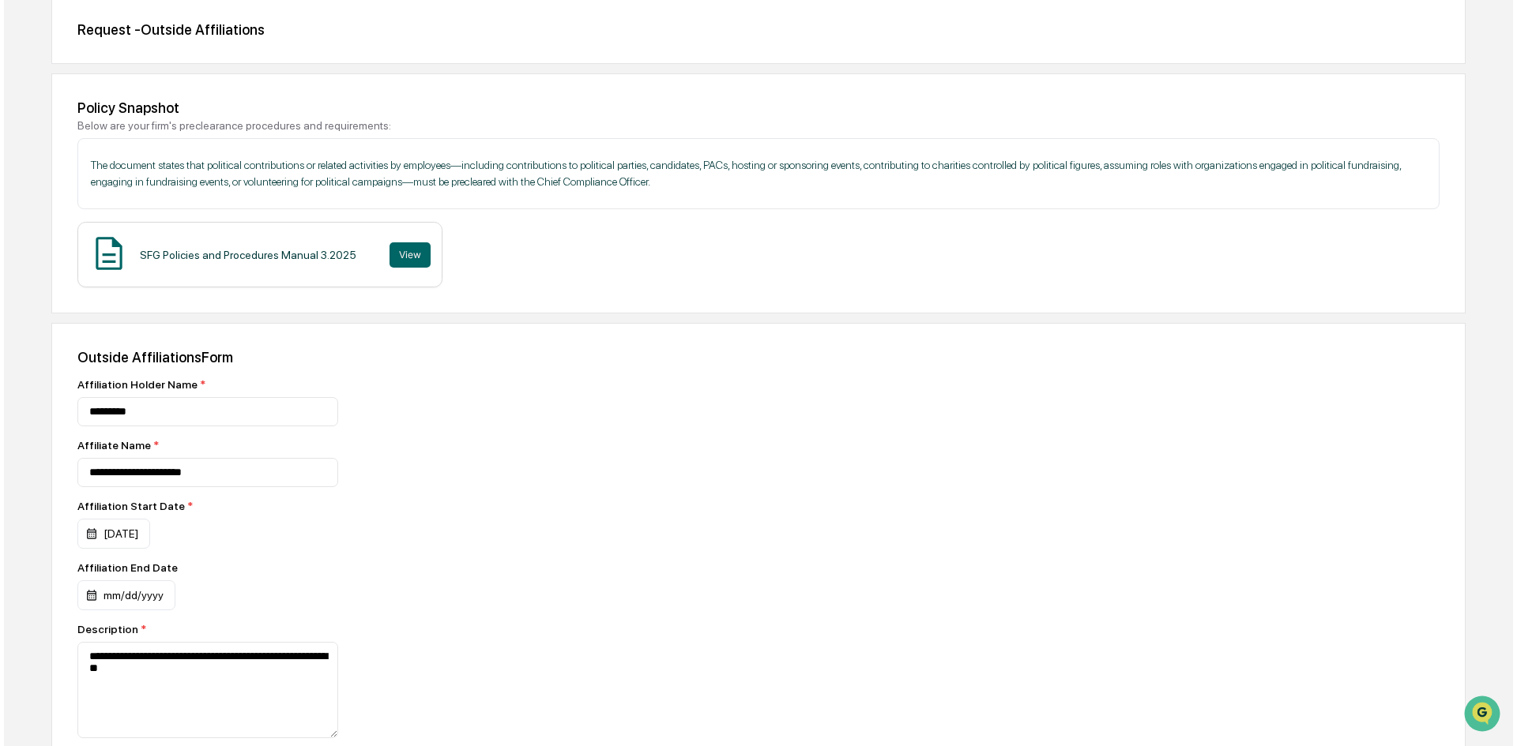
scroll to position [148, 0]
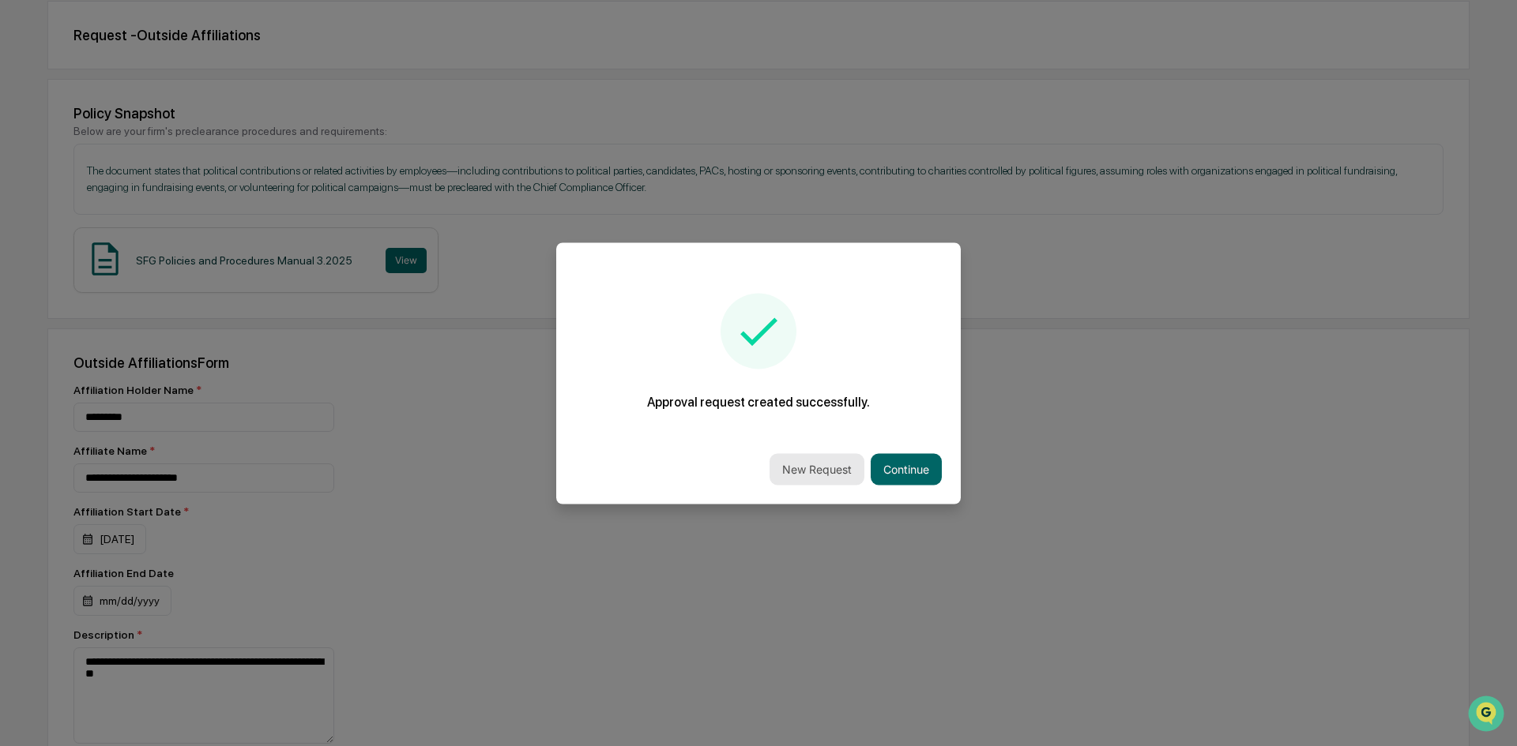
click at [836, 472] on button "New Request" at bounding box center [816, 469] width 95 height 32
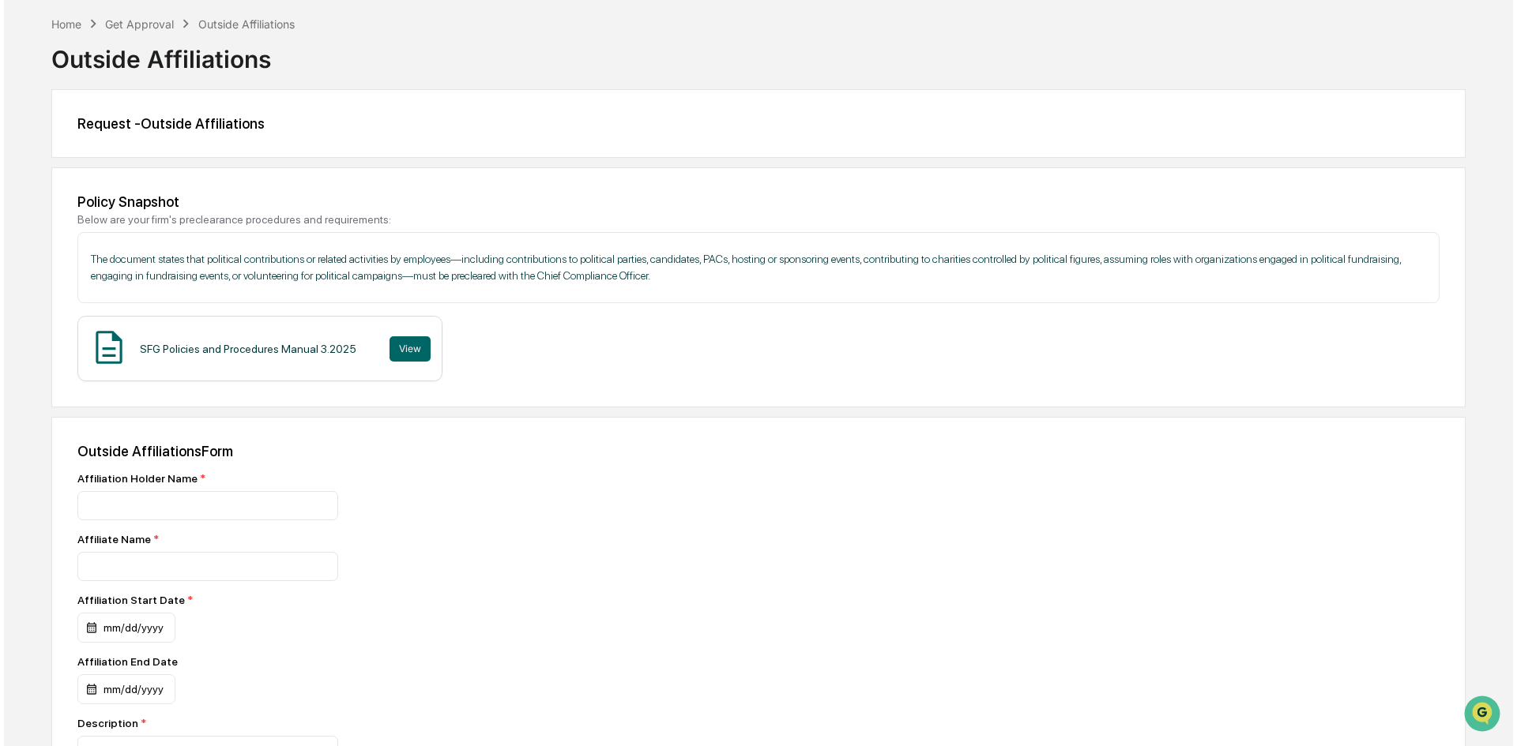
scroll to position [316, 0]
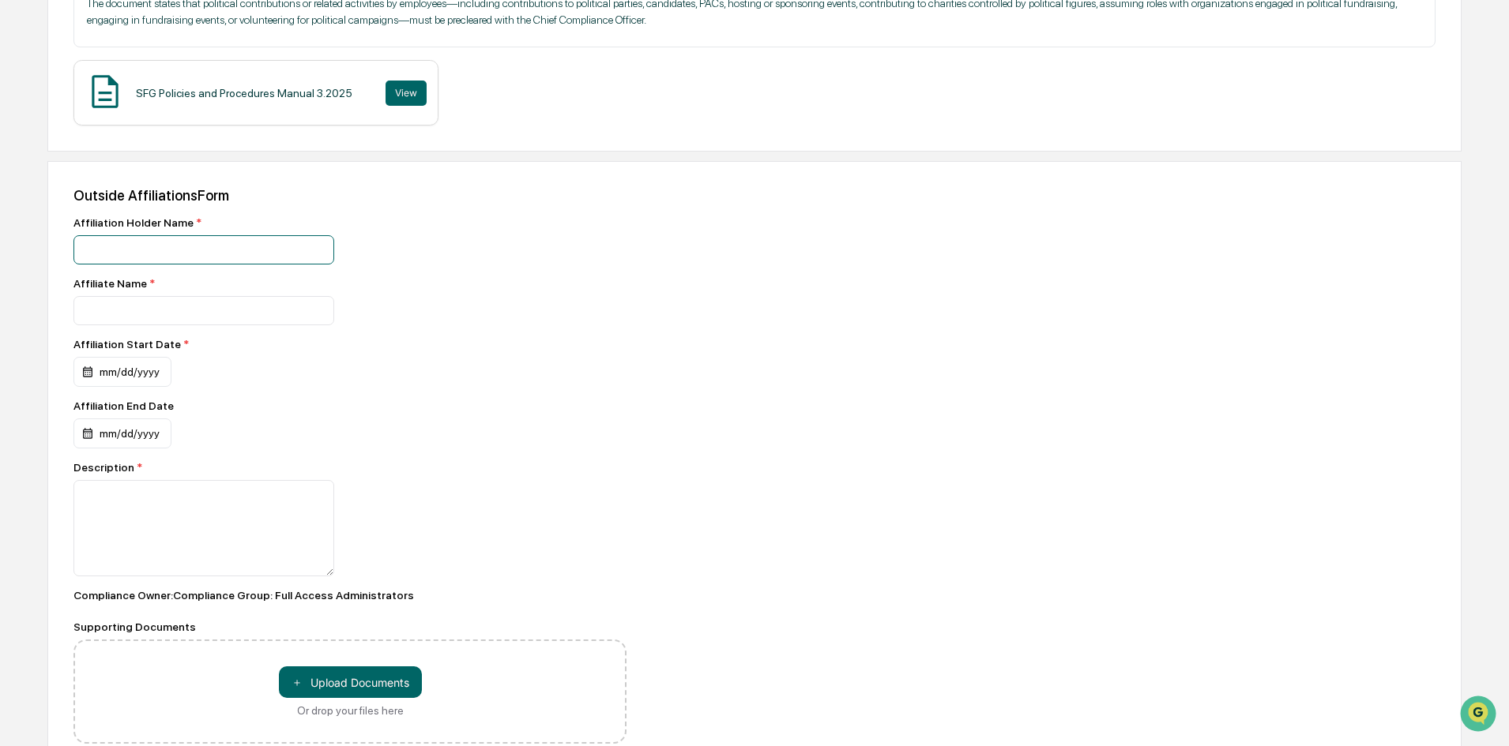
click at [259, 258] on input at bounding box center [203, 249] width 261 height 29
type input "*"
type input "*********"
type input "**********"
click at [129, 351] on div "Affiliation Start Date *" at bounding box center [191, 344] width 237 height 13
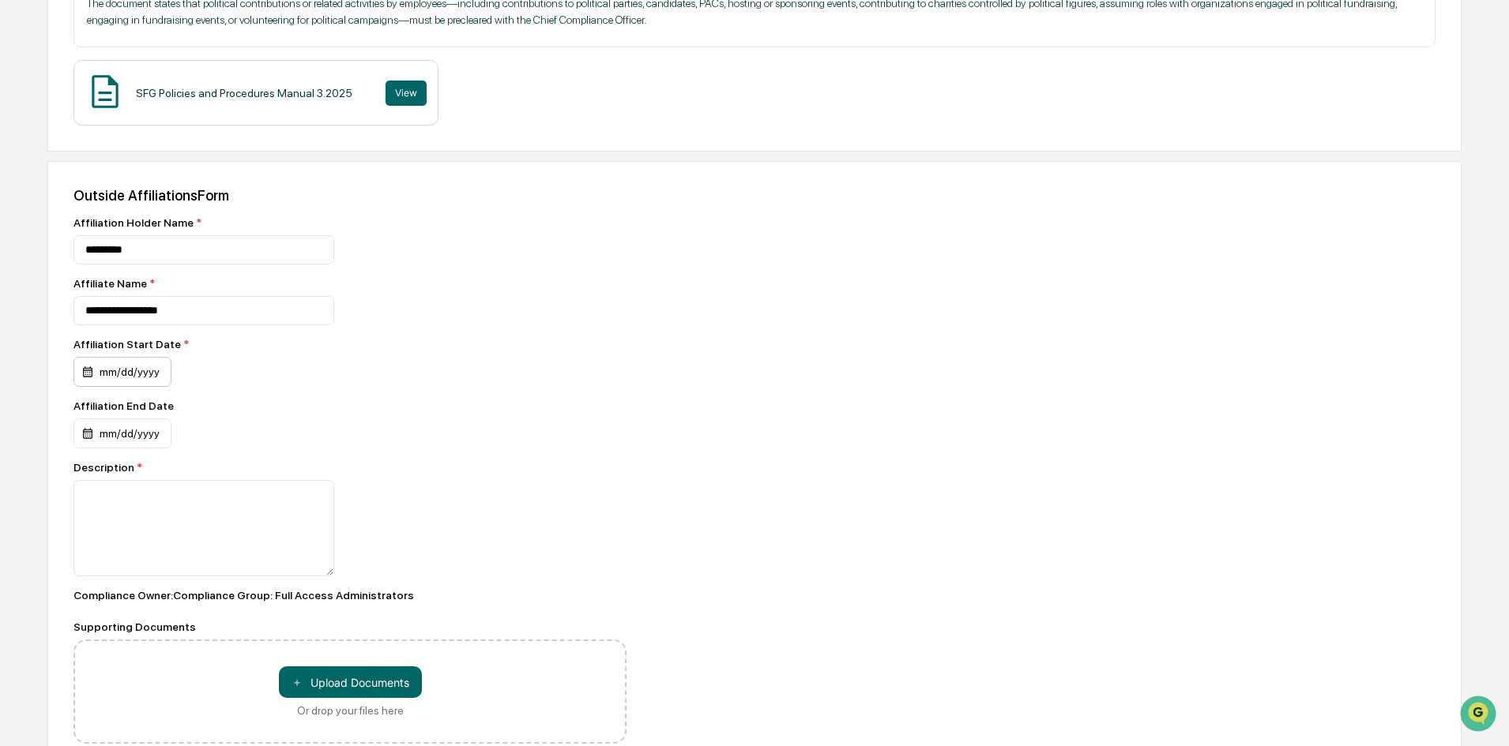
click at [137, 371] on div "mm/dd/yyyy" at bounding box center [122, 372] width 98 height 30
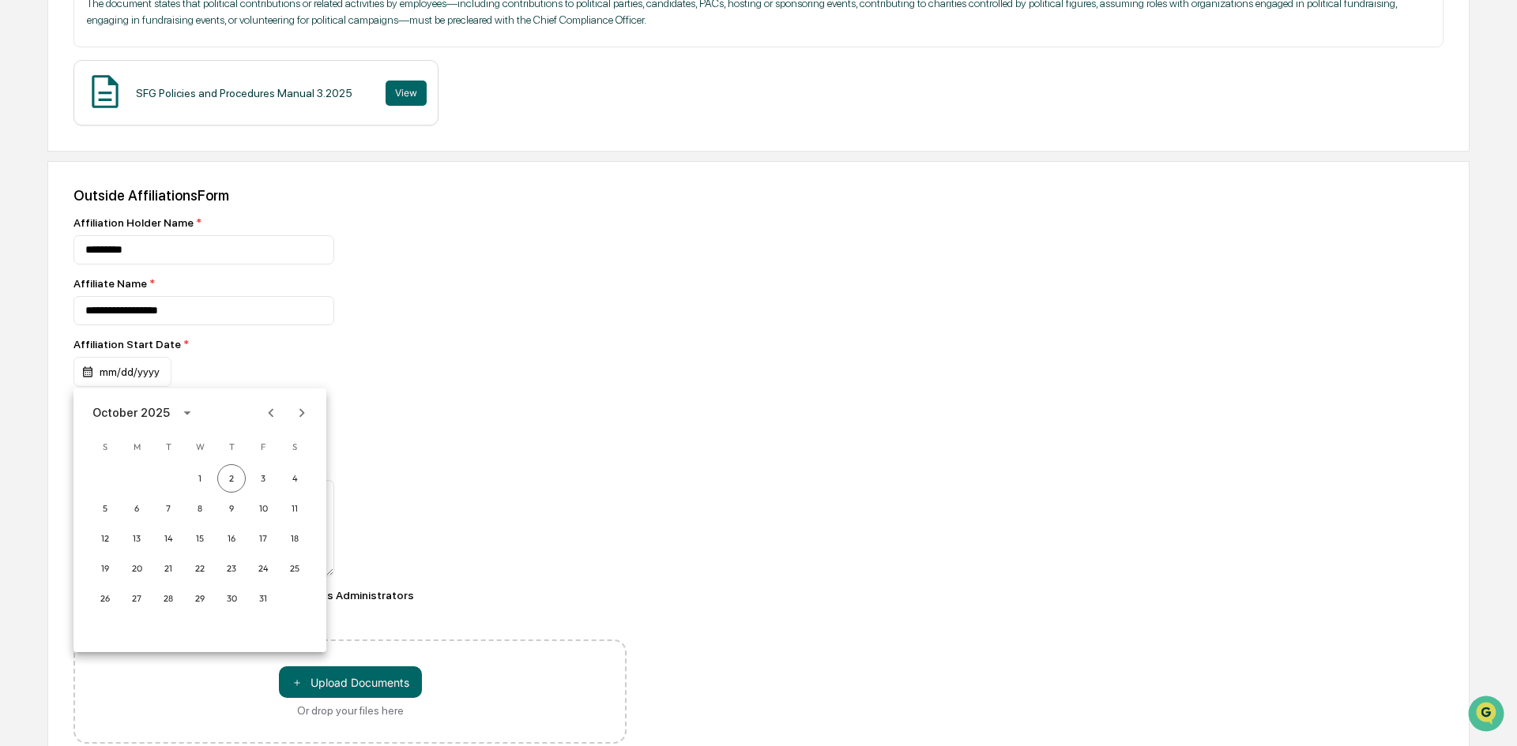
click at [139, 371] on div at bounding box center [758, 373] width 1517 height 746
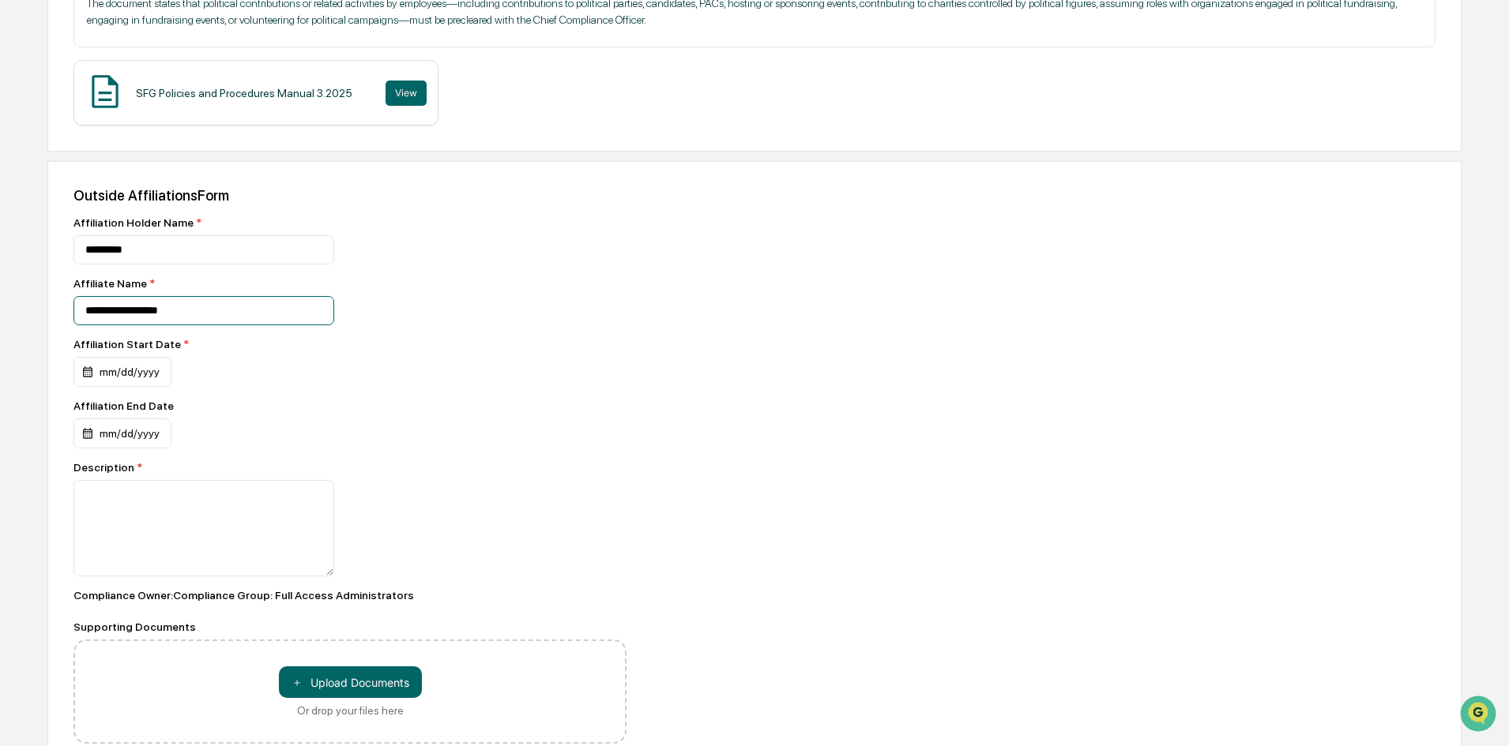
click at [138, 310] on input "**********" at bounding box center [203, 310] width 261 height 29
click at [135, 382] on div "mm/dd/yyyy" at bounding box center [122, 372] width 98 height 30
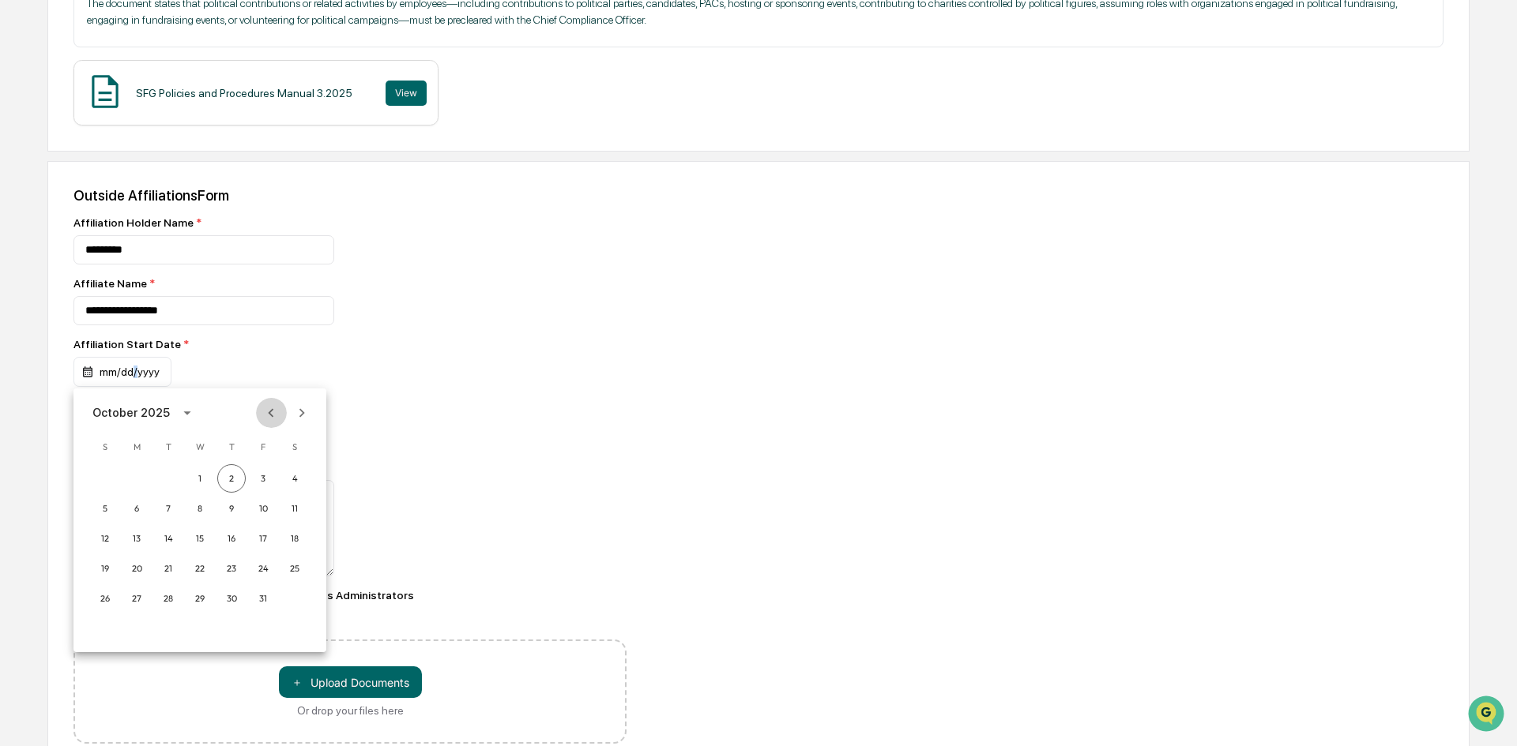
click at [265, 415] on icon "Previous month" at bounding box center [270, 412] width 17 height 17
click at [130, 411] on div "[DATE]" at bounding box center [110, 412] width 37 height 17
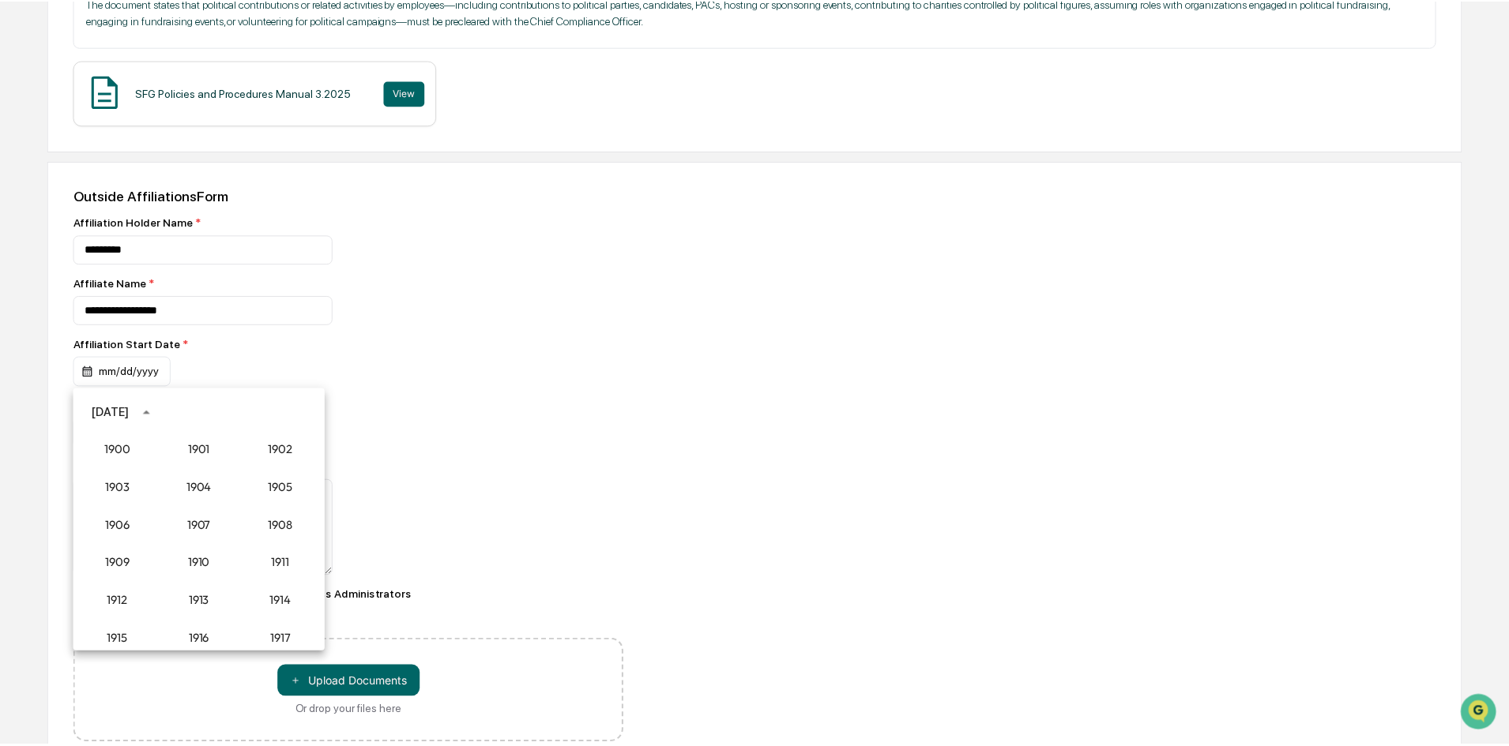
scroll to position [1463, 0]
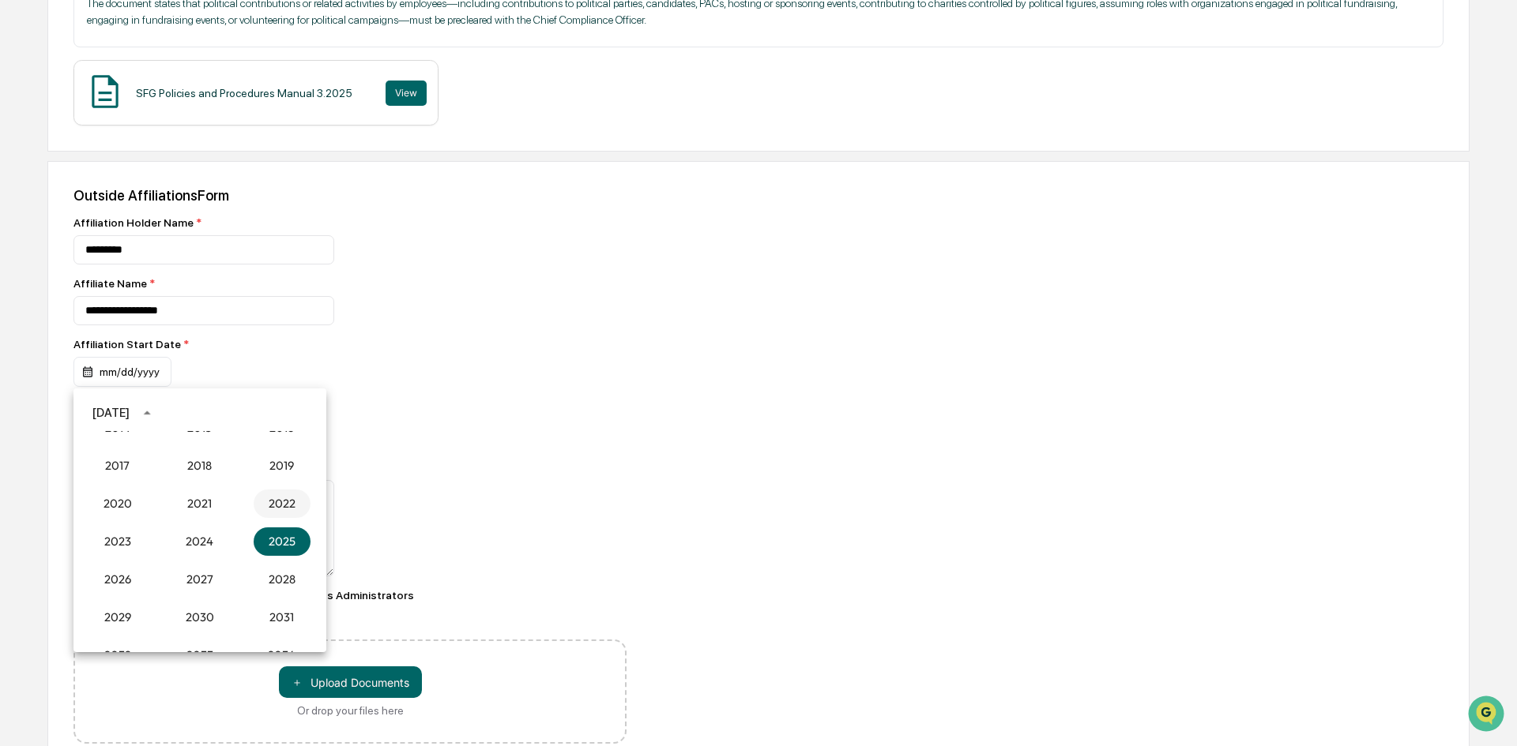
click at [262, 502] on button "2022" at bounding box center [282, 504] width 57 height 28
click at [265, 534] on button "Sep" at bounding box center [282, 534] width 57 height 28
click at [258, 539] on button "16" at bounding box center [263, 538] width 28 height 28
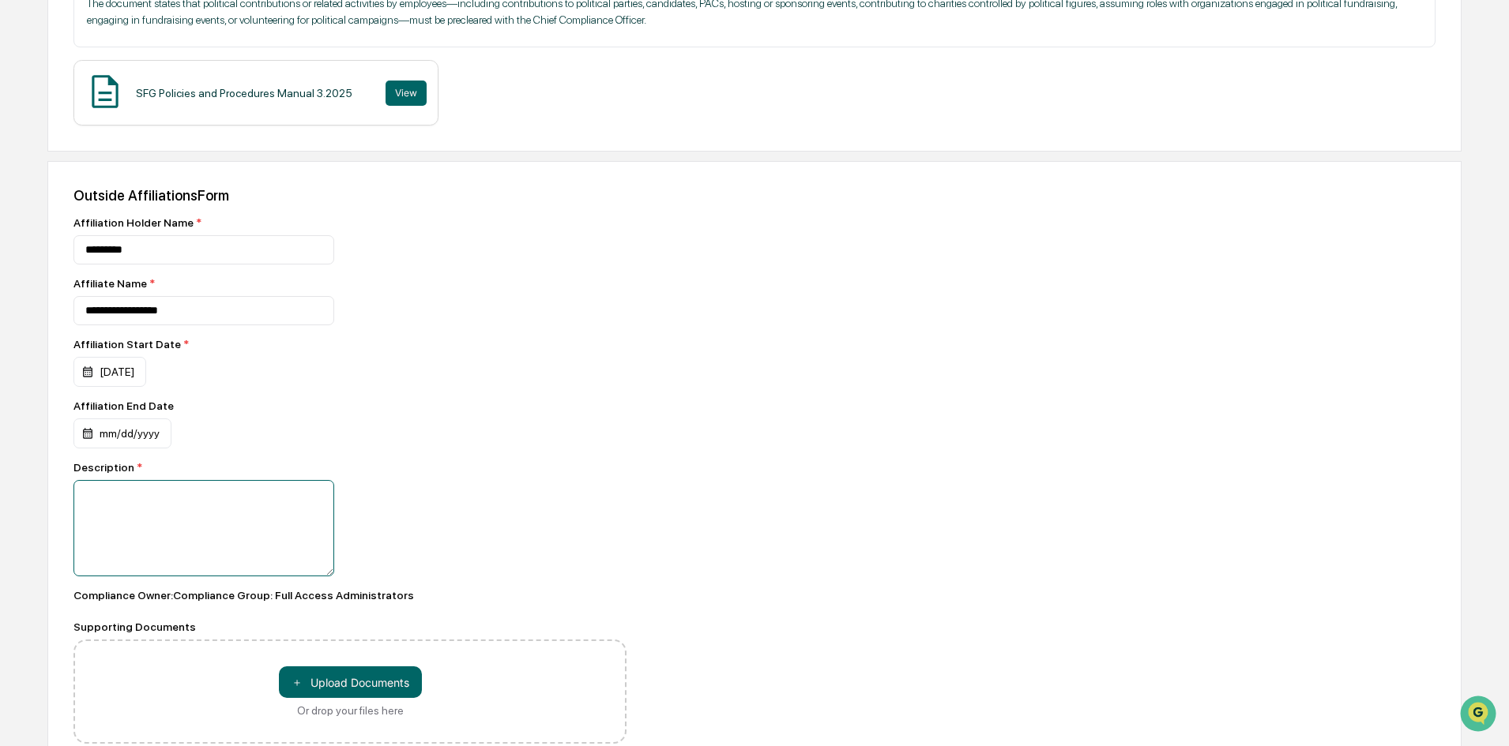
click at [169, 514] on textarea at bounding box center [203, 528] width 261 height 96
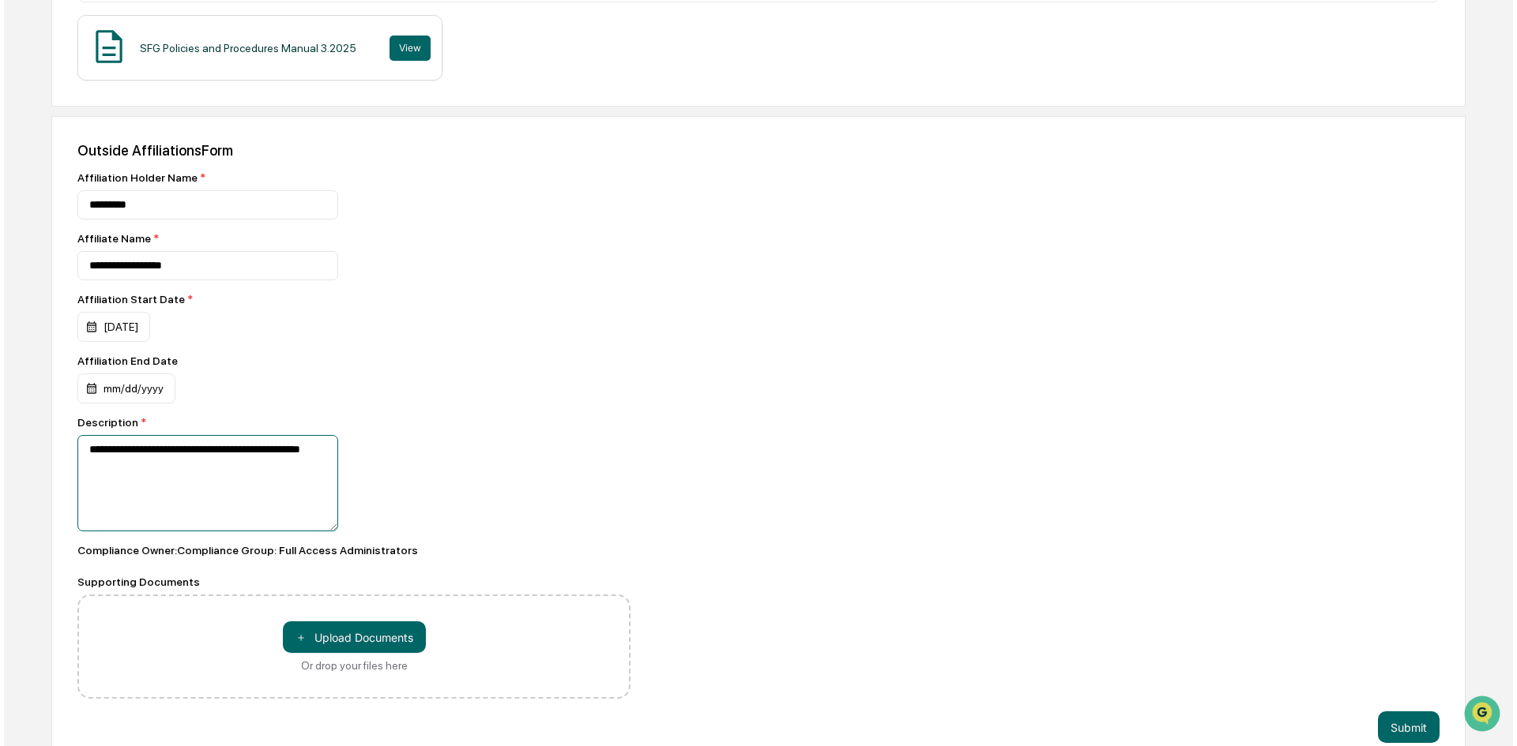
scroll to position [385, 0]
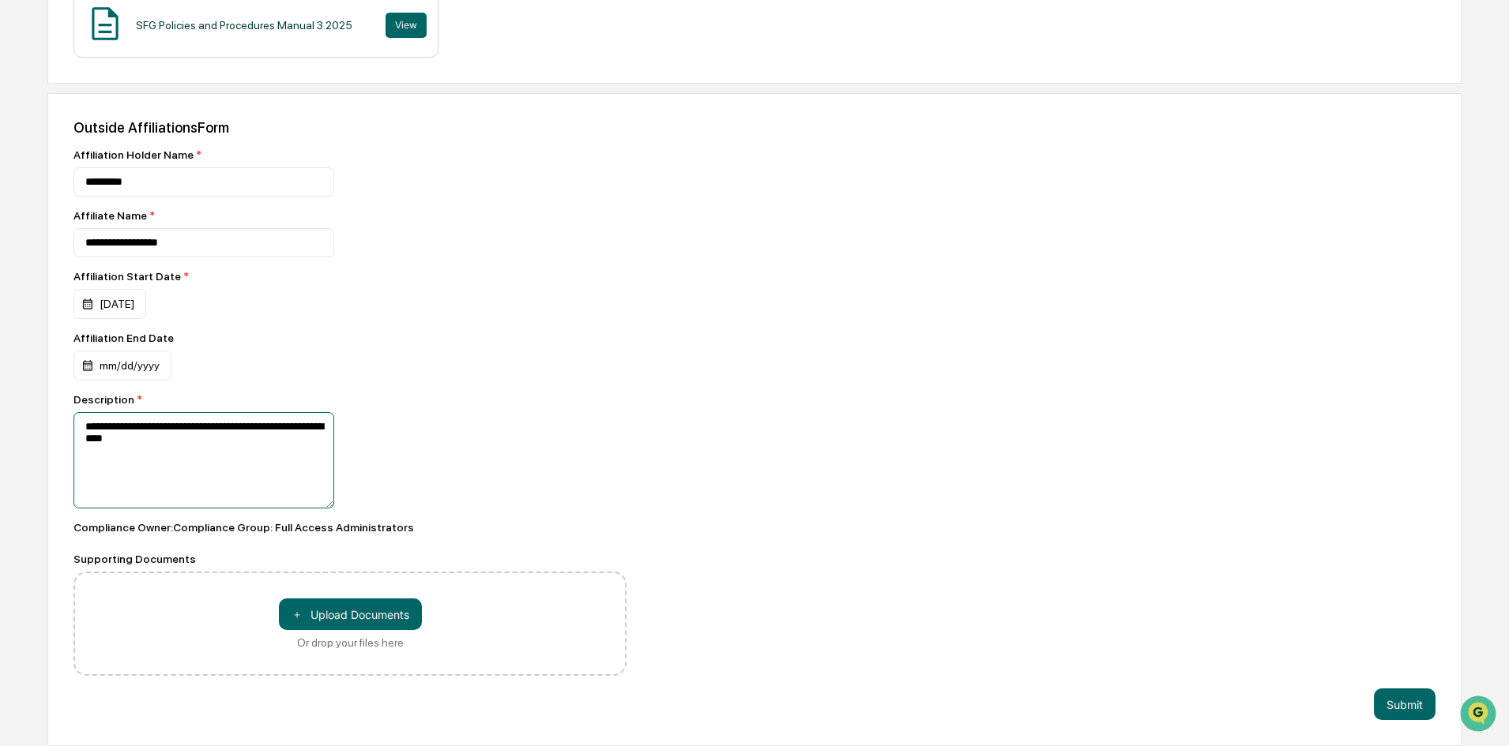
drag, startPoint x: 106, startPoint y: 439, endPoint x: 210, endPoint y: 446, distance: 104.5
click at [210, 446] on textarea "**********" at bounding box center [203, 460] width 261 height 96
drag, startPoint x: 162, startPoint y: 453, endPoint x: 94, endPoint y: 449, distance: 68.1
click at [160, 454] on textarea "**********" at bounding box center [203, 460] width 261 height 96
click at [171, 438] on textarea "**********" at bounding box center [203, 460] width 261 height 96
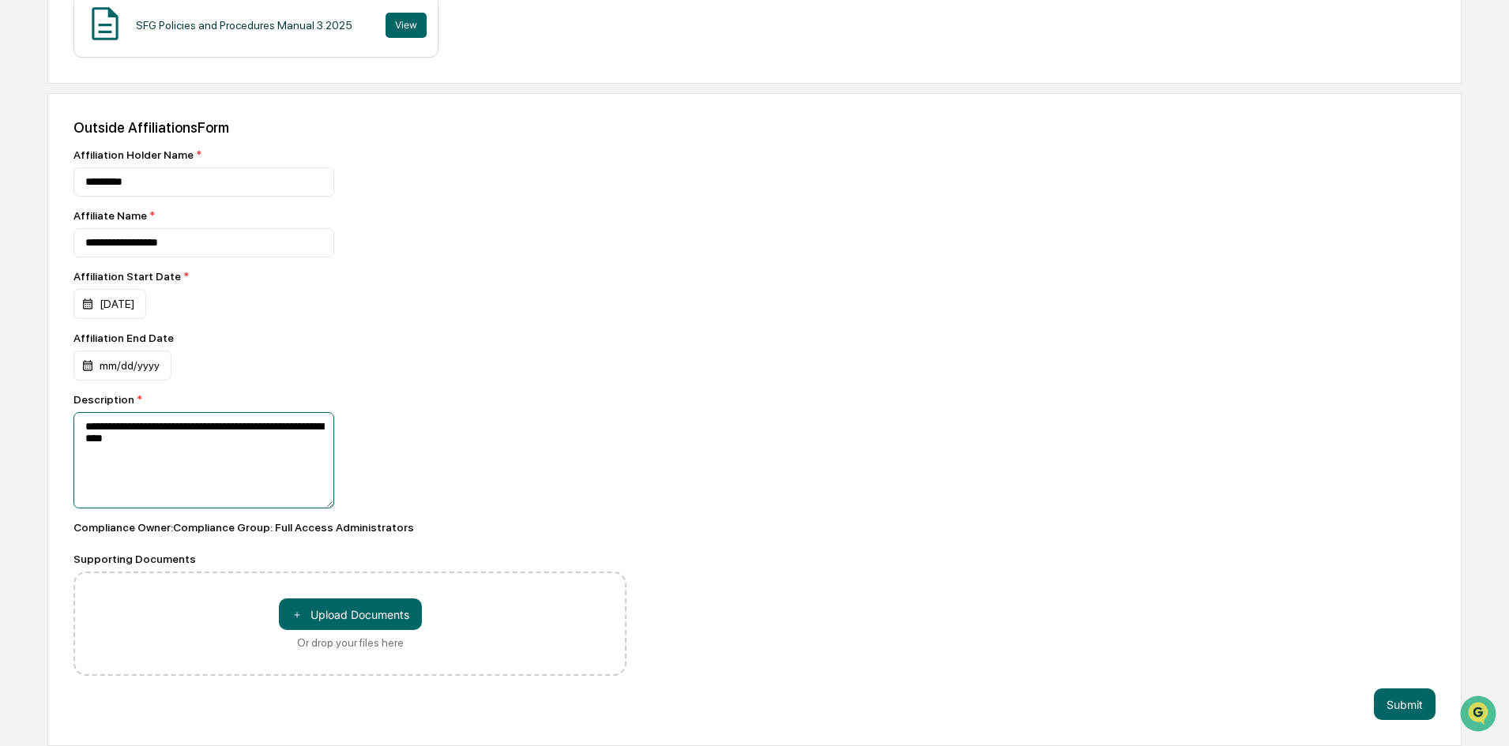
click at [112, 441] on textarea "**********" at bounding box center [203, 460] width 261 height 96
click at [262, 440] on textarea "**********" at bounding box center [203, 460] width 261 height 96
type textarea "**********"
click at [1385, 702] on button "Submit" at bounding box center [1405, 705] width 62 height 32
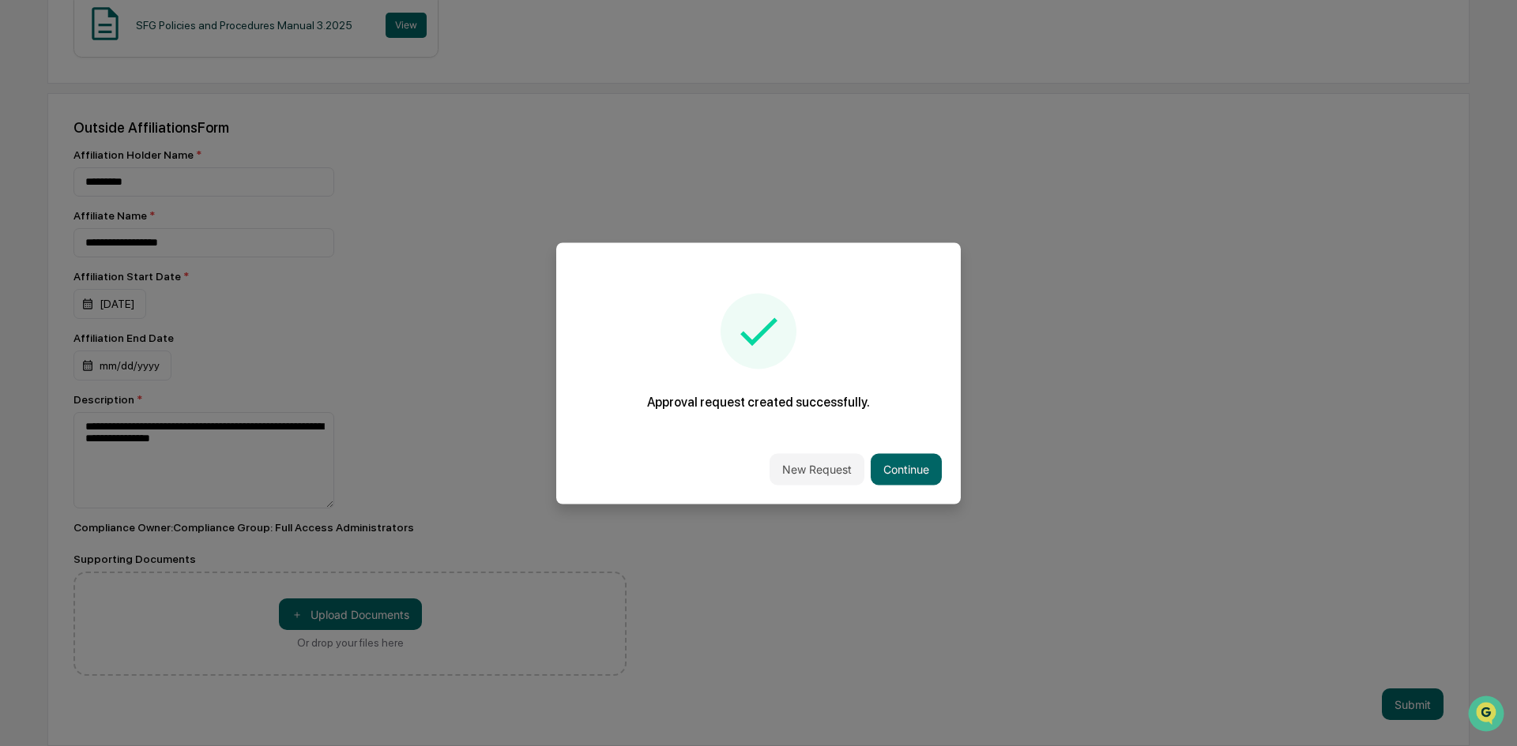
click at [808, 466] on button "New Request" at bounding box center [816, 469] width 95 height 32
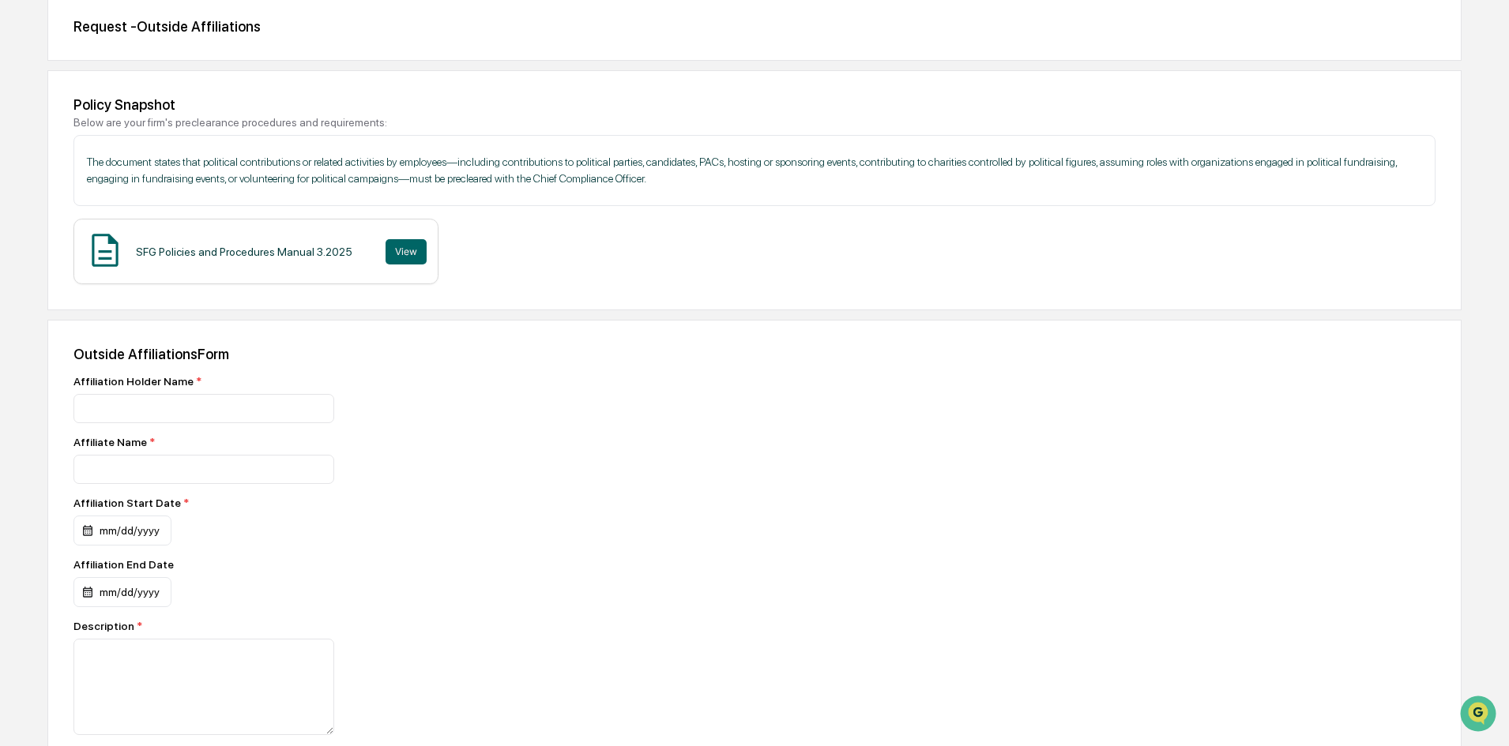
scroll to position [158, 0]
click at [277, 404] on input at bounding box center [203, 407] width 261 height 29
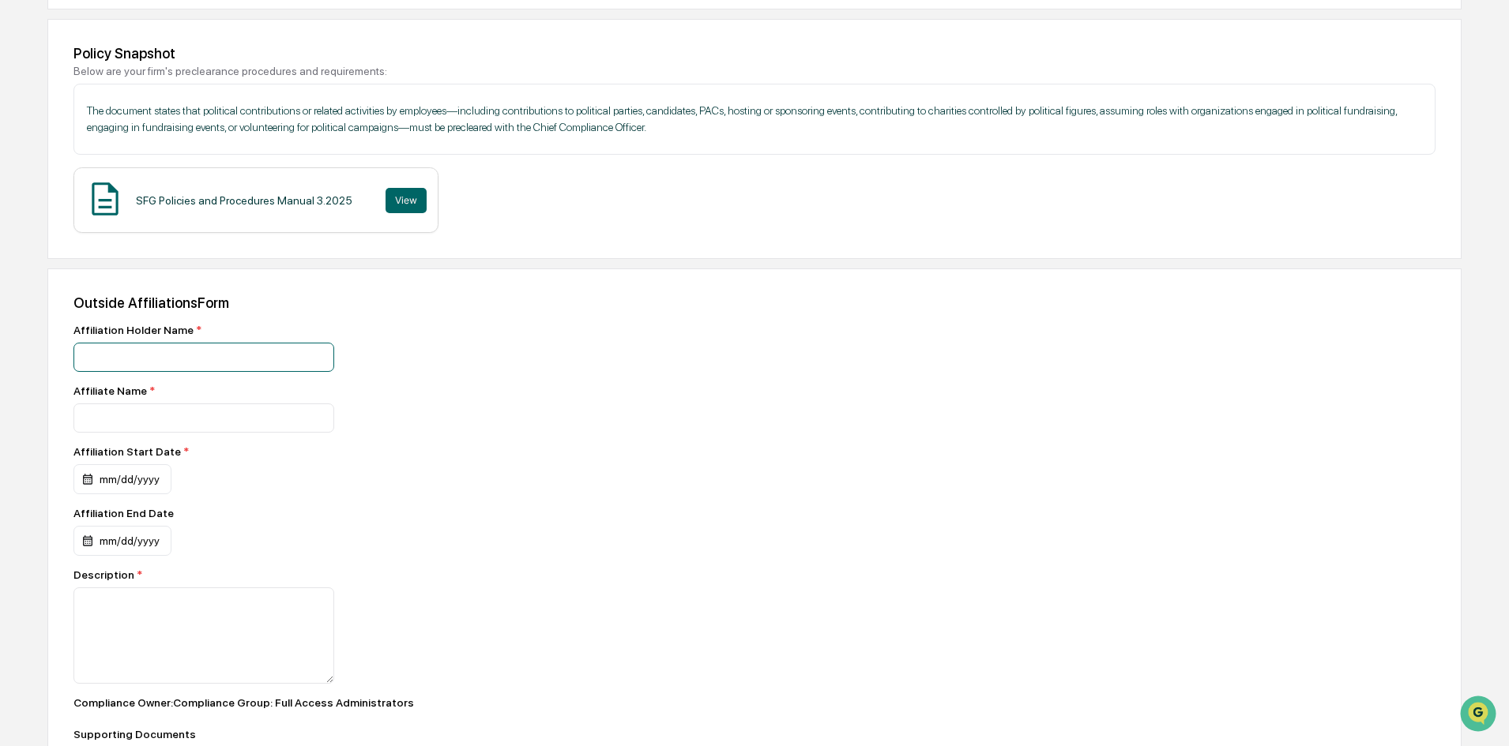
scroll to position [237, 0]
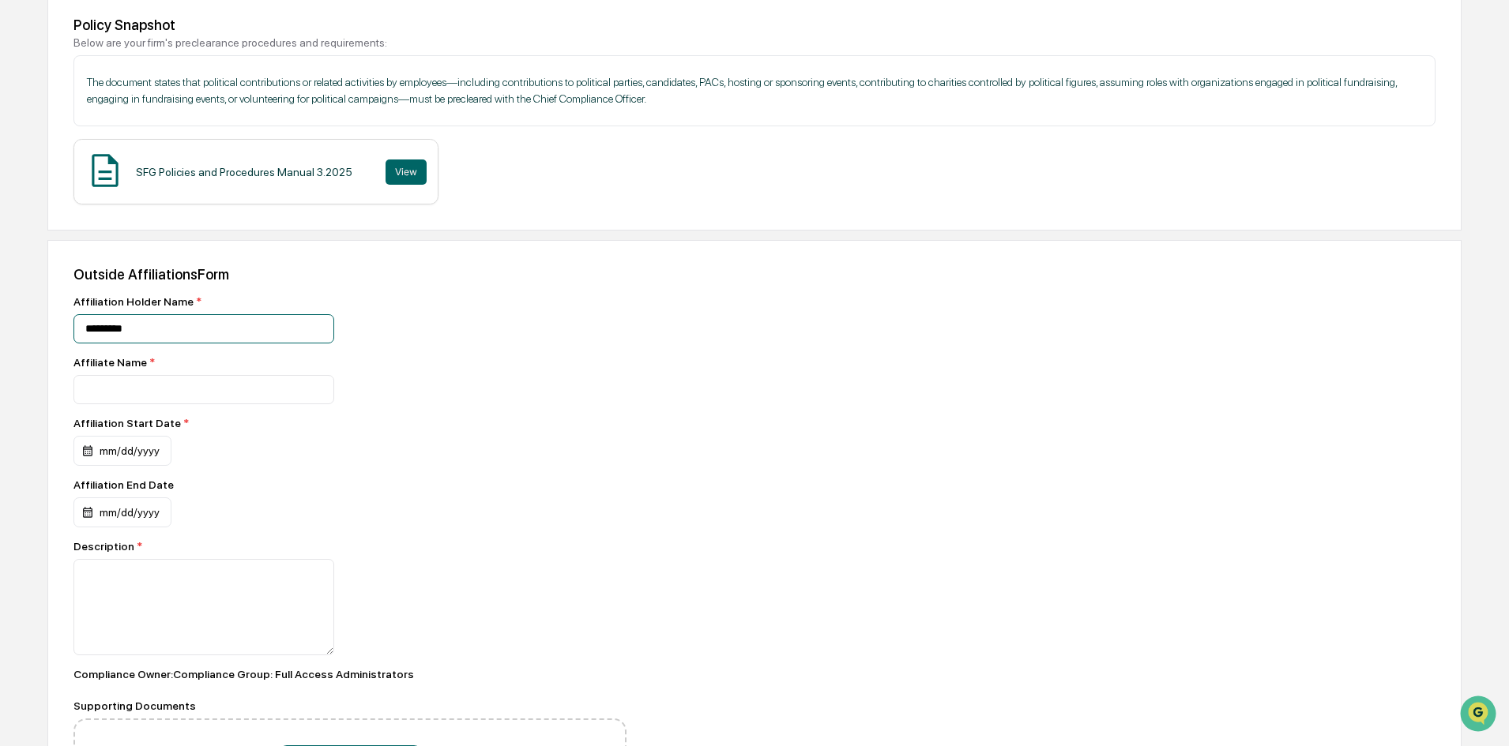
type input "*********"
type input "**********"
click at [151, 449] on div "mm/dd/yyyy" at bounding box center [122, 451] width 98 height 30
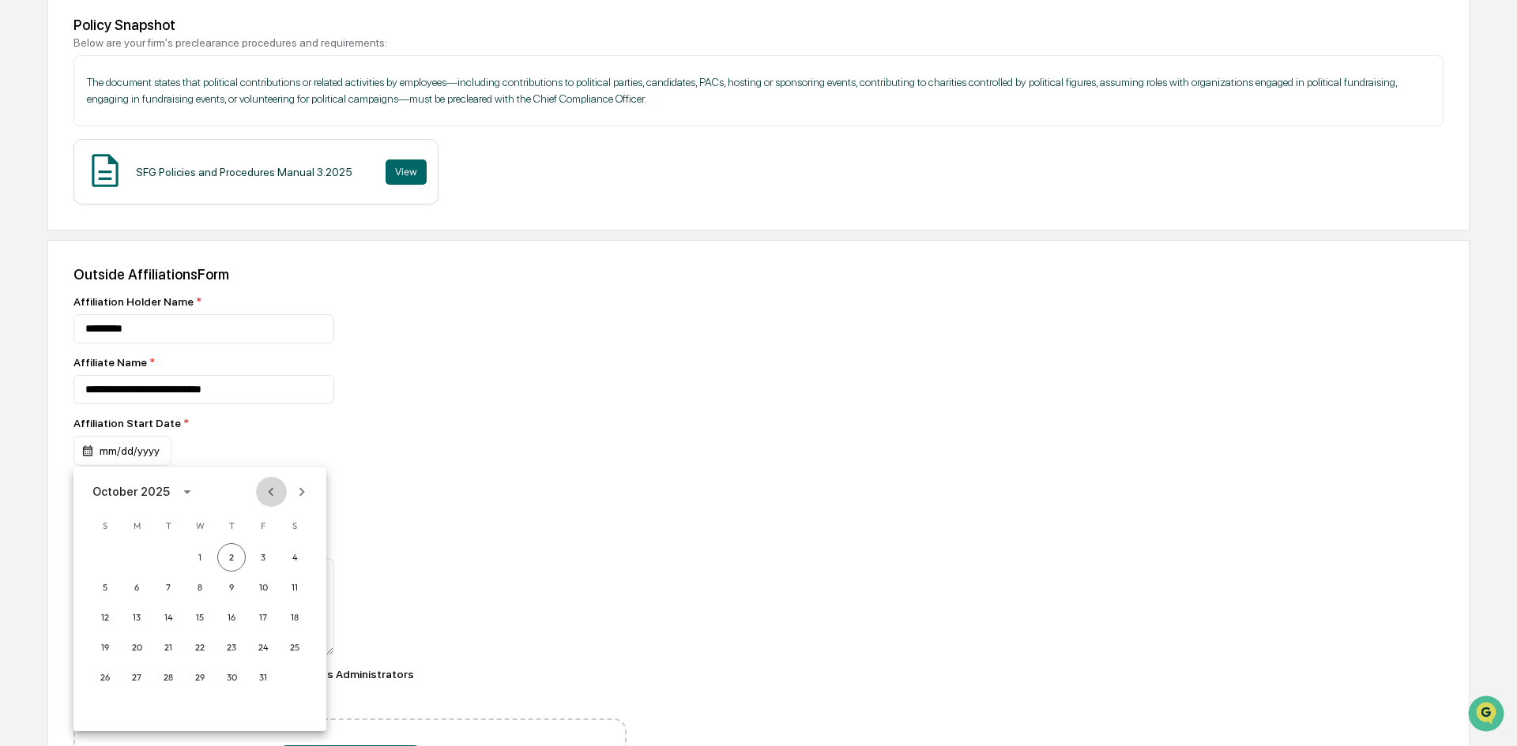
click at [276, 494] on icon "Previous month" at bounding box center [270, 491] width 17 height 17
click at [298, 557] on button "6" at bounding box center [294, 557] width 28 height 28
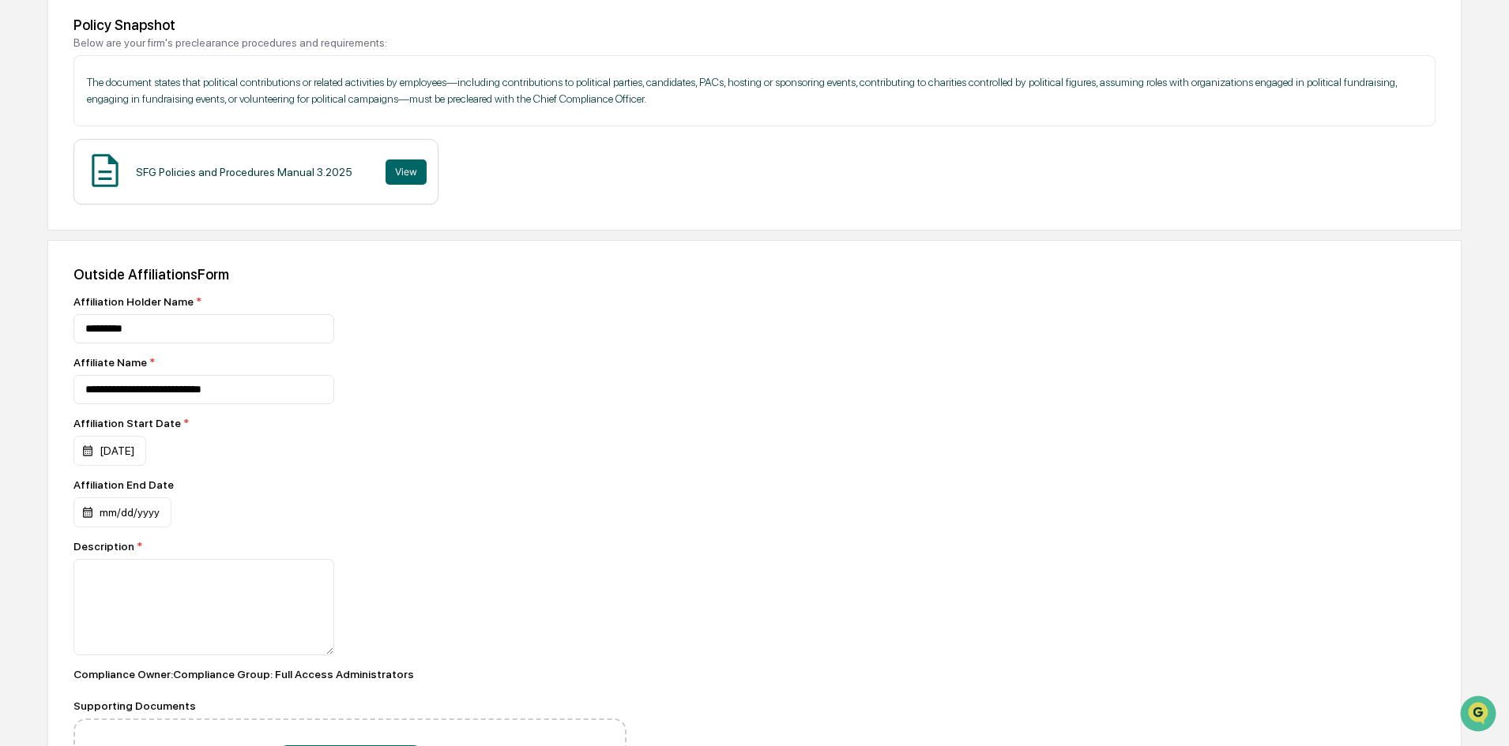
click at [333, 520] on div "**********" at bounding box center [349, 559] width 553 height 528
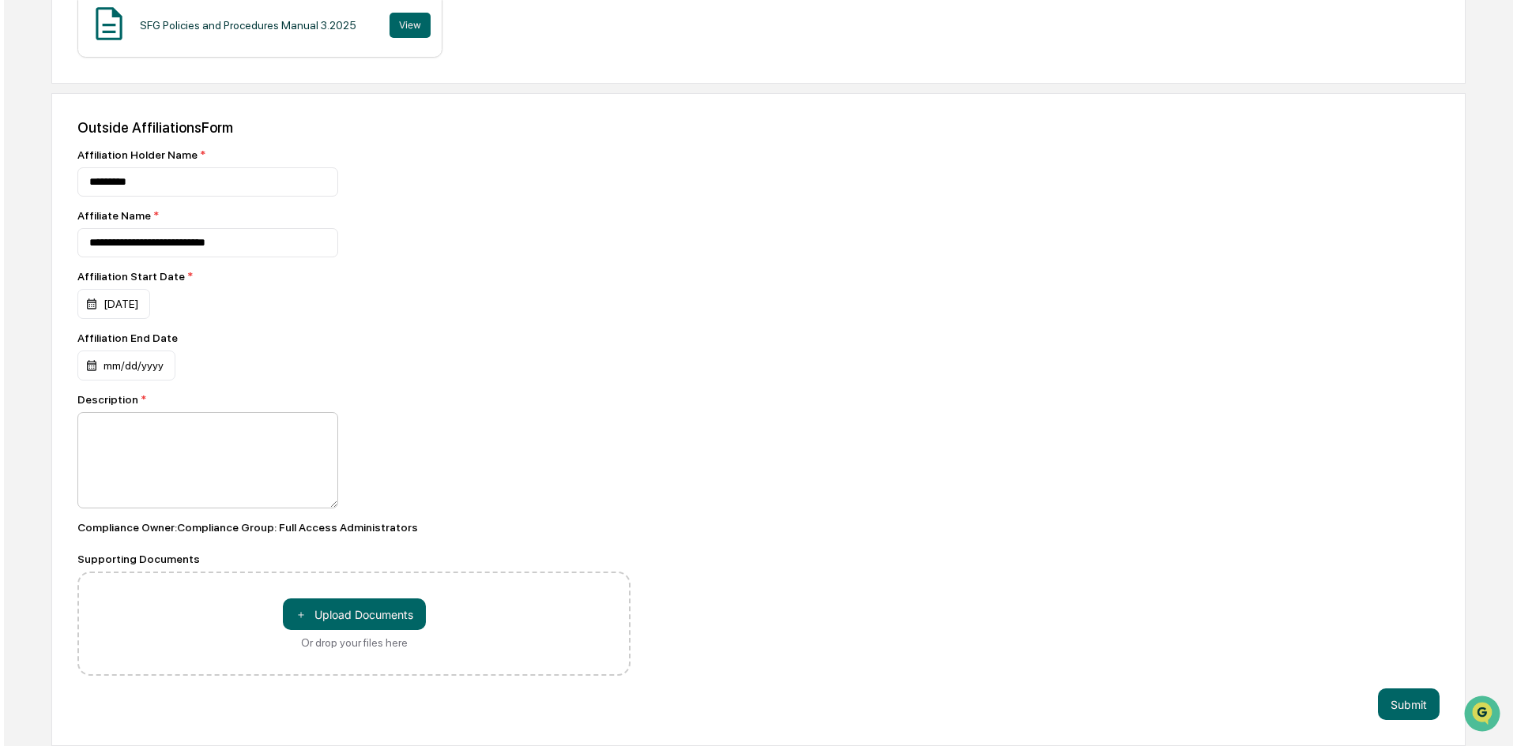
scroll to position [385, 0]
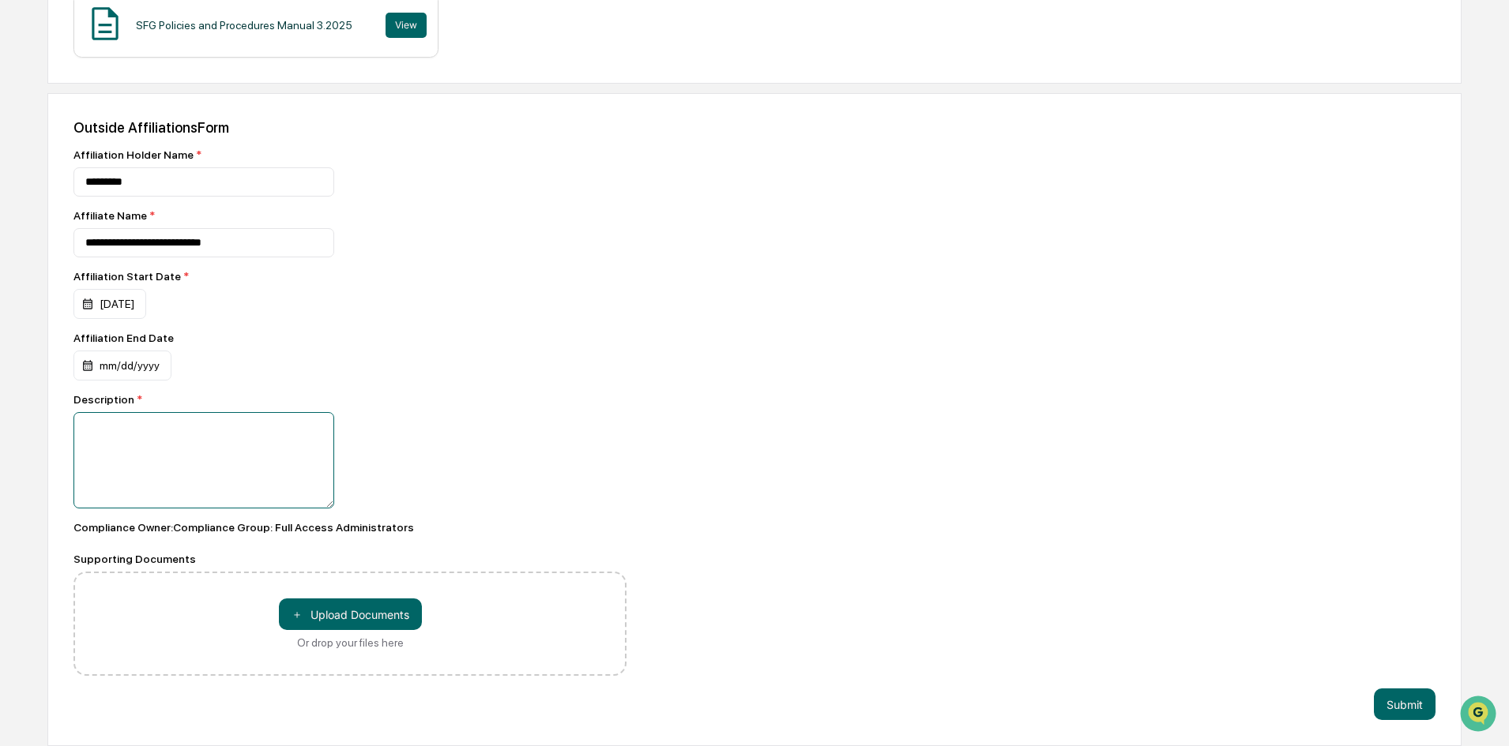
click at [253, 487] on textarea at bounding box center [203, 460] width 261 height 96
type textarea "**********"
click at [1404, 699] on button "Submit" at bounding box center [1405, 705] width 62 height 32
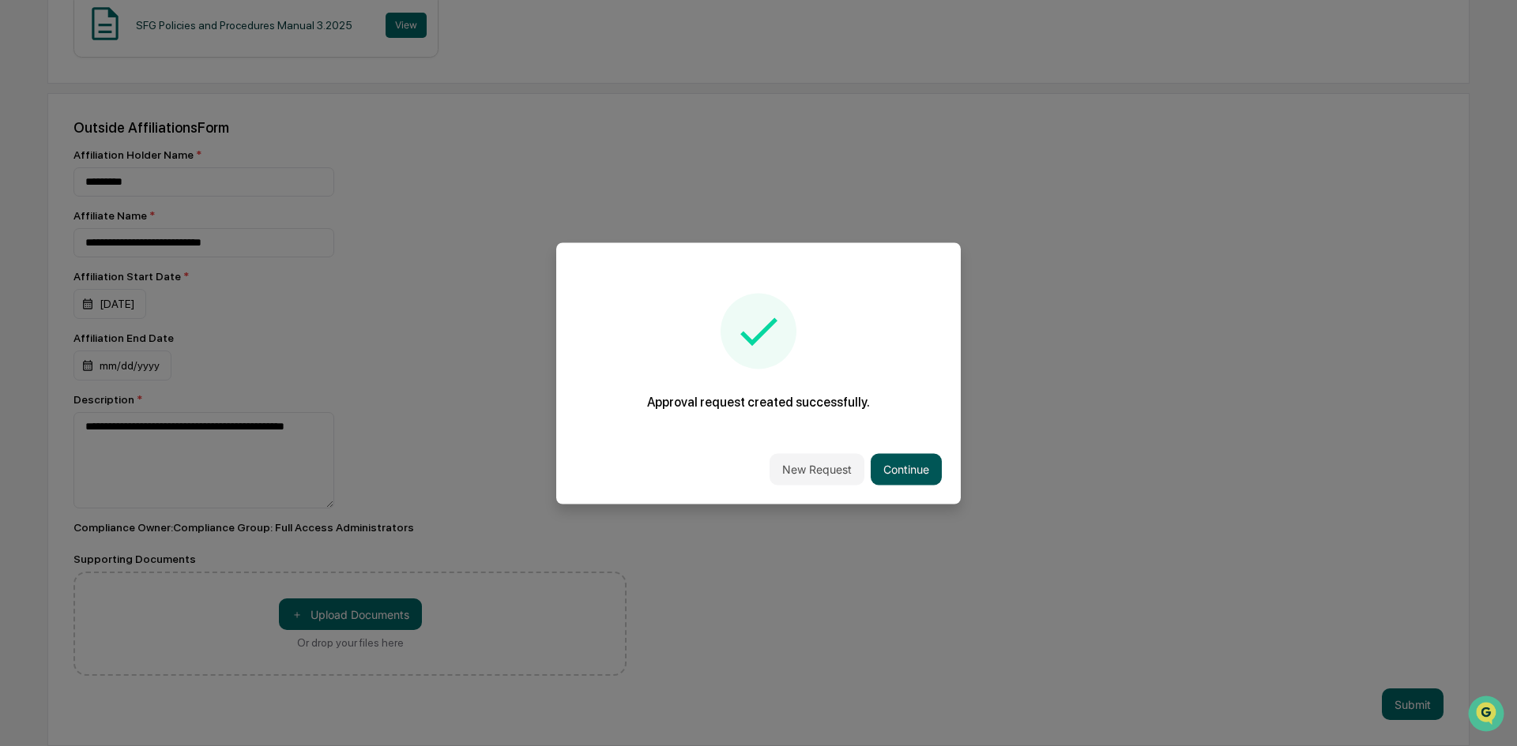
click at [913, 474] on button "Continue" at bounding box center [905, 469] width 71 height 32
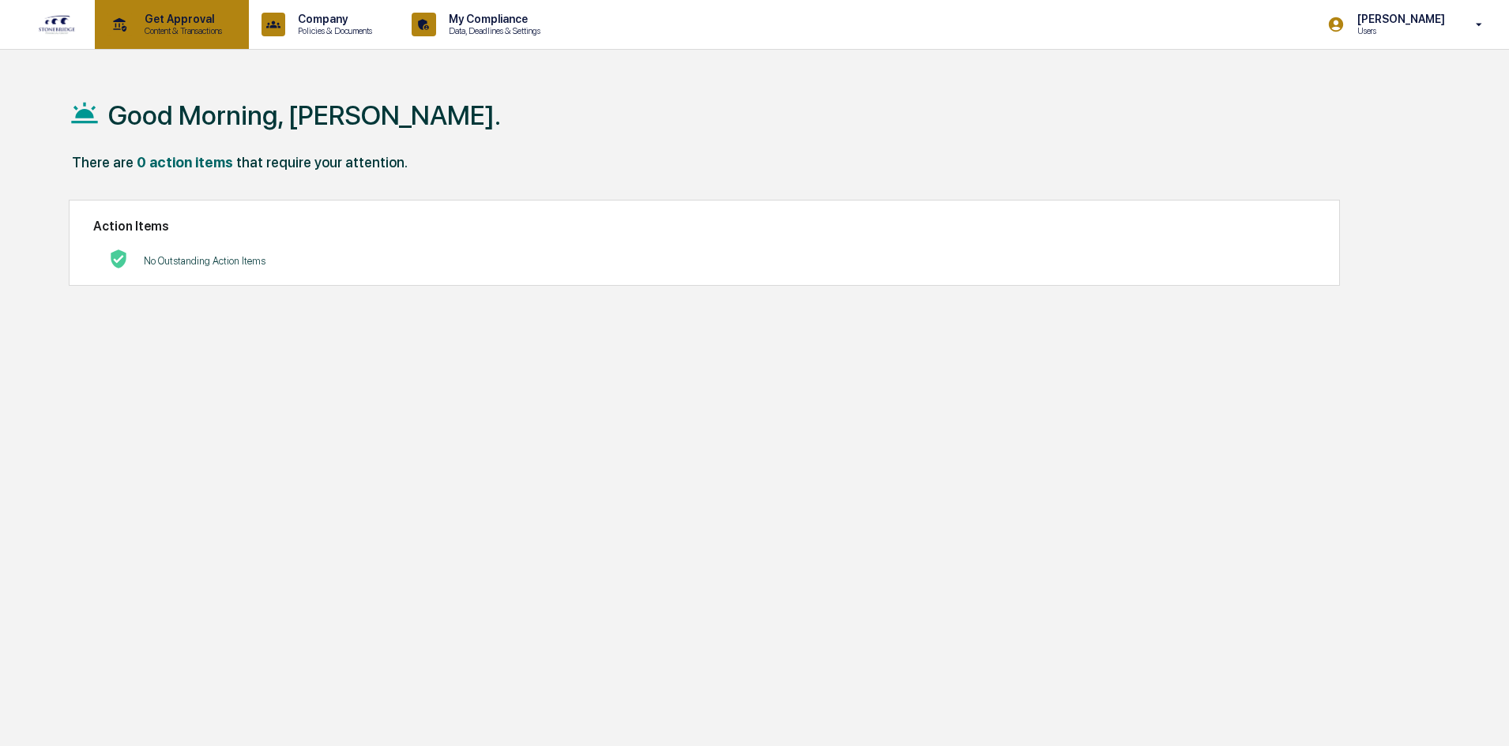
click at [182, 34] on p "Content & Transactions" at bounding box center [181, 30] width 98 height 11
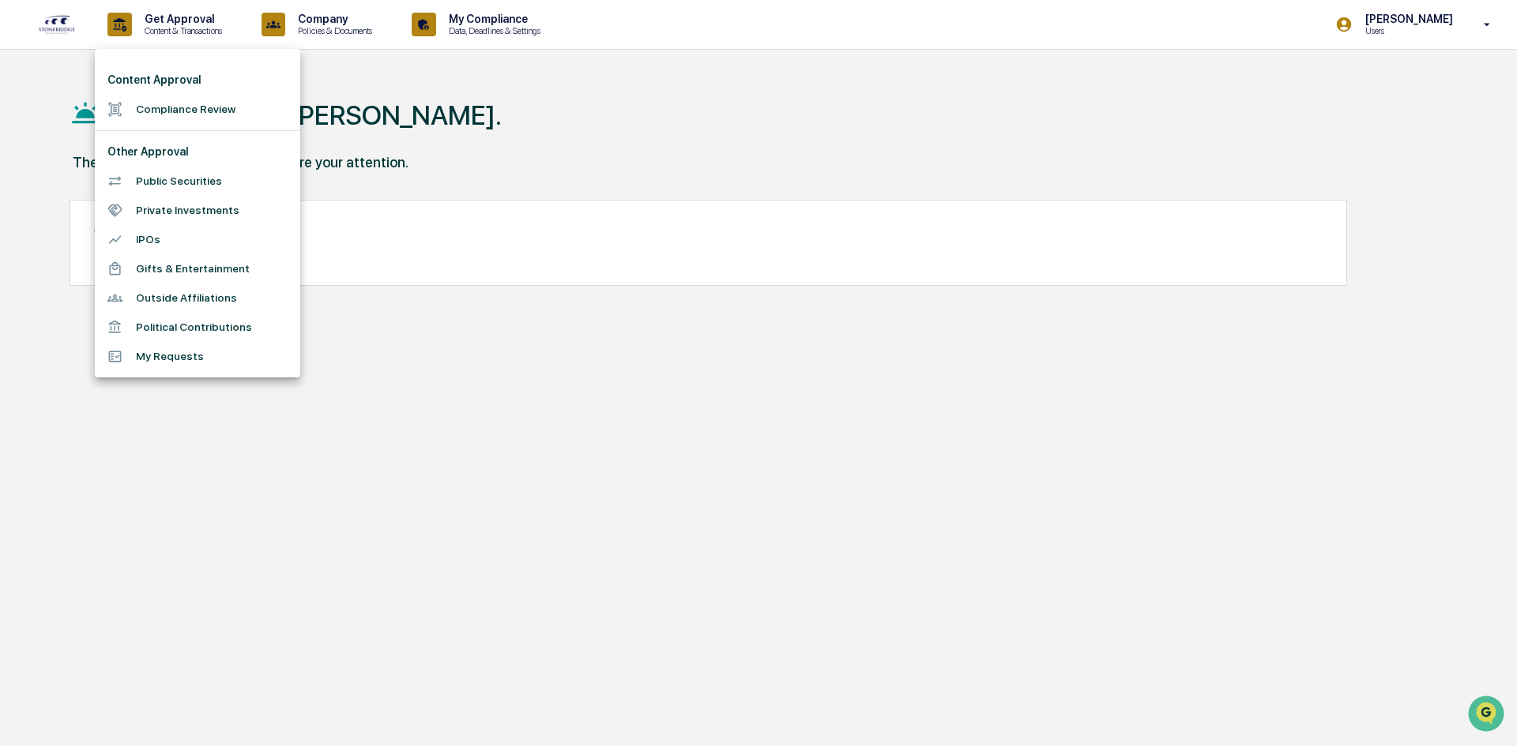
click at [218, 105] on li "Compliance Review" at bounding box center [197, 109] width 205 height 29
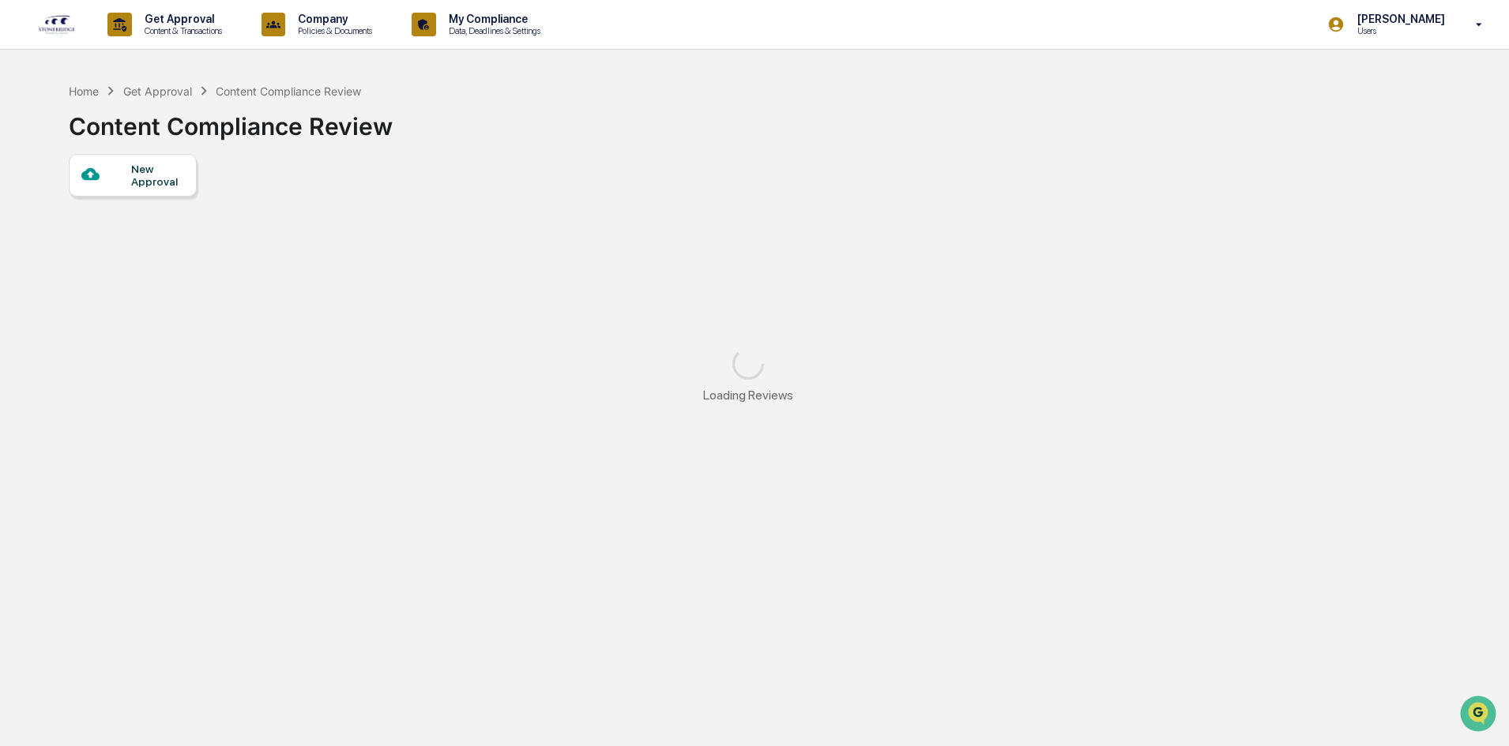
click at [140, 187] on div "New Approval" at bounding box center [157, 175] width 53 height 25
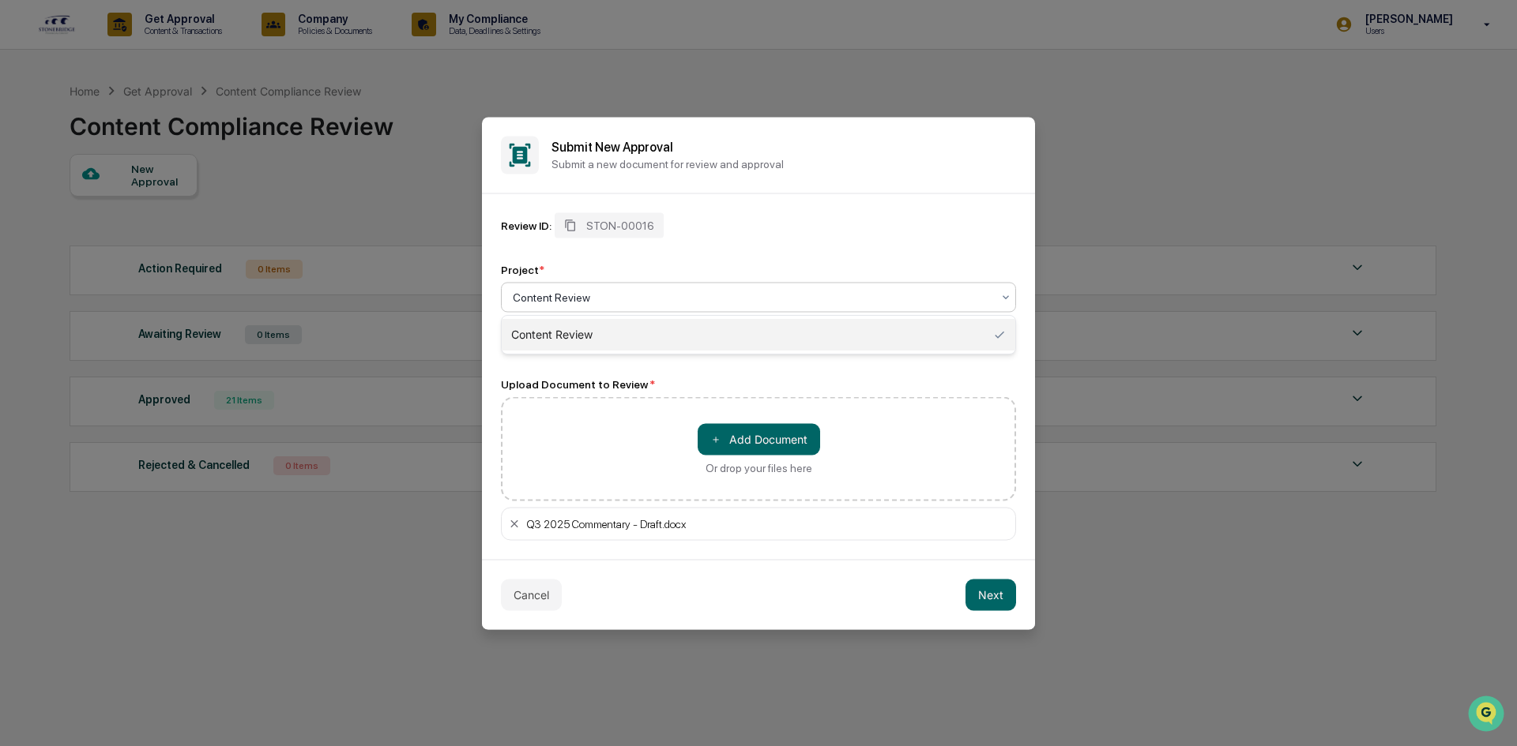
click at [672, 296] on div at bounding box center [752, 297] width 479 height 16
click at [750, 349] on div "Owner: Full Access Administrators" at bounding box center [758, 344] width 515 height 15
click at [1000, 593] on button "Next" at bounding box center [990, 595] width 51 height 32
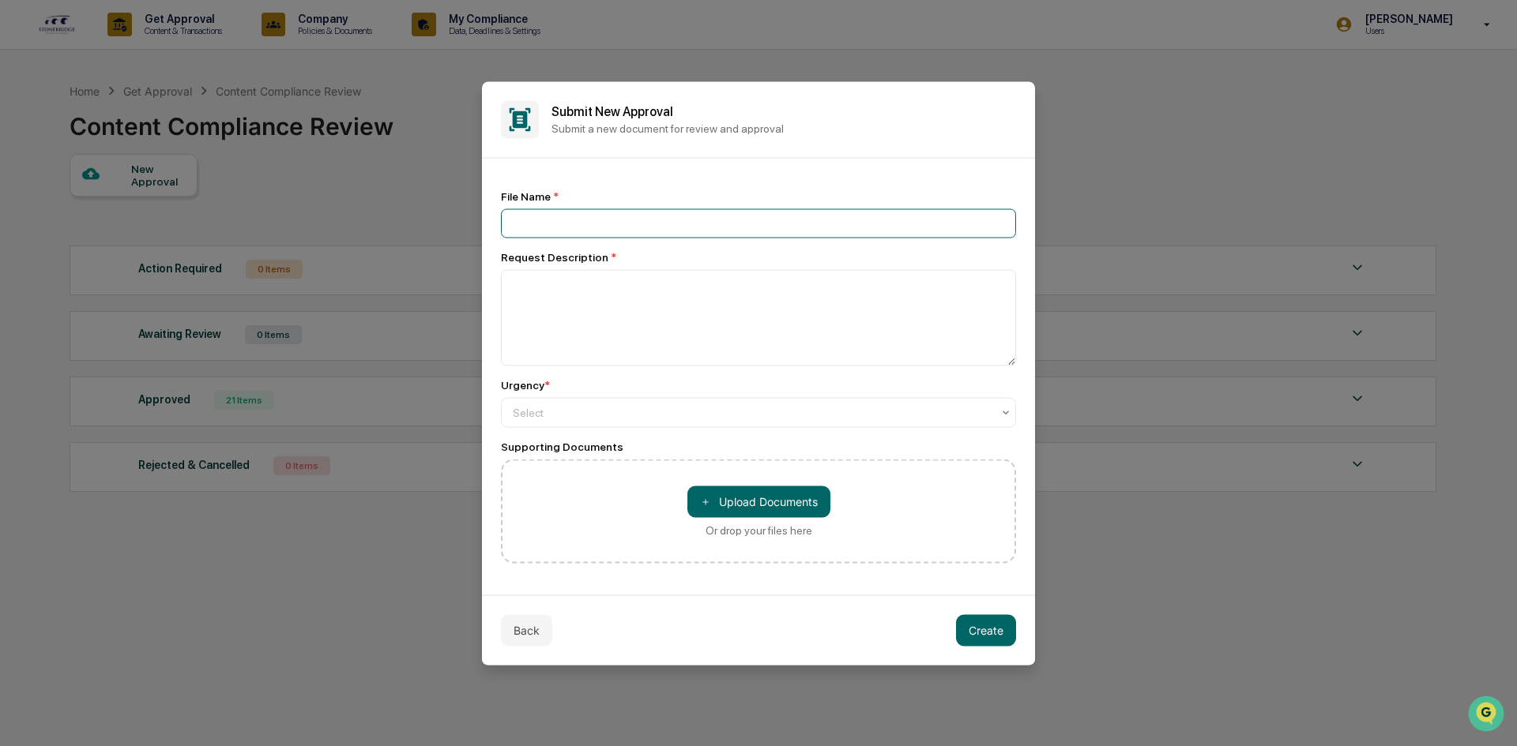
click at [767, 231] on input at bounding box center [758, 223] width 515 height 29
type input "*"
paste input "**********"
type input "**********"
type textarea "**********"
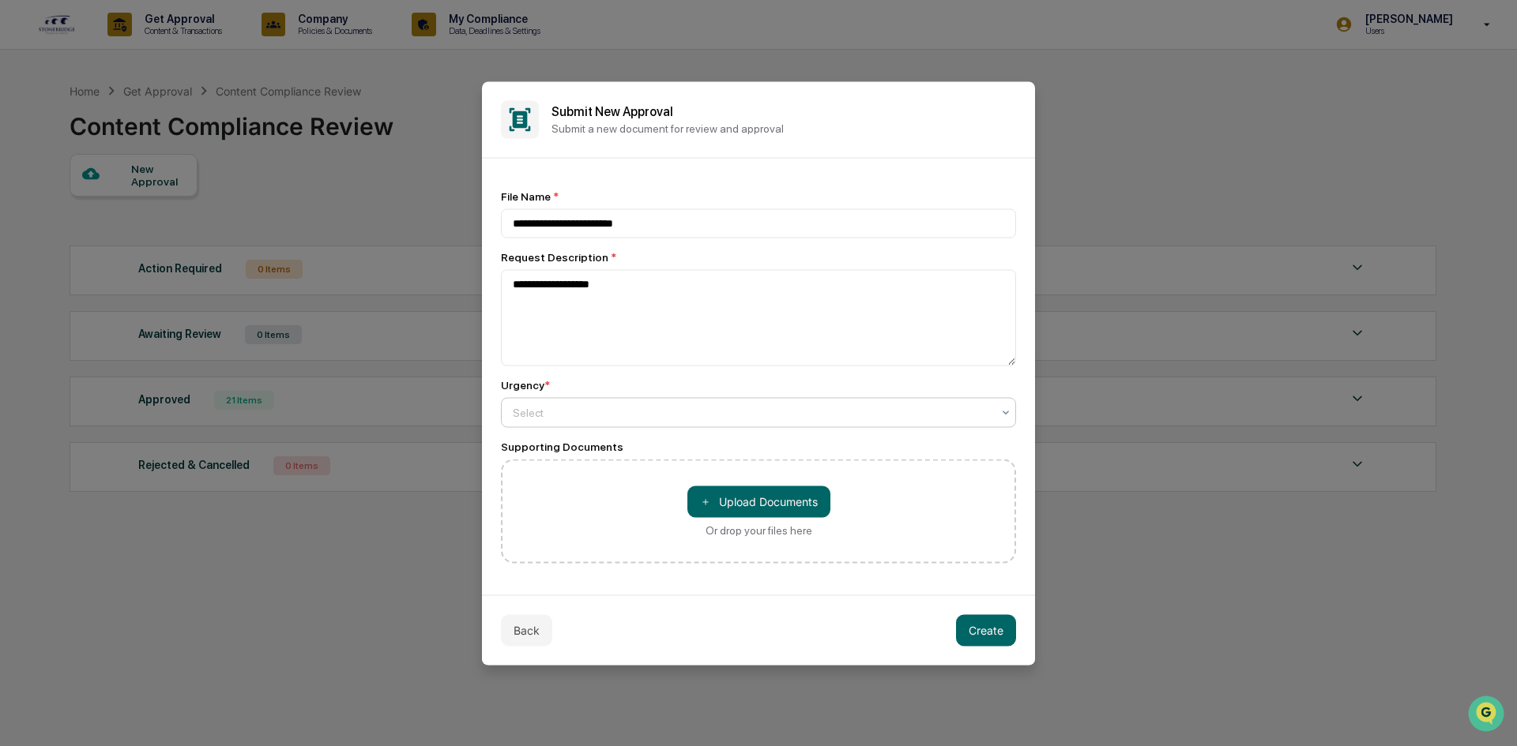
click at [762, 412] on div at bounding box center [752, 412] width 479 height 16
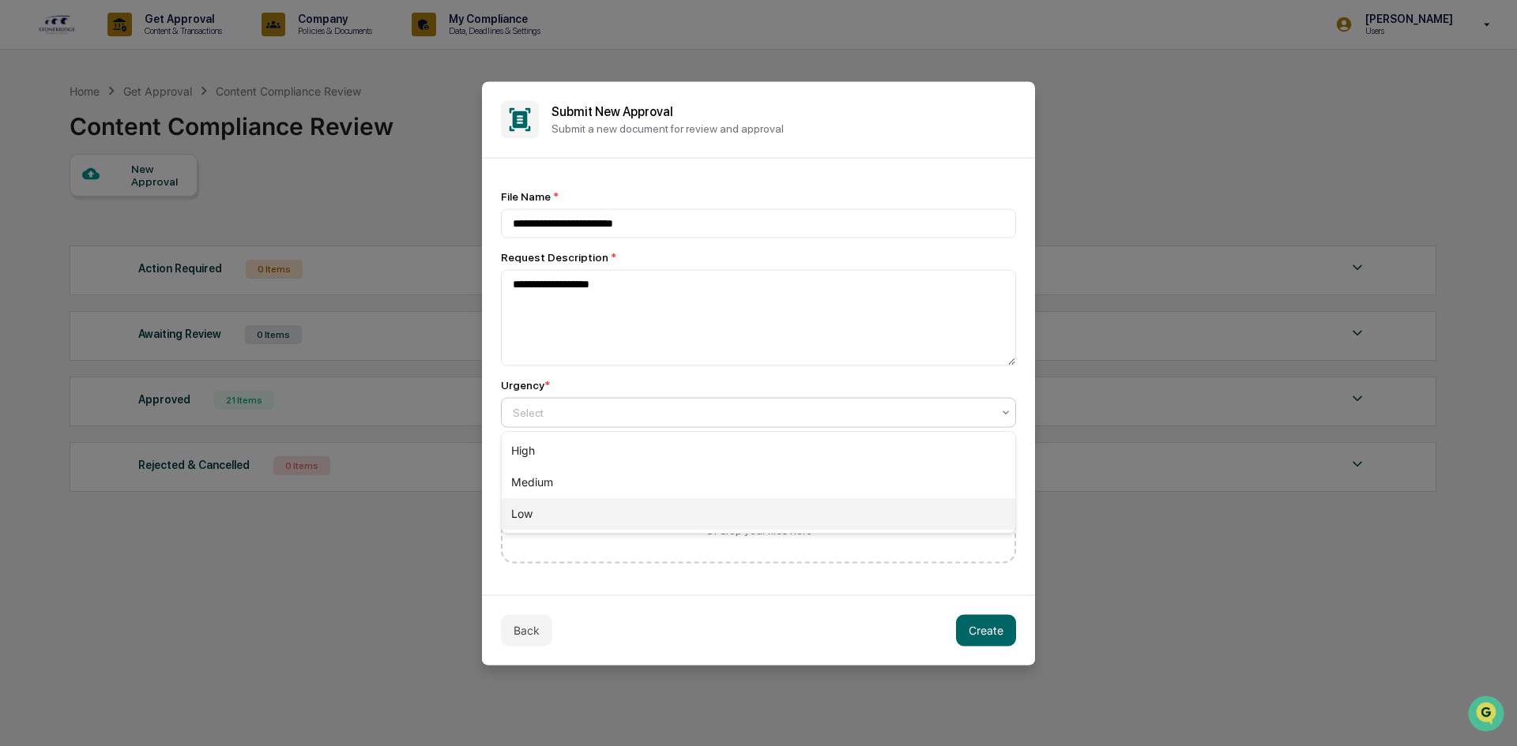
click at [731, 509] on div "Low" at bounding box center [758, 514] width 513 height 32
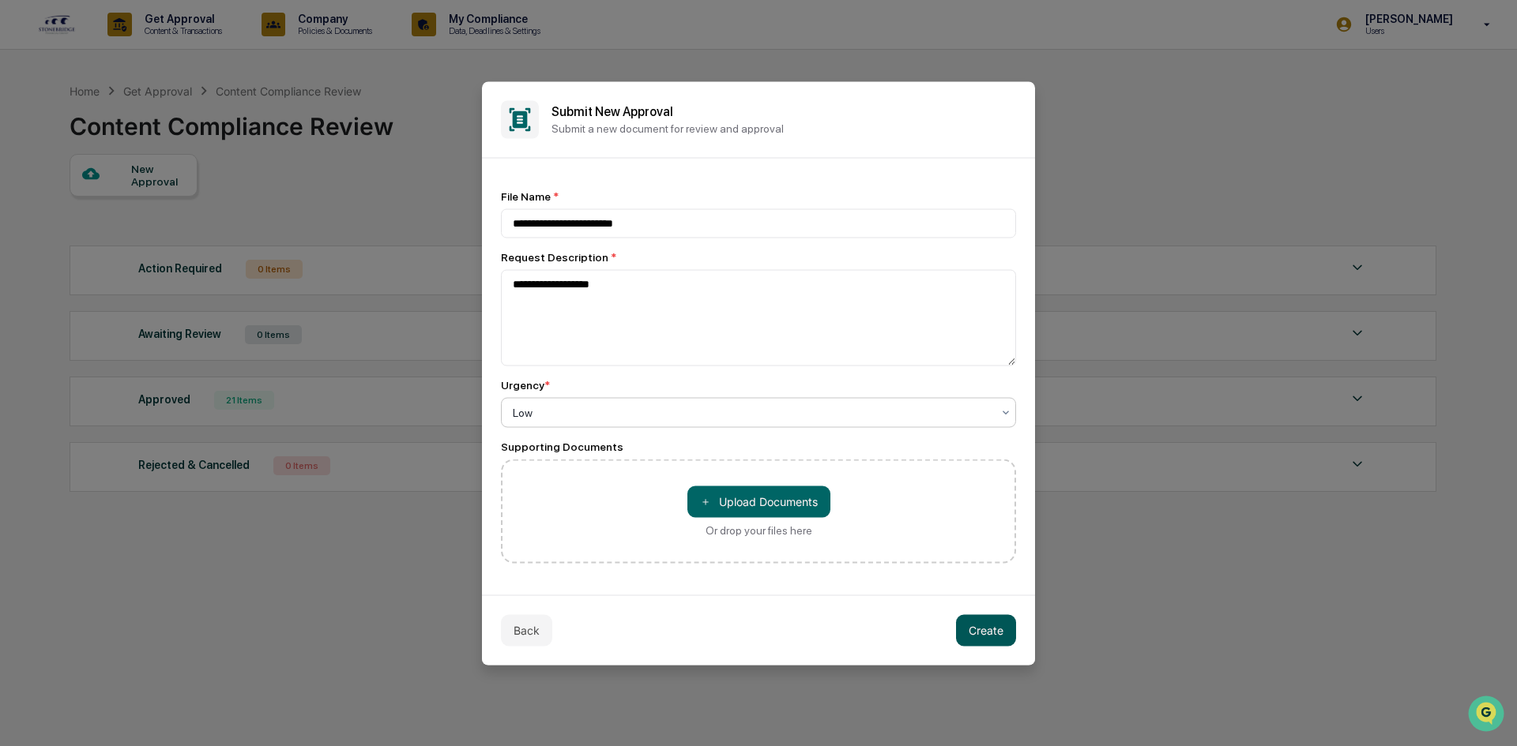
click at [1005, 630] on button "Create" at bounding box center [986, 631] width 60 height 32
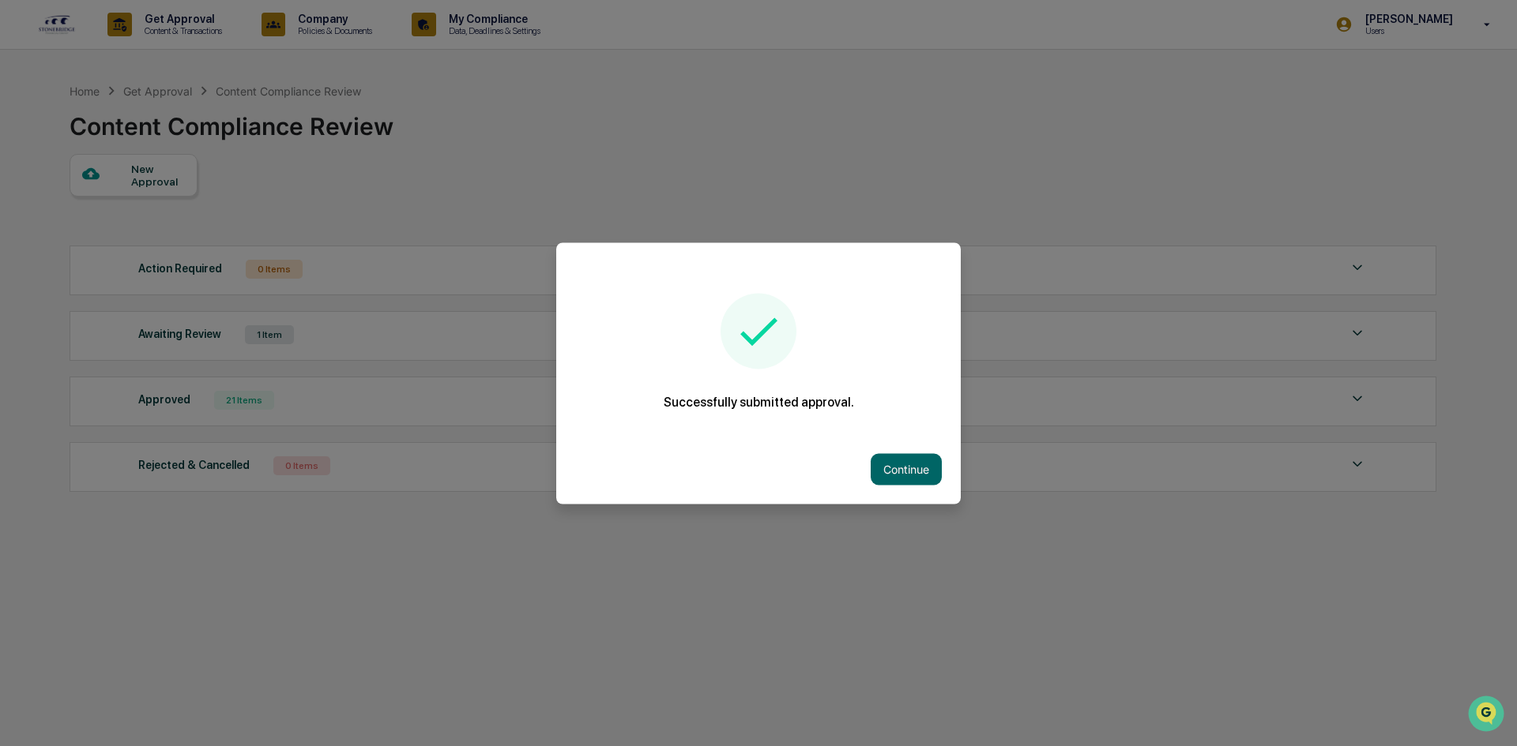
click at [905, 463] on button "Continue" at bounding box center [905, 469] width 71 height 32
